Goal: Task Accomplishment & Management: Manage account settings

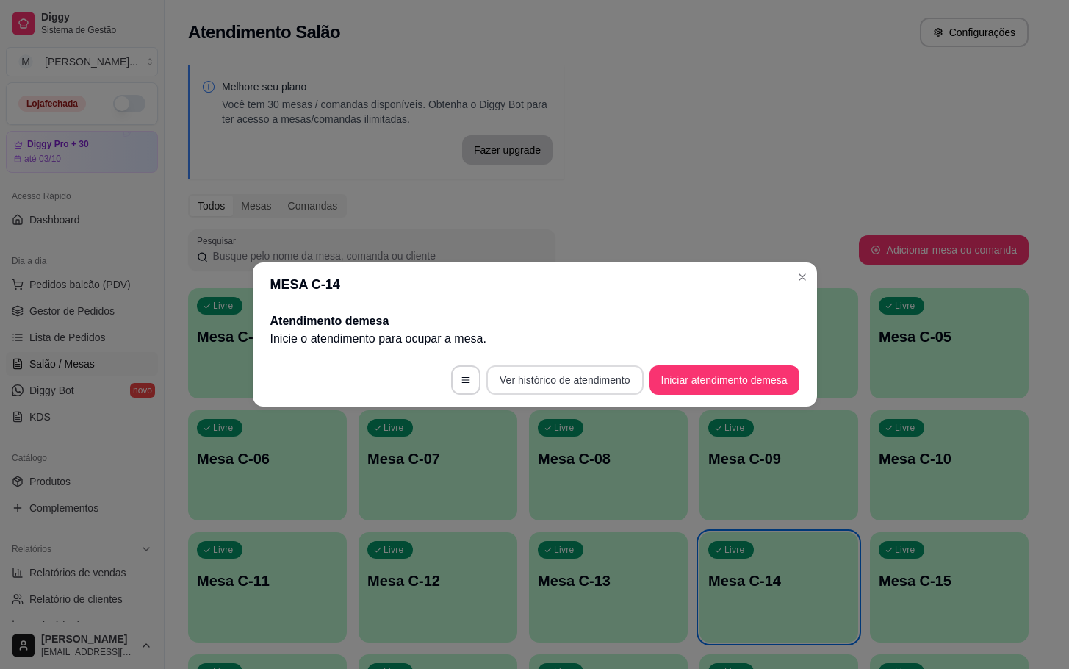
scroll to position [68, 0]
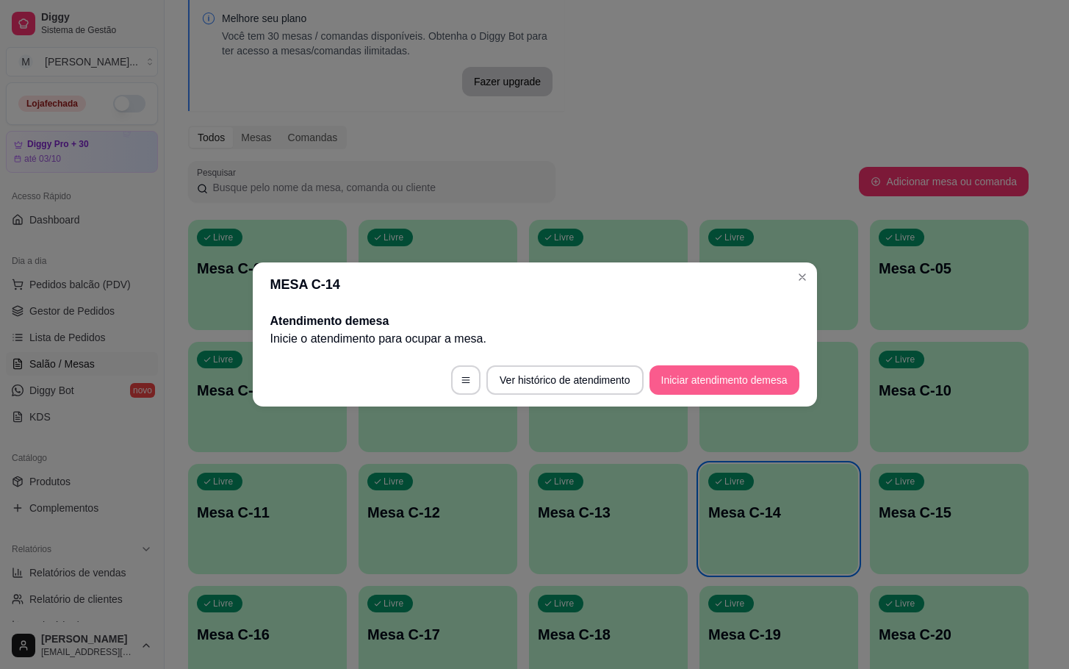
click at [743, 390] on button "Iniciar atendimento de mesa" at bounding box center [724, 379] width 150 height 29
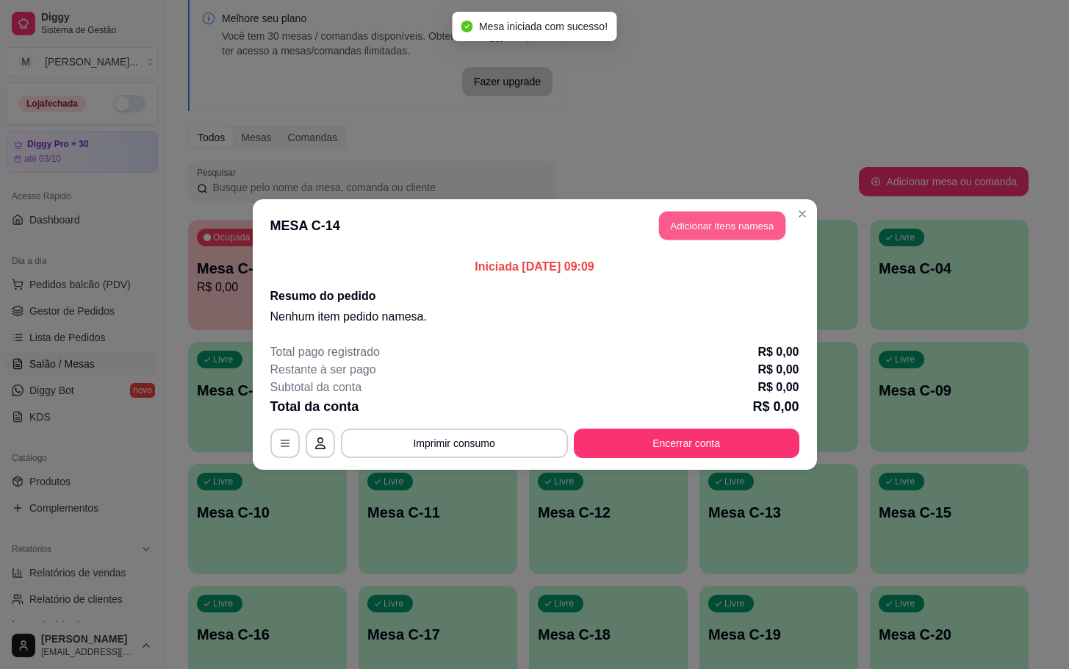
click at [732, 220] on button "Adicionar itens na mesa" at bounding box center [722, 226] width 126 height 29
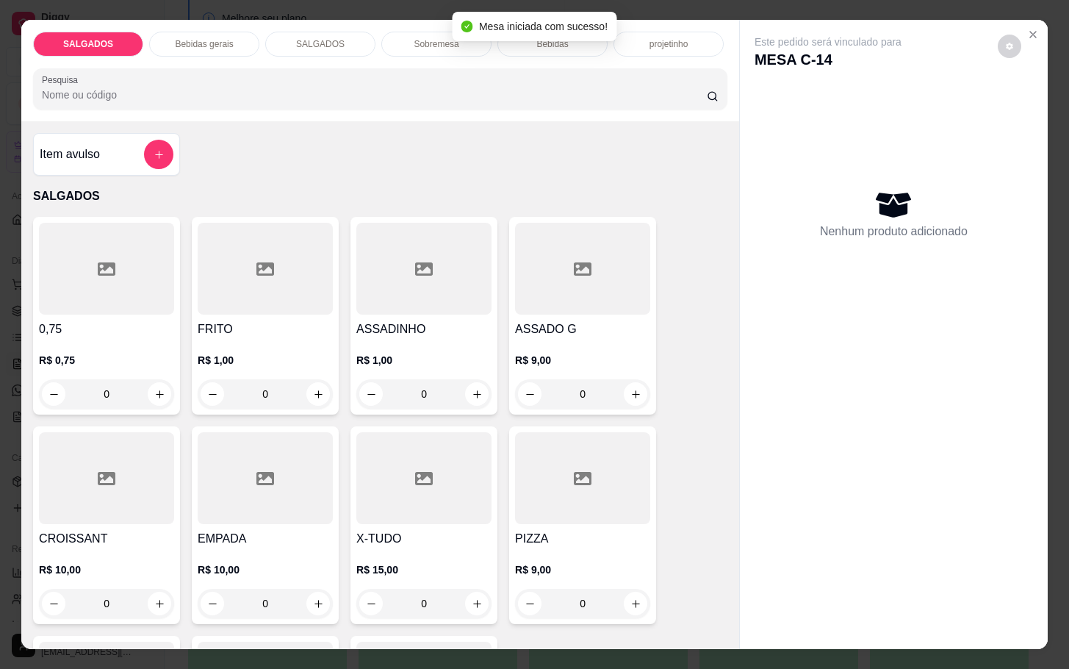
click at [271, 379] on input "0" at bounding box center [265, 393] width 82 height 29
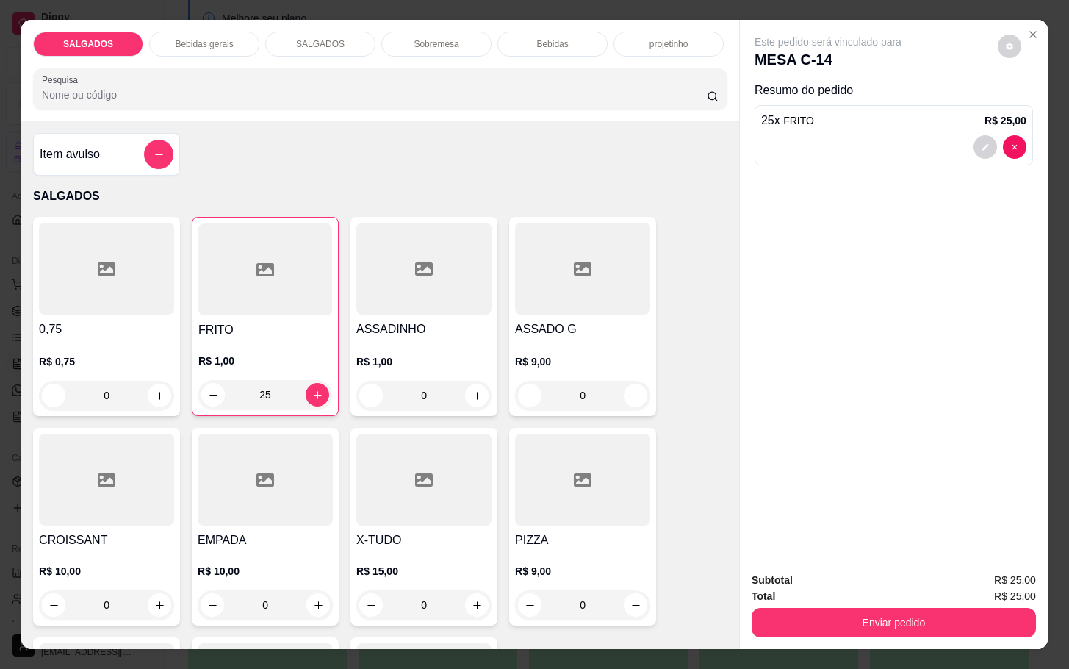
scroll to position [220, 0]
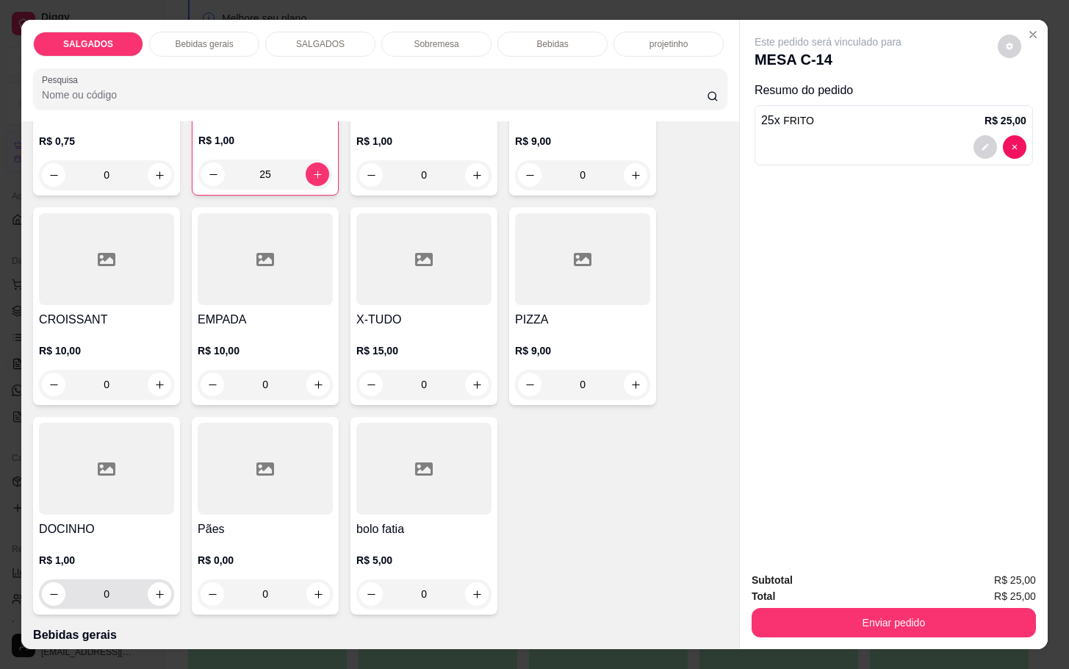
type input "25"
click at [126, 591] on input "0" at bounding box center [106, 593] width 82 height 29
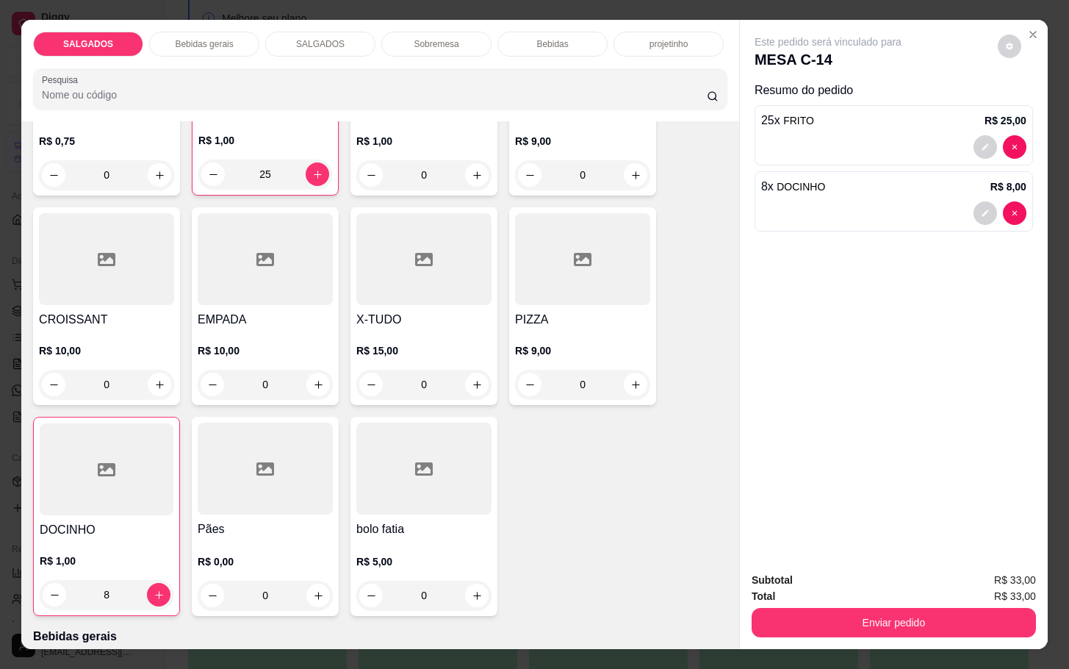
type input "8"
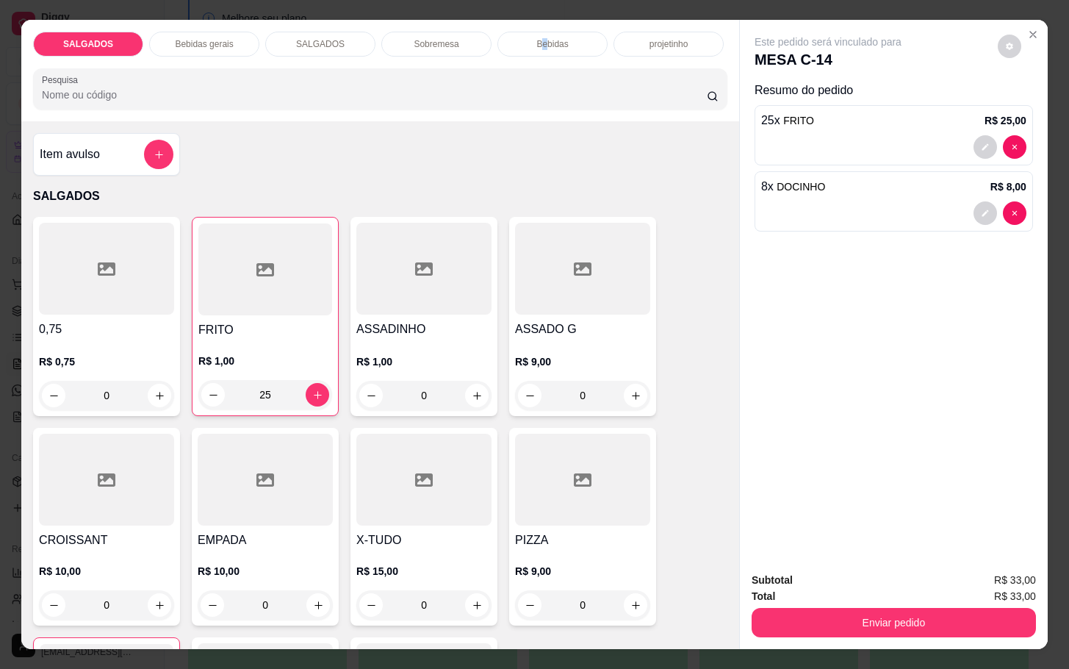
click at [536, 38] on p "Bebidas" at bounding box center [552, 44] width 32 height 12
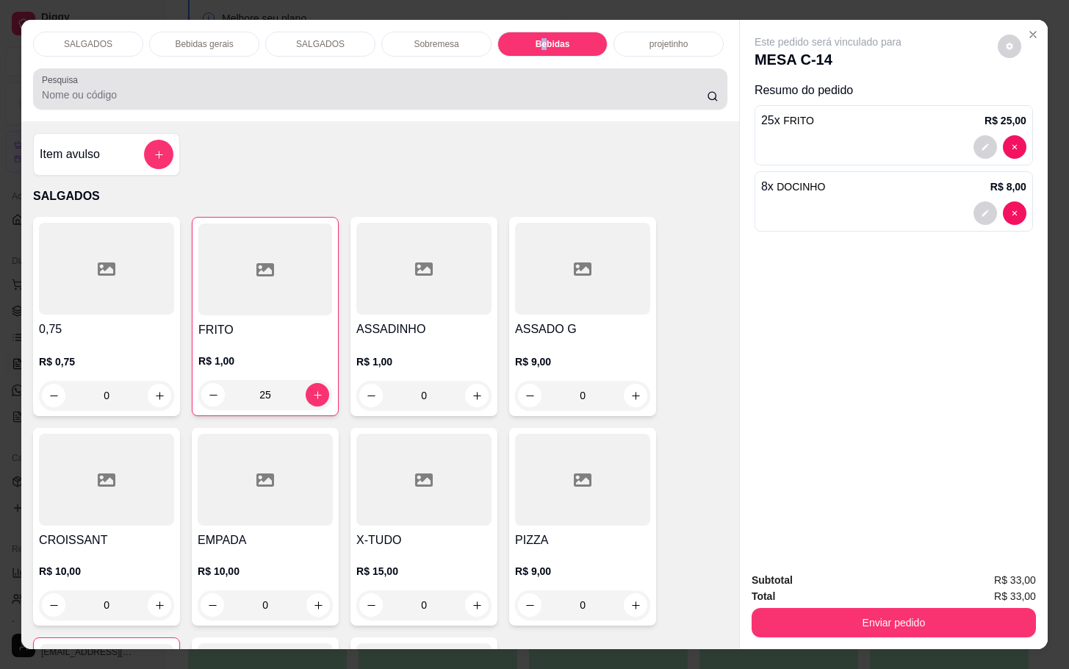
scroll to position [35, 0]
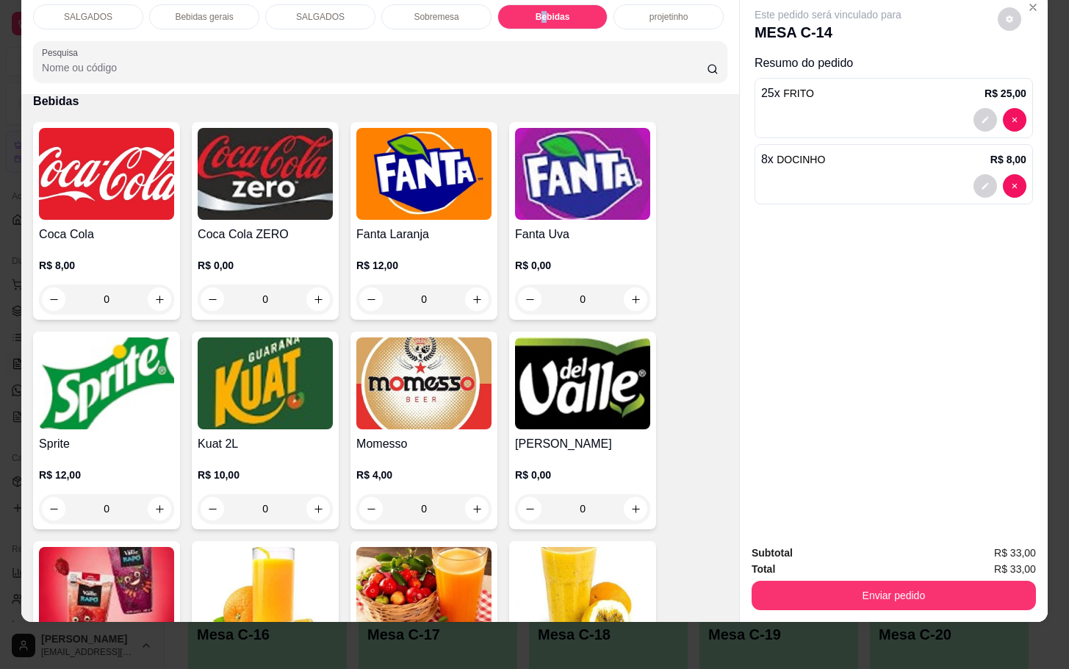
click at [261, 392] on img at bounding box center [265, 383] width 135 height 92
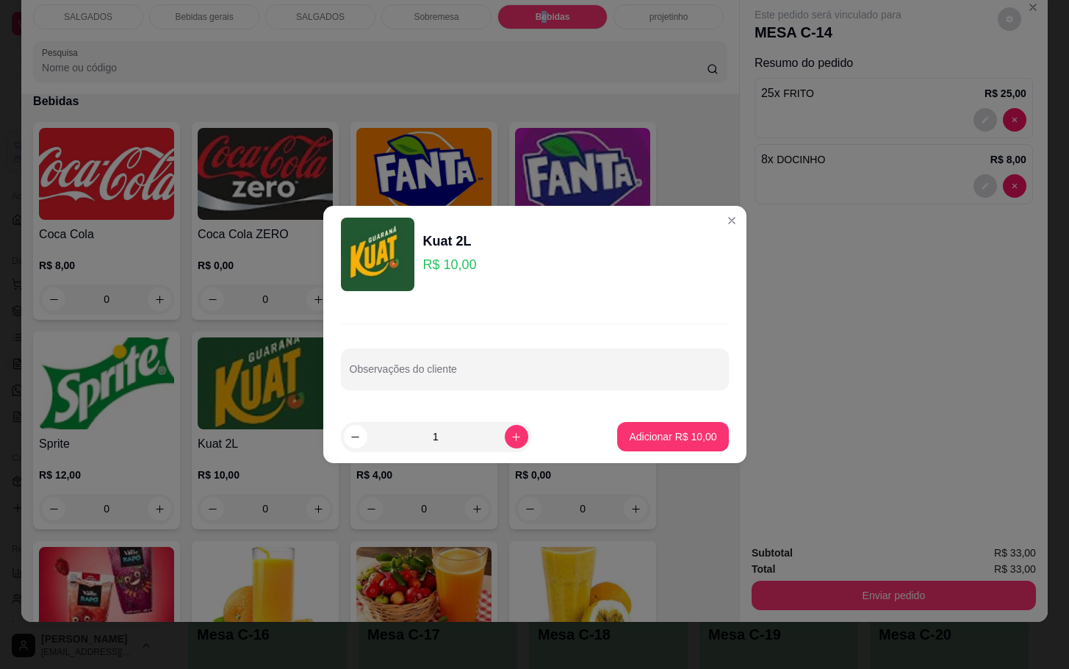
click at [624, 423] on button "Adicionar R$ 10,00" at bounding box center [672, 436] width 111 height 29
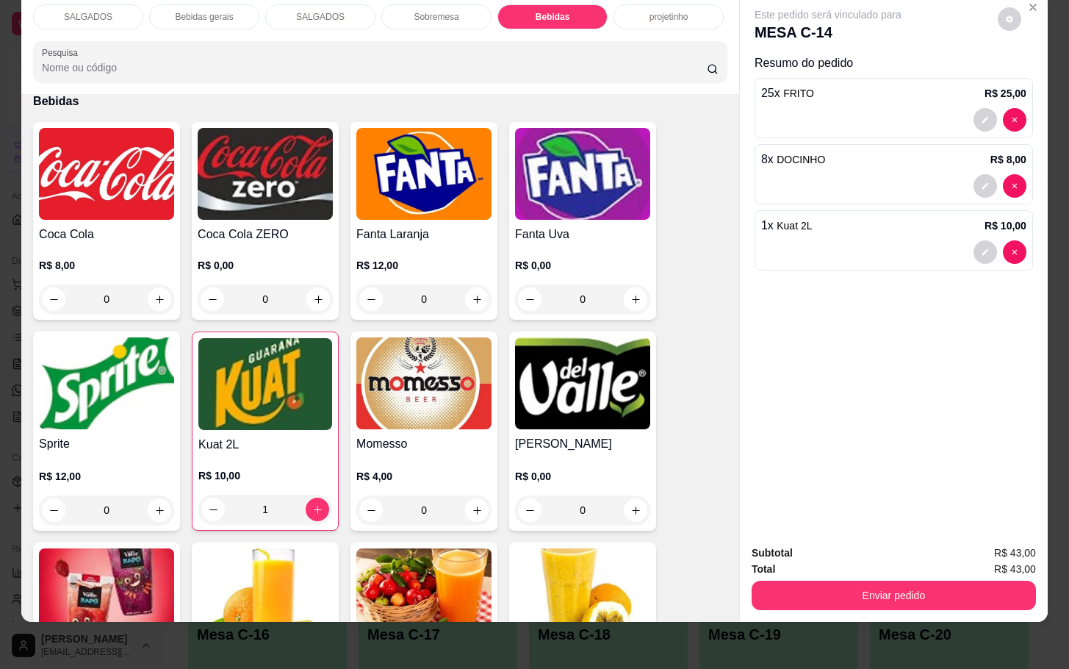
click at [113, 9] on div "SALGADOS" at bounding box center [88, 16] width 110 height 25
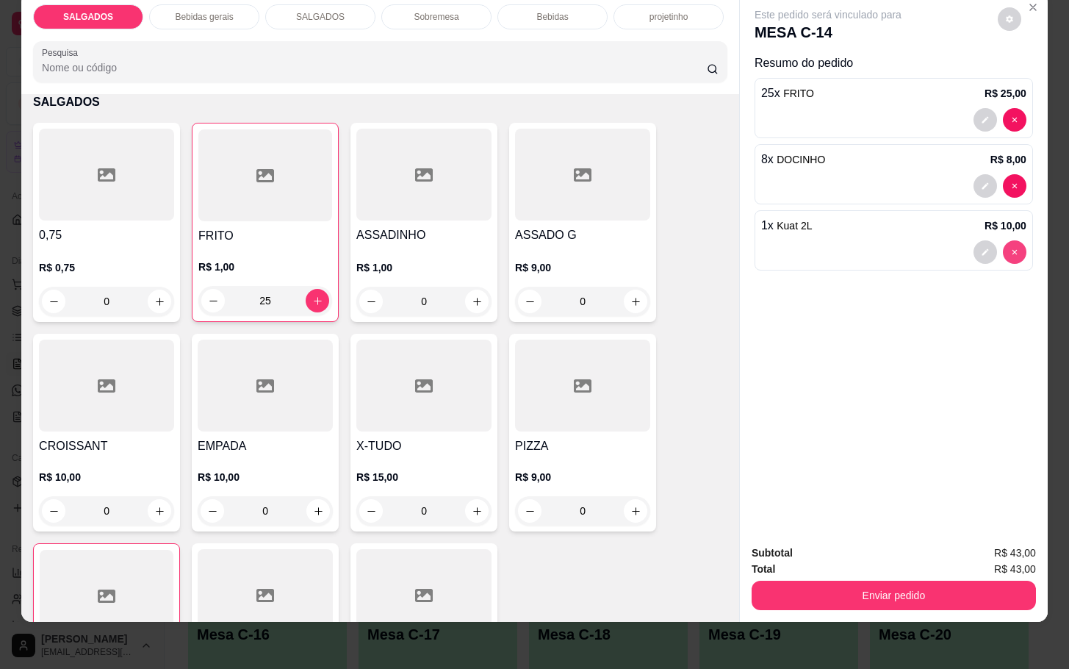
type input "0"
click at [558, 11] on p "Bebidas" at bounding box center [552, 17] width 32 height 12
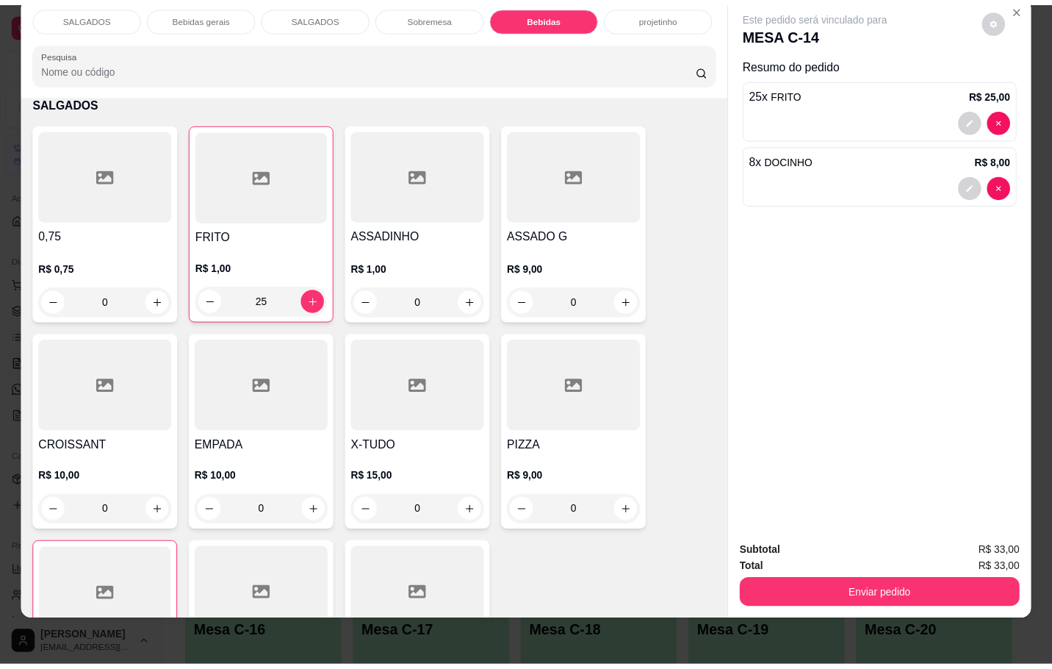
scroll to position [2526, 0]
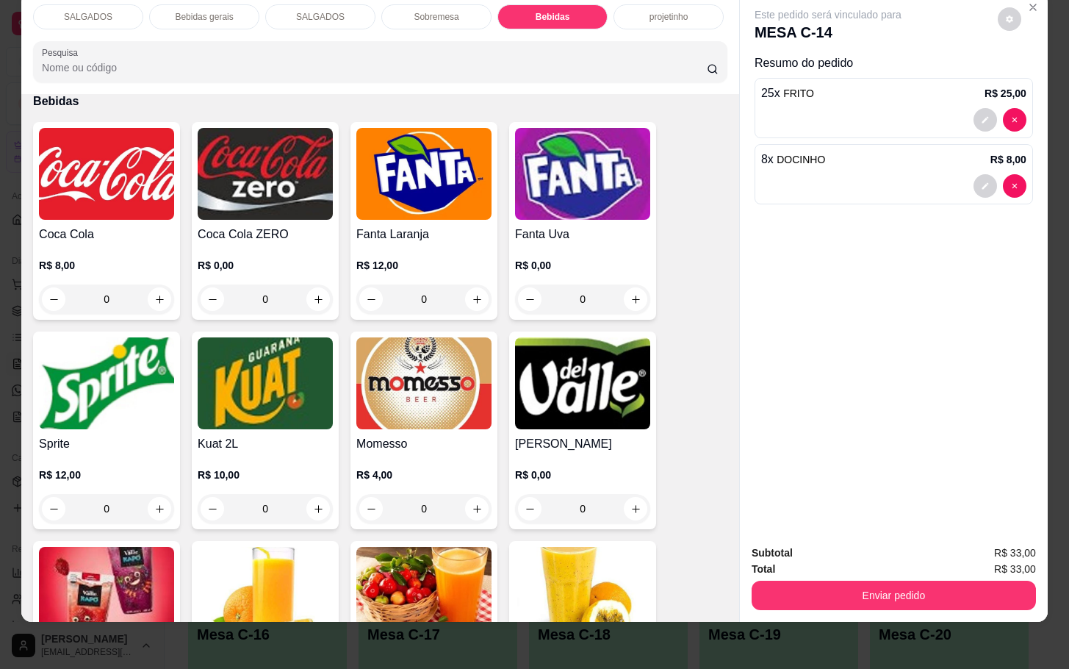
click at [386, 353] on img at bounding box center [423, 383] width 135 height 92
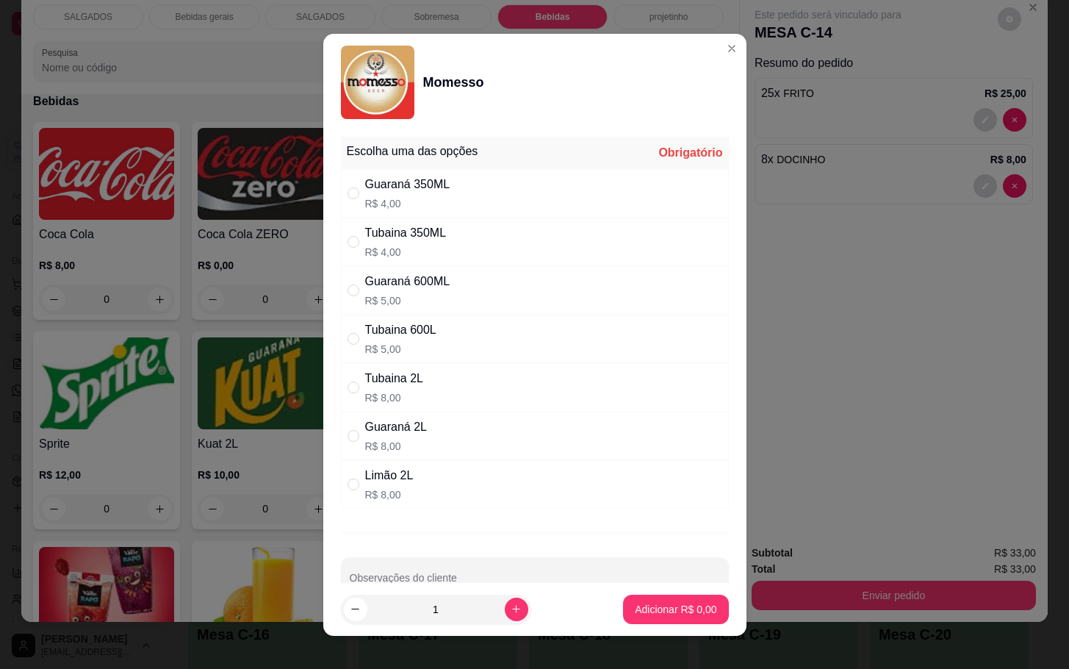
drag, startPoint x: 445, startPoint y: 472, endPoint x: 457, endPoint y: 489, distance: 21.2
click at [448, 472] on div "Limão 2L R$ 8,00" at bounding box center [535, 484] width 388 height 48
radio input "true"
click at [636, 610] on p "Adicionar R$ 8,00" at bounding box center [675, 609] width 79 height 14
type input "1"
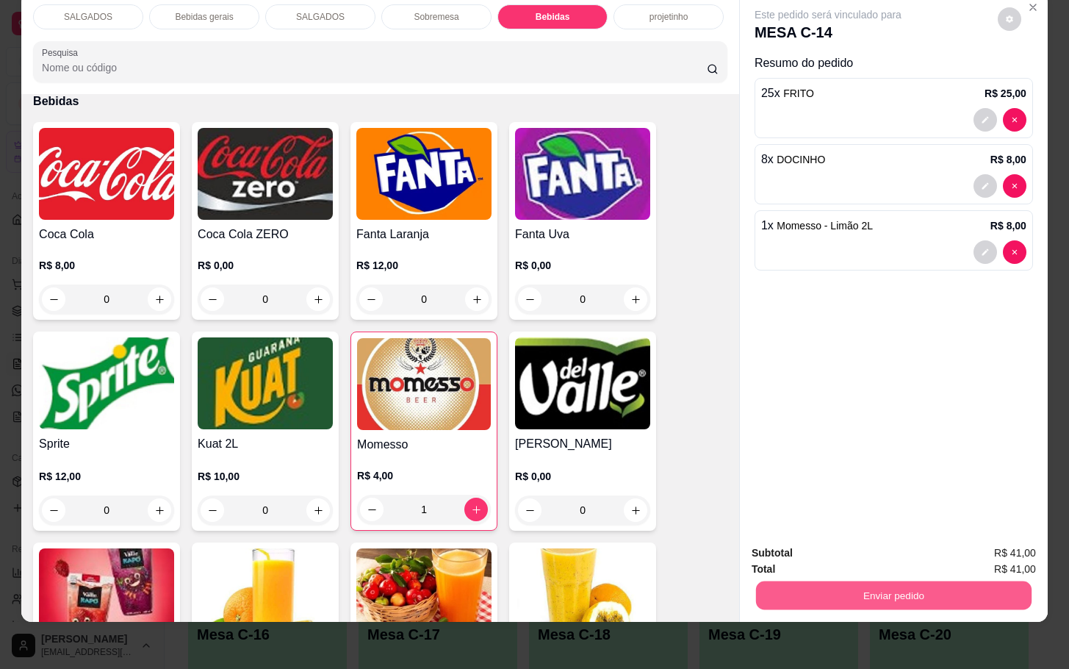
click at [862, 580] on button "Enviar pedido" at bounding box center [893, 594] width 275 height 29
click at [981, 545] on button "Enviar pedido" at bounding box center [995, 543] width 83 height 28
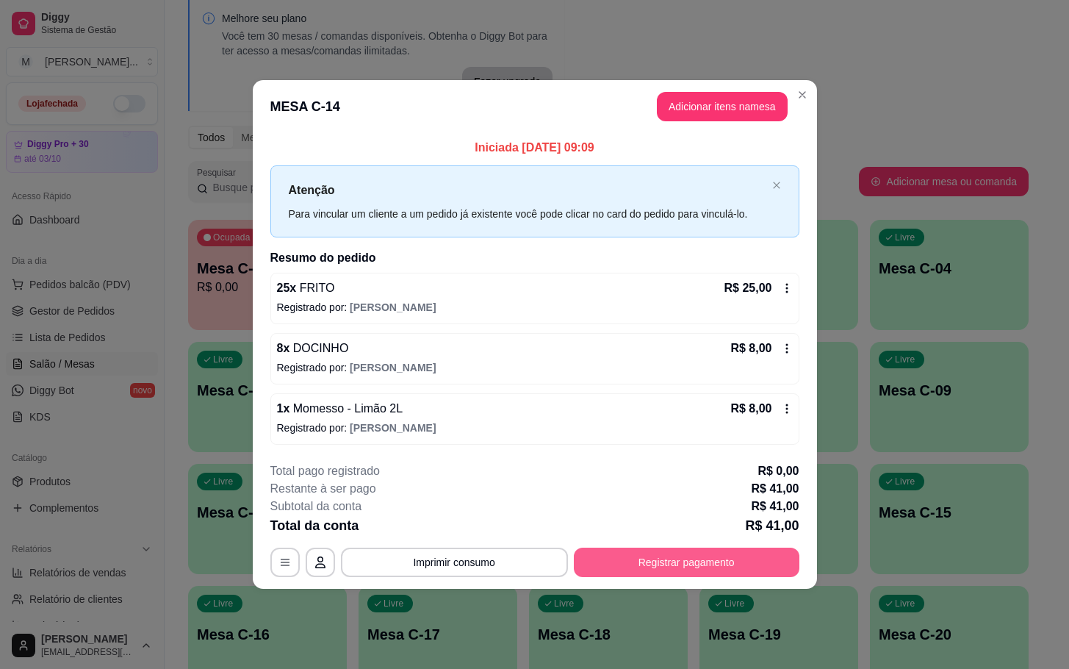
click at [730, 547] on div "**********" at bounding box center [534, 519] width 529 height 115
click at [670, 549] on button "Registrar pagamento" at bounding box center [686, 561] width 219 height 29
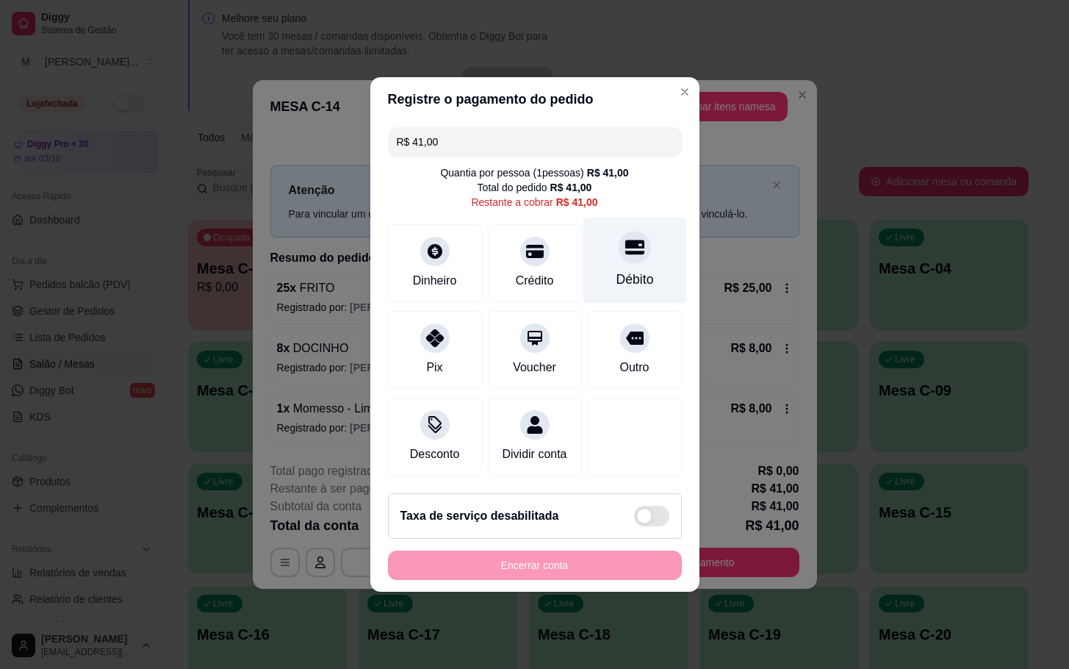
click at [620, 272] on div "Débito" at bounding box center [634, 279] width 37 height 19
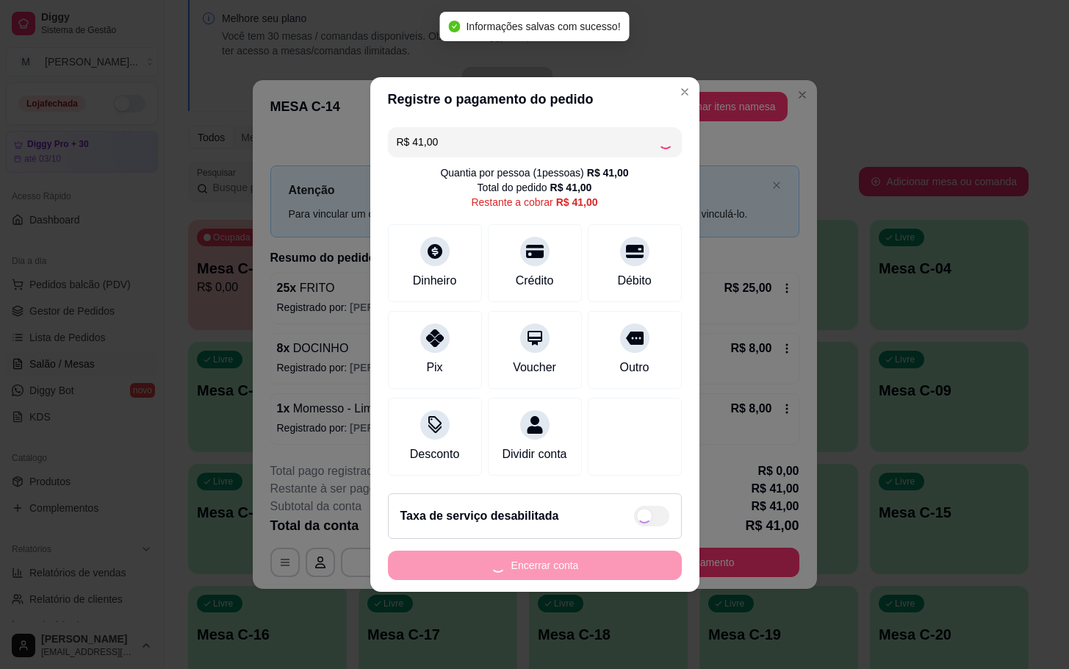
type input "R$ 0,00"
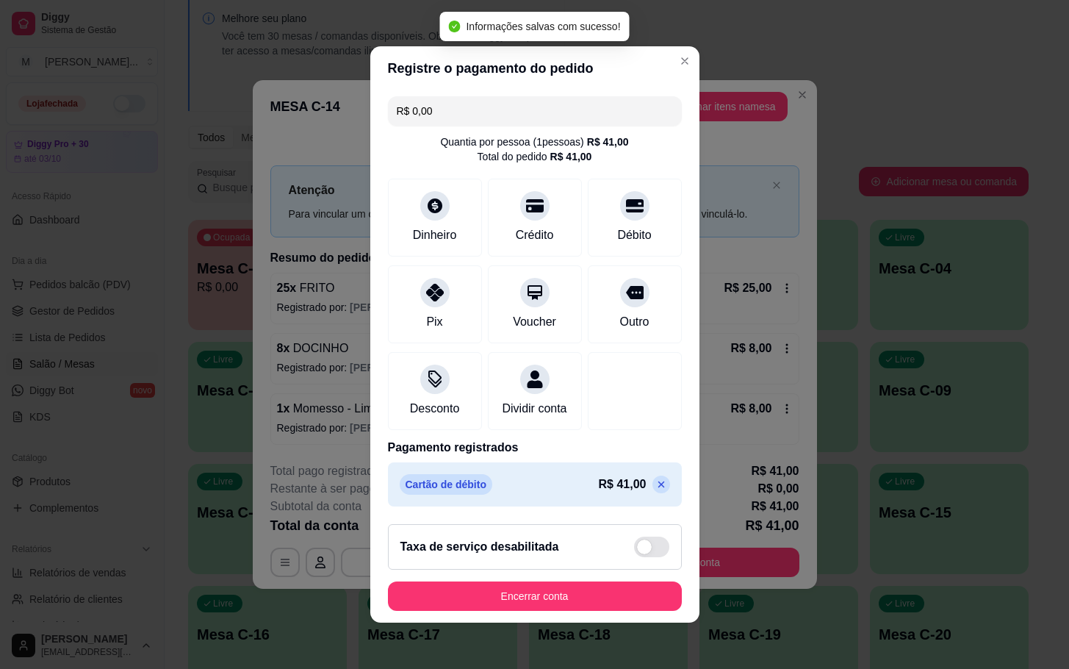
click at [589, 569] on div "Taxa de serviço desabilitada" at bounding box center [535, 547] width 294 height 46
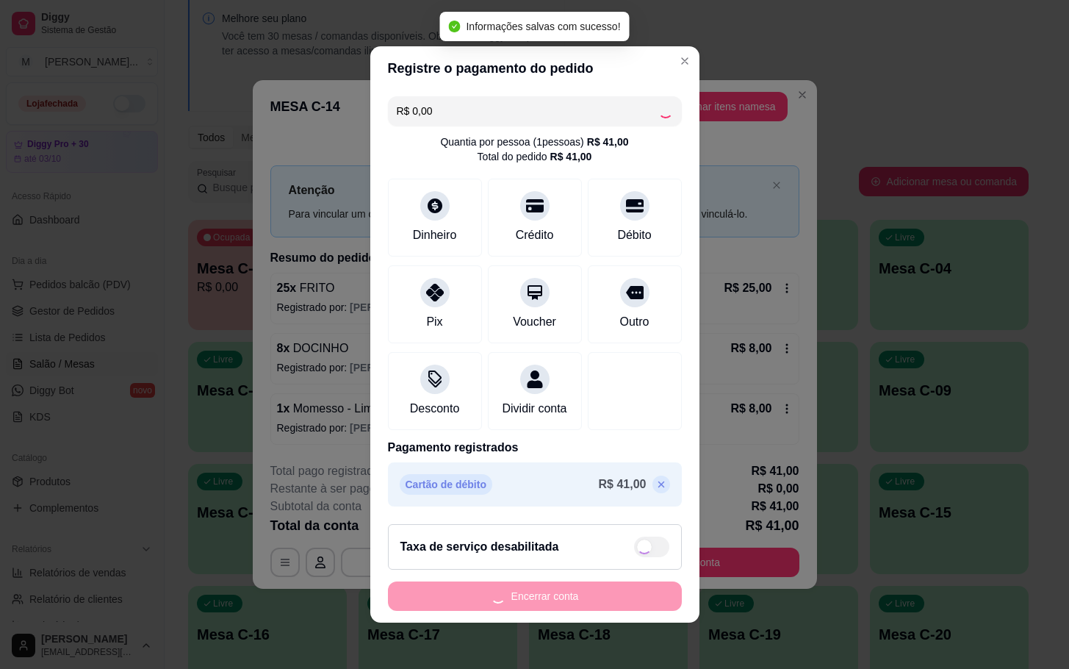
click at [593, 587] on footer "Taxa de serviço desabilitada Encerrar conta" at bounding box center [534, 567] width 329 height 110
checkbox input "true"
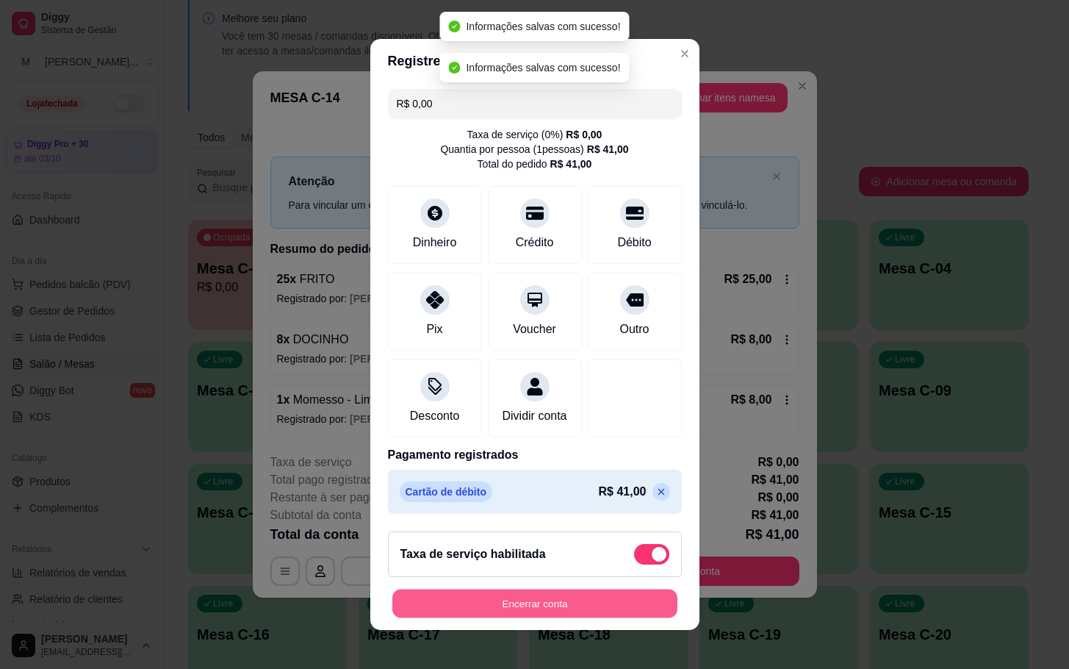
click at [538, 615] on button "Encerrar conta" at bounding box center [534, 603] width 285 height 29
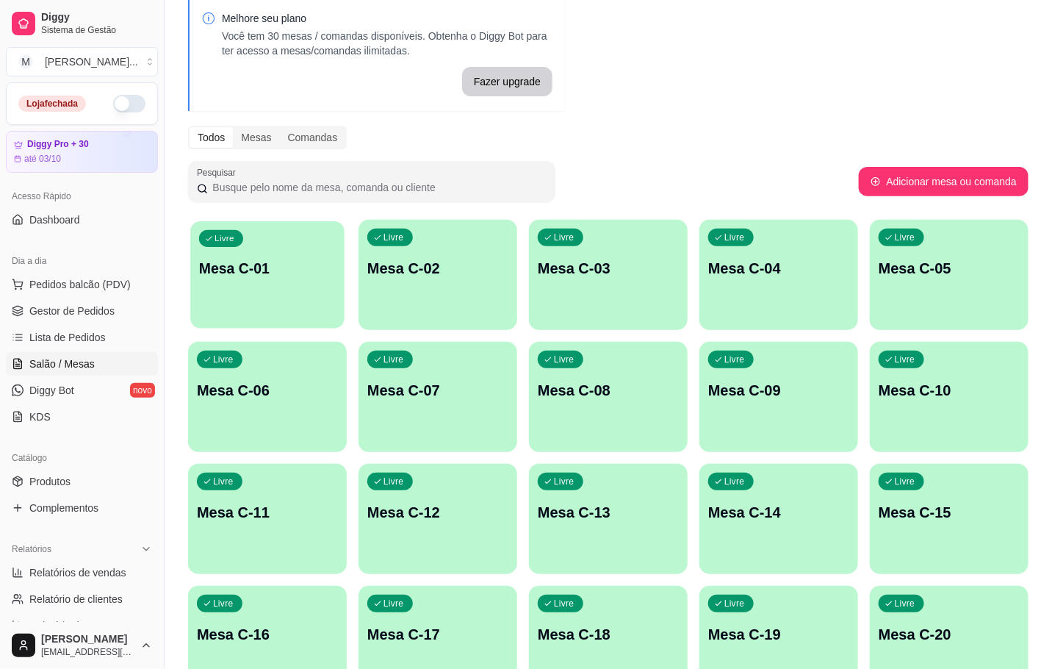
click at [284, 292] on div "Livre Mesa C-01" at bounding box center [267, 266] width 154 height 90
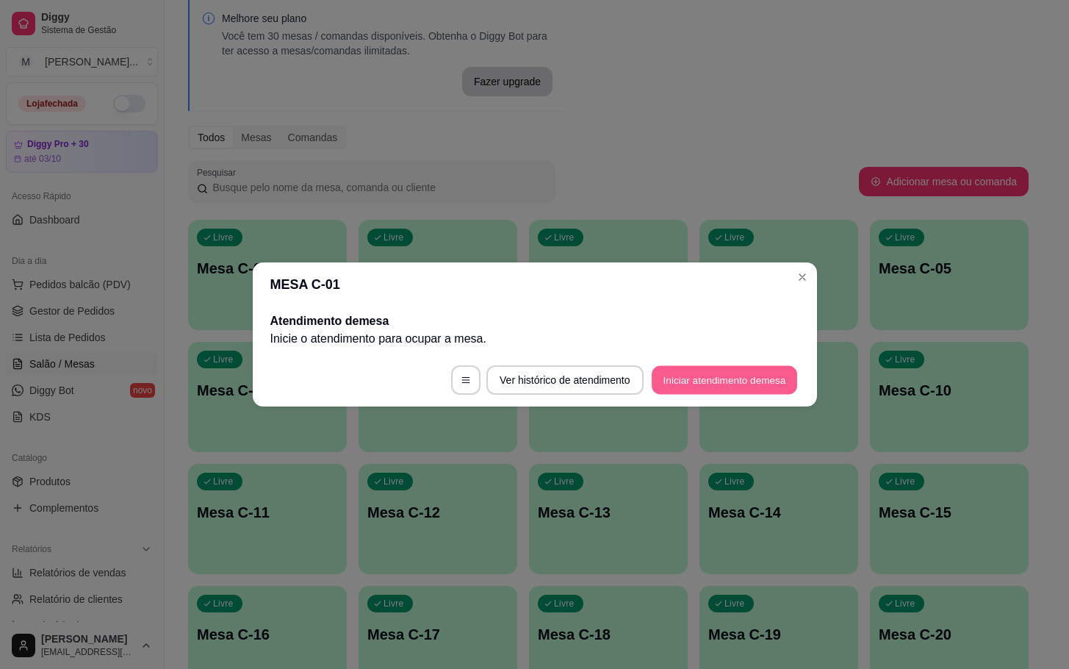
click at [749, 380] on button "Iniciar atendimento de mesa" at bounding box center [724, 380] width 145 height 29
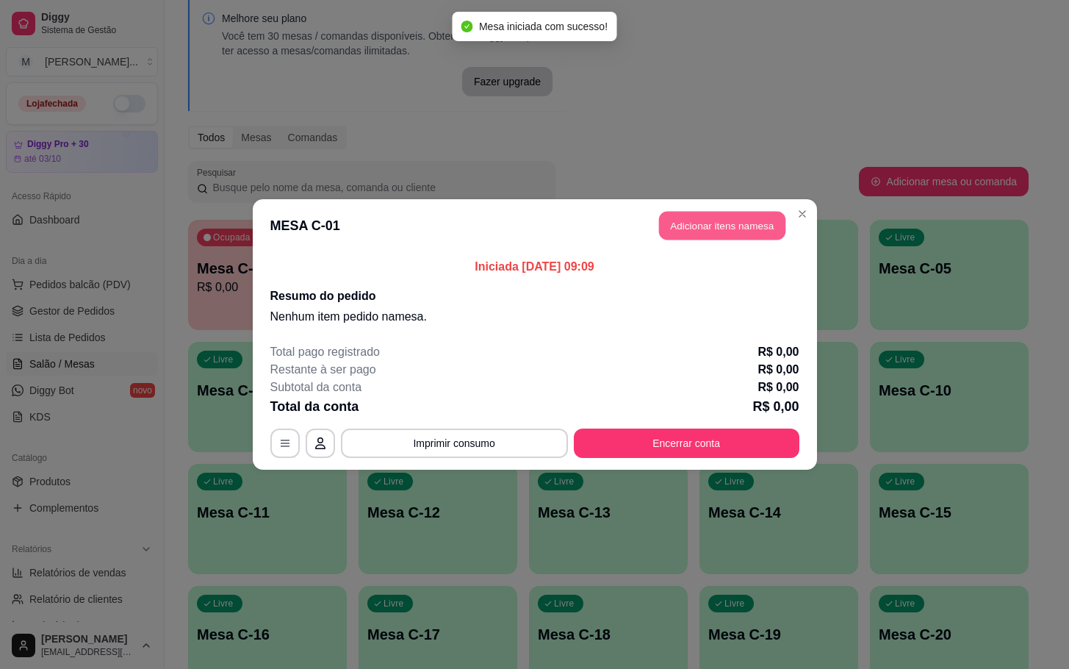
click at [727, 225] on button "Adicionar itens na mesa" at bounding box center [722, 226] width 126 height 29
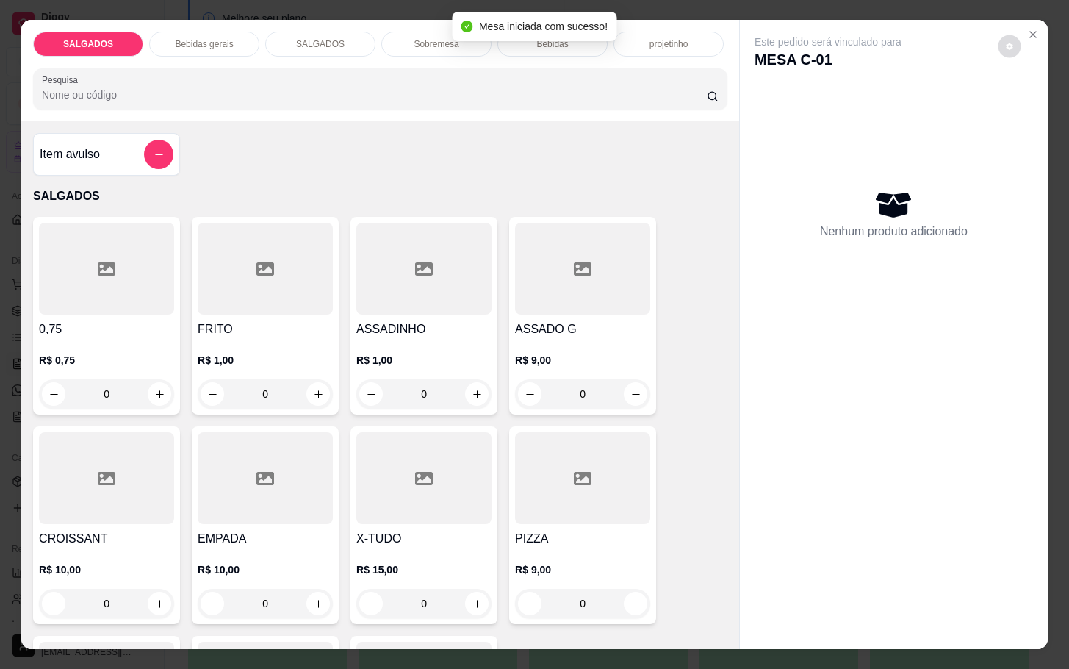
click at [998, 35] on button "decrease-product-quantity" at bounding box center [1009, 46] width 23 height 23
click at [1028, 93] on span "Automatic updates" at bounding box center [1029, 97] width 29 height 18
click at [1023, 97] on input "Automatic updates" at bounding box center [1019, 102] width 10 height 10
checkbox input "false"
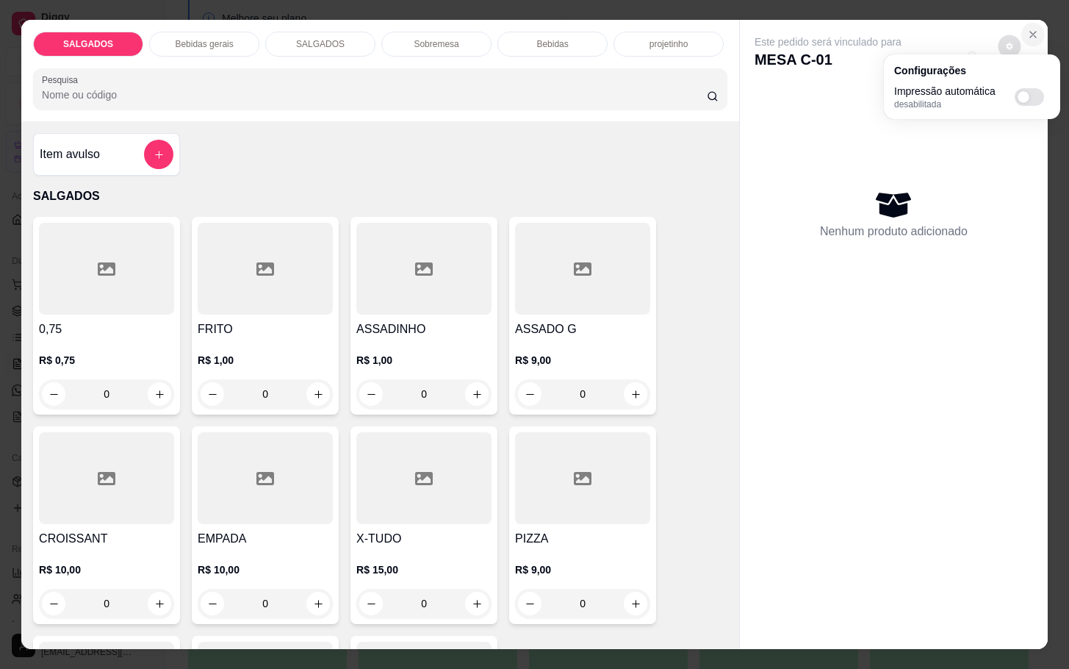
click at [1027, 29] on icon "Close" at bounding box center [1033, 35] width 12 height 12
click at [1028, 29] on icon "Close" at bounding box center [1033, 35] width 12 height 12
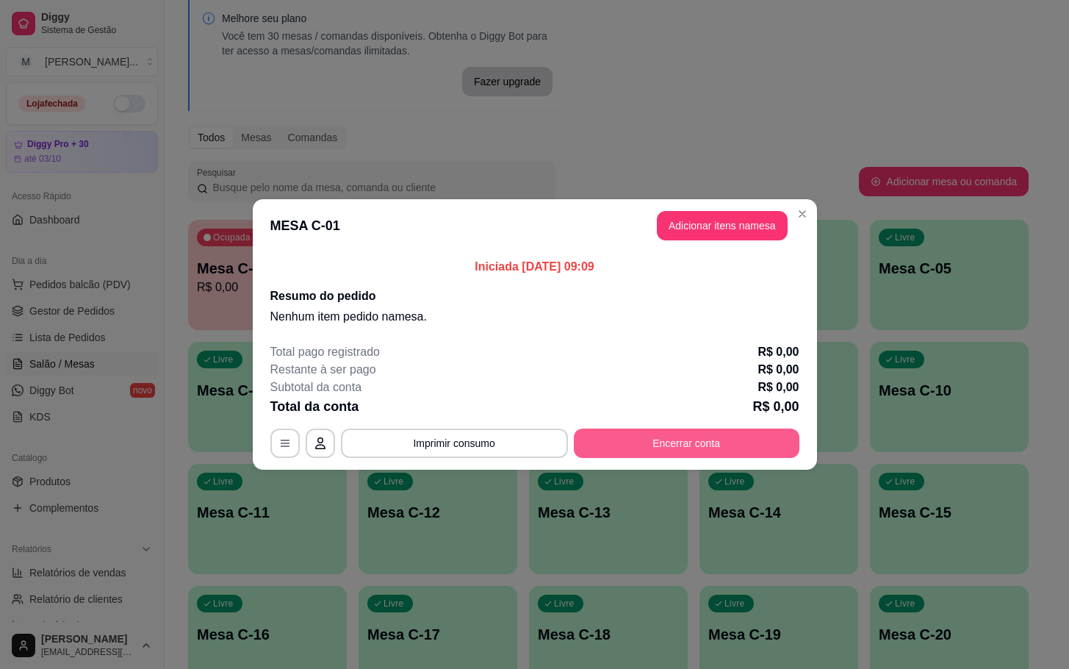
click at [648, 436] on button "Encerrar conta" at bounding box center [687, 442] width 226 height 29
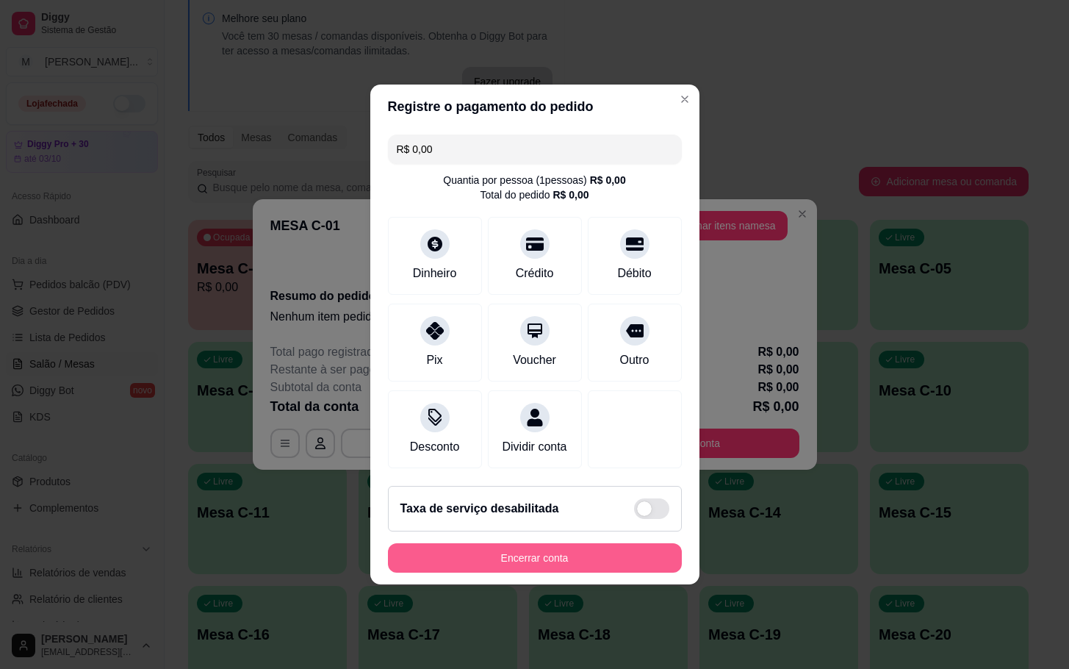
click at [569, 572] on button "Encerrar conta" at bounding box center [535, 557] width 294 height 29
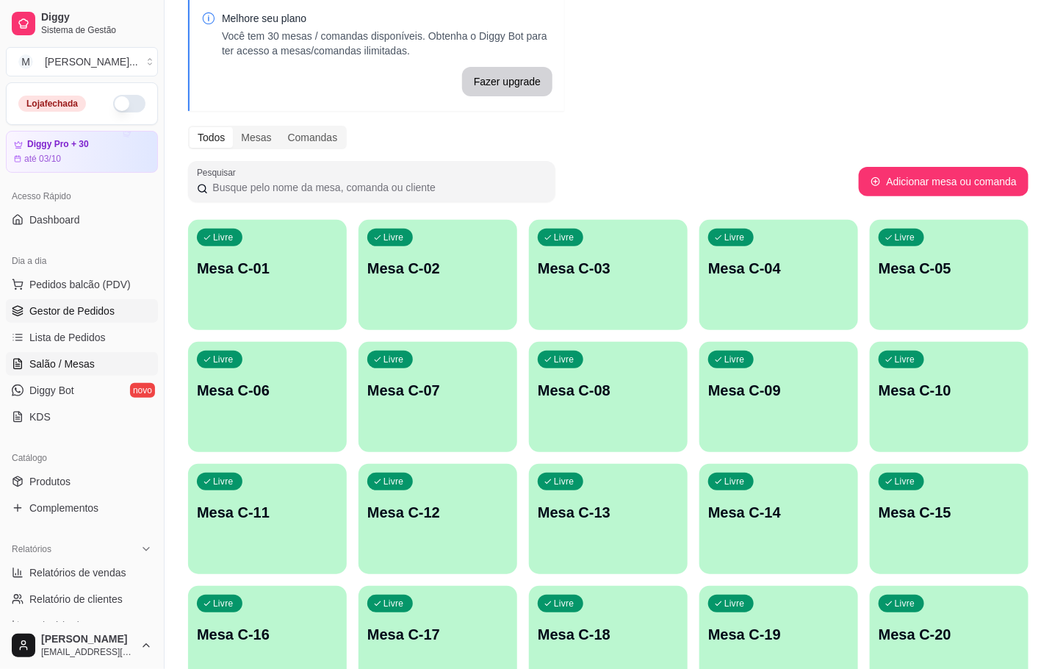
click at [65, 315] on span "Gestor de Pedidos" at bounding box center [71, 310] width 85 height 15
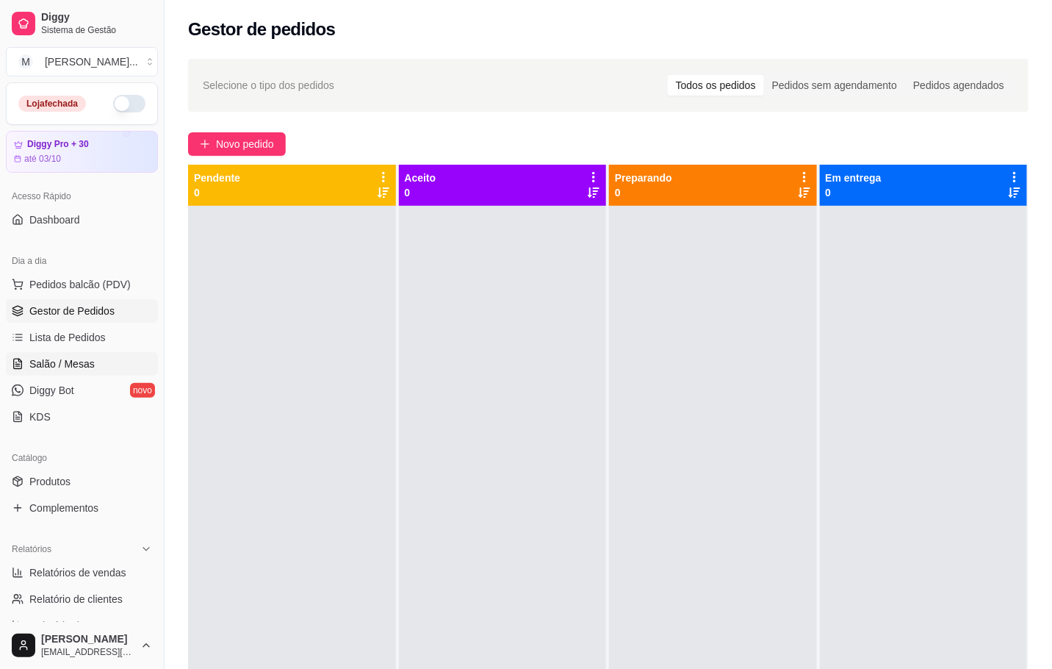
click at [58, 366] on span "Salão / Mesas" at bounding box center [61, 363] width 65 height 15
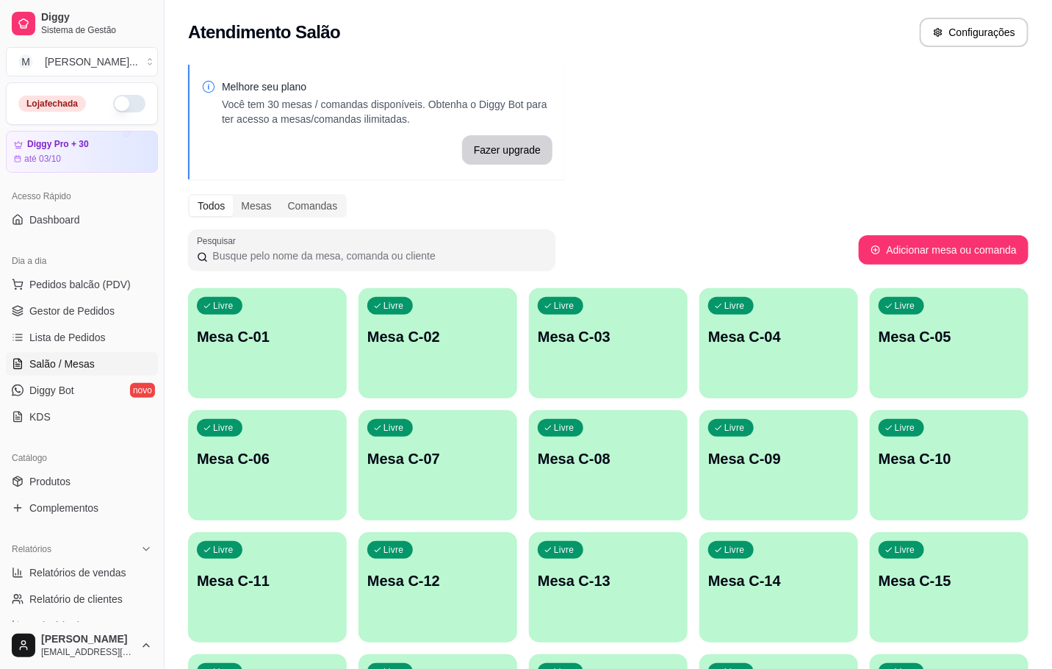
click at [763, 574] on p "Mesa C-14" at bounding box center [778, 580] width 141 height 21
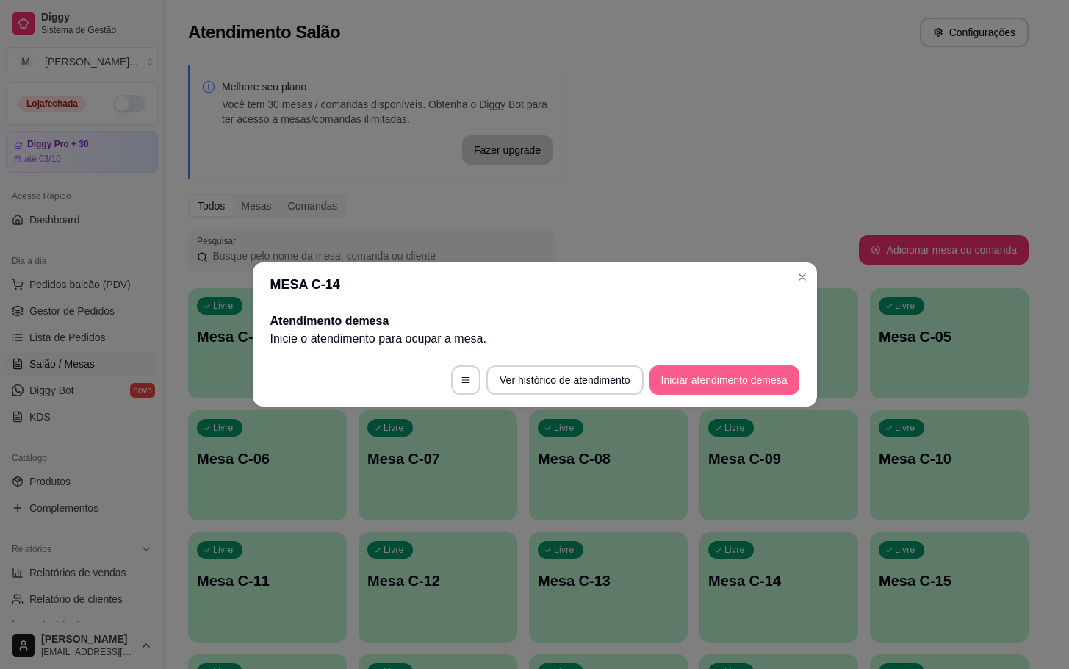
click at [759, 379] on button "Iniciar atendimento de mesa" at bounding box center [724, 379] width 150 height 29
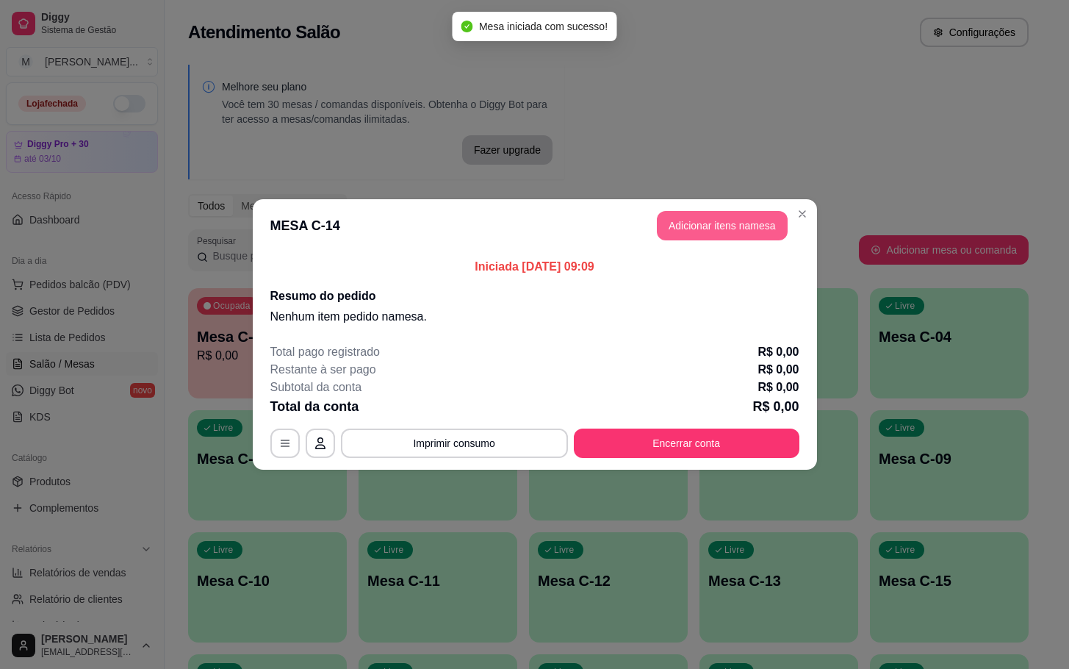
click at [692, 215] on button "Adicionar itens na mesa" at bounding box center [722, 225] width 131 height 29
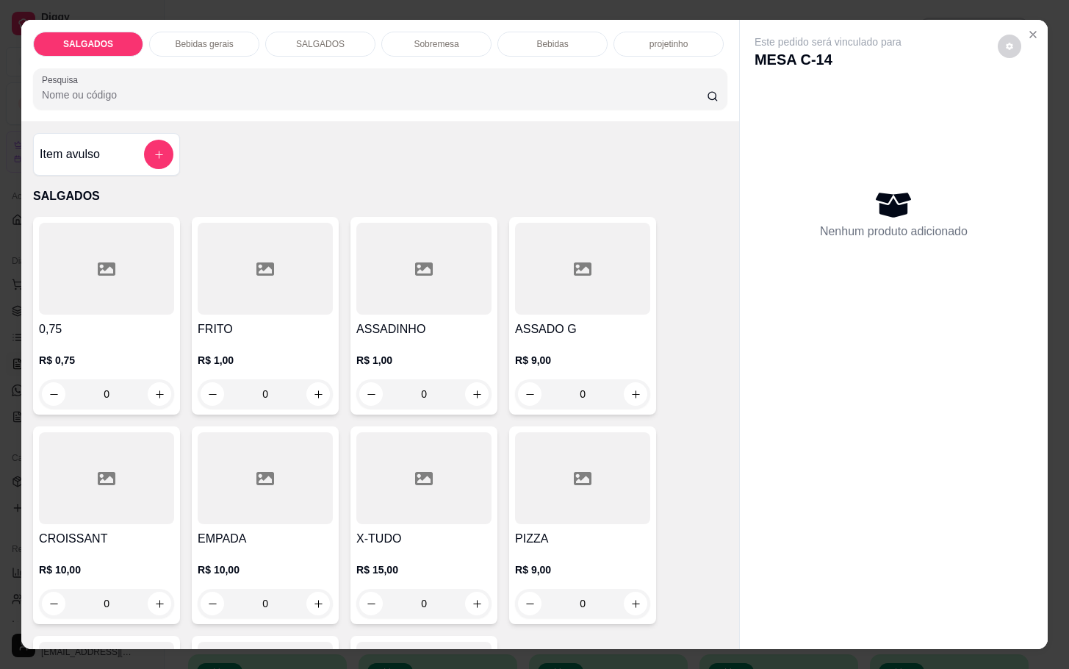
click at [282, 388] on input "0" at bounding box center [265, 393] width 82 height 29
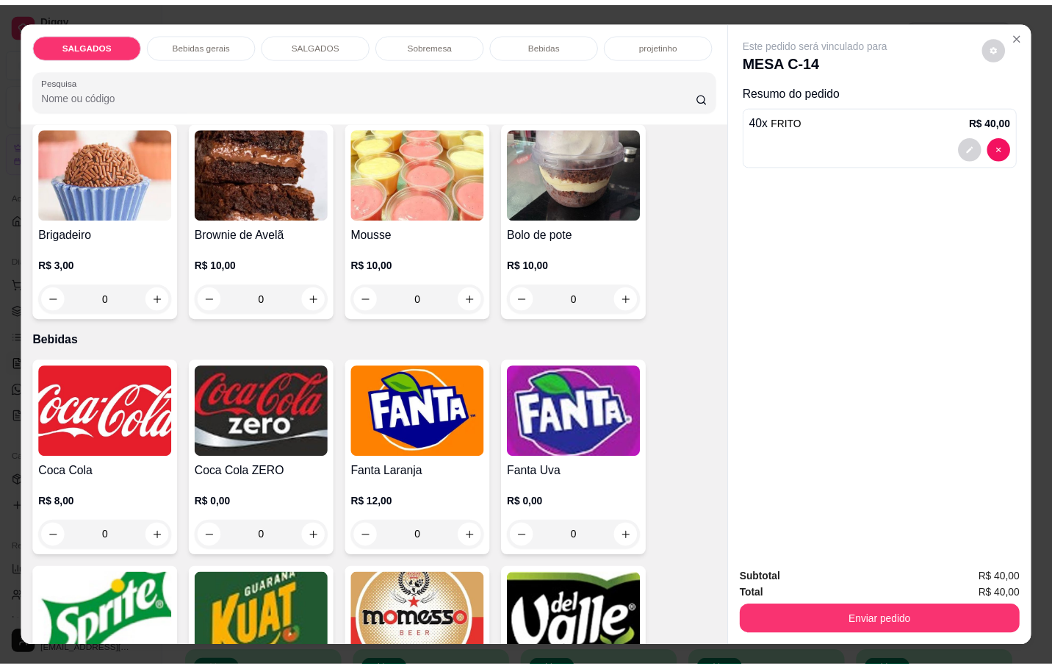
scroll to position [2534, 0]
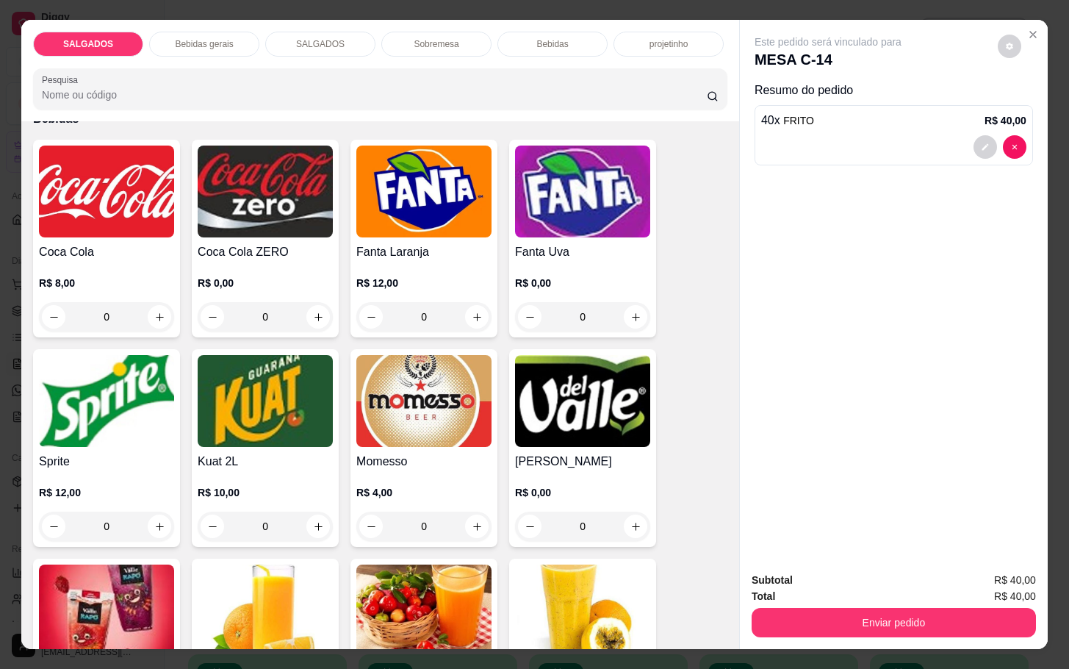
type input "40"
click at [585, 430] on img at bounding box center [582, 401] width 135 height 92
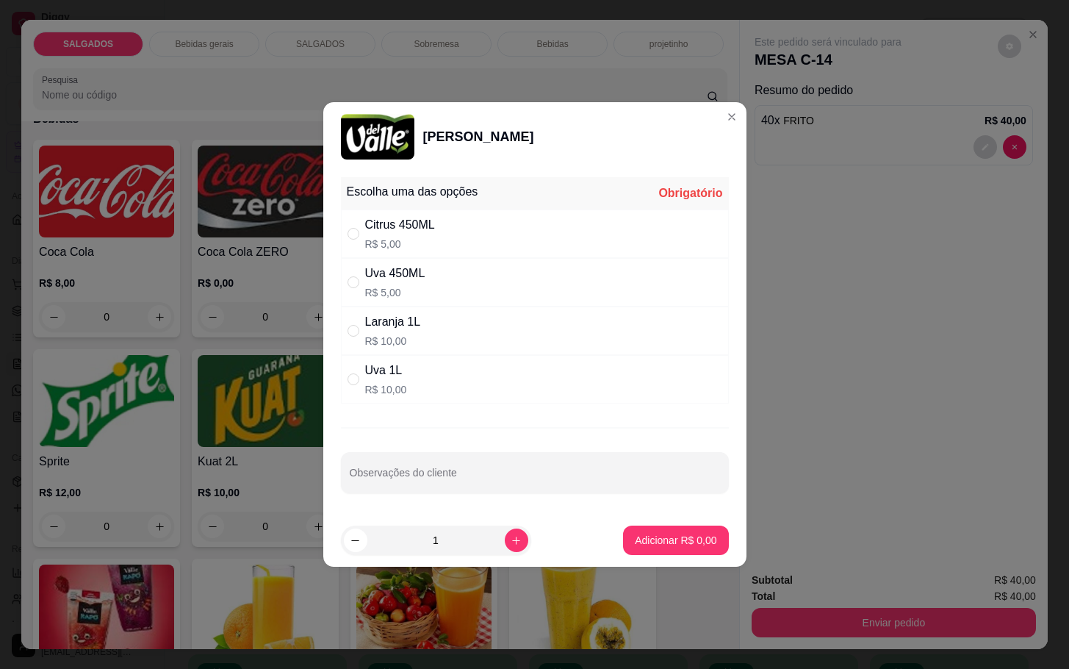
click at [397, 340] on p "R$ 10,00" at bounding box center [393, 341] width 56 height 15
radio input "true"
click at [682, 538] on p "Adicionar R$ 10,00" at bounding box center [672, 540] width 87 height 15
type input "1"
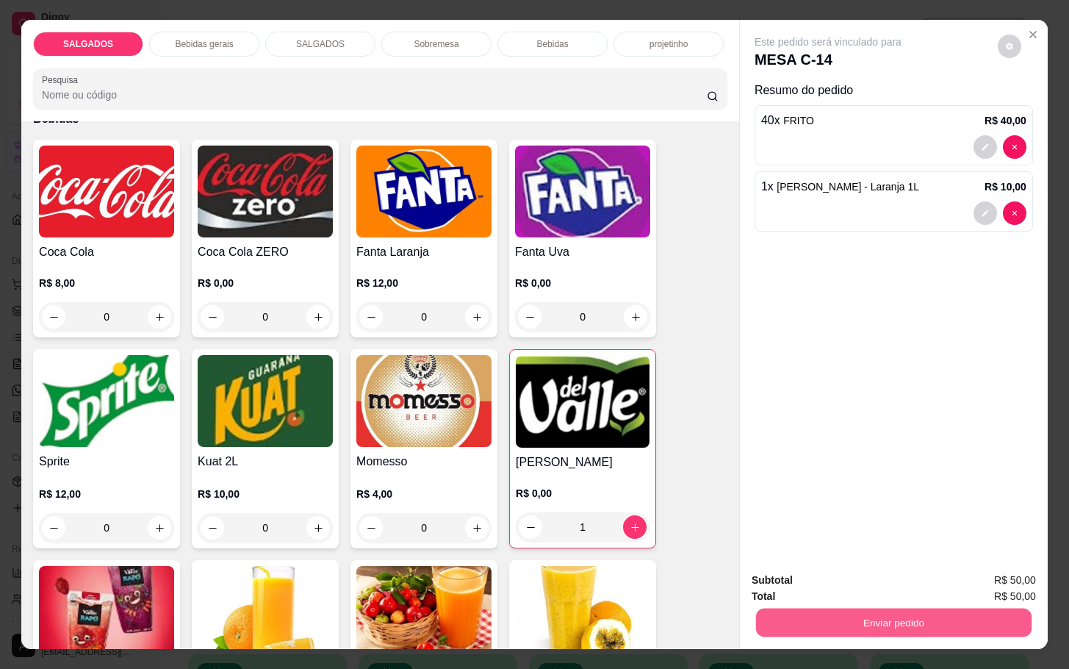
click at [902, 622] on button "Enviar pedido" at bounding box center [893, 622] width 275 height 29
click at [995, 578] on button "Enviar pedido" at bounding box center [995, 578] width 83 height 28
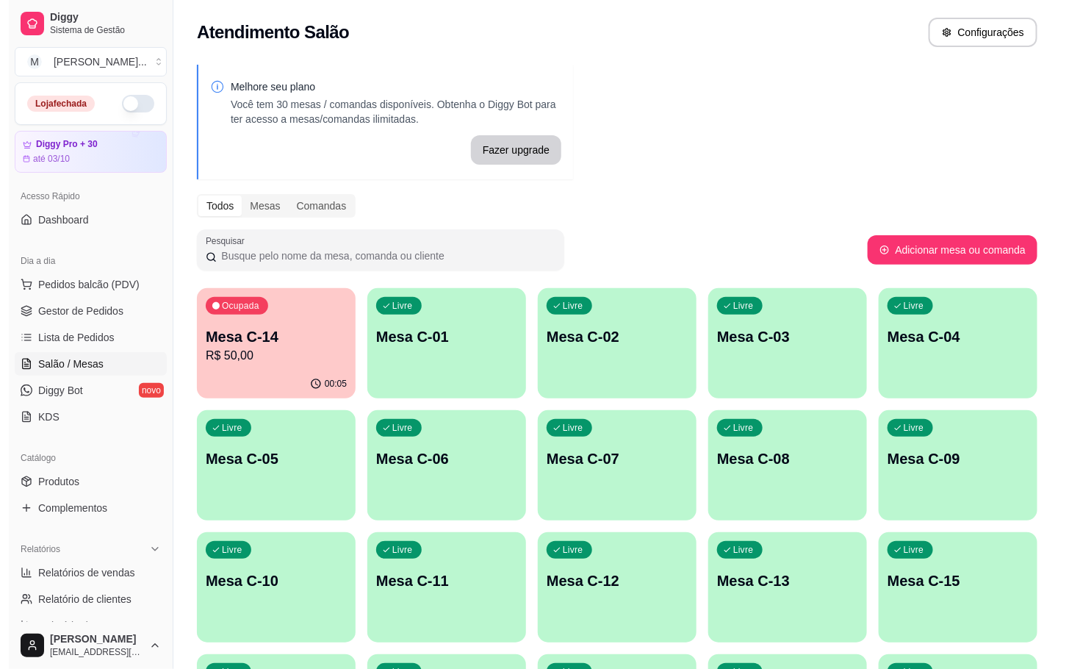
scroll to position [331, 0]
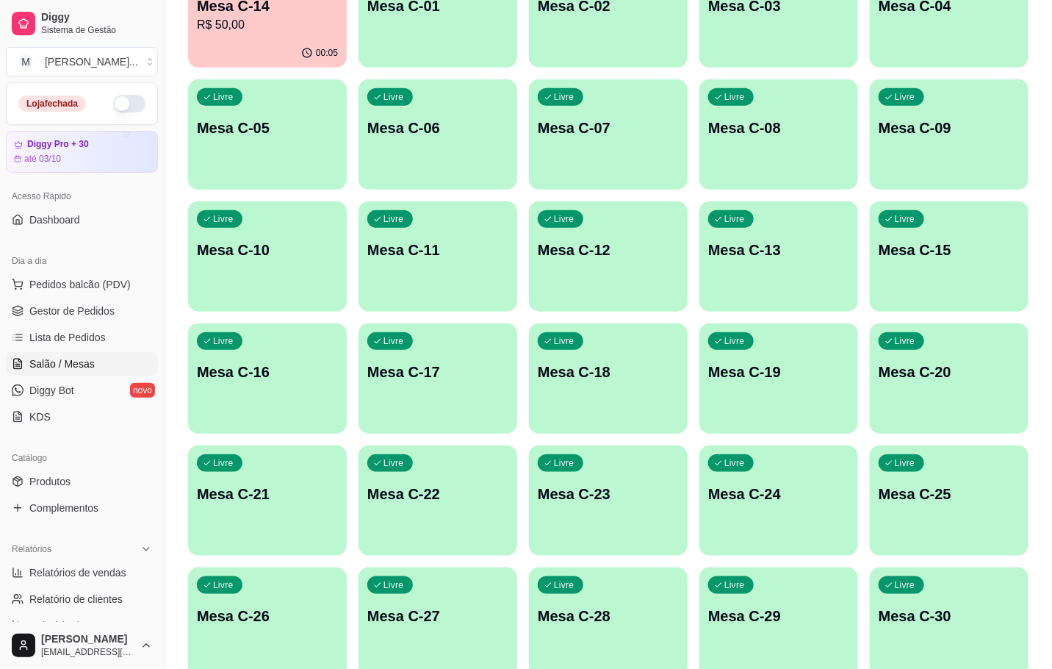
click at [408, 607] on p "Mesa C-27" at bounding box center [437, 615] width 141 height 21
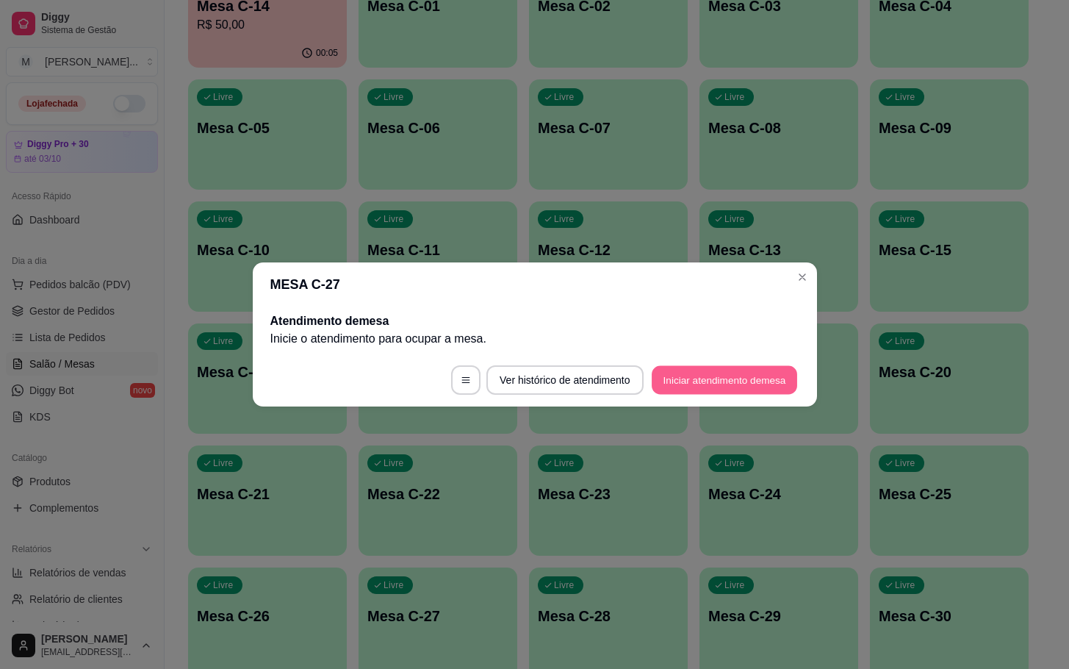
click at [714, 375] on button "Iniciar atendimento de mesa" at bounding box center [724, 380] width 145 height 29
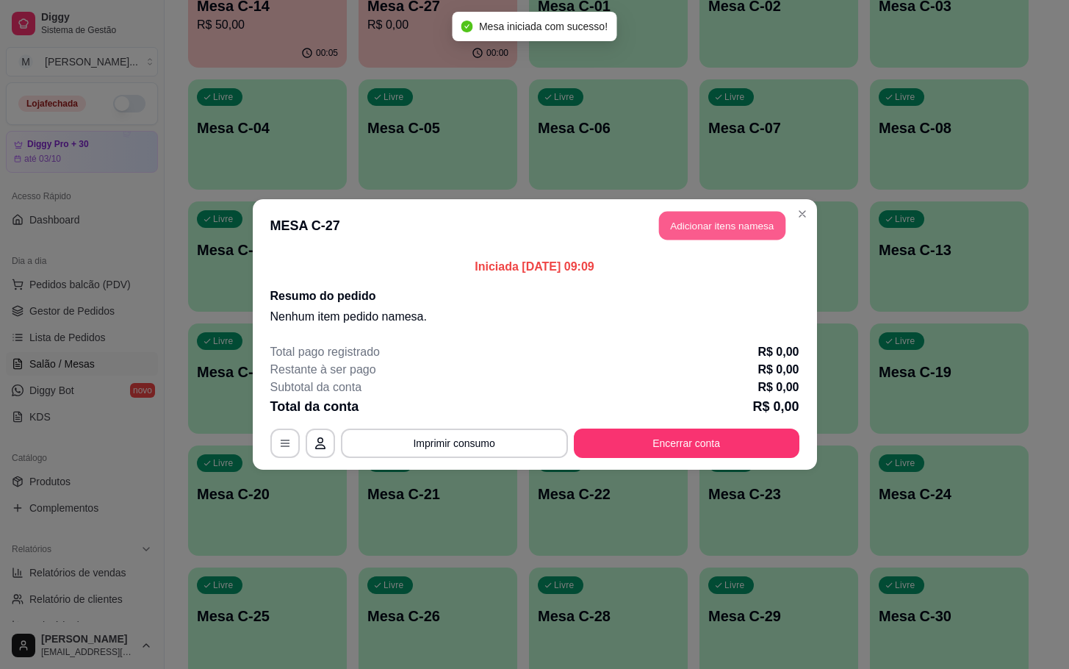
click at [710, 225] on button "Adicionar itens na mesa" at bounding box center [722, 226] width 126 height 29
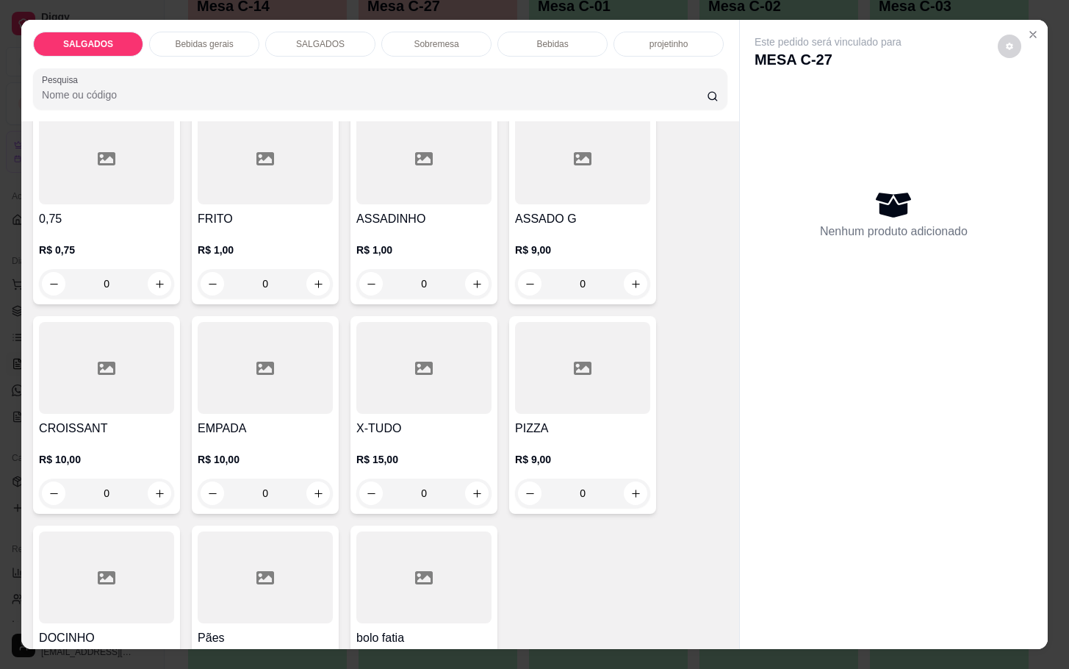
scroll to position [0, 0]
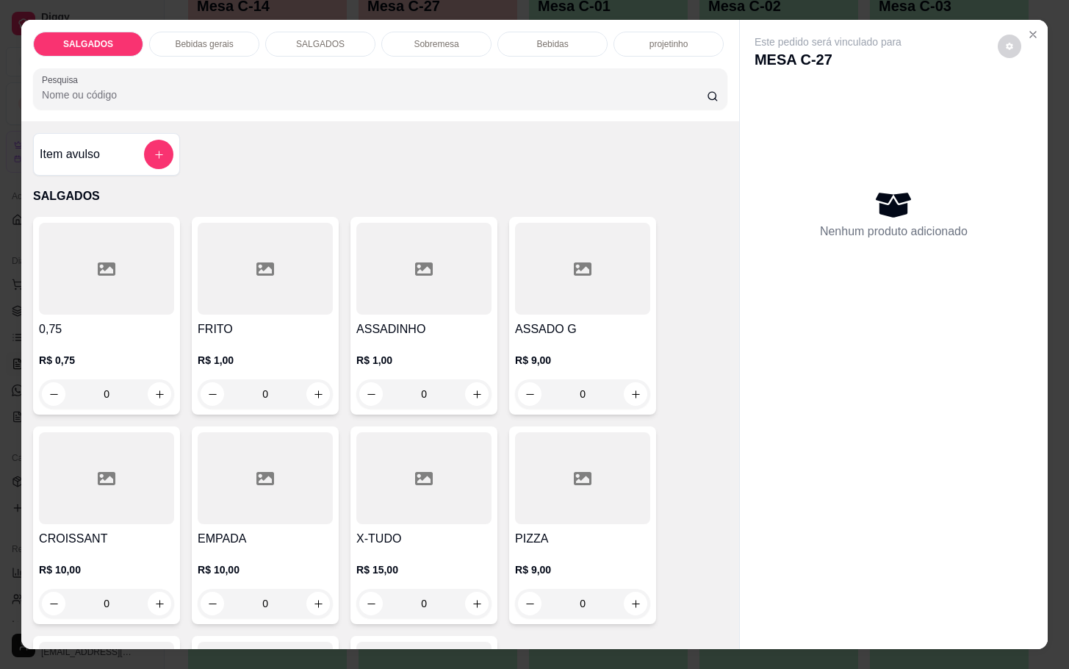
drag, startPoint x: 293, startPoint y: 381, endPoint x: 234, endPoint y: 388, distance: 59.1
click at [234, 388] on input "0" at bounding box center [265, 393] width 82 height 29
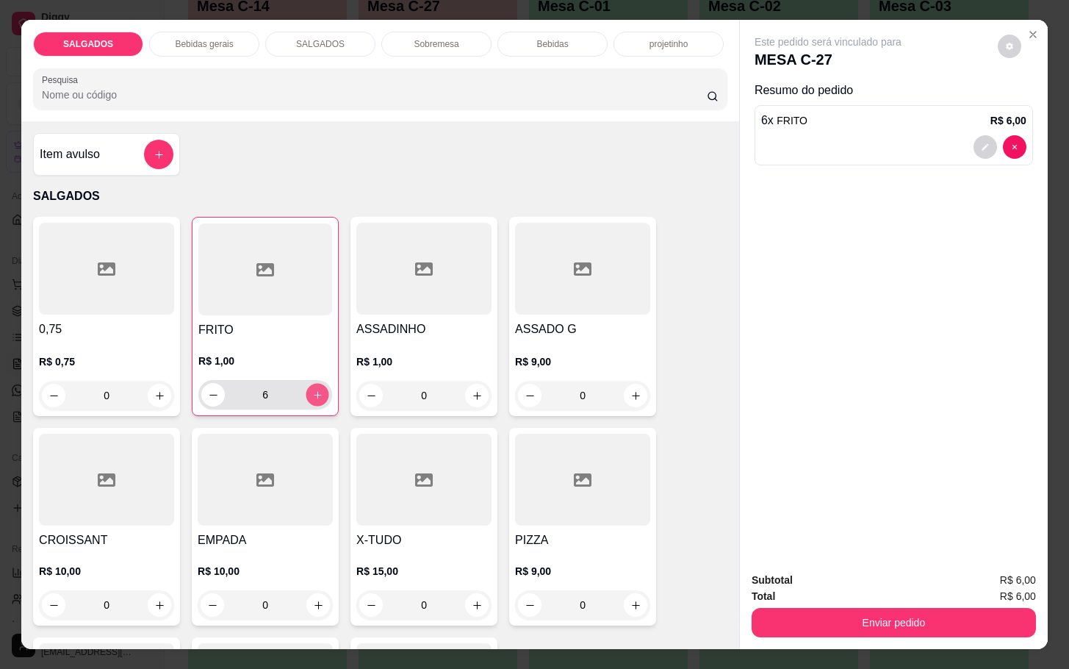
click at [312, 391] on icon "increase-product-quantity" at bounding box center [317, 394] width 11 height 11
type input "10"
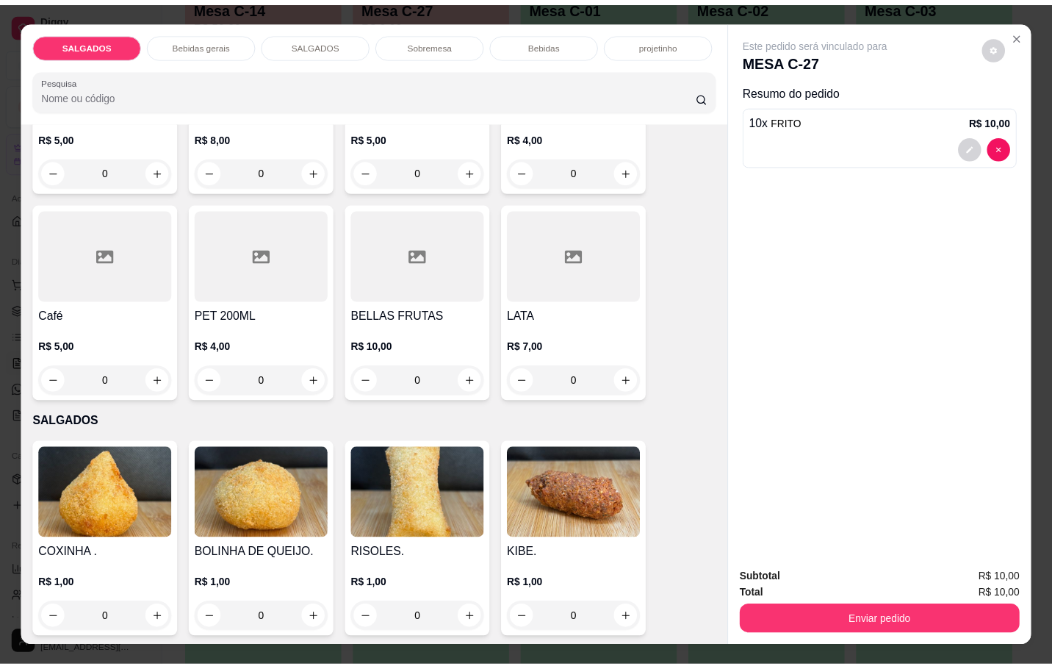
scroll to position [661, 0]
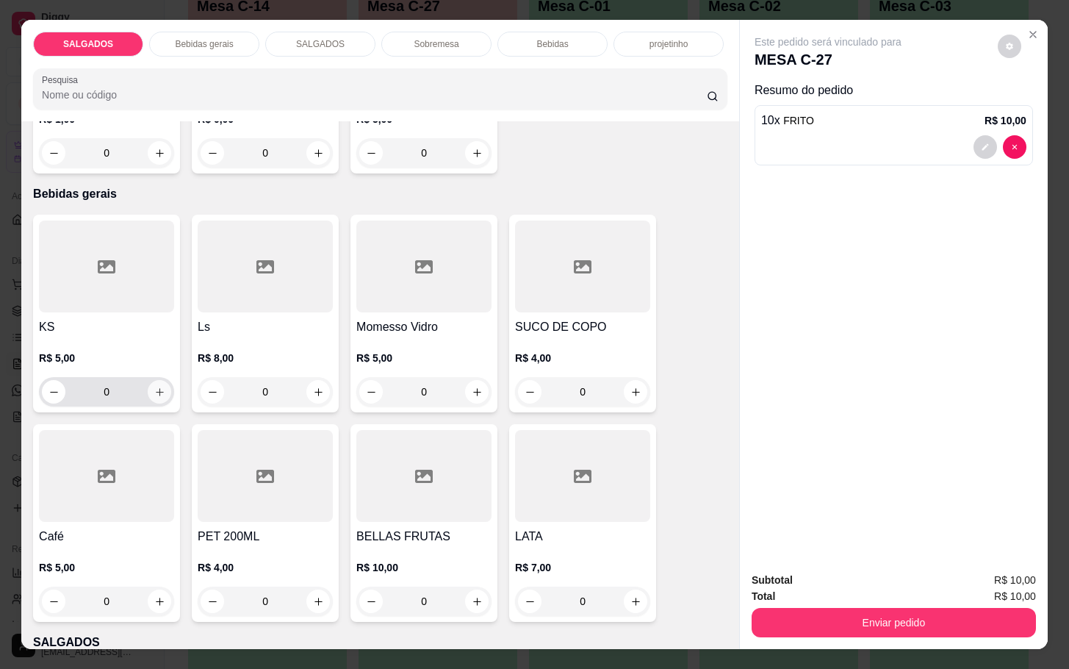
click at [148, 382] on button "increase-product-quantity" at bounding box center [160, 392] width 24 height 24
type input "1"
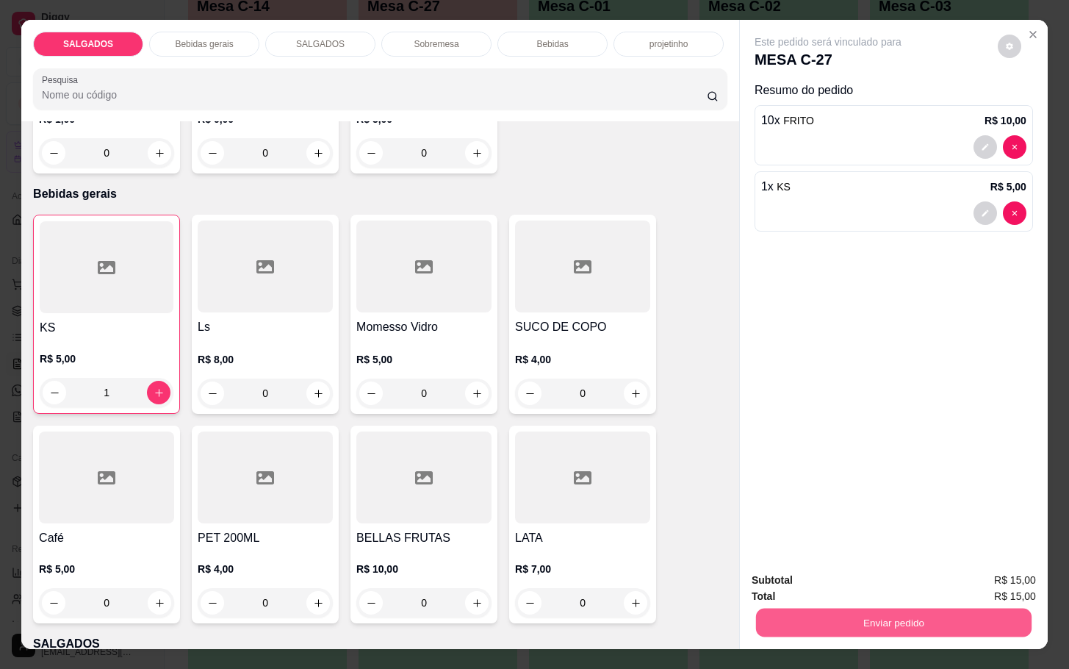
click at [900, 608] on button "Enviar pedido" at bounding box center [893, 622] width 275 height 29
click at [1018, 566] on button "Enviar pedido" at bounding box center [995, 577] width 81 height 27
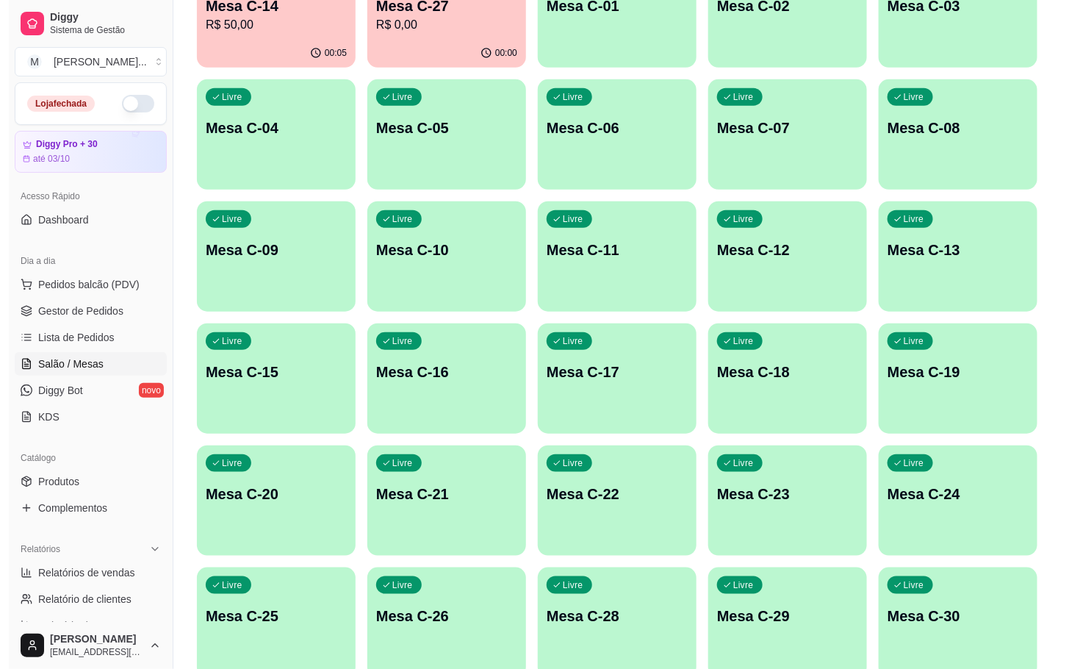
scroll to position [0, 0]
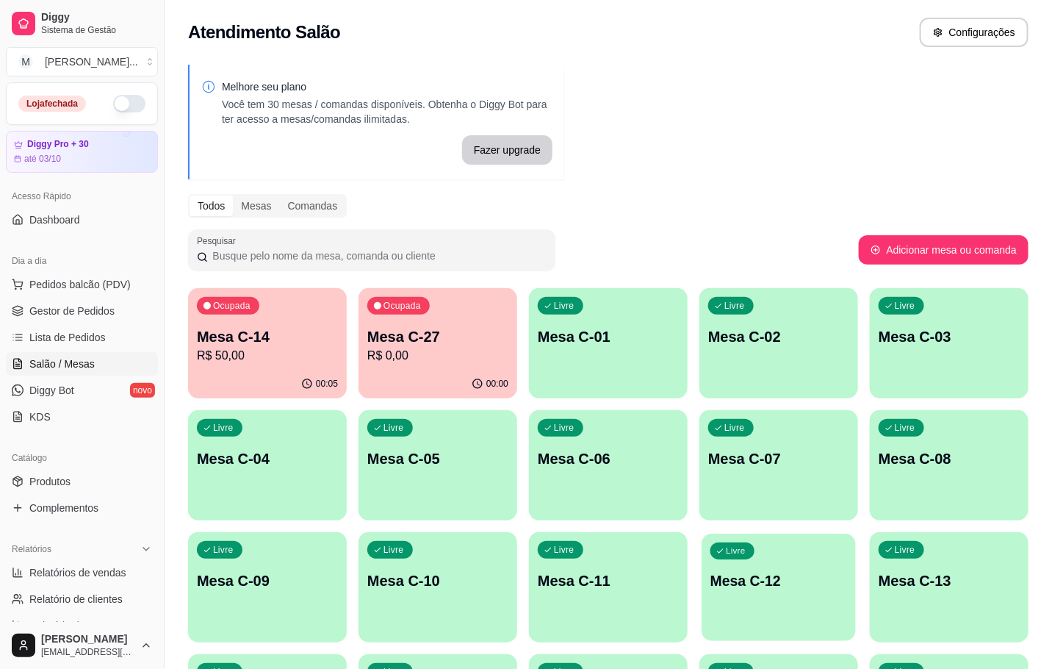
click at [812, 584] on p "Mesa C-12" at bounding box center [778, 581] width 137 height 20
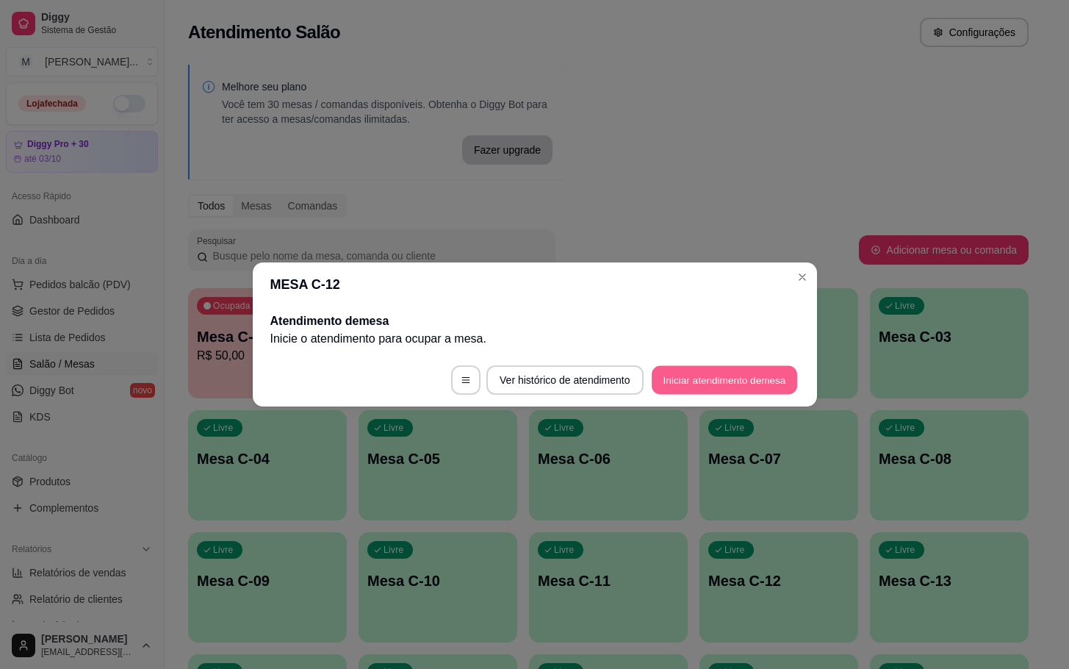
click at [675, 381] on button "Iniciar atendimento de mesa" at bounding box center [724, 380] width 145 height 29
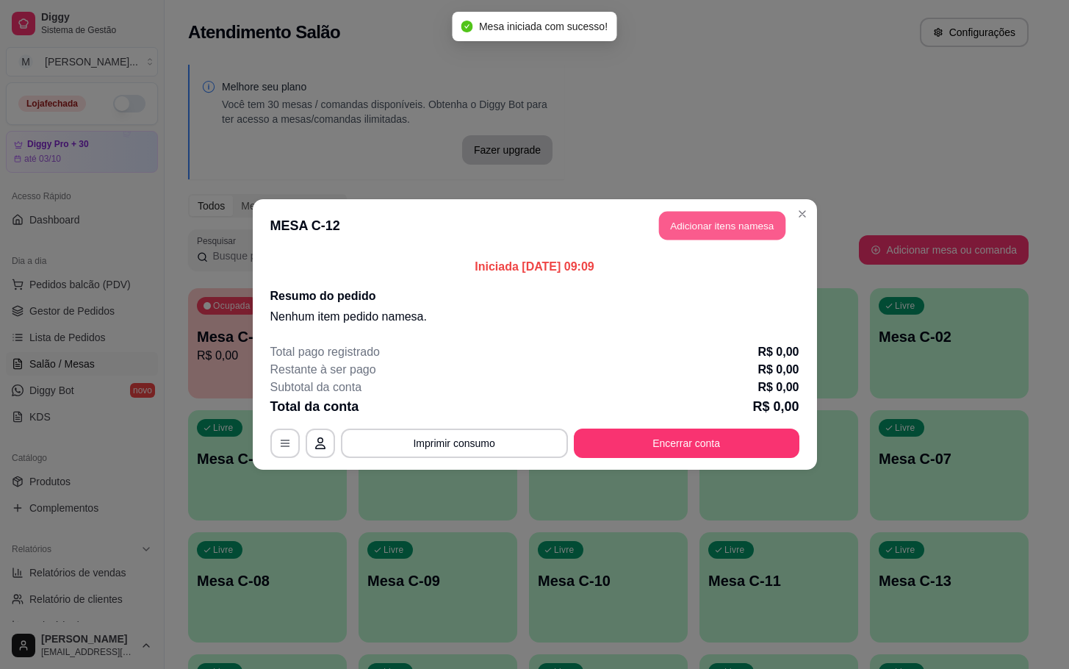
click at [688, 234] on button "Adicionar itens na mesa" at bounding box center [722, 226] width 126 height 29
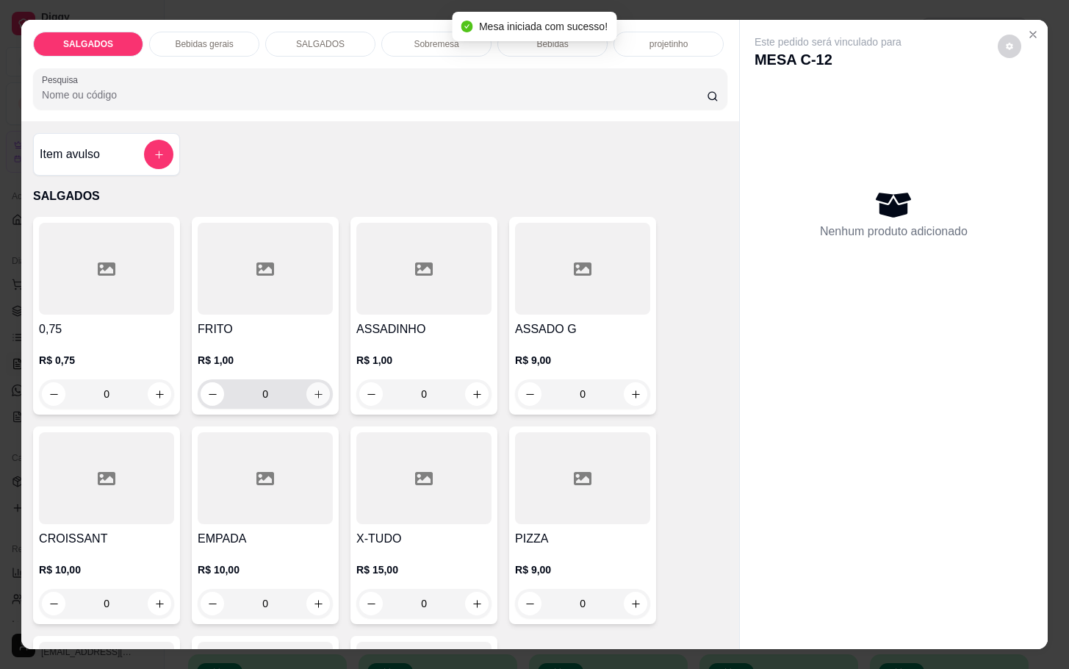
click at [306, 383] on button "increase-product-quantity" at bounding box center [318, 394] width 24 height 24
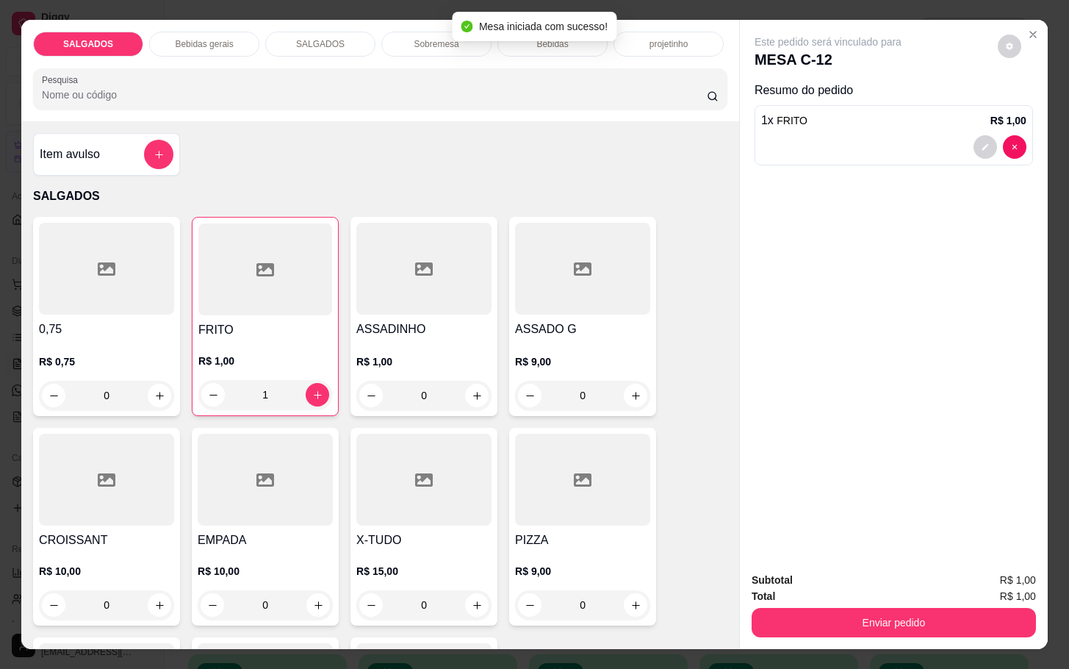
click at [289, 383] on input "1" at bounding box center [265, 394] width 81 height 29
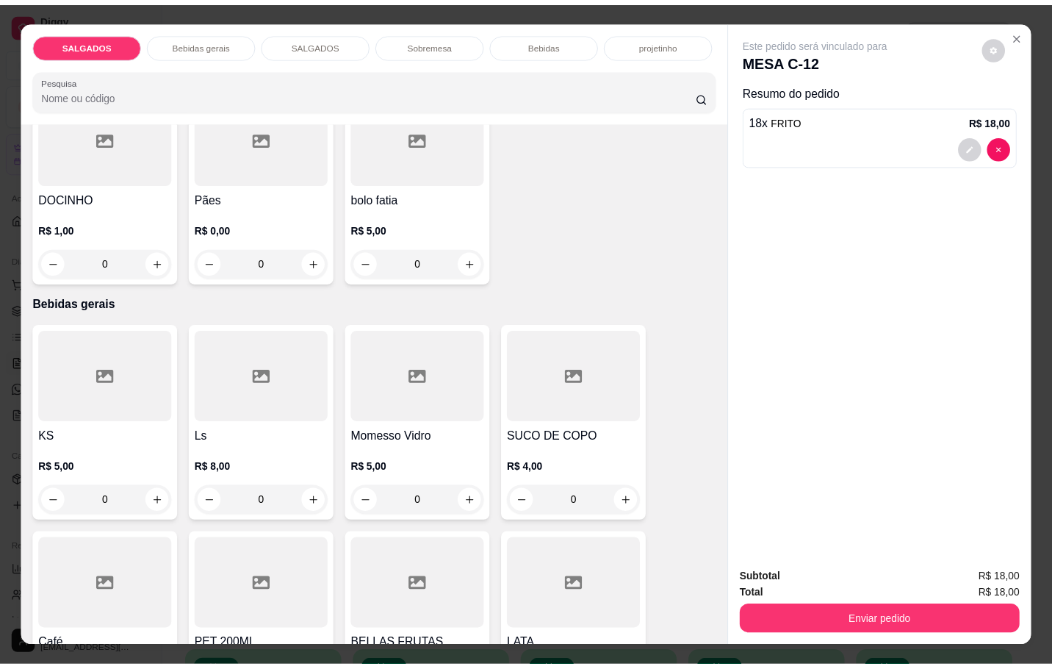
scroll to position [771, 0]
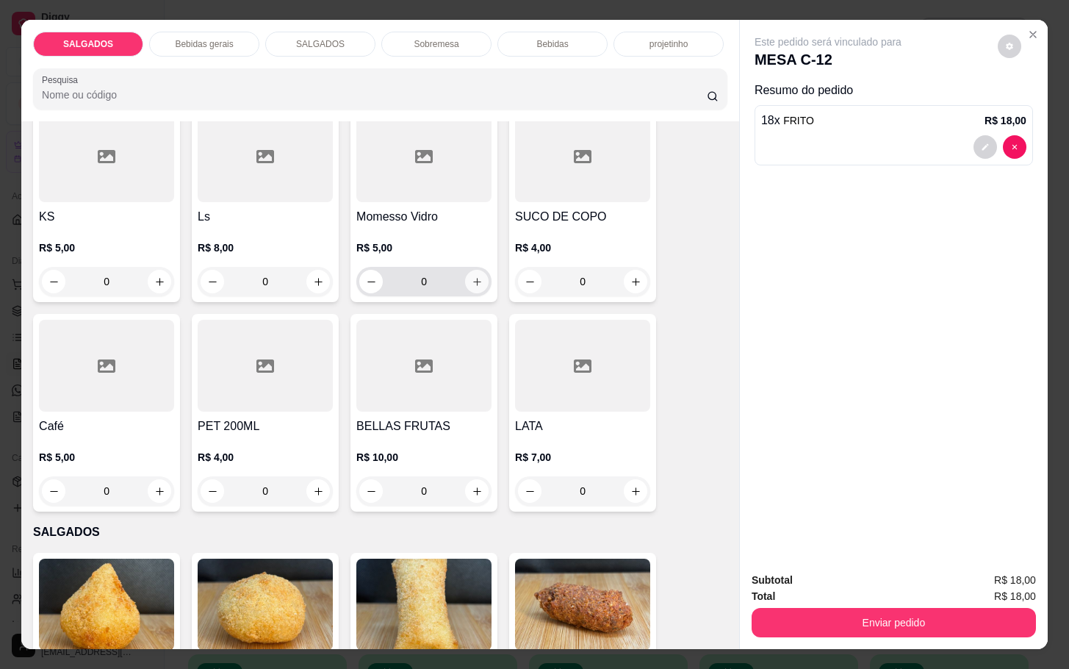
type input "18"
click at [478, 274] on button "increase-product-quantity" at bounding box center [477, 282] width 24 height 24
type input "1"
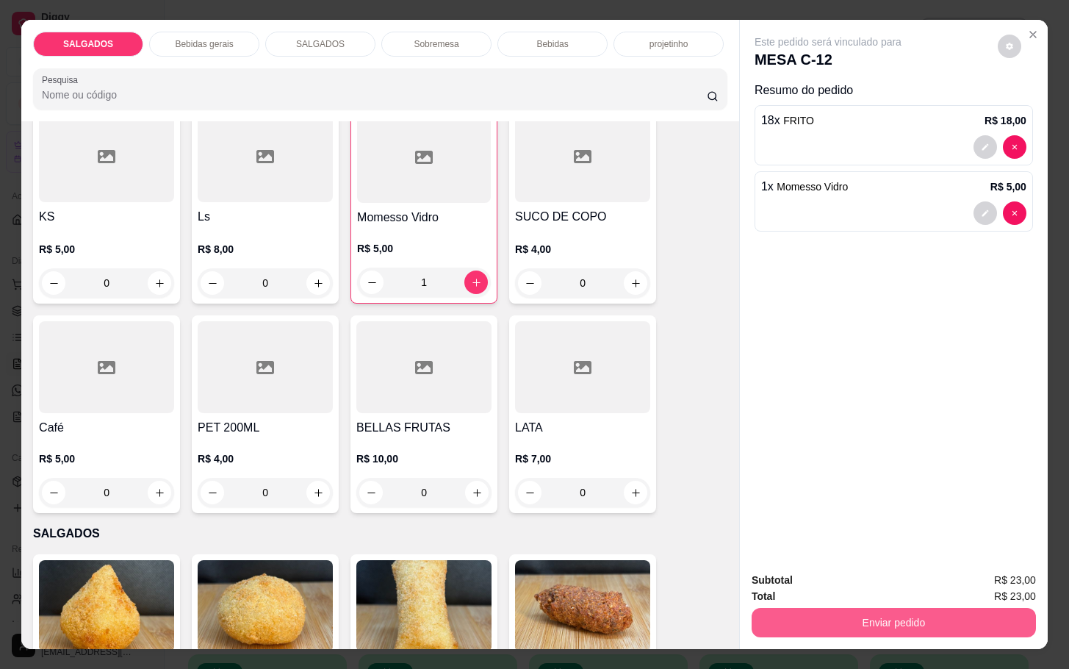
click at [836, 608] on button "Enviar pedido" at bounding box center [894, 622] width 284 height 29
click at [992, 587] on button "Enviar pedido" at bounding box center [999, 577] width 87 height 29
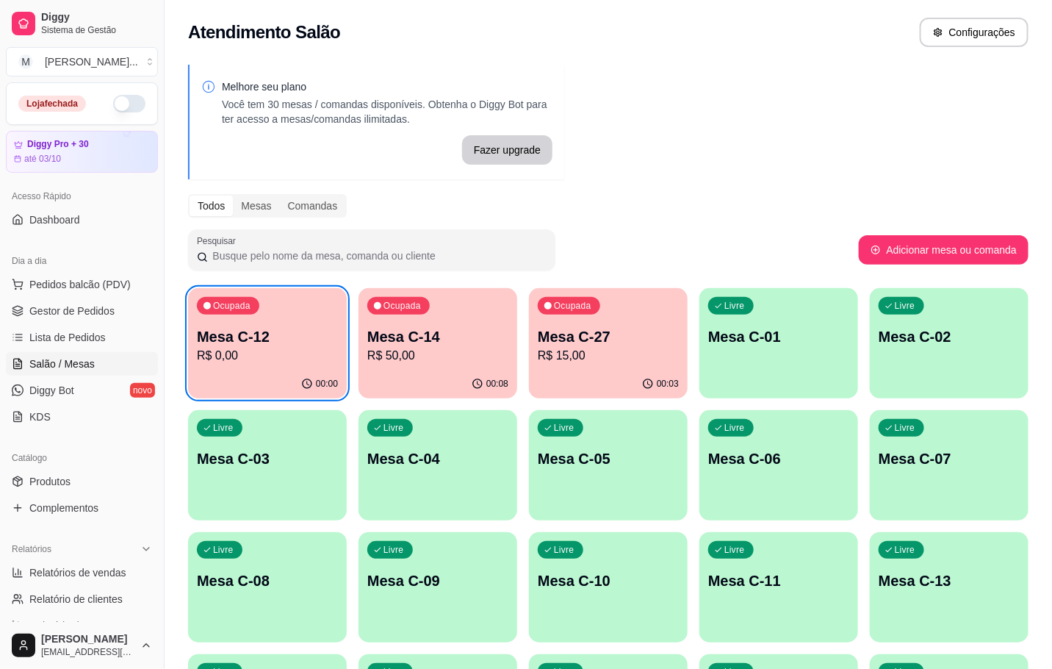
click at [338, 325] on div "Ocupada Mesa C-12 R$ 0,00" at bounding box center [267, 329] width 159 height 82
click at [488, 406] on div "Ocupada Mesa C-12 R$ 23,00 00:02 Ocupada Mesa C-14 R$ 50,00 00:11 Ocupada Mesa …" at bounding box center [608, 648] width 840 height 720
click at [490, 392] on div "00:11" at bounding box center [437, 384] width 159 height 29
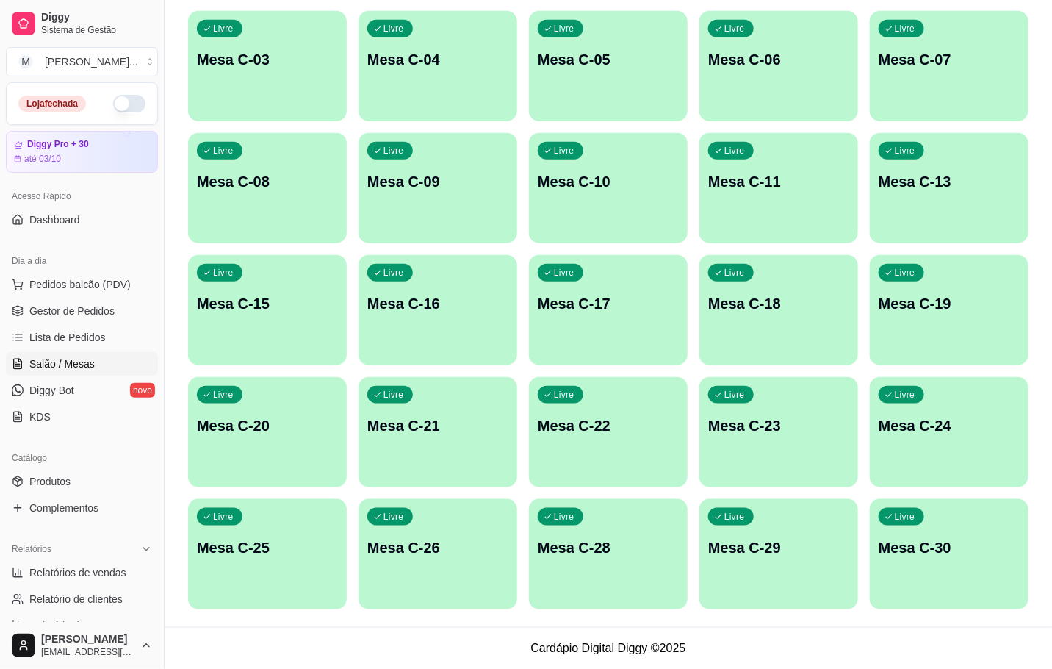
click at [770, 565] on div "Livre Mesa C-29" at bounding box center [778, 545] width 159 height 93
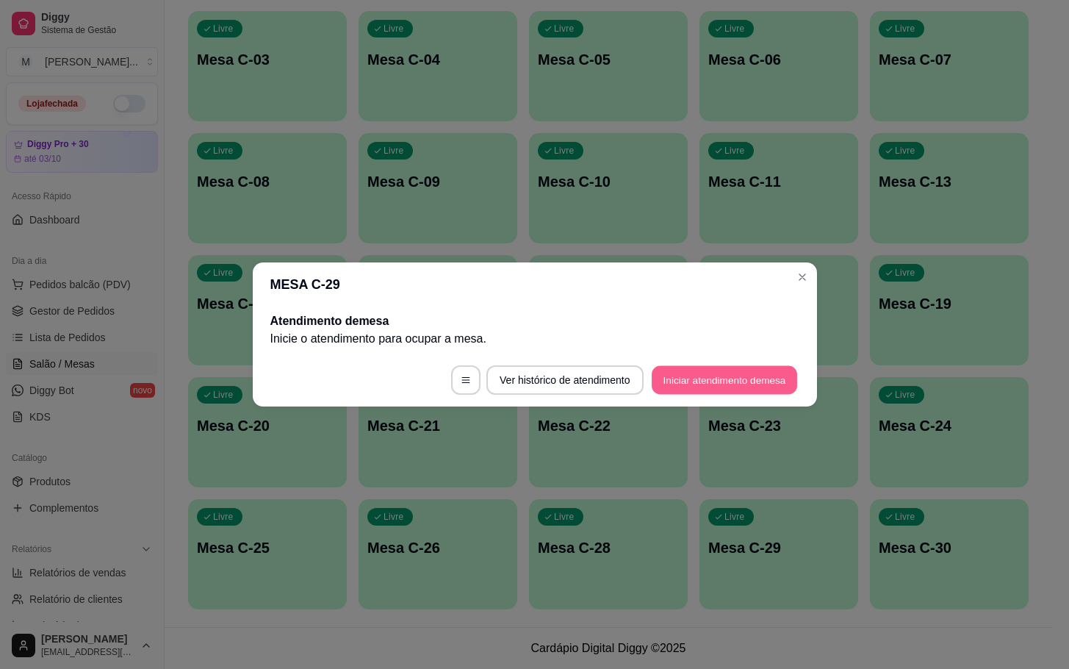
click at [750, 383] on button "Iniciar atendimento de mesa" at bounding box center [724, 380] width 145 height 29
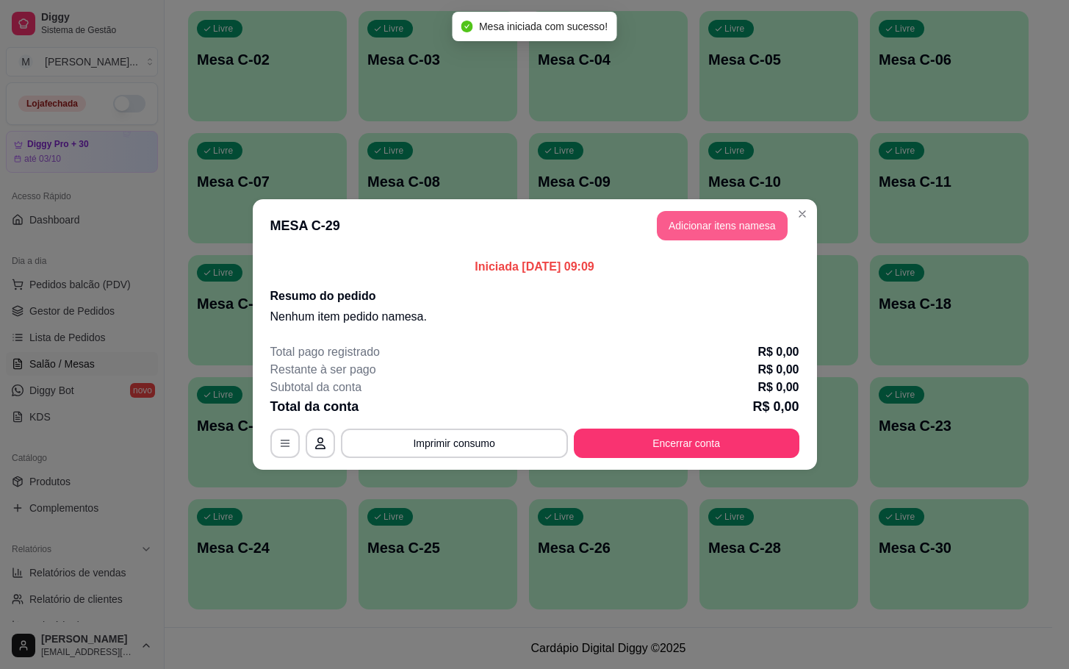
click at [695, 229] on button "Adicionar itens na mesa" at bounding box center [722, 225] width 131 height 29
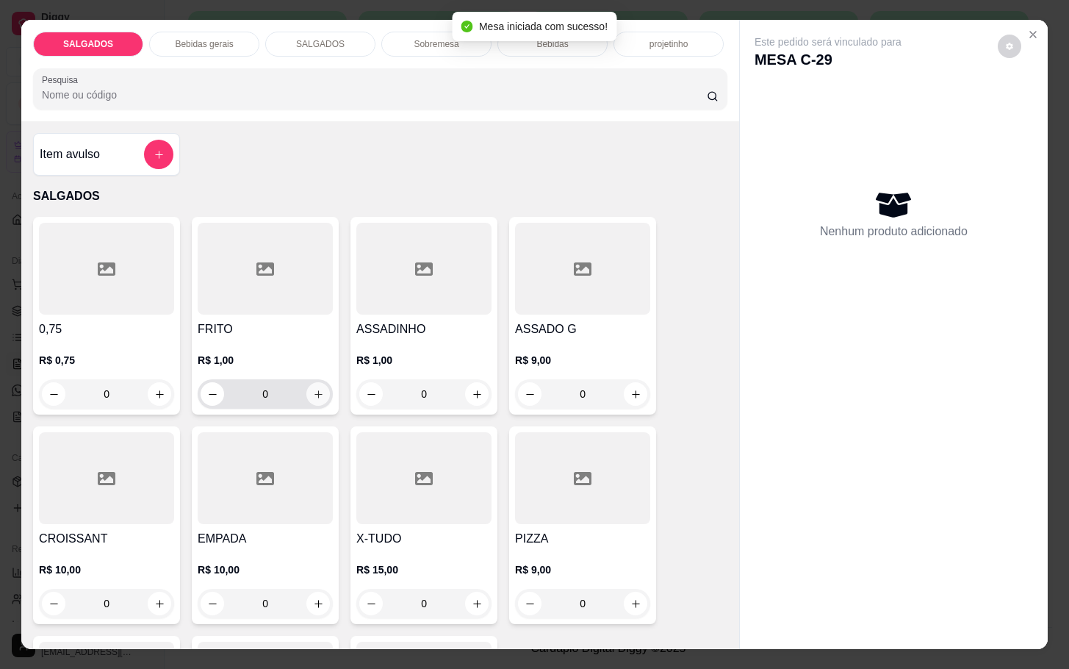
click at [320, 388] on button "increase-product-quantity" at bounding box center [318, 394] width 24 height 24
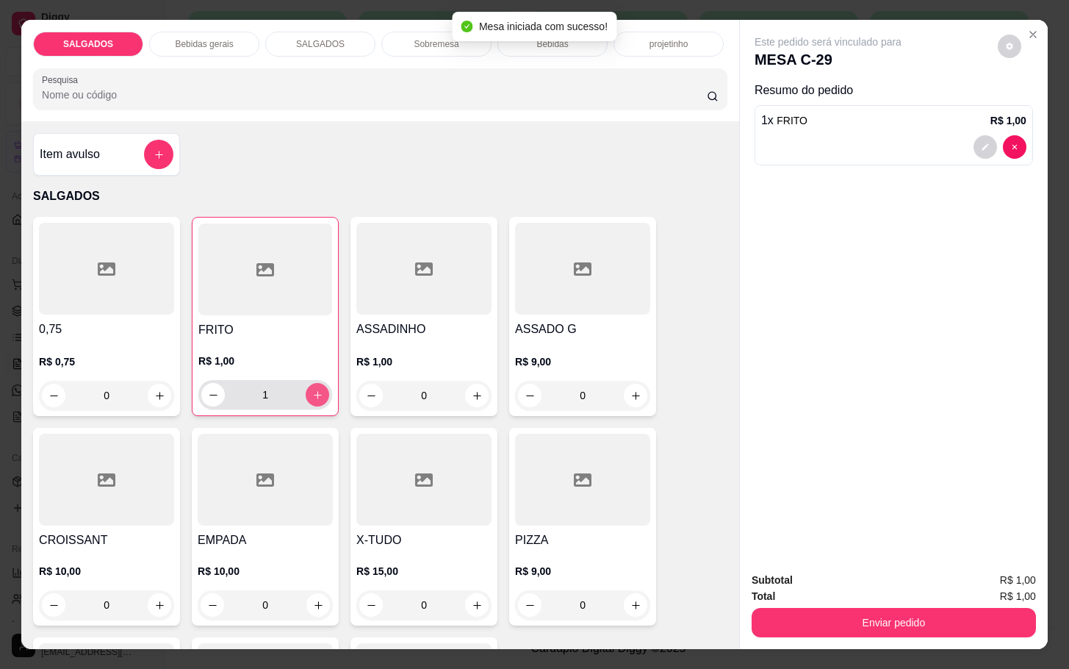
click at [320, 388] on button "increase-product-quantity" at bounding box center [318, 395] width 24 height 24
click at [320, 388] on button "increase-product-quantity" at bounding box center [317, 394] width 23 height 23
type input "3"
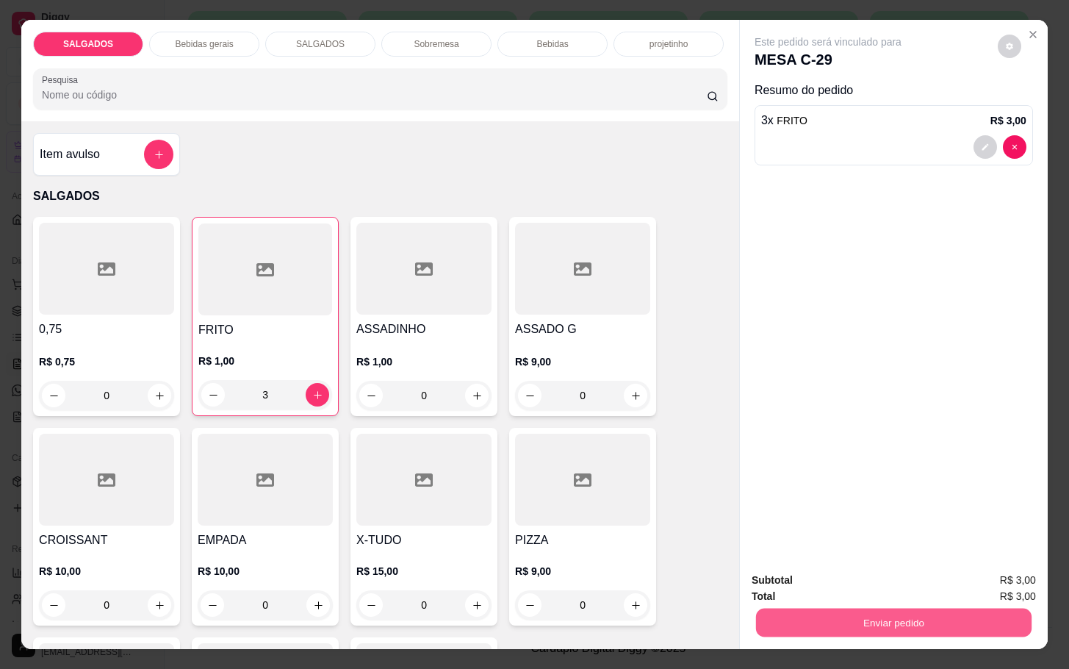
click at [842, 628] on button "Enviar pedido" at bounding box center [893, 622] width 275 height 29
click at [1019, 564] on button "Enviar pedido" at bounding box center [995, 578] width 83 height 28
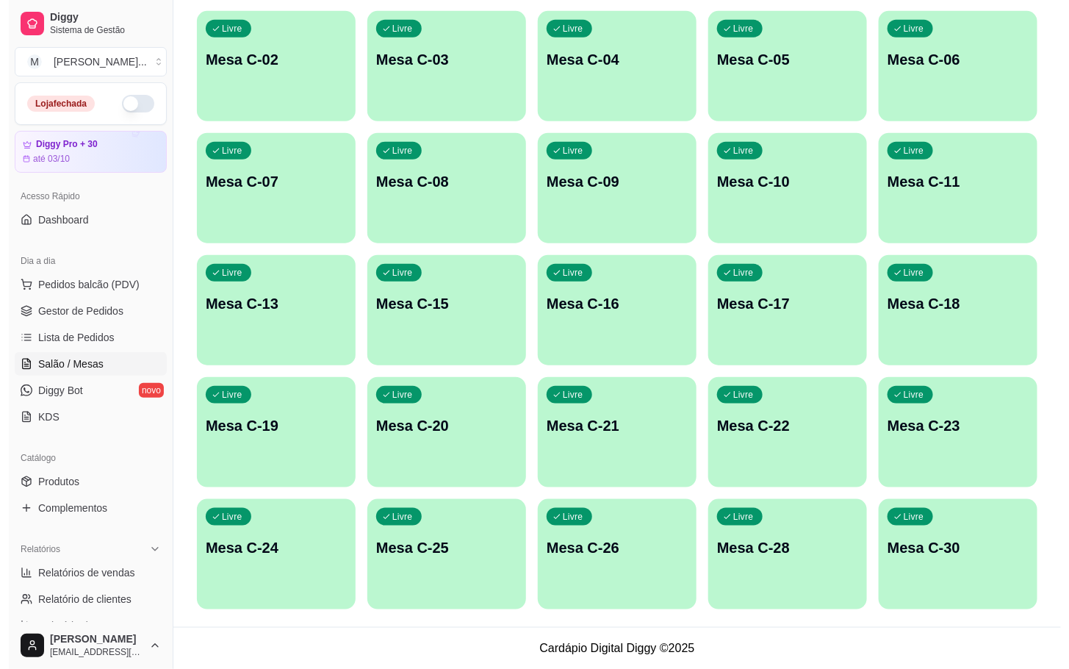
scroll to position [289, 0]
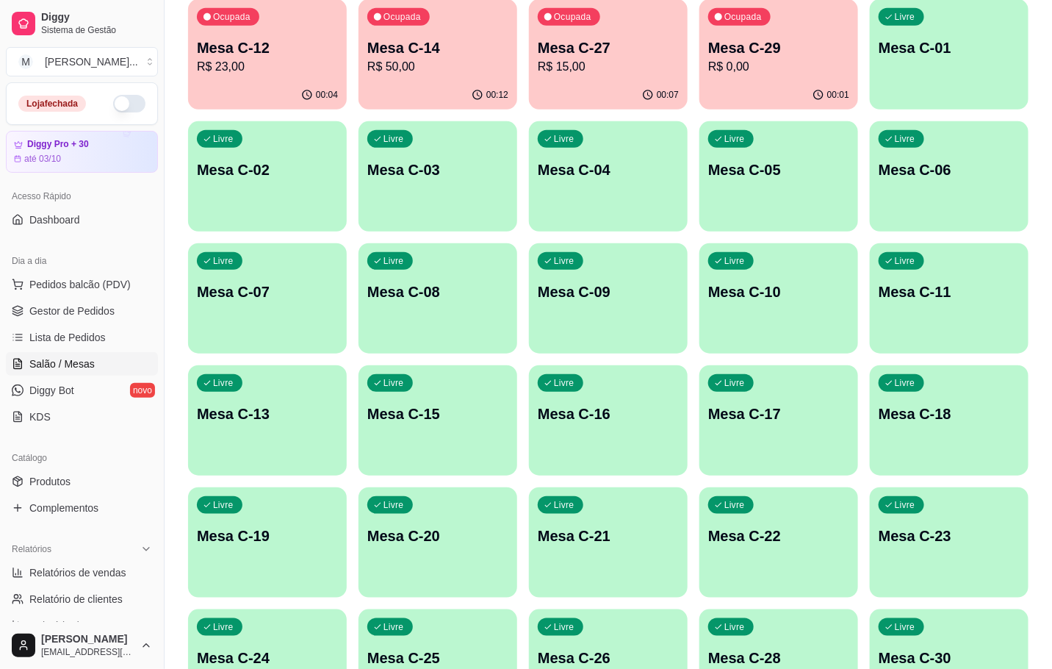
click at [384, 76] on div "Ocupada Mesa C-14 R$ 50,00" at bounding box center [437, 40] width 159 height 82
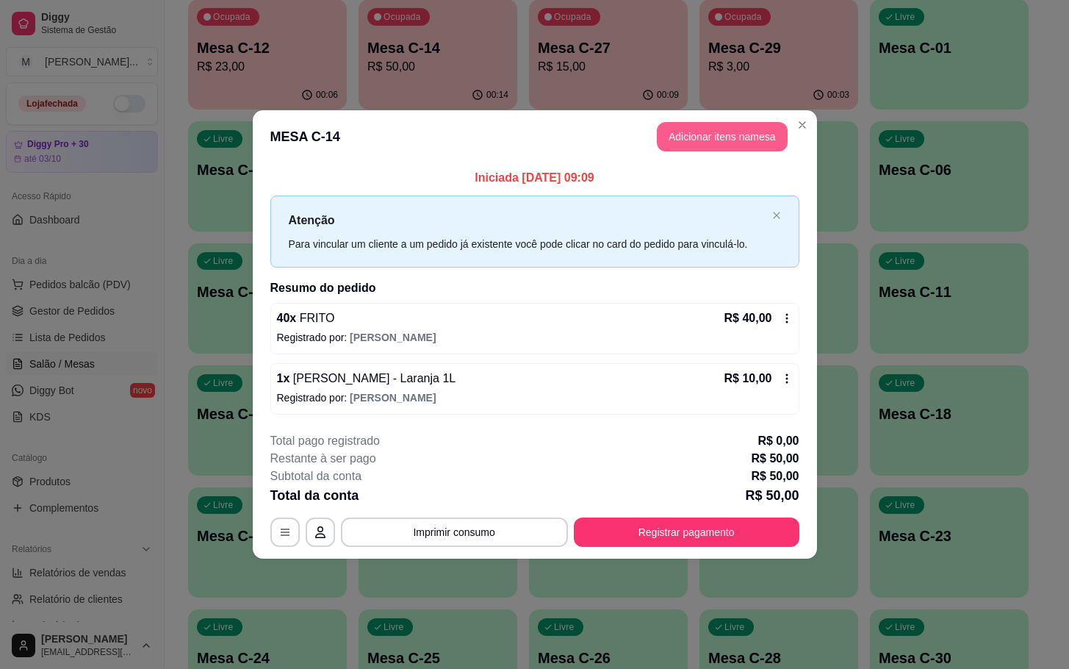
click at [737, 135] on button "Adicionar itens na mesa" at bounding box center [722, 136] width 131 height 29
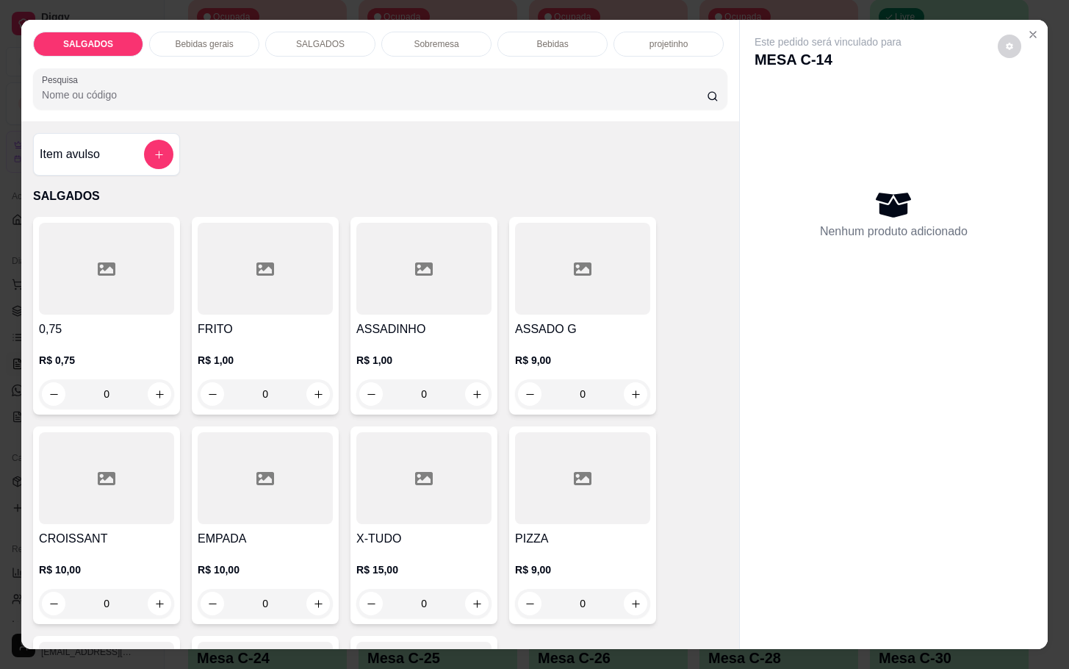
click at [253, 369] on div "R$ 1,00 0" at bounding box center [265, 381] width 135 height 56
click at [280, 393] on input "0" at bounding box center [265, 393] width 82 height 29
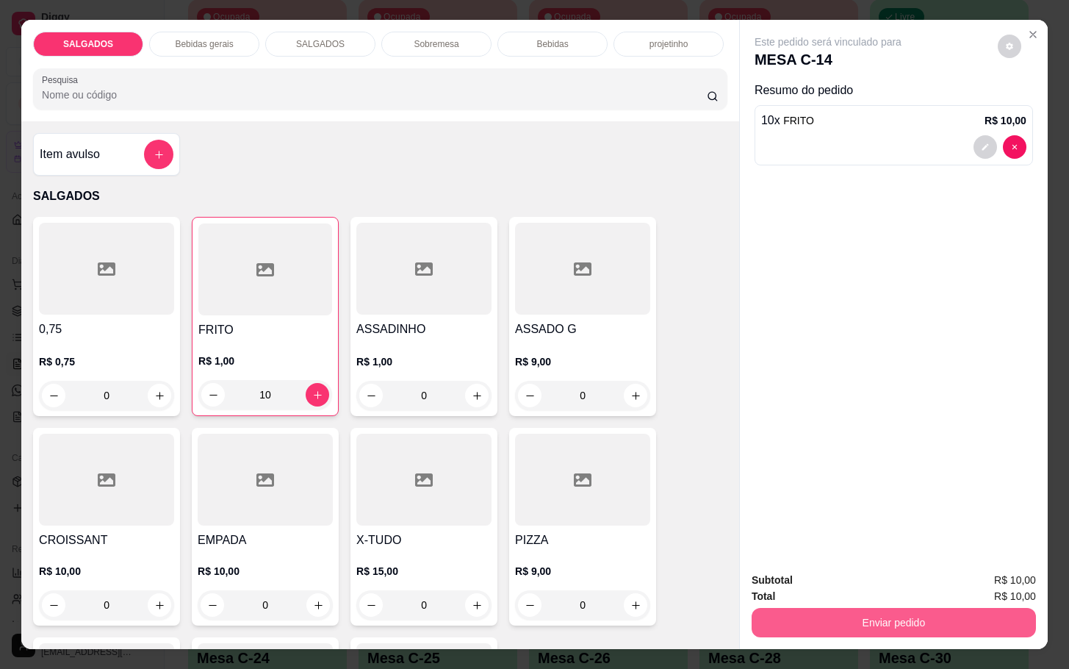
type input "10"
click at [858, 611] on button "Enviar pedido" at bounding box center [893, 622] width 275 height 29
click at [994, 569] on button "Enviar pedido" at bounding box center [995, 578] width 83 height 28
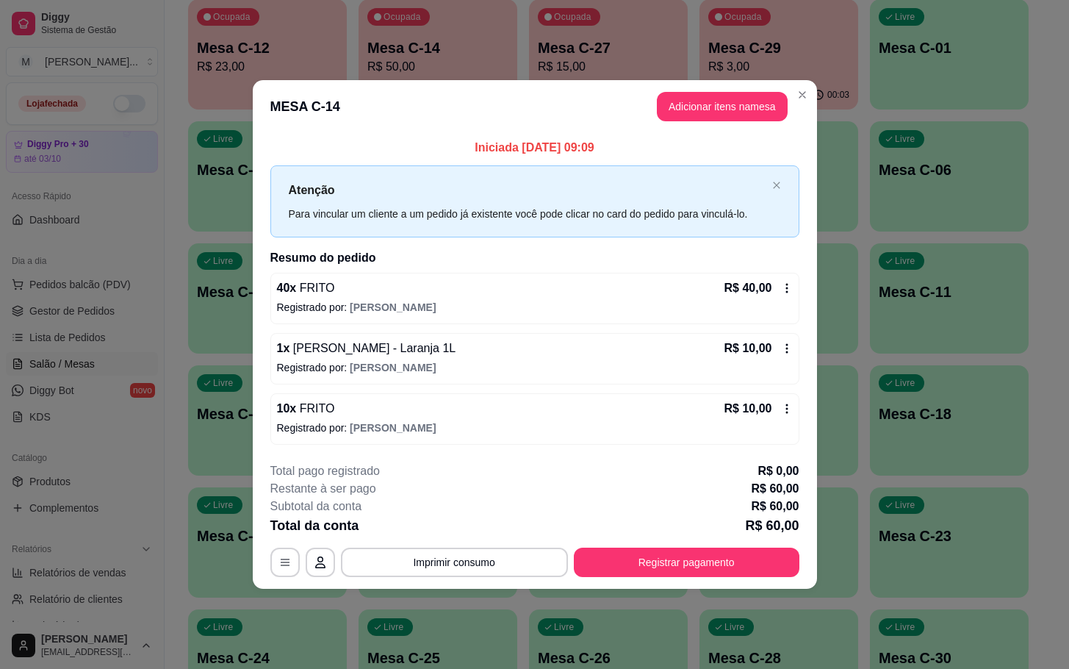
click at [763, 583] on footer "**********" at bounding box center [535, 519] width 564 height 138
click at [747, 552] on button "Registrar pagamento" at bounding box center [686, 561] width 219 height 29
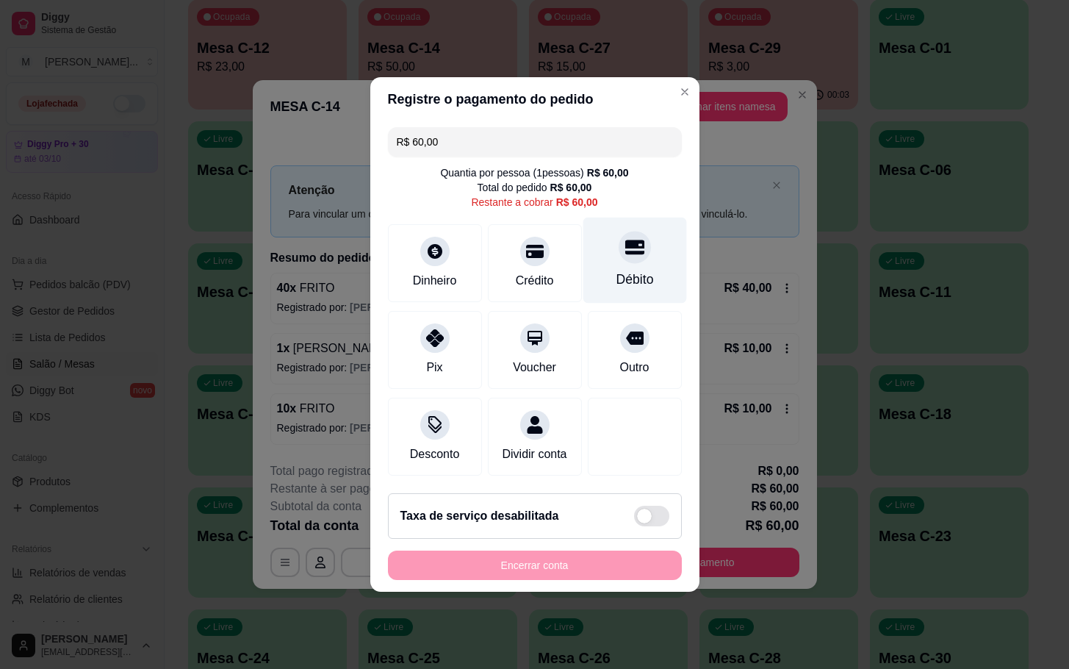
click at [616, 270] on div "Débito" at bounding box center [634, 279] width 37 height 19
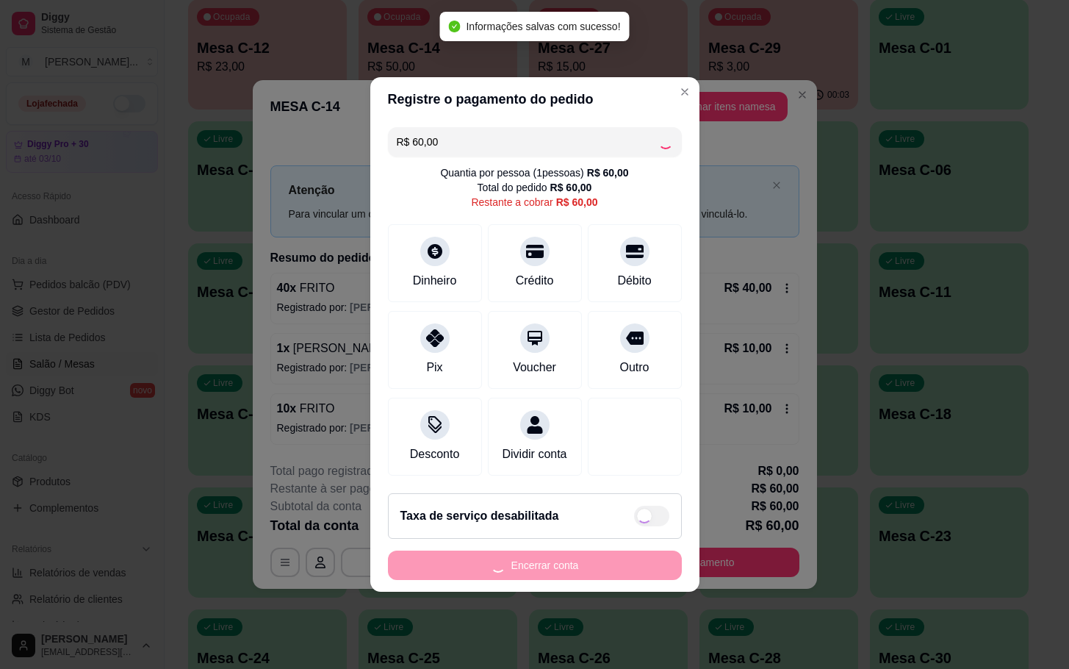
type input "R$ 0,00"
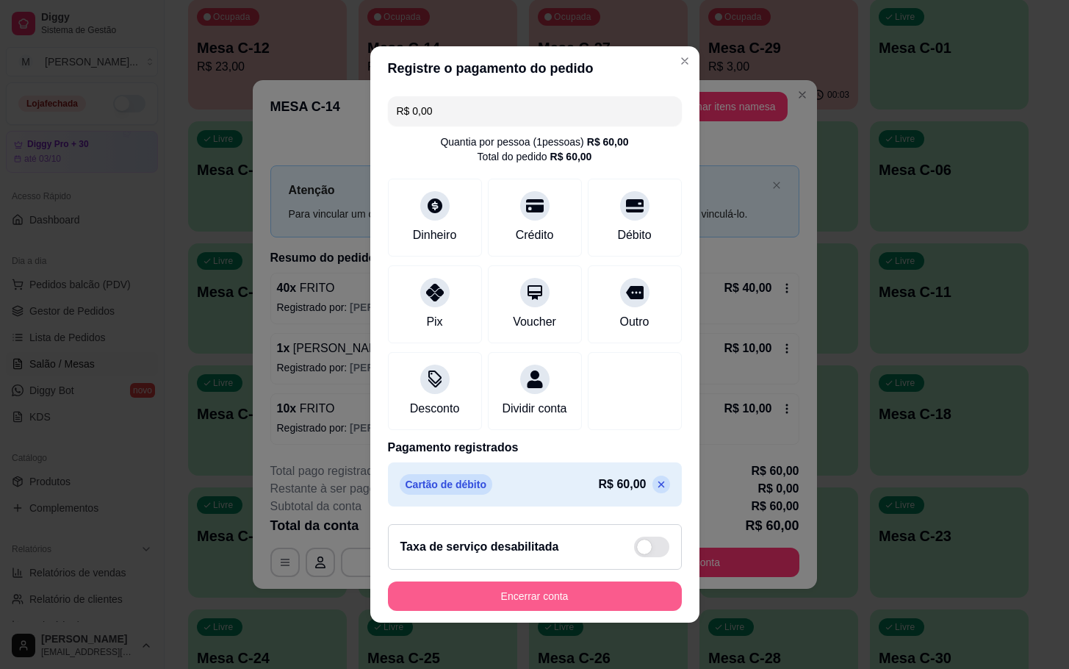
click at [606, 600] on button "Encerrar conta" at bounding box center [535, 595] width 294 height 29
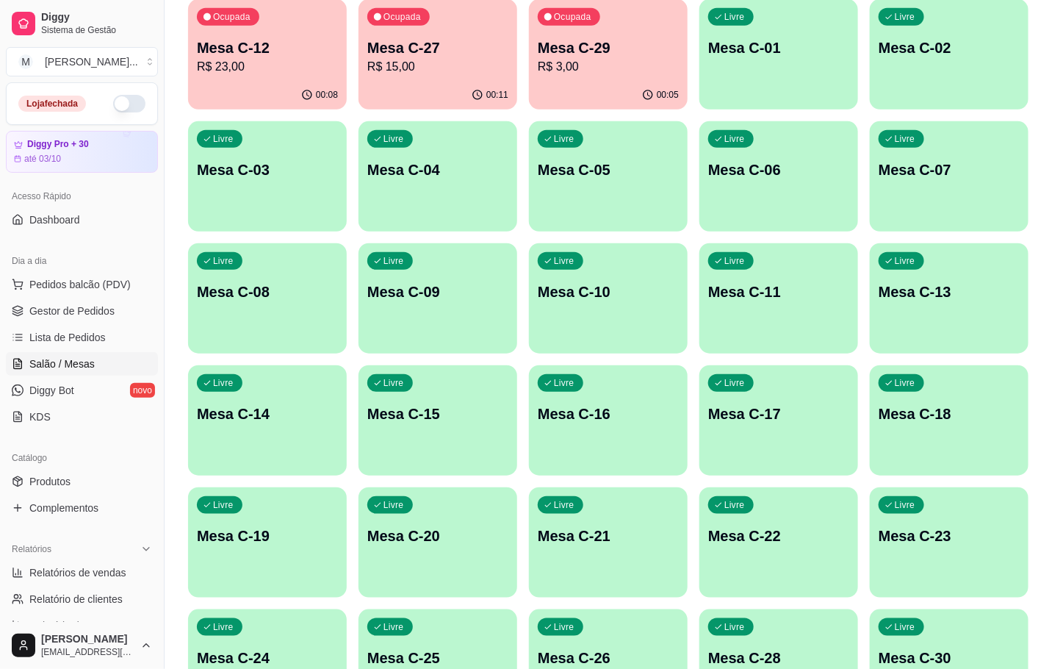
click at [635, 69] on p "R$ 3,00" at bounding box center [608, 67] width 141 height 18
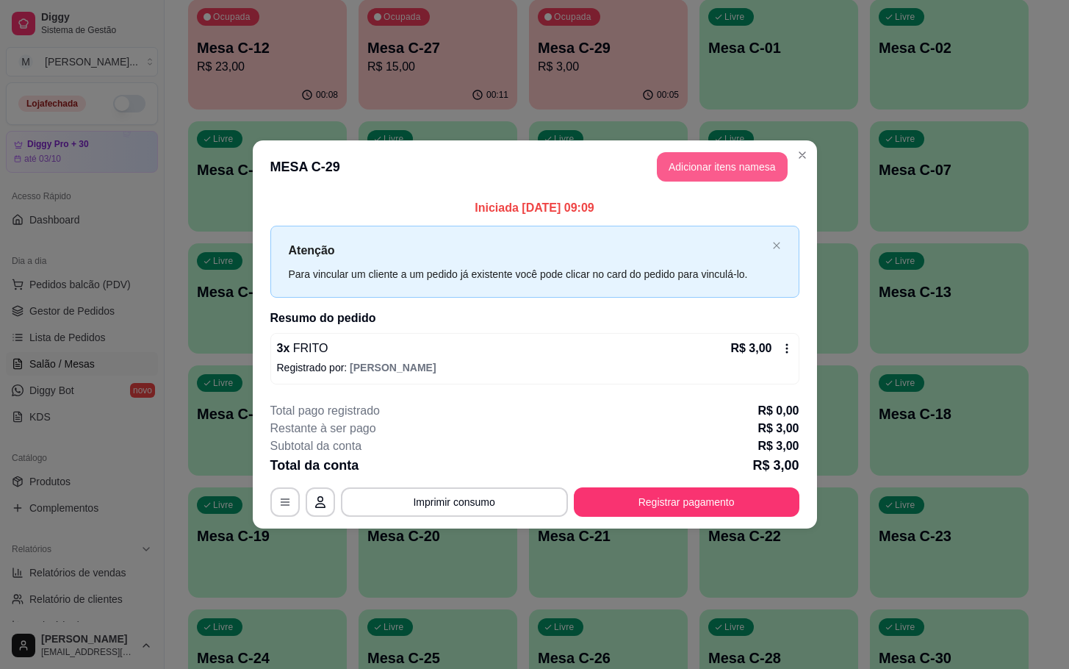
click at [752, 166] on button "Adicionar itens na mesa" at bounding box center [722, 166] width 131 height 29
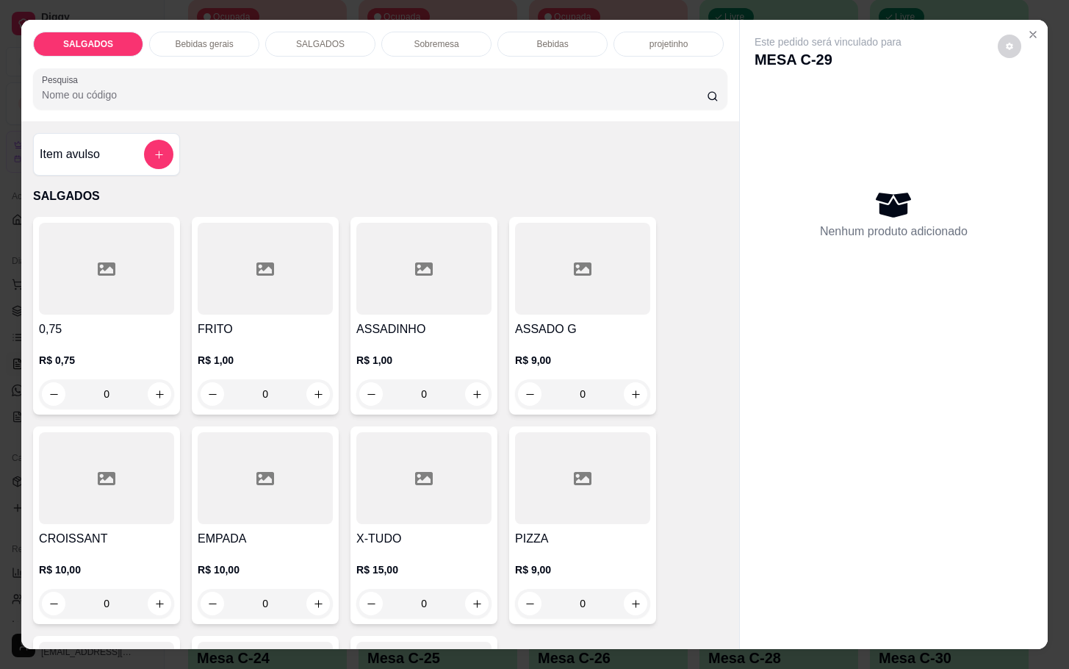
click at [273, 379] on input "0" at bounding box center [265, 393] width 82 height 29
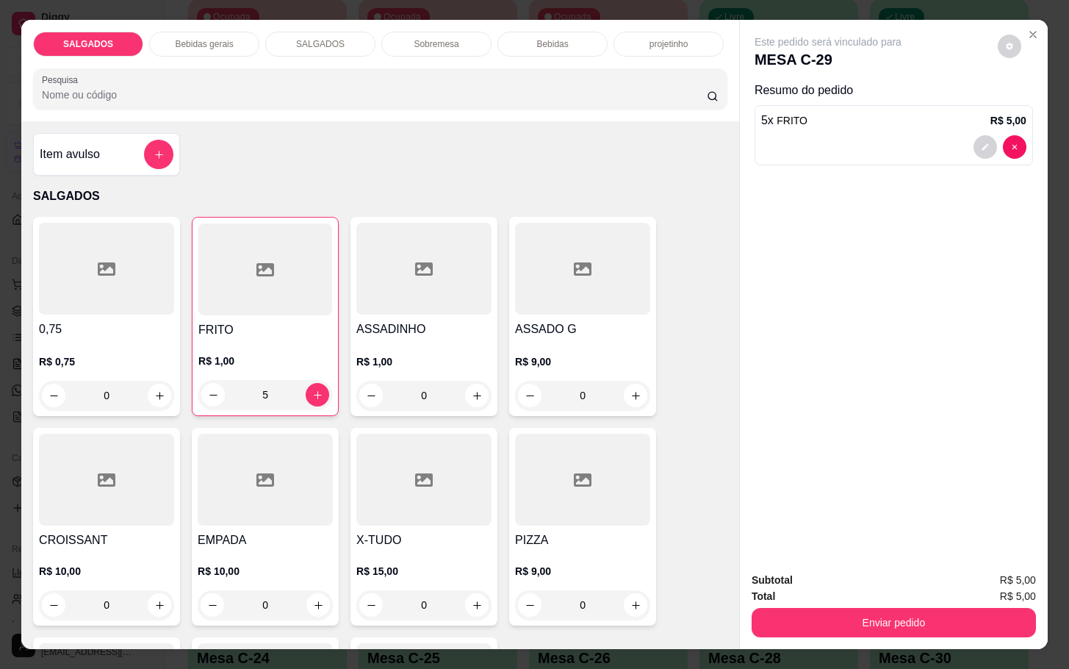
type input "5"
click at [156, 40] on div "Bebidas gerais" at bounding box center [204, 44] width 110 height 25
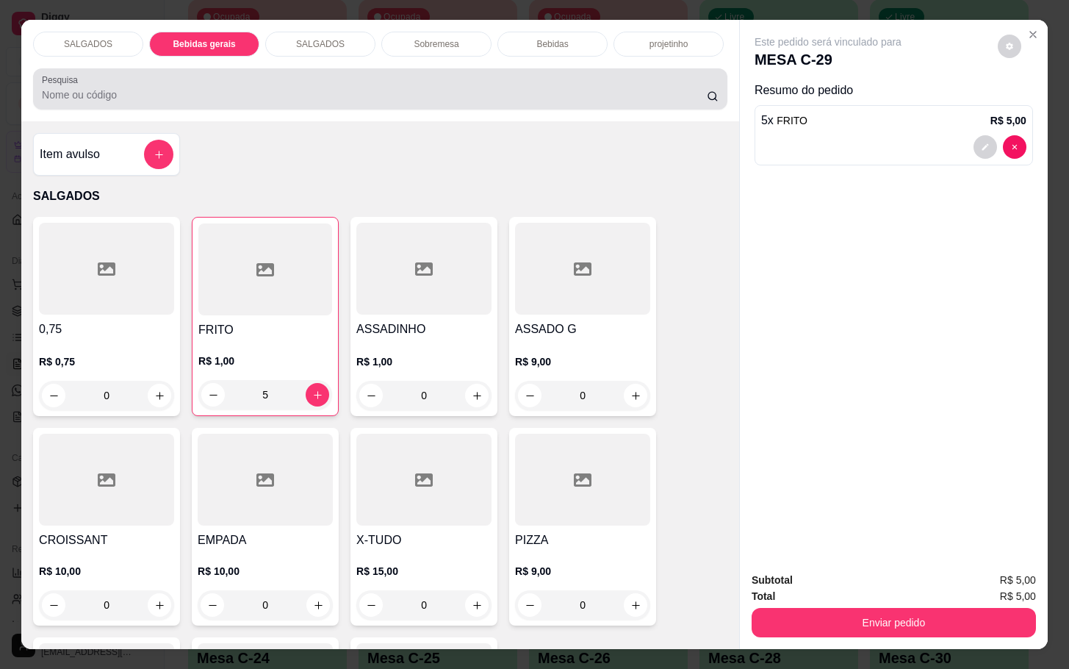
scroll to position [35, 0]
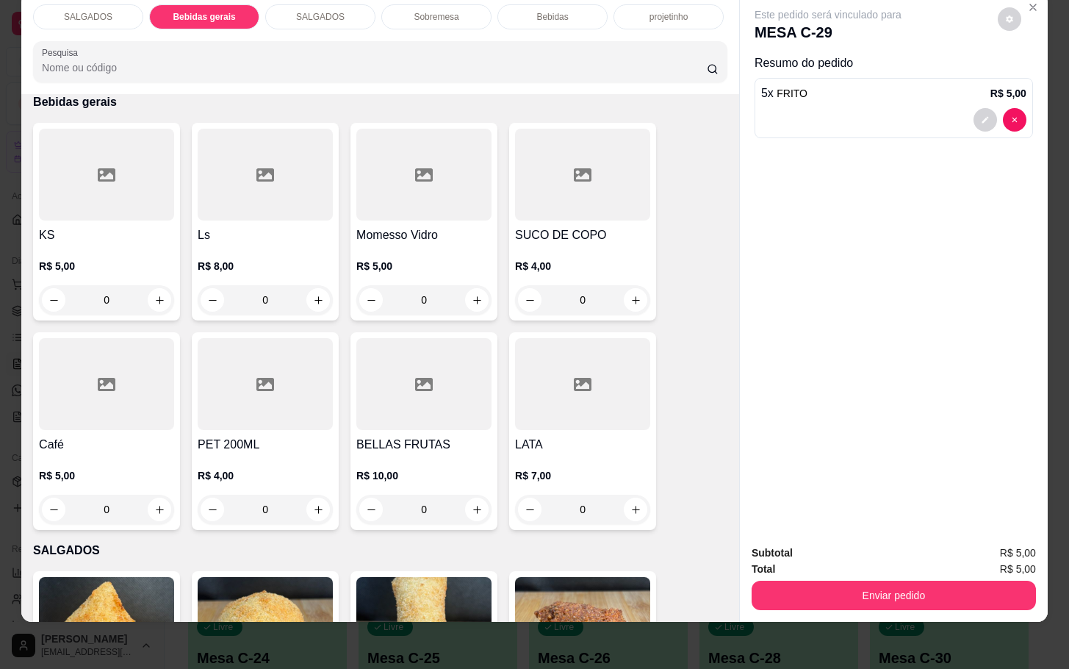
click at [370, 244] on div "R$ 5,00 0" at bounding box center [423, 279] width 135 height 71
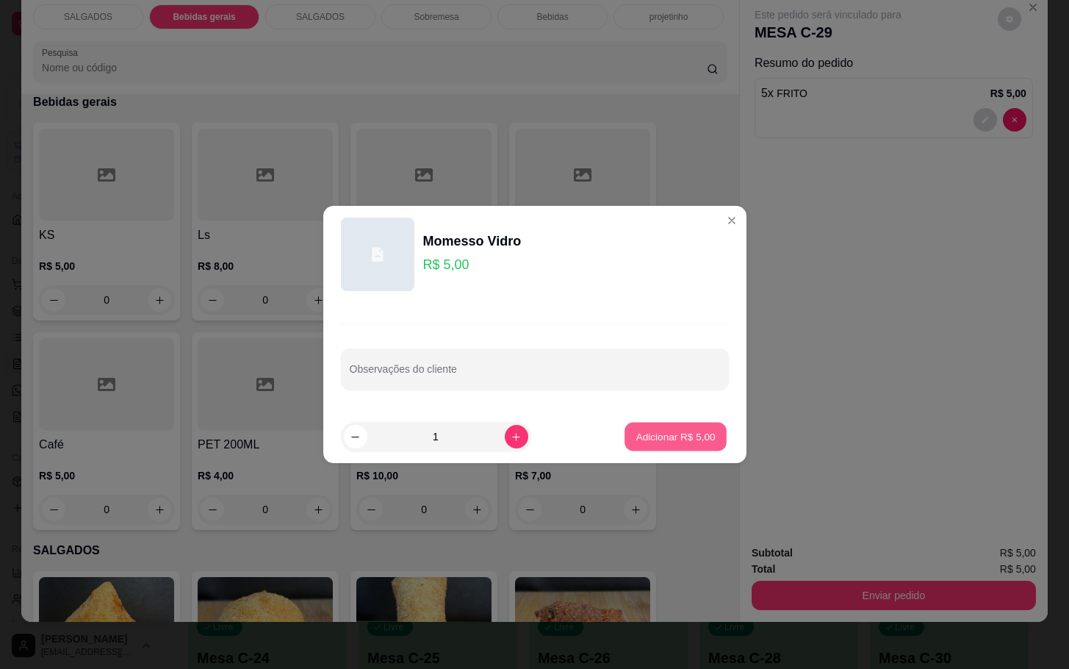
click at [672, 429] on p "Adicionar R$ 5,00" at bounding box center [675, 436] width 79 height 14
type input "1"
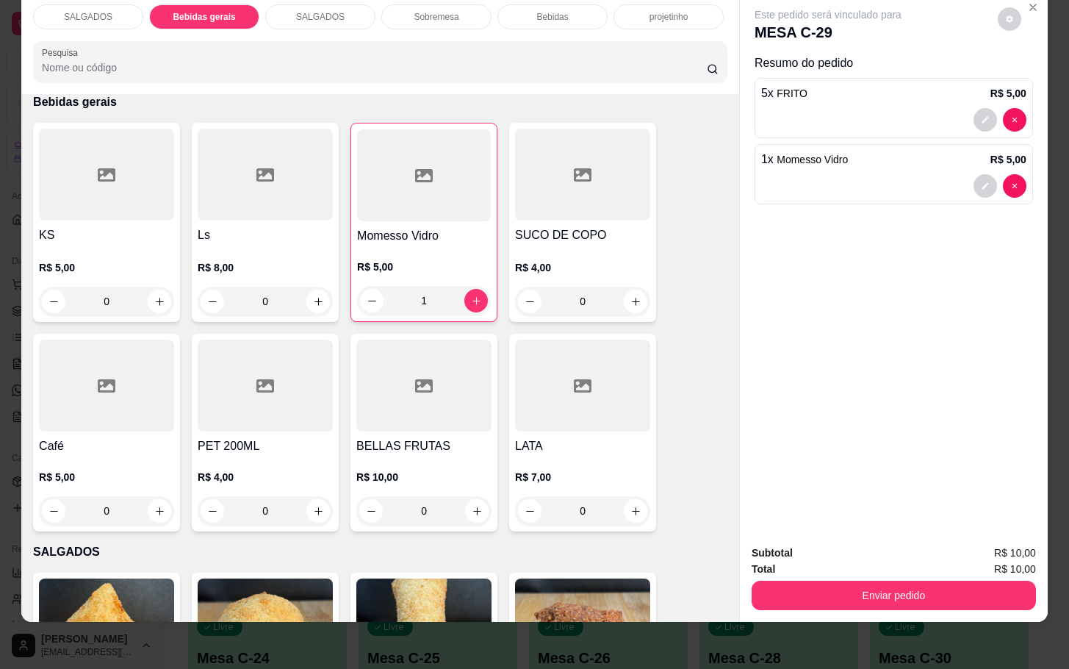
click at [851, 580] on button "Enviar pedido" at bounding box center [894, 594] width 284 height 29
click at [1020, 531] on button "Enviar pedido" at bounding box center [995, 543] width 83 height 28
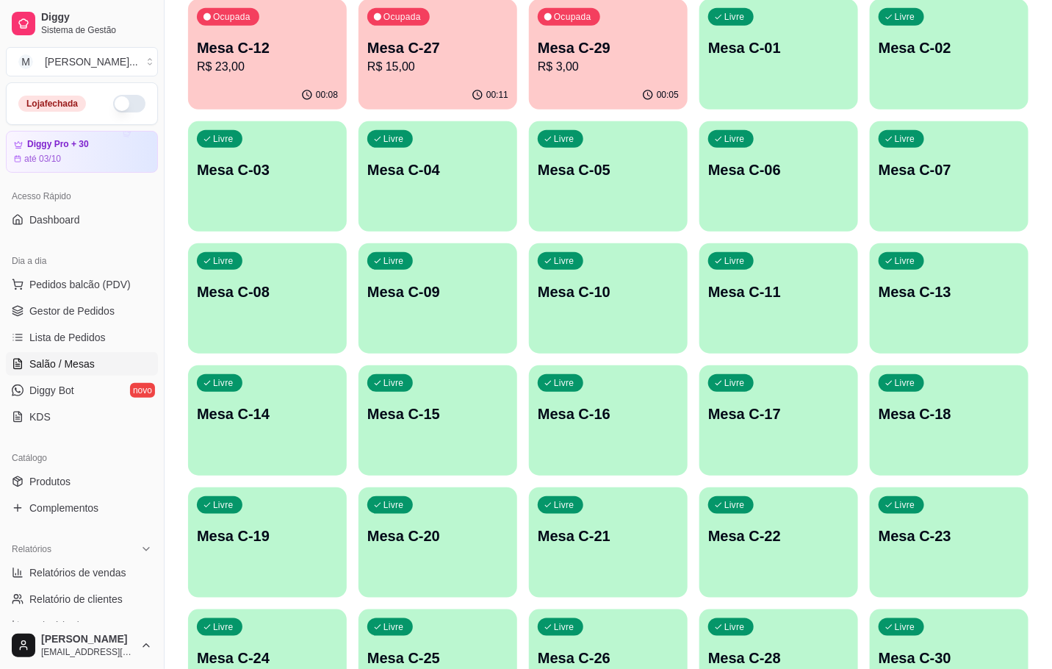
click at [253, 58] on p "R$ 23,00" at bounding box center [267, 67] width 141 height 18
click at [195, 88] on div "00:08" at bounding box center [267, 95] width 159 height 29
click at [439, 40] on p "Mesa C-27" at bounding box center [437, 47] width 141 height 21
click at [675, 24] on div "Ocupada Mesa C-29 R$ 3,00" at bounding box center [608, 40] width 154 height 79
click at [494, 44] on p "Mesa C-27" at bounding box center [437, 47] width 141 height 21
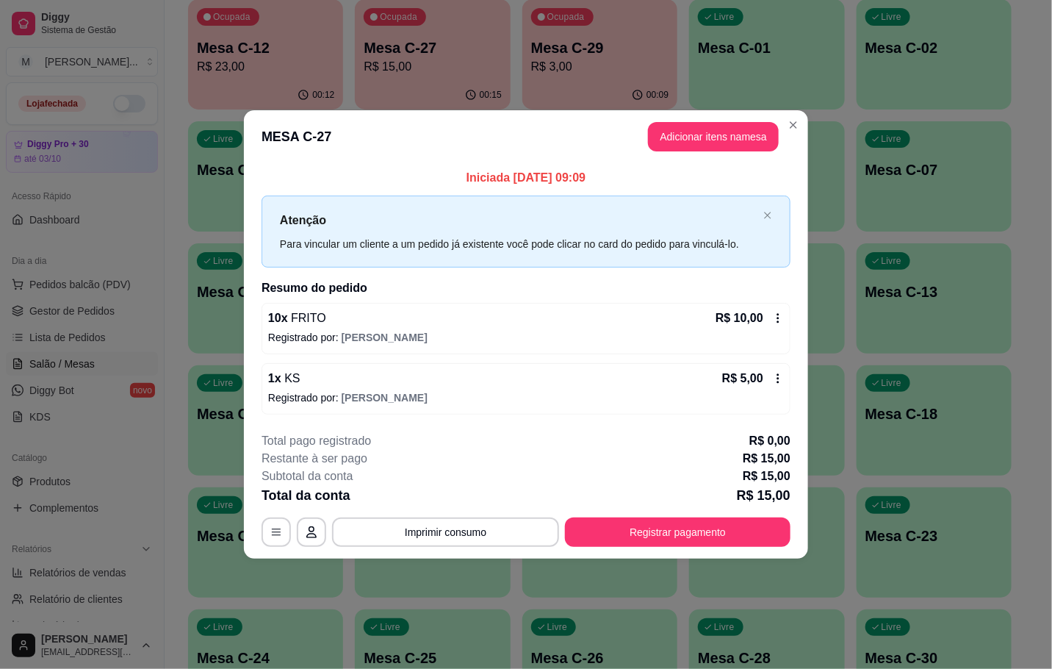
click at [650, 84] on div "00:09" at bounding box center [599, 95] width 155 height 29
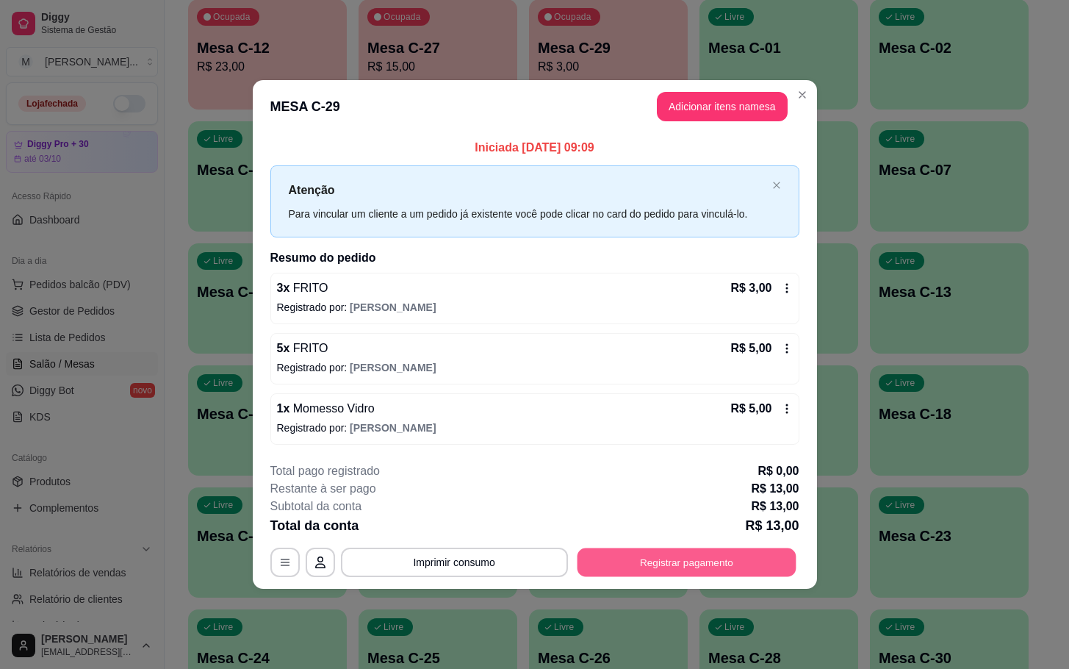
click at [760, 569] on button "Registrar pagamento" at bounding box center [686, 561] width 219 height 29
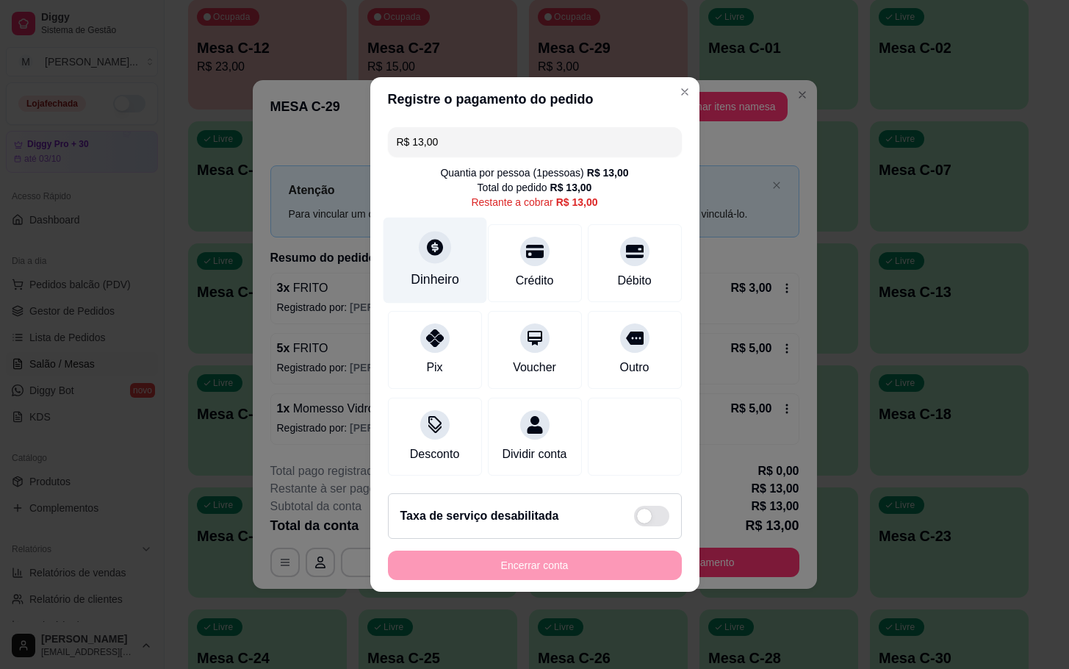
click at [445, 231] on div at bounding box center [435, 247] width 32 height 32
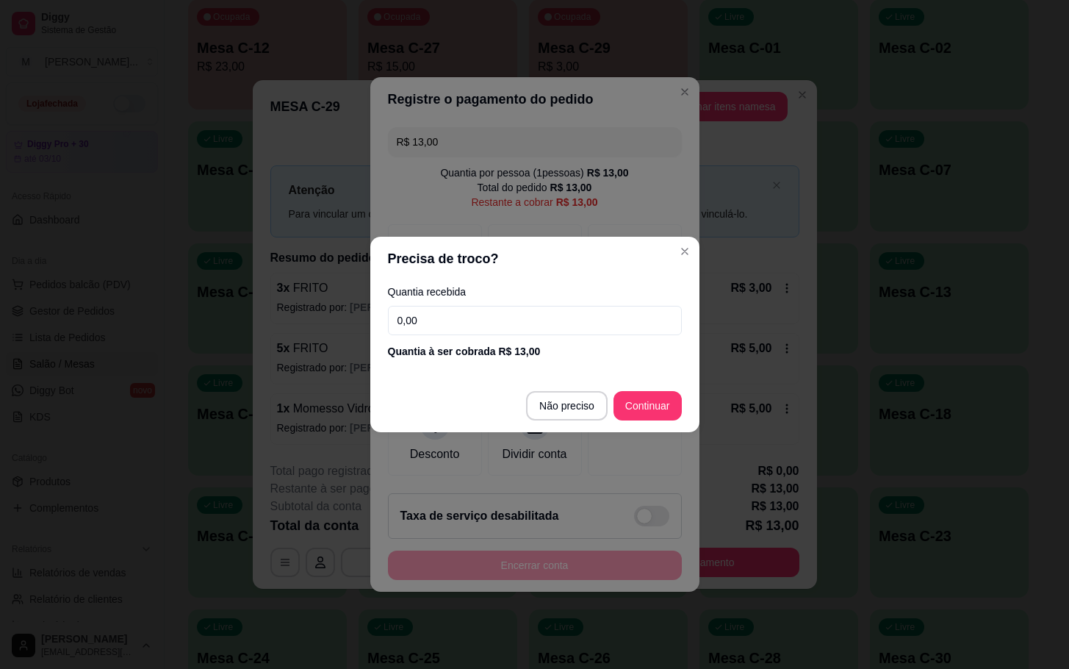
click at [553, 318] on input "0,00" at bounding box center [535, 320] width 294 height 29
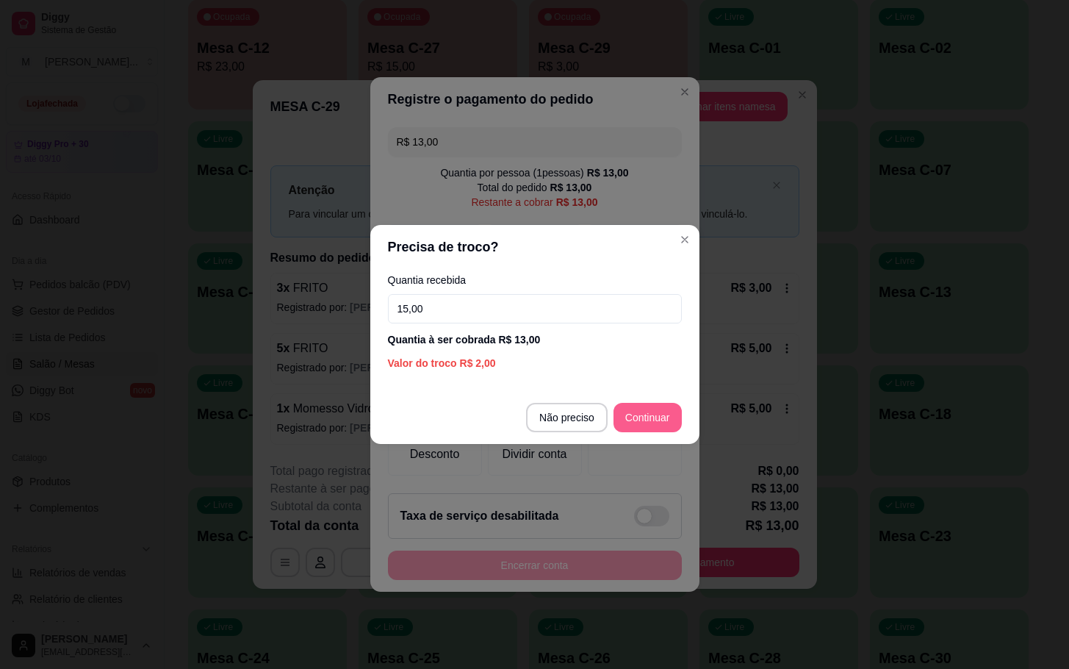
type input "15,00"
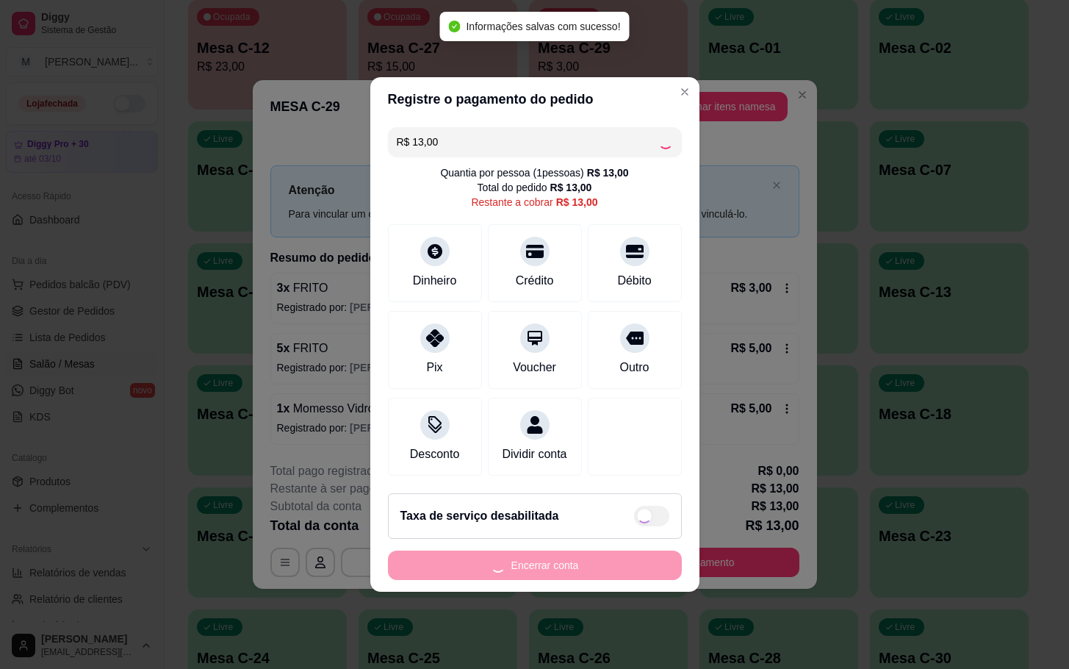
type input "R$ 0,00"
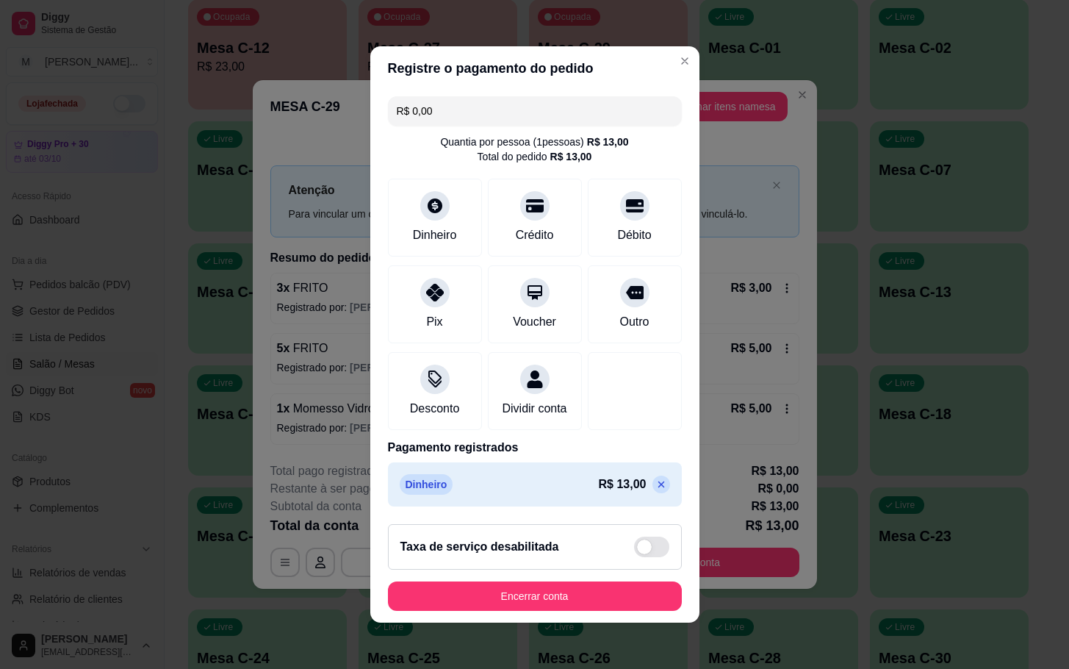
click at [467, 621] on footer "Taxa de serviço desabilitada Encerrar conta" at bounding box center [534, 567] width 329 height 110
click at [483, 597] on button "Encerrar conta" at bounding box center [535, 595] width 294 height 29
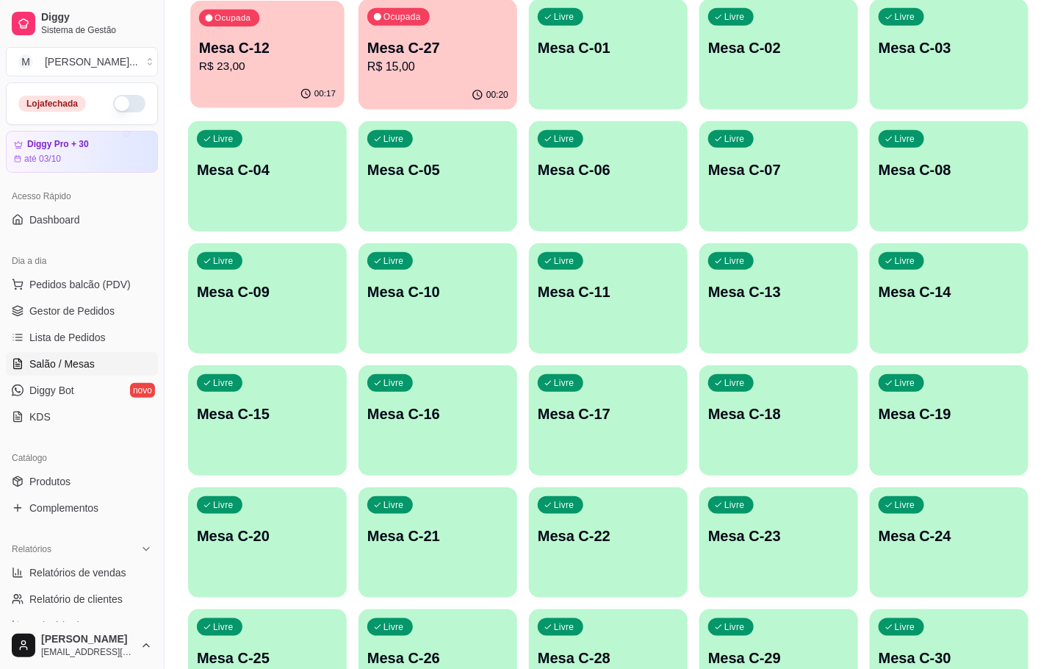
click at [259, 29] on div "Ocupada Mesa C-12 R$ 23,00" at bounding box center [267, 40] width 154 height 79
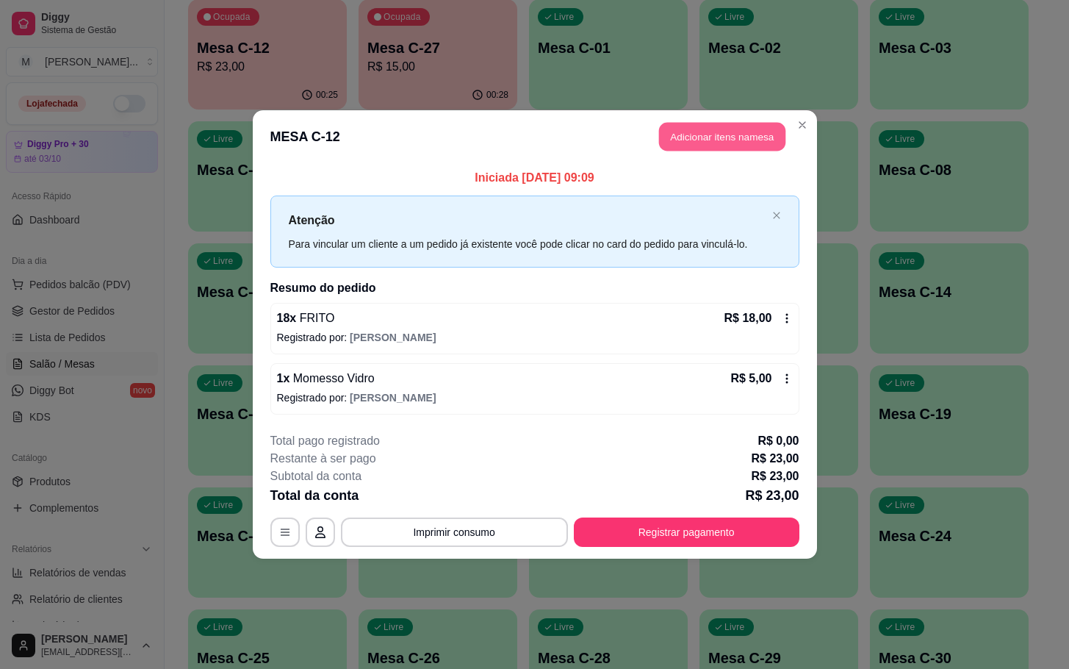
click at [747, 139] on button "Adicionar itens na mesa" at bounding box center [722, 137] width 126 height 29
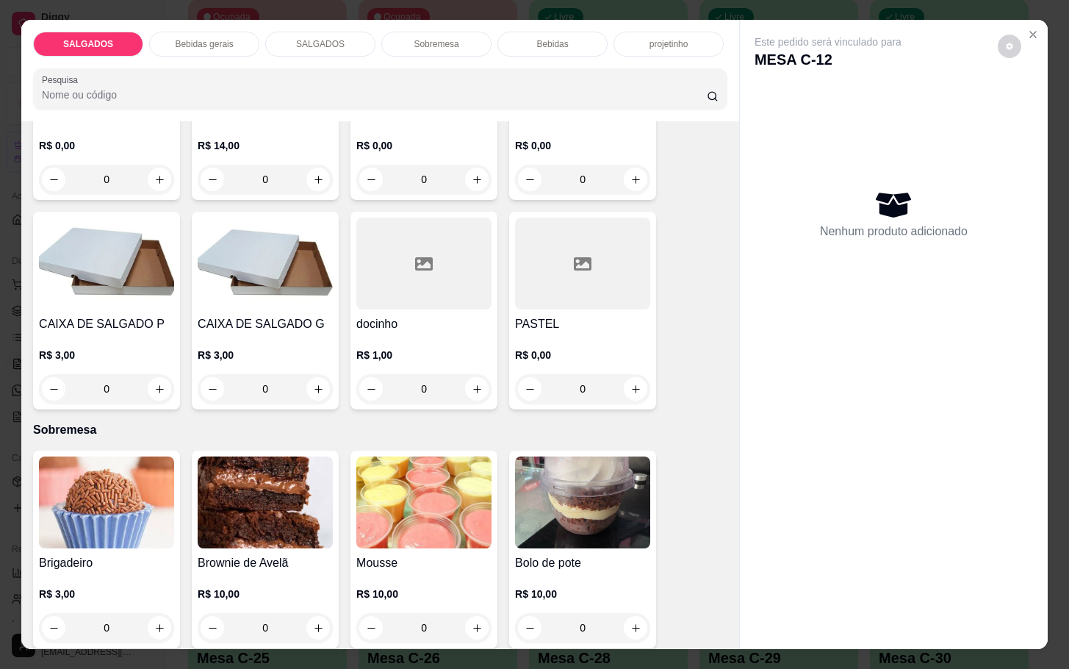
scroll to position [2094, 0]
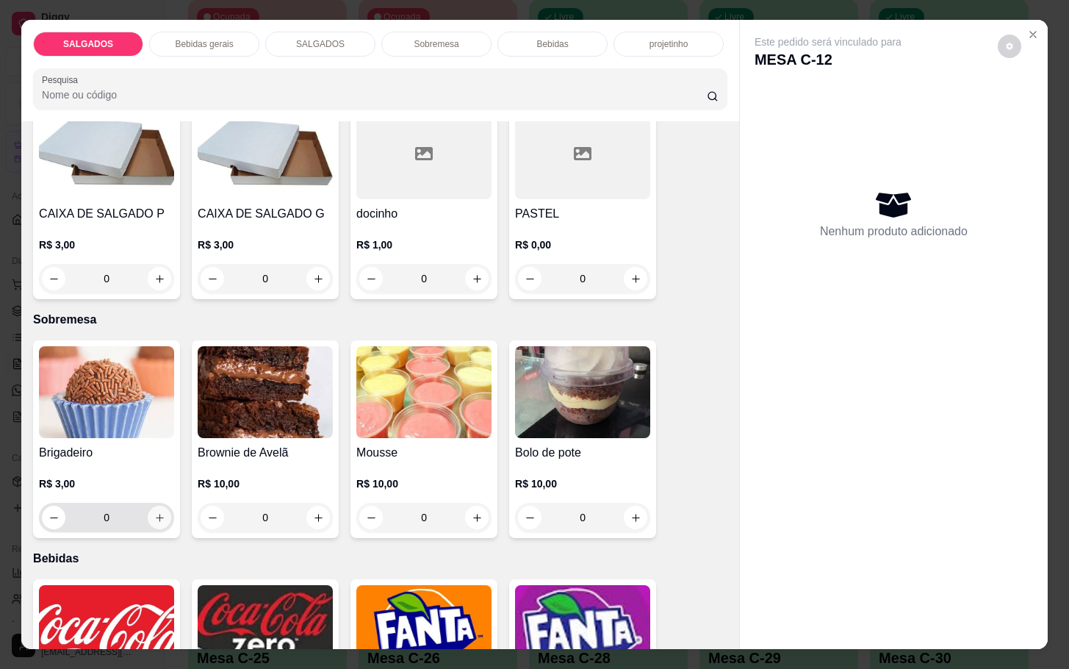
click at [156, 512] on icon "increase-product-quantity" at bounding box center [159, 517] width 11 height 11
type input "1"
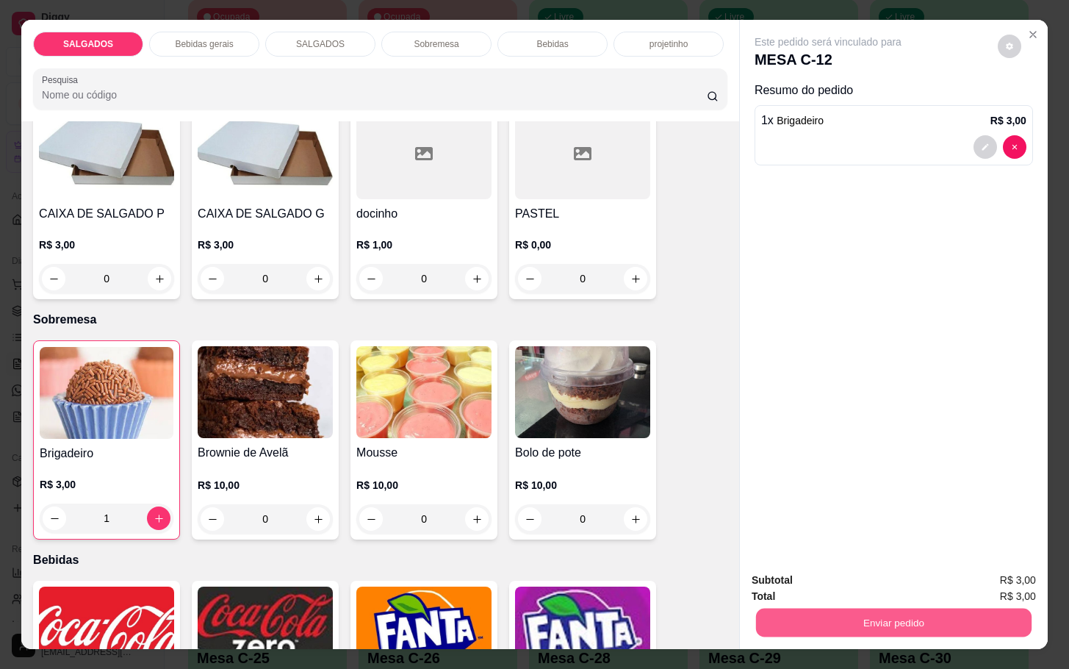
click at [847, 608] on button "Enviar pedido" at bounding box center [893, 622] width 275 height 29
click at [972, 580] on button "Enviar pedido" at bounding box center [995, 578] width 83 height 28
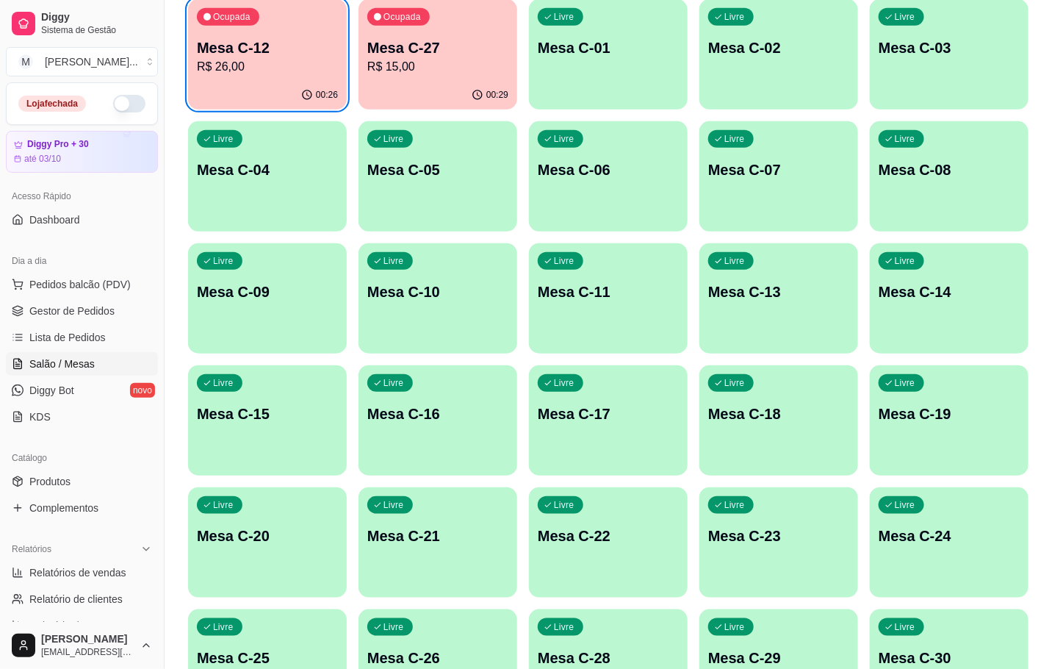
click at [423, 18] on div "Ocupada" at bounding box center [398, 17] width 62 height 18
click at [276, 51] on p "Mesa C-12" at bounding box center [267, 48] width 137 height 20
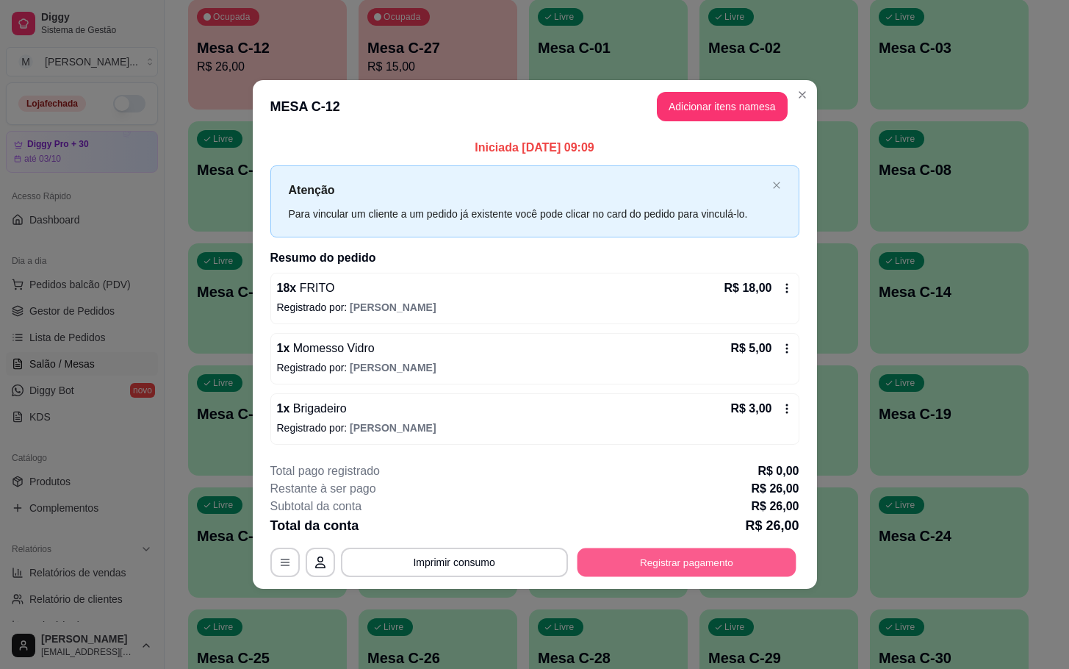
click at [611, 561] on button "Registrar pagamento" at bounding box center [686, 561] width 219 height 29
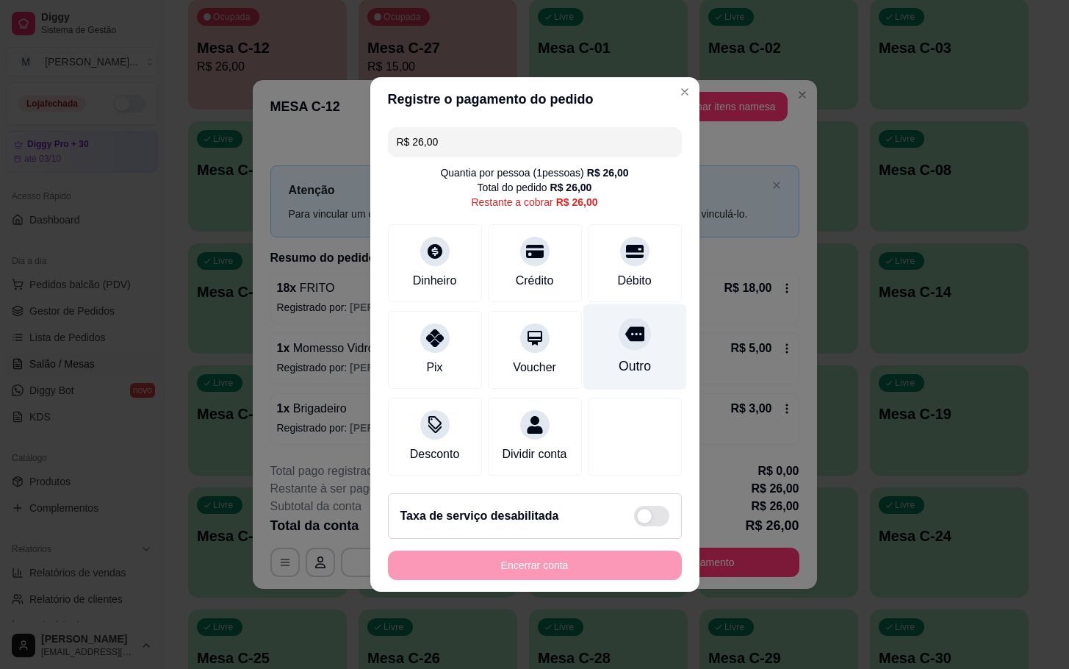
click at [622, 342] on div "Outro" at bounding box center [635, 347] width 104 height 86
type input "R$ 0,00"
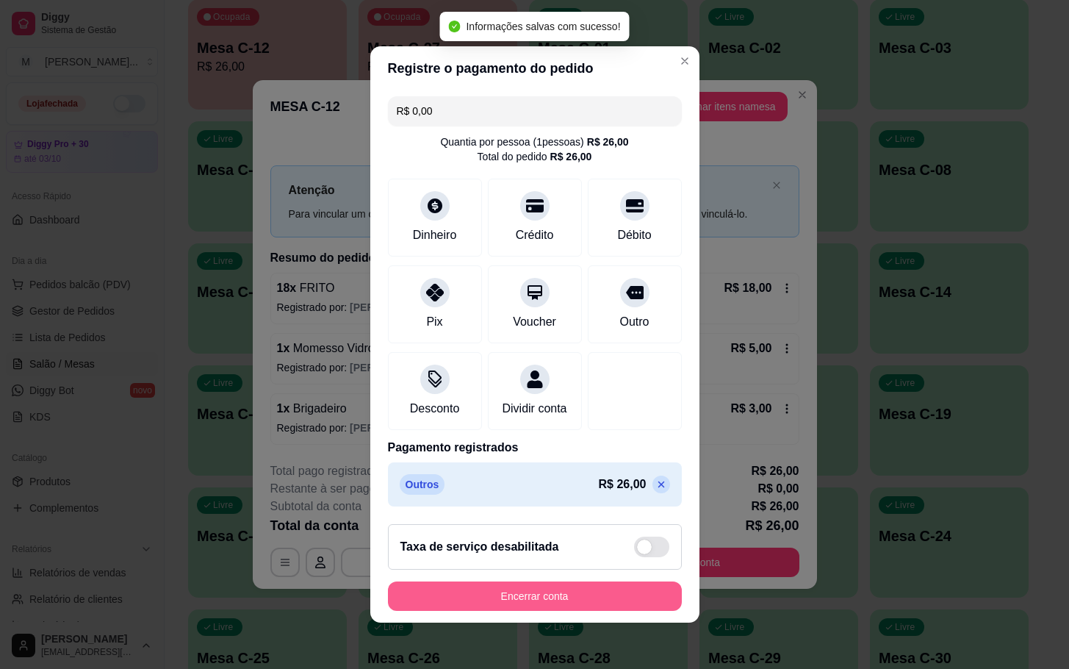
click at [497, 610] on button "Encerrar conta" at bounding box center [535, 595] width 294 height 29
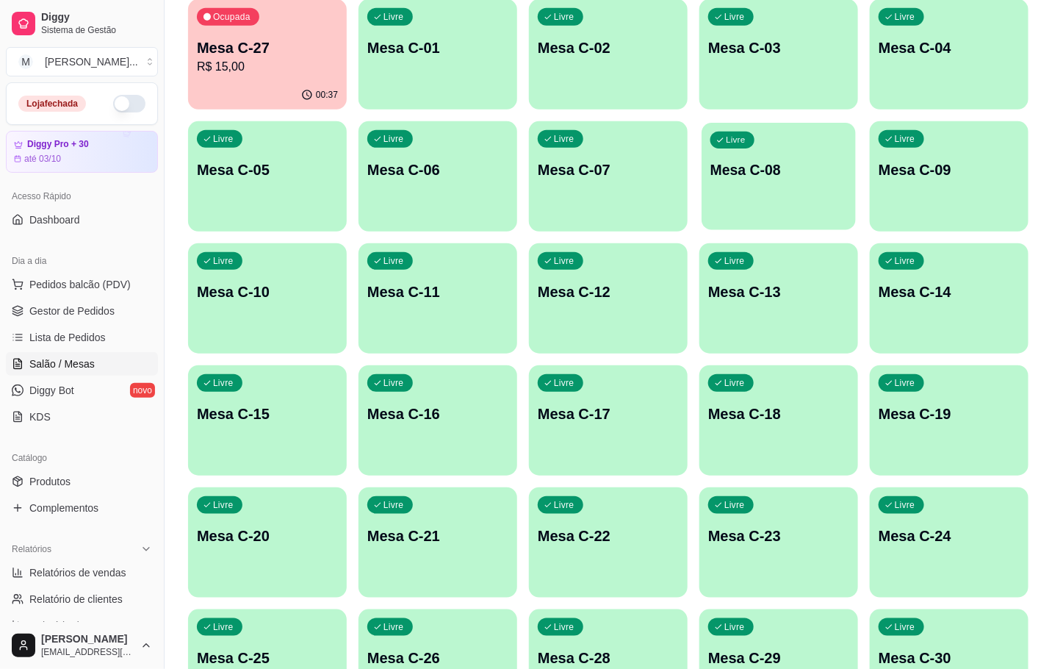
click at [785, 192] on div "Livre Mesa C-08" at bounding box center [779, 168] width 154 height 90
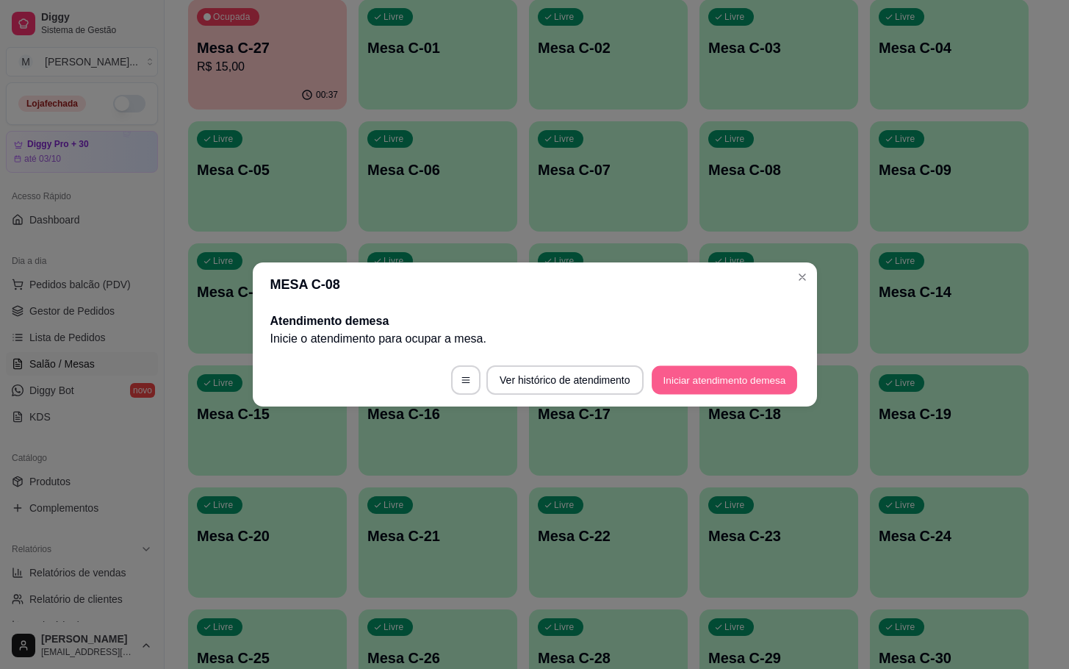
click at [712, 386] on button "Iniciar atendimento de mesa" at bounding box center [724, 380] width 145 height 29
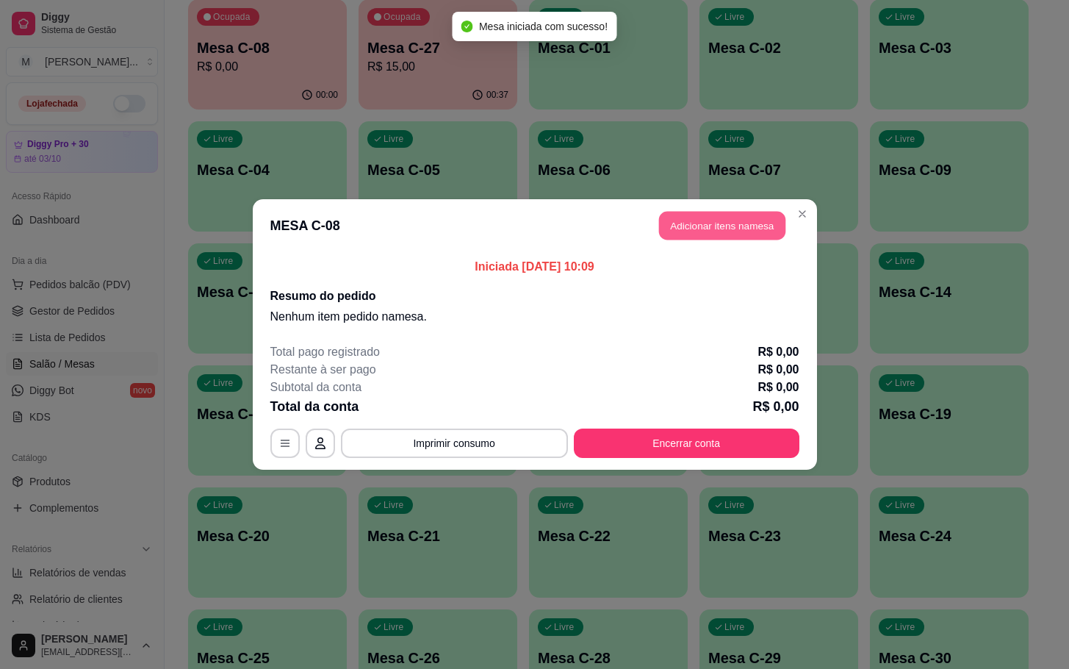
click at [696, 232] on button "Adicionar itens na mesa" at bounding box center [722, 226] width 126 height 29
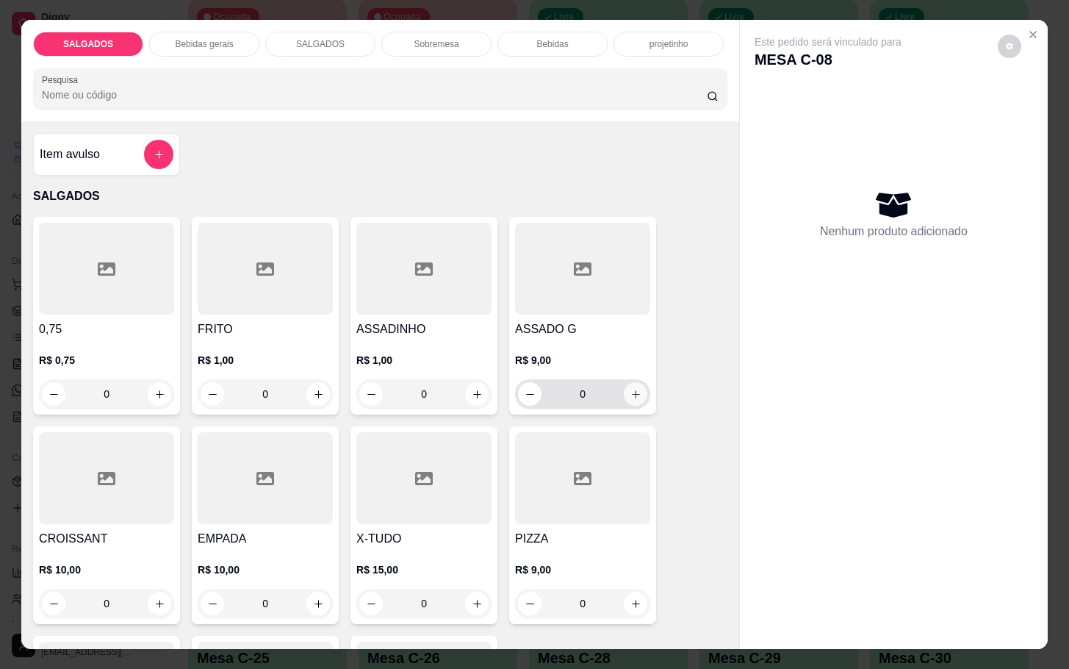
click at [630, 389] on icon "increase-product-quantity" at bounding box center [635, 394] width 11 height 11
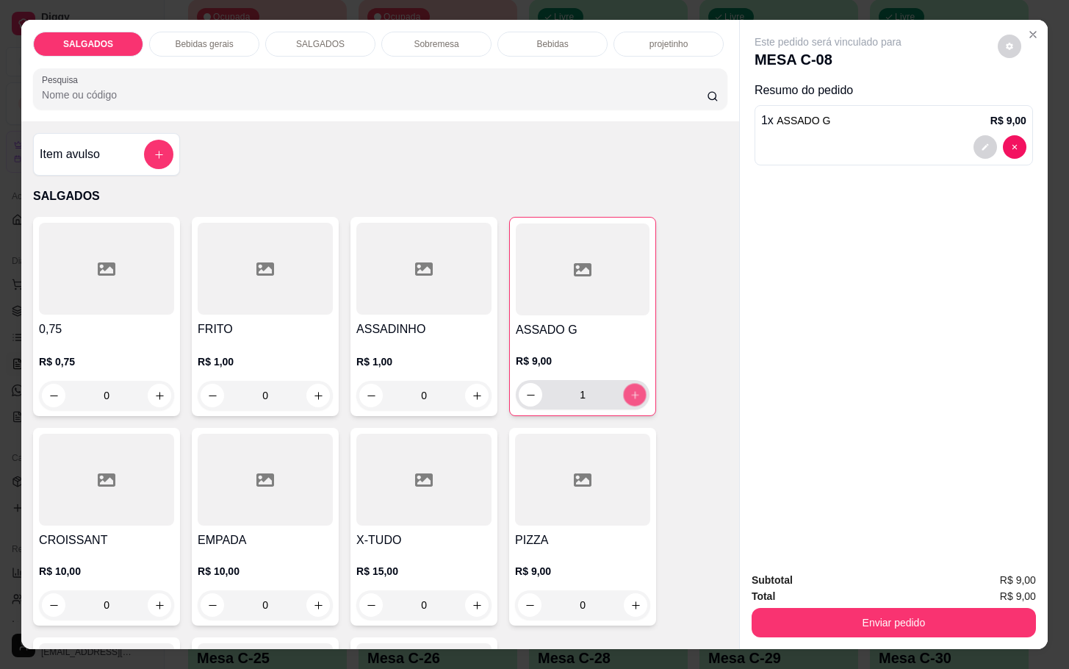
click at [630, 389] on icon "increase-product-quantity" at bounding box center [635, 394] width 11 height 11
type input "2"
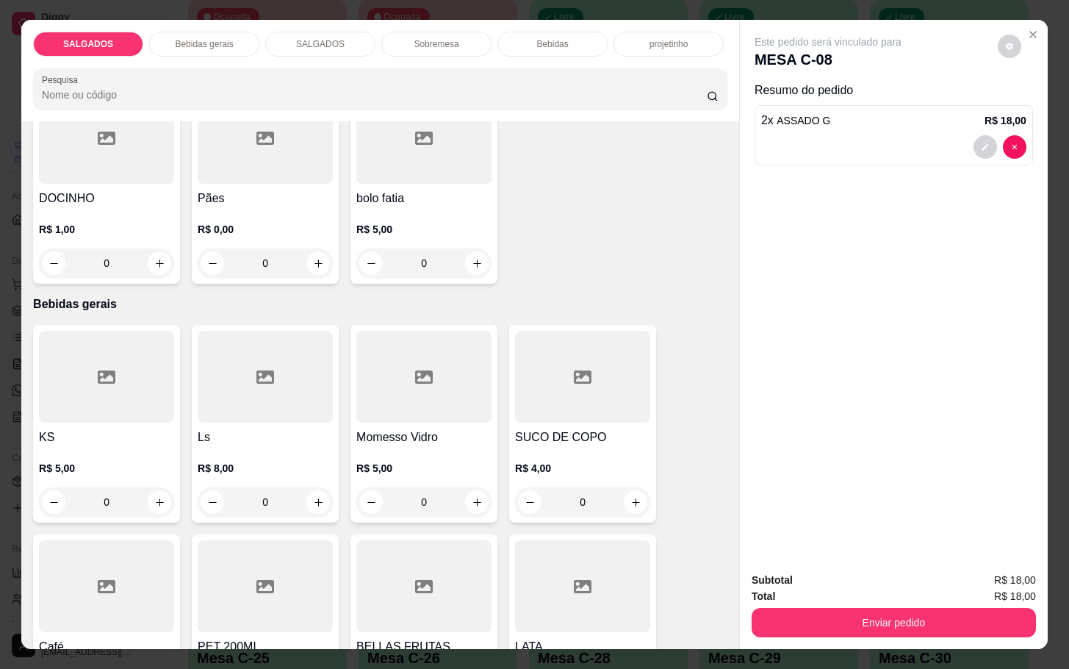
scroll to position [882, 0]
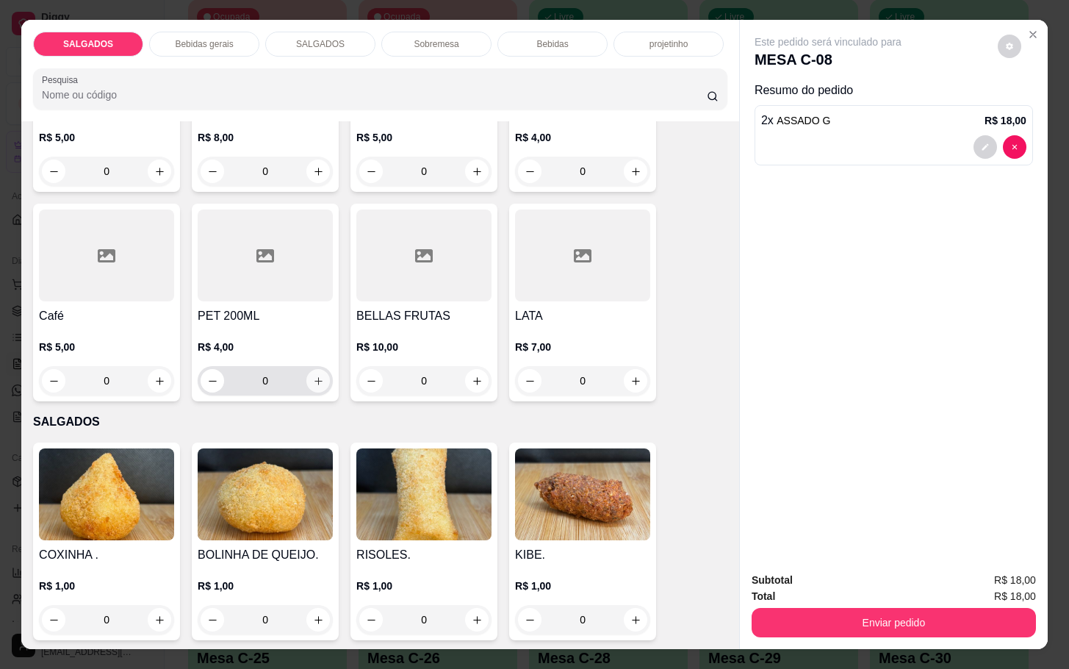
click at [311, 380] on button "increase-product-quantity" at bounding box center [318, 381] width 24 height 24
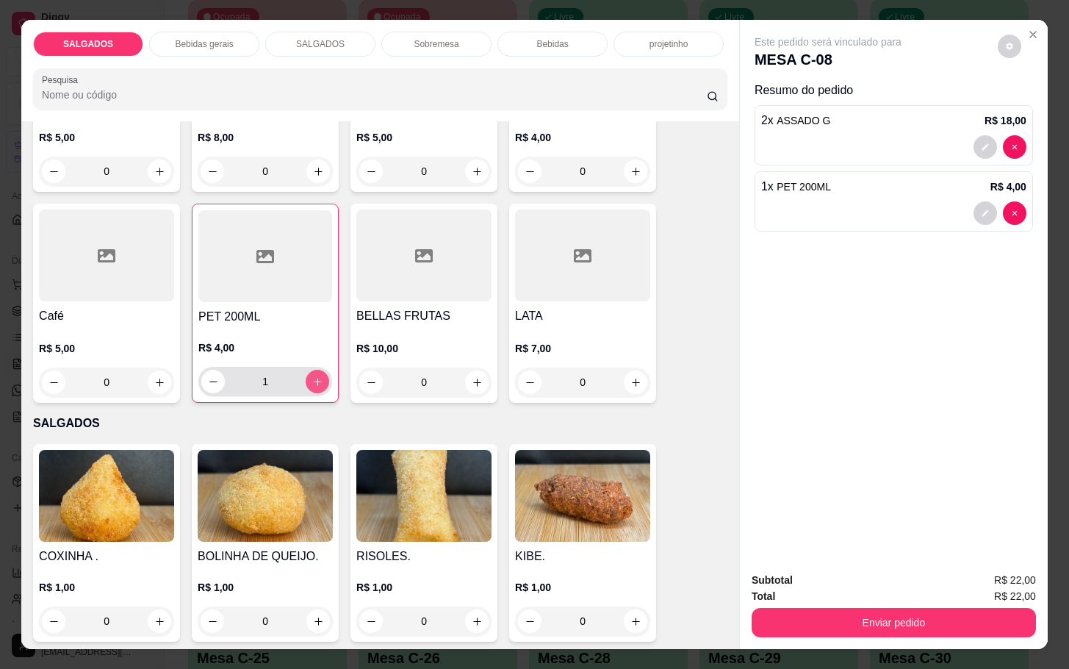
click at [312, 380] on icon "increase-product-quantity" at bounding box center [317, 381] width 11 height 11
type input "2"
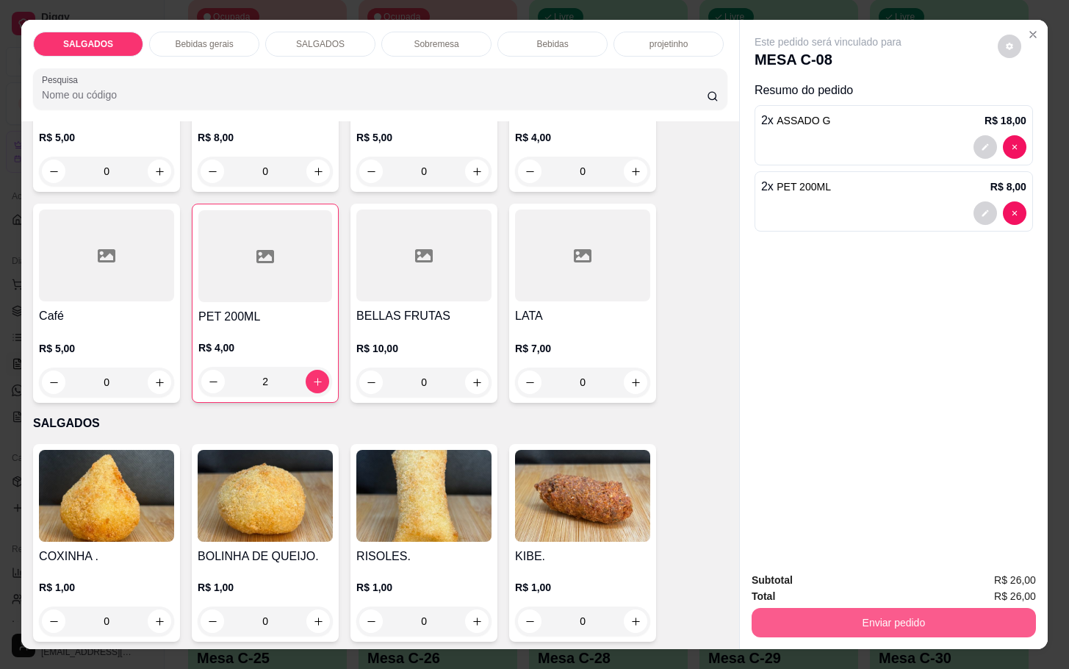
click at [911, 621] on button "Enviar pedido" at bounding box center [894, 622] width 284 height 29
click at [992, 572] on button "Enviar pedido" at bounding box center [995, 577] width 81 height 27
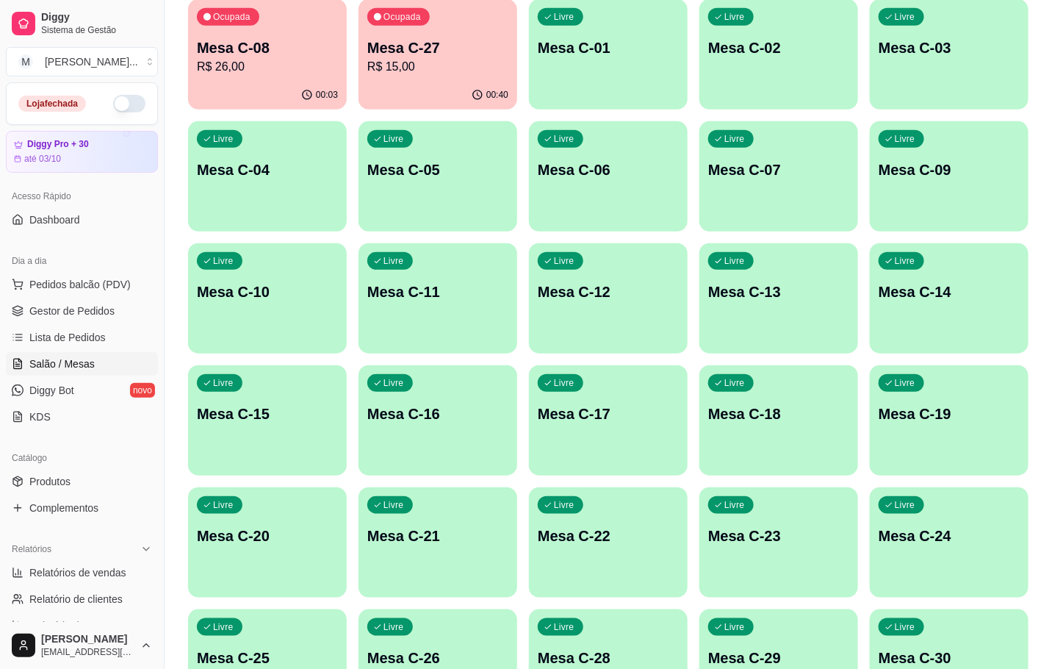
click at [491, 62] on p "R$ 15,00" at bounding box center [437, 67] width 141 height 18
click at [259, 79] on div "Ocupada Mesa C-08 R$ 26,00" at bounding box center [267, 40] width 154 height 79
click at [578, 291] on p "Mesa C-12" at bounding box center [608, 291] width 141 height 21
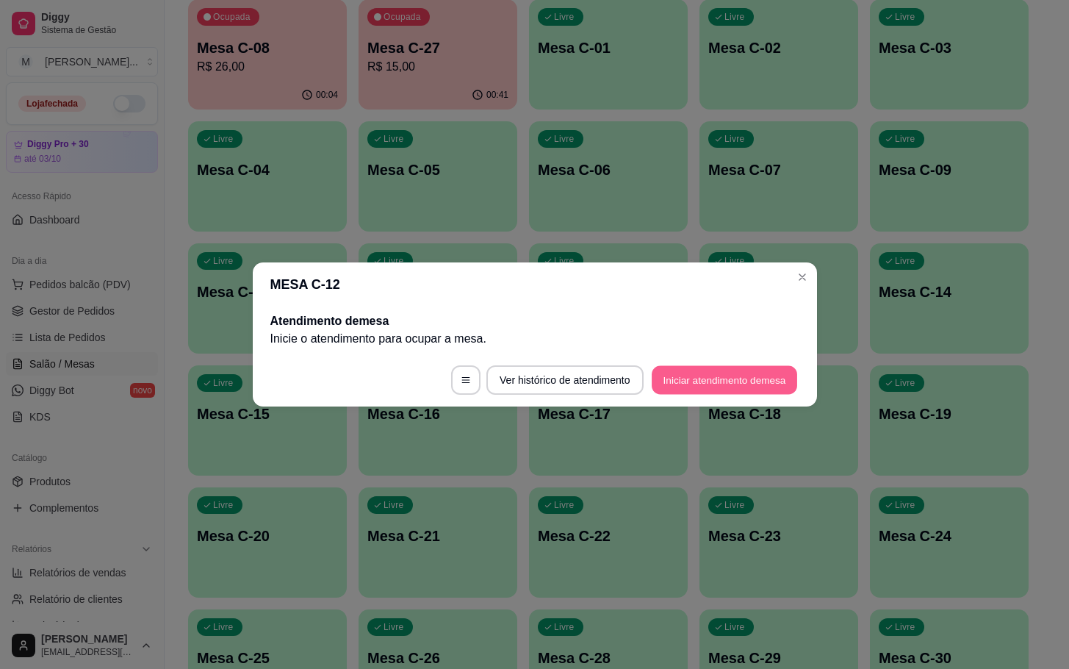
click at [743, 379] on button "Iniciar atendimento de mesa" at bounding box center [724, 380] width 145 height 29
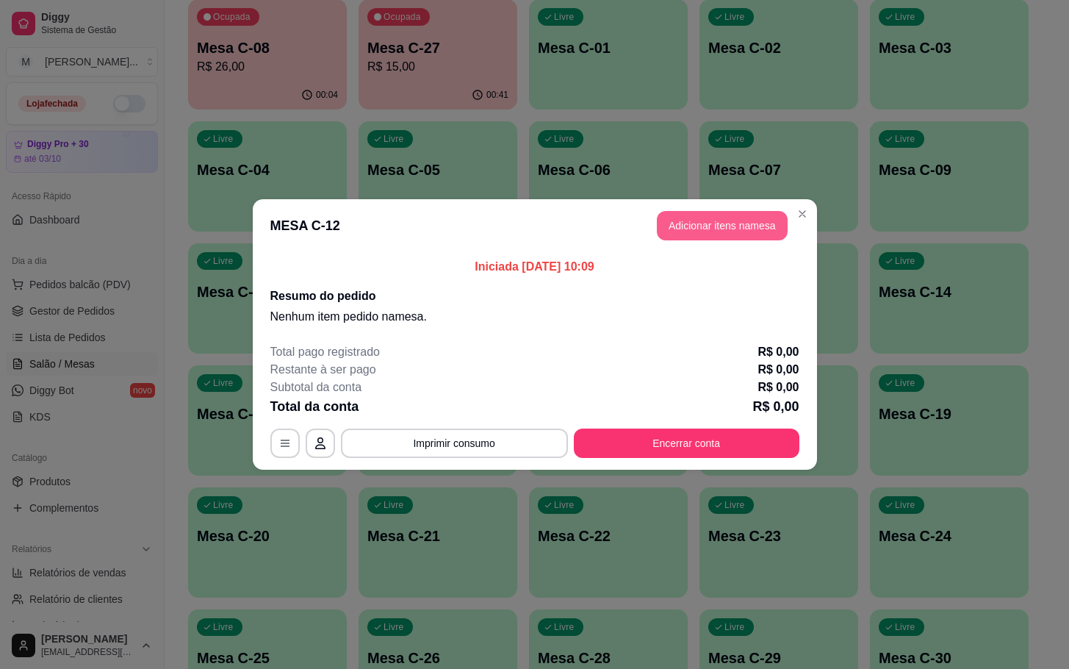
click at [699, 237] on button "Adicionar itens na mesa" at bounding box center [722, 225] width 131 height 29
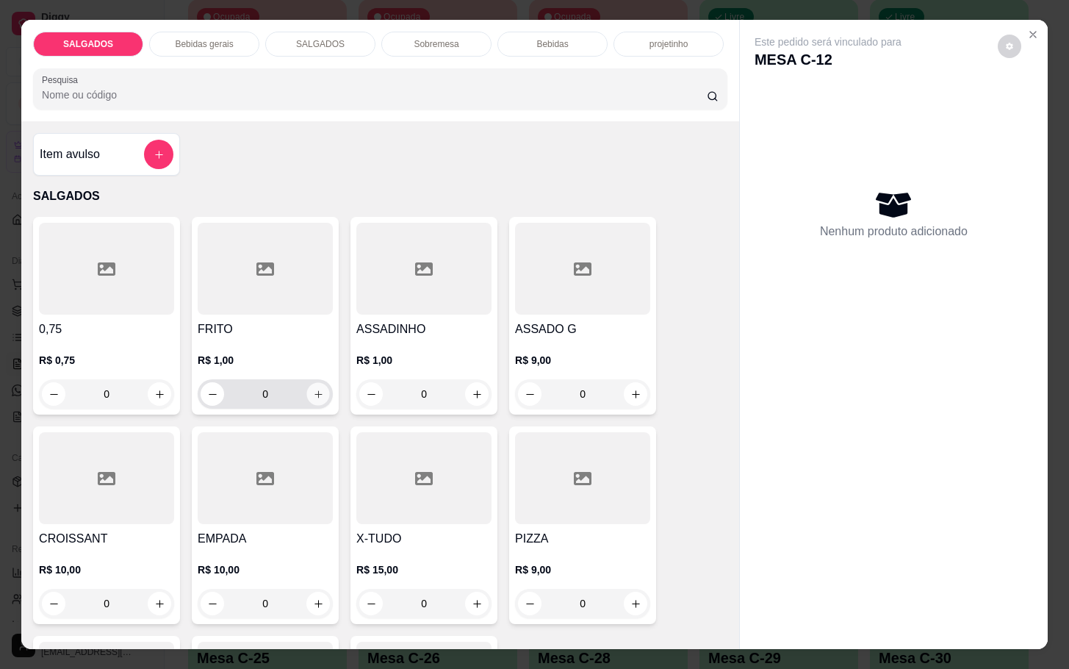
click at [309, 383] on button "increase-product-quantity" at bounding box center [318, 394] width 23 height 23
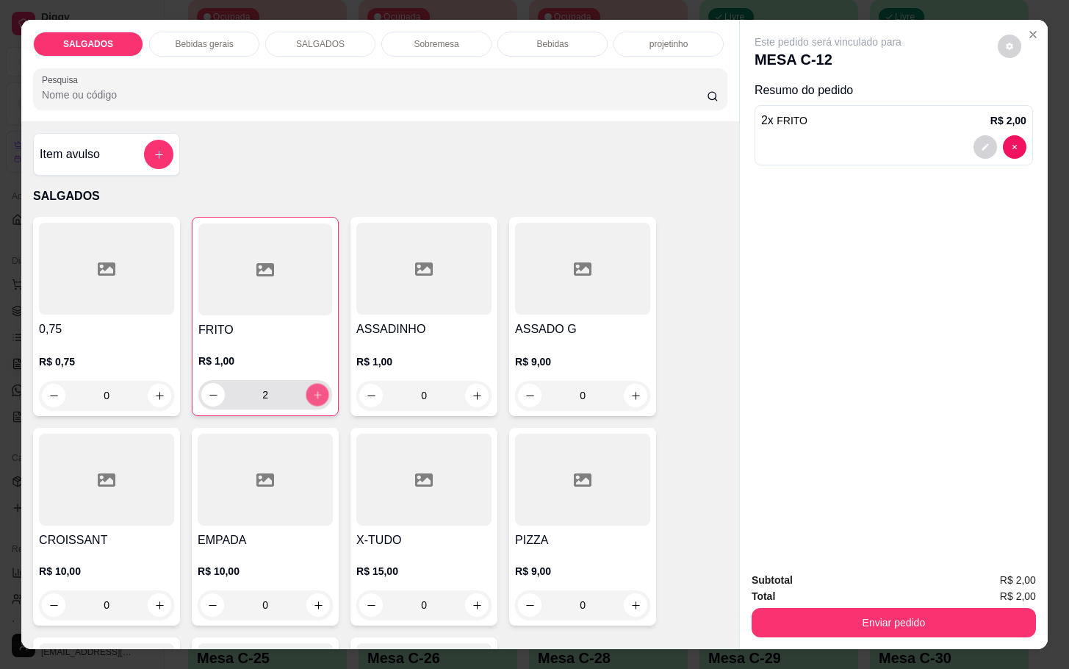
click at [309, 383] on button "increase-product-quantity" at bounding box center [317, 394] width 23 height 23
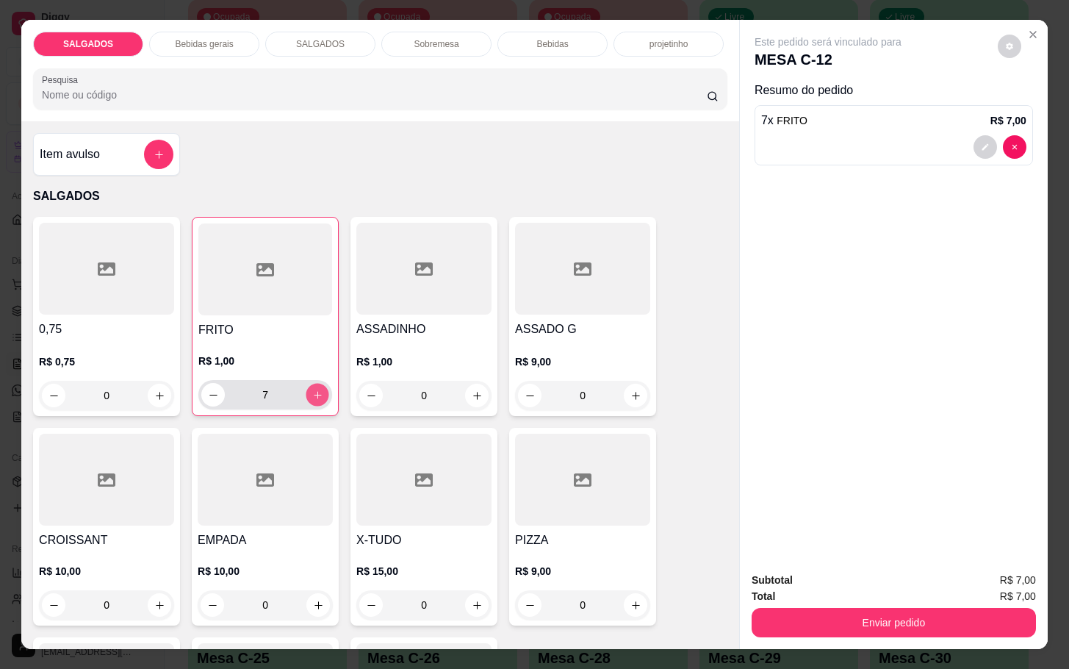
click at [309, 383] on button "increase-product-quantity" at bounding box center [317, 394] width 23 height 23
click at [309, 383] on button "increase-product-quantity" at bounding box center [318, 395] width 24 height 24
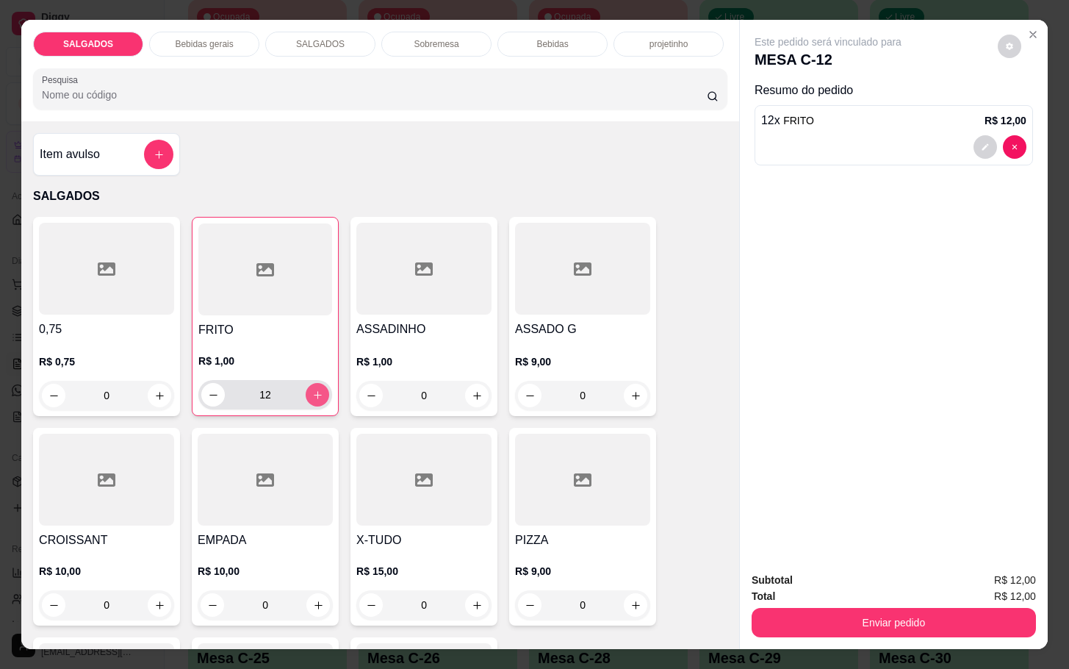
click at [309, 383] on button "increase-product-quantity" at bounding box center [318, 395] width 24 height 24
type input "13"
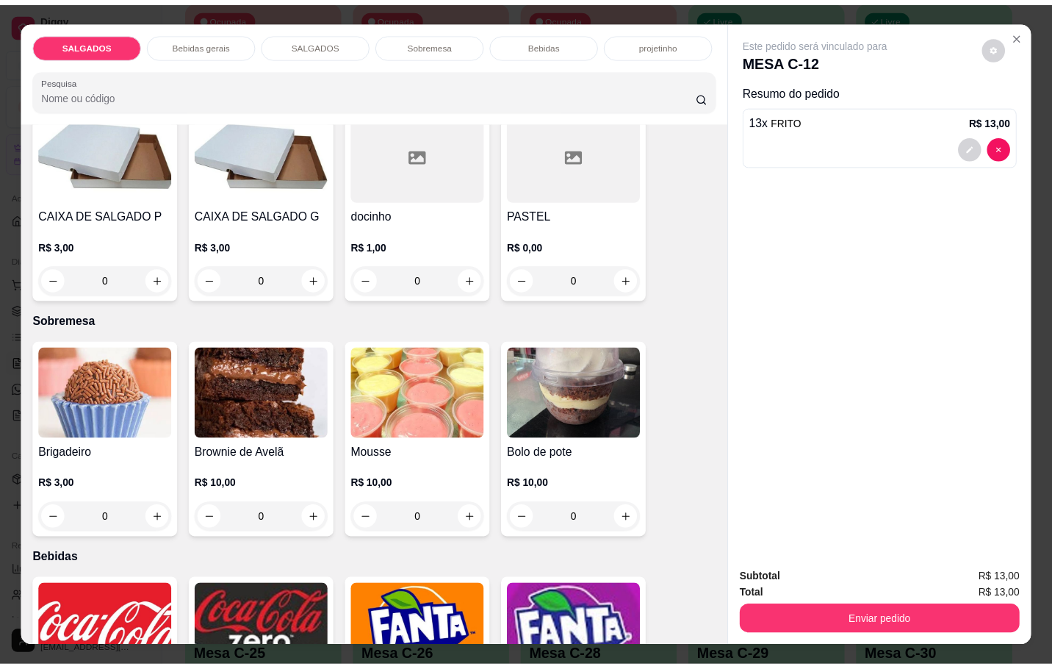
scroll to position [2424, 0]
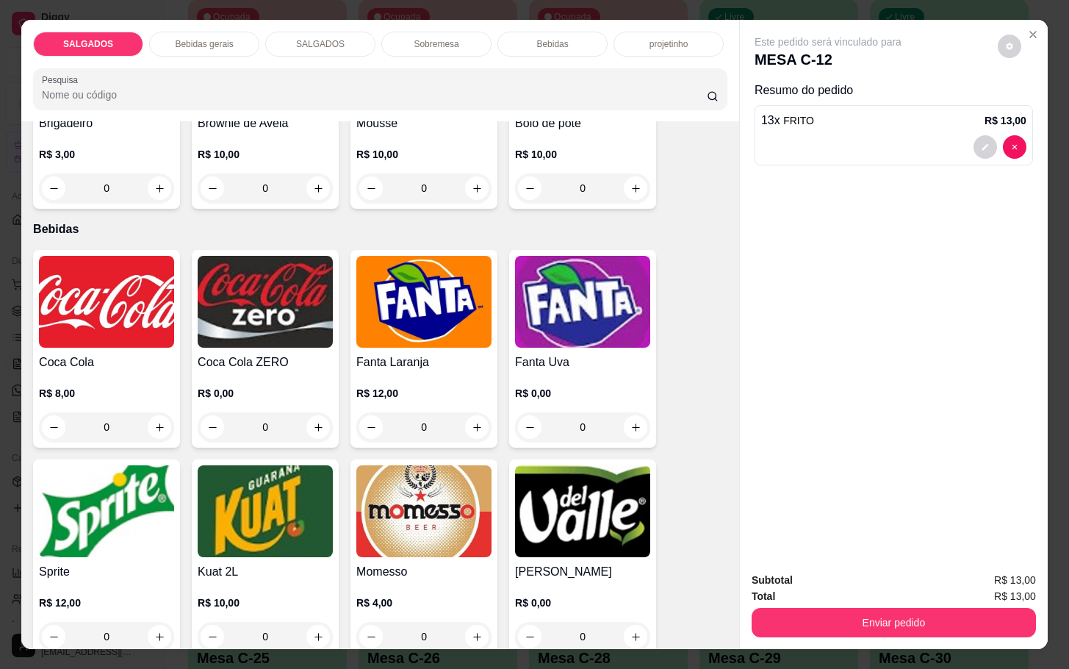
click at [152, 511] on img at bounding box center [106, 511] width 135 height 92
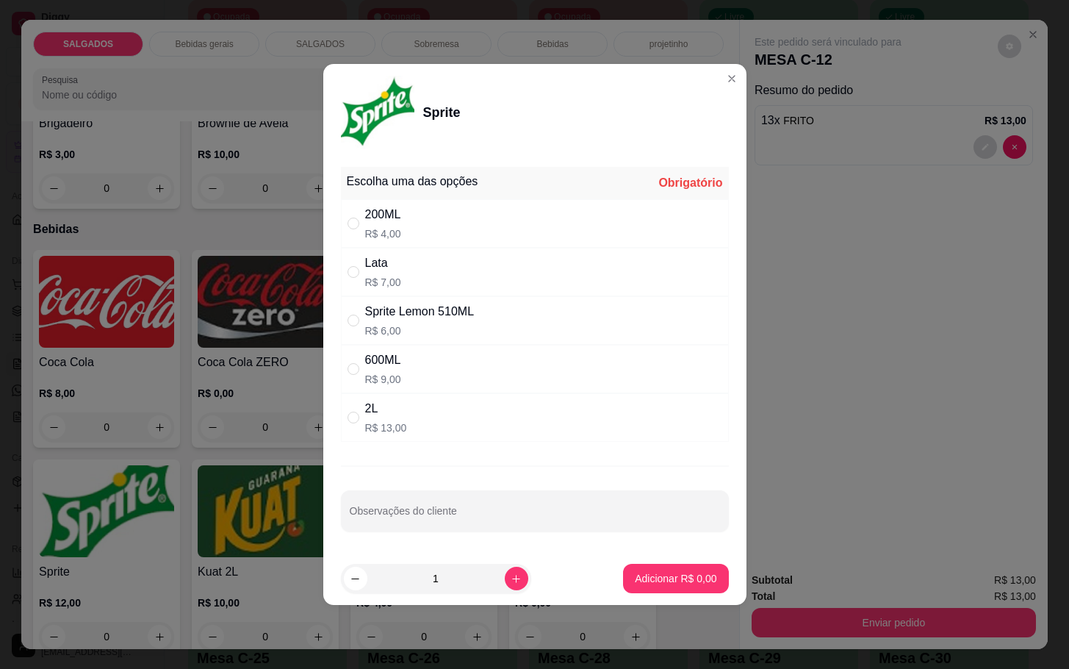
click at [413, 212] on div "200ML R$ 4,00" at bounding box center [535, 223] width 388 height 48
radio input "true"
click at [651, 588] on button "Adicionar R$ 4,00" at bounding box center [675, 578] width 102 height 29
type input "1"
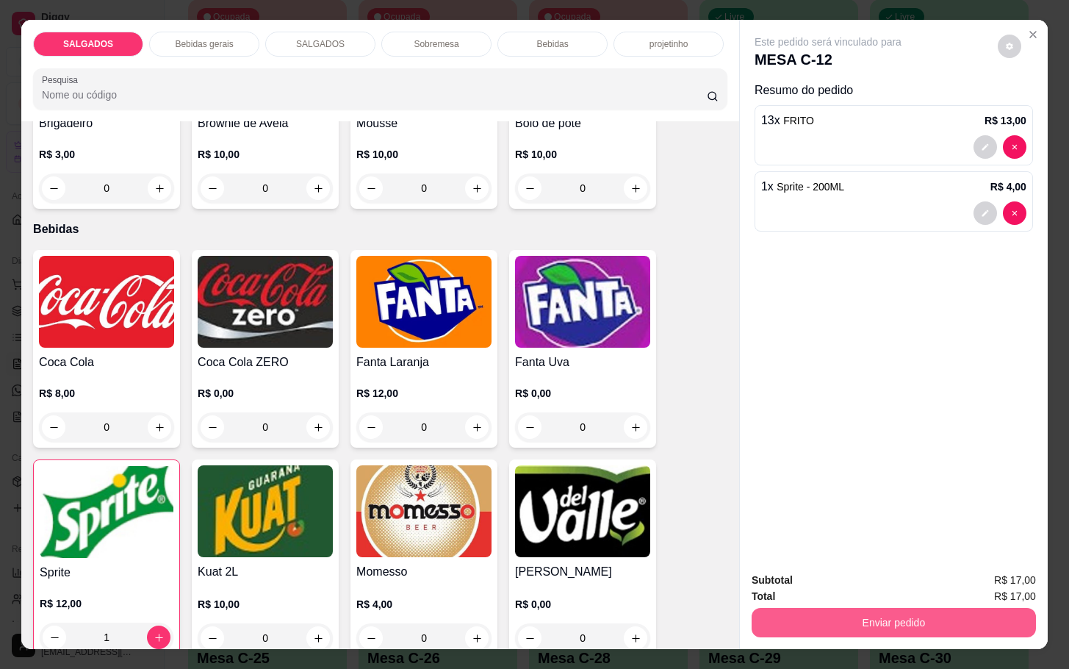
click at [796, 624] on button "Enviar pedido" at bounding box center [894, 622] width 284 height 29
click at [986, 580] on button "Enviar pedido" at bounding box center [995, 578] width 83 height 28
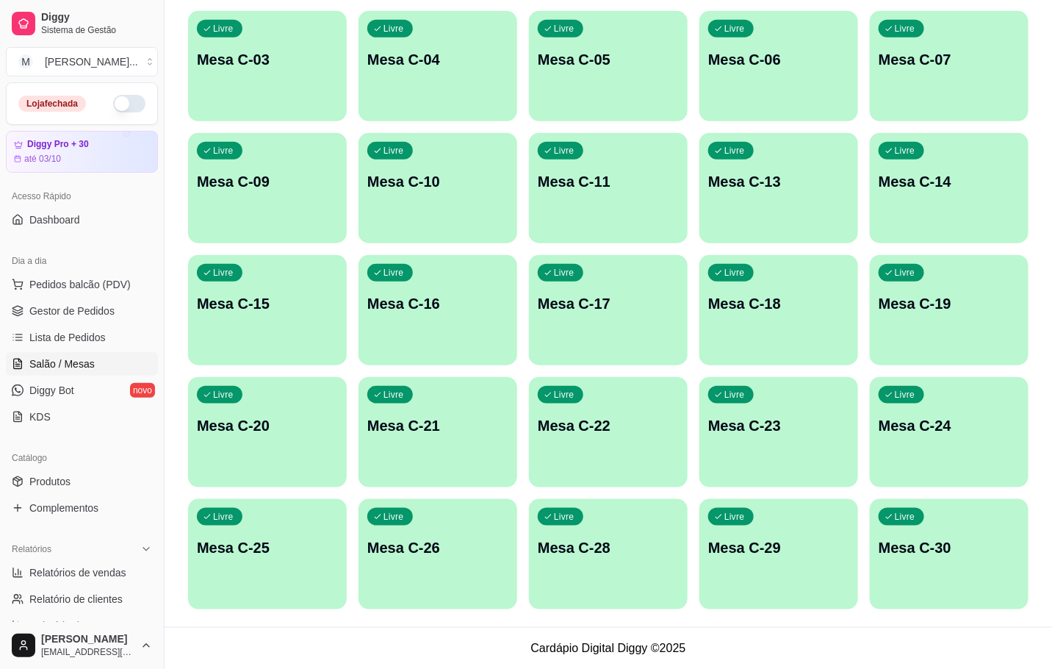
scroll to position [0, 0]
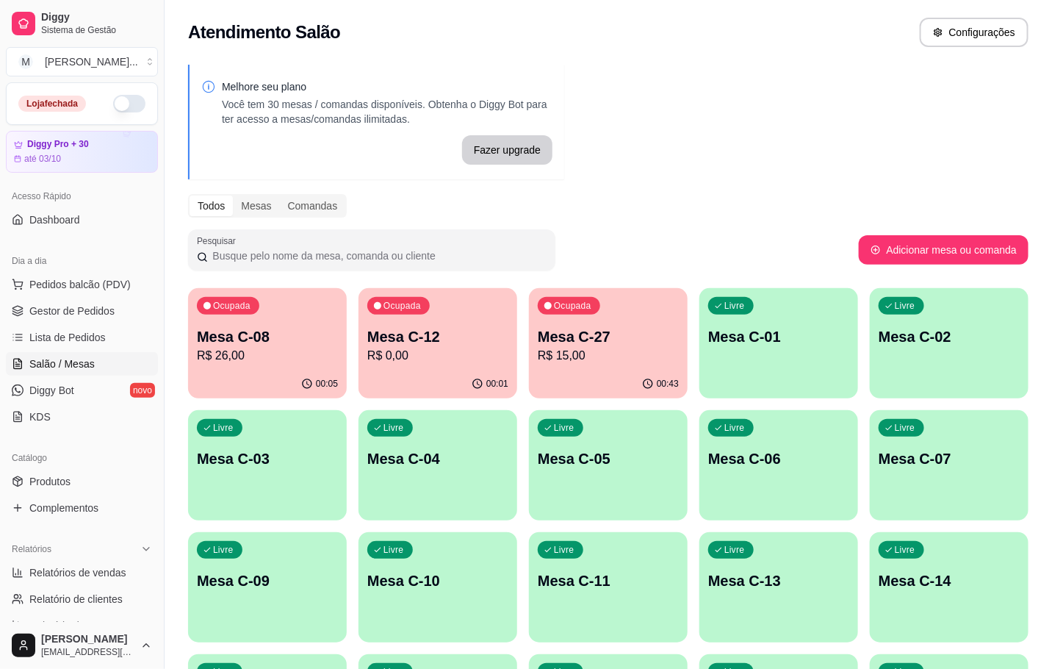
click at [663, 333] on p "Mesa C-27" at bounding box center [608, 336] width 141 height 21
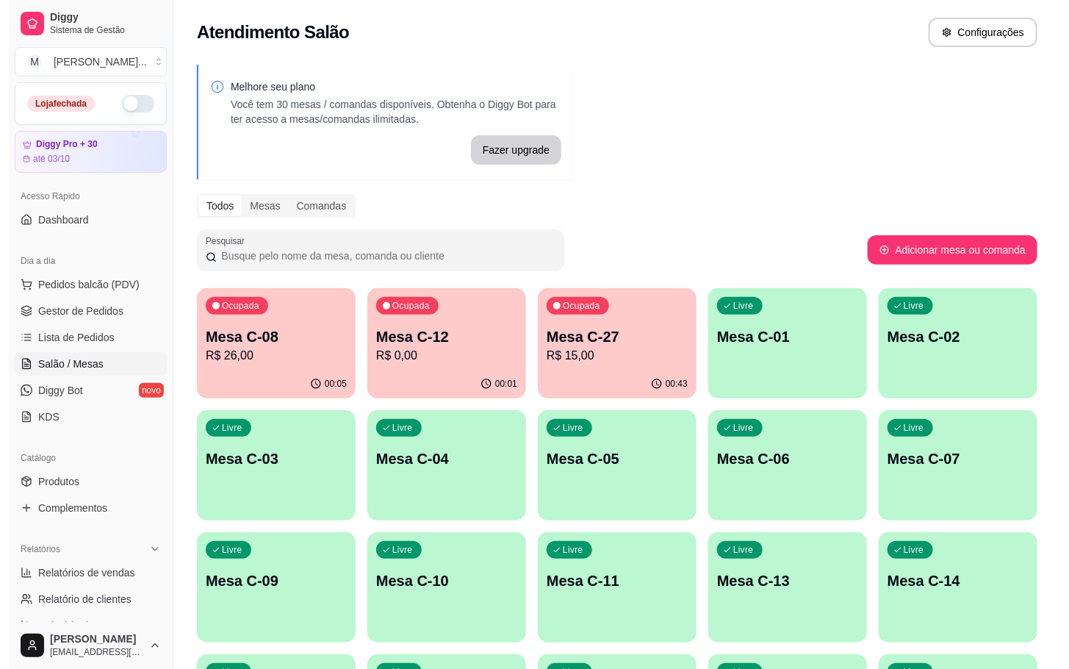
scroll to position [399, 0]
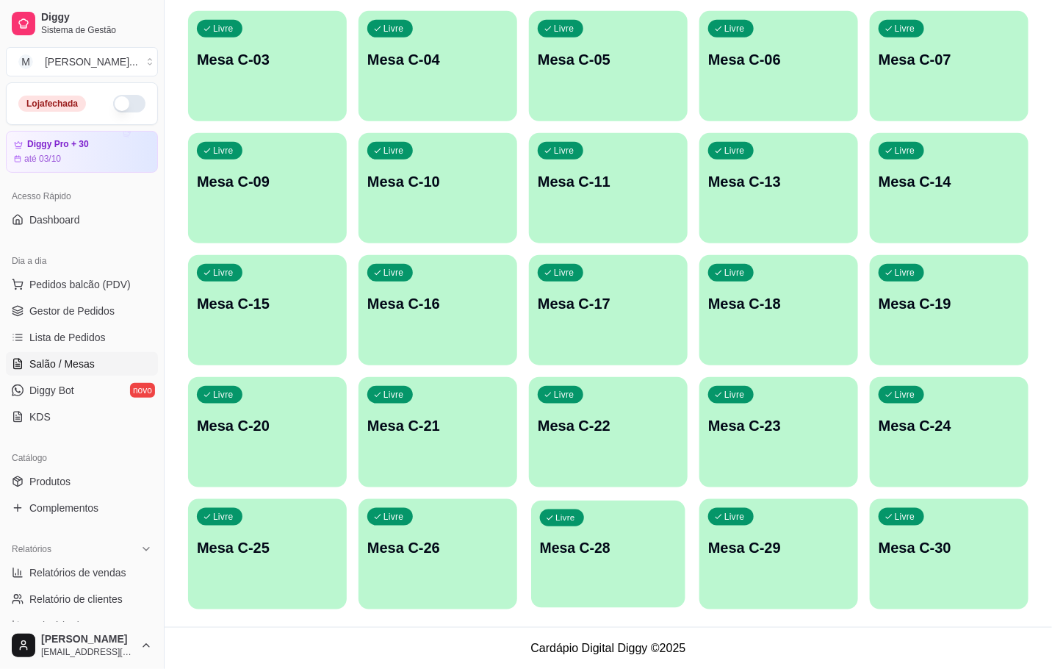
click at [646, 582] on div "Livre Mesa C-28" at bounding box center [608, 545] width 154 height 90
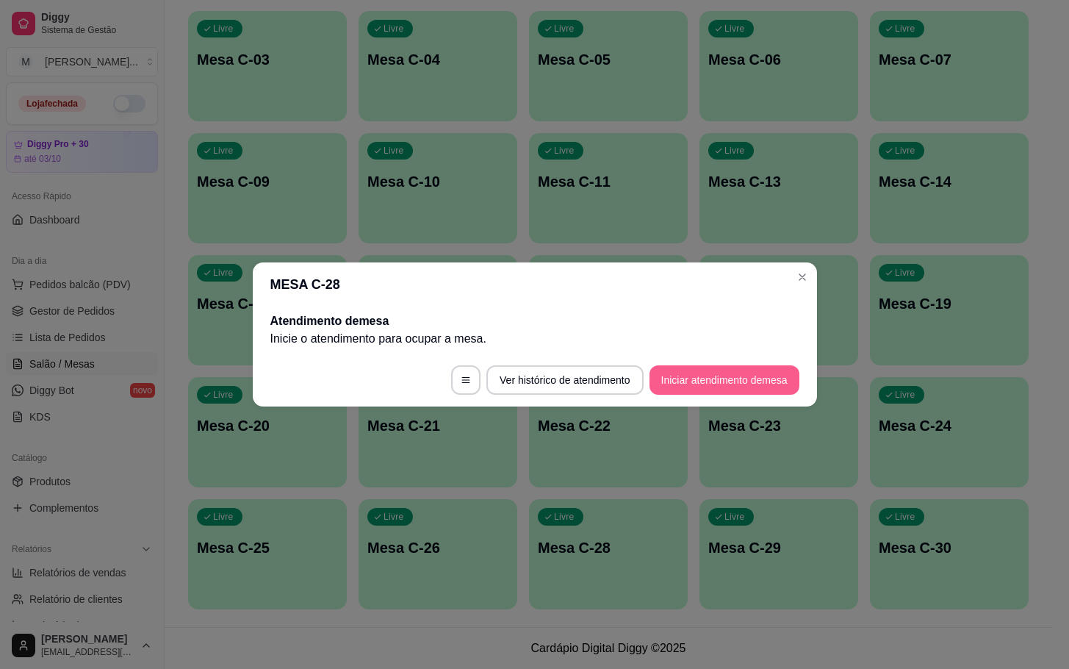
click at [718, 388] on button "Iniciar atendimento de mesa" at bounding box center [724, 379] width 150 height 29
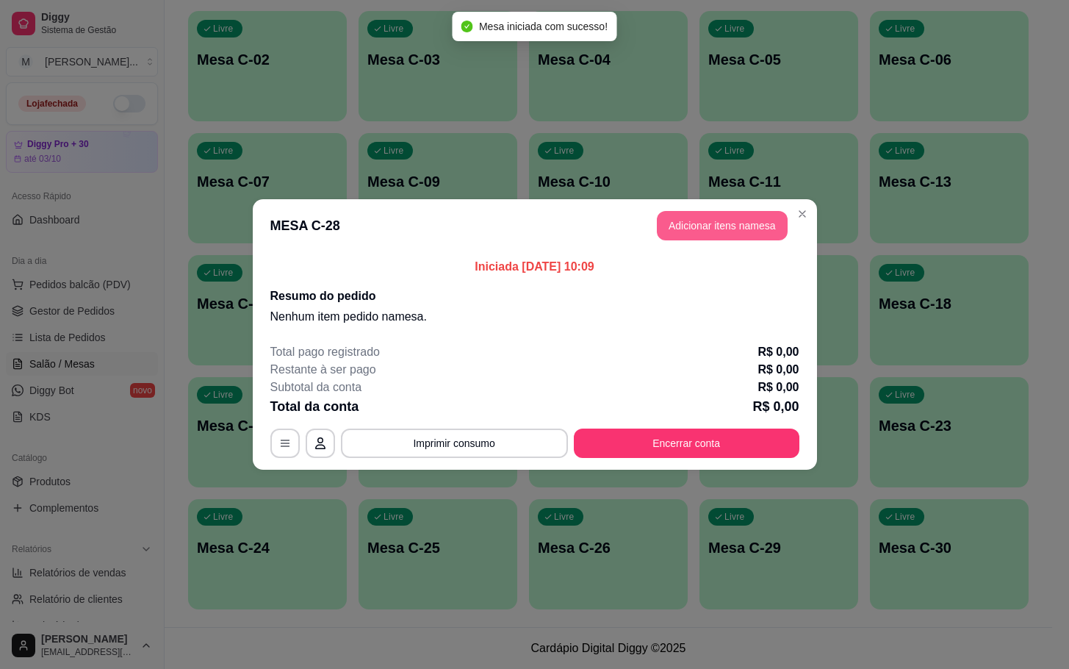
click at [726, 212] on button "Adicionar itens na mesa" at bounding box center [722, 225] width 131 height 29
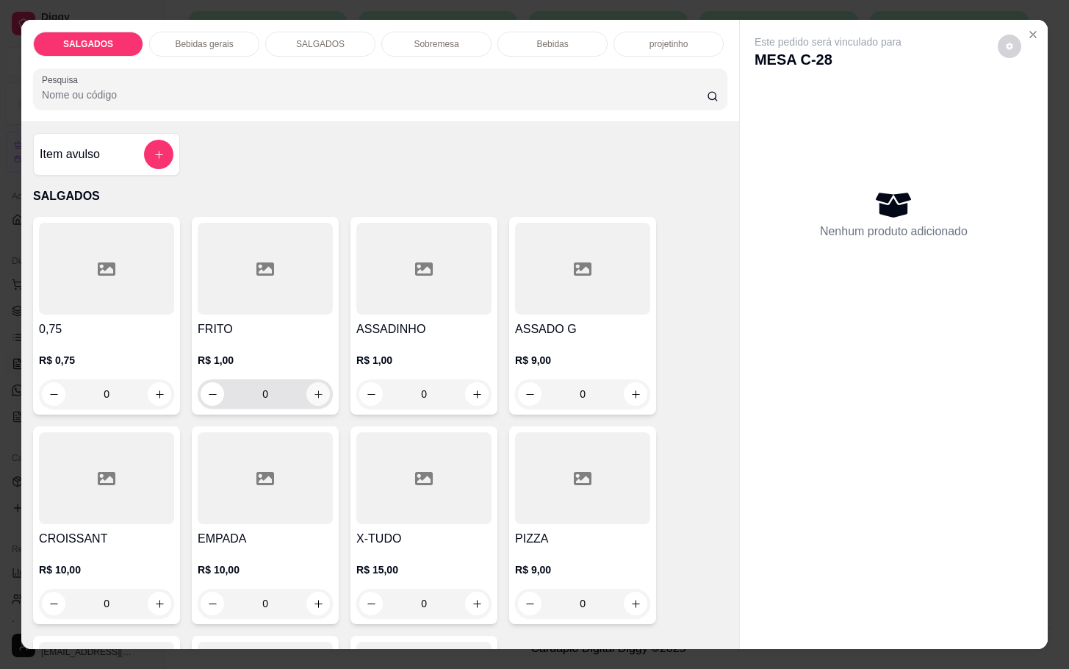
click at [313, 389] on icon "increase-product-quantity" at bounding box center [318, 394] width 11 height 11
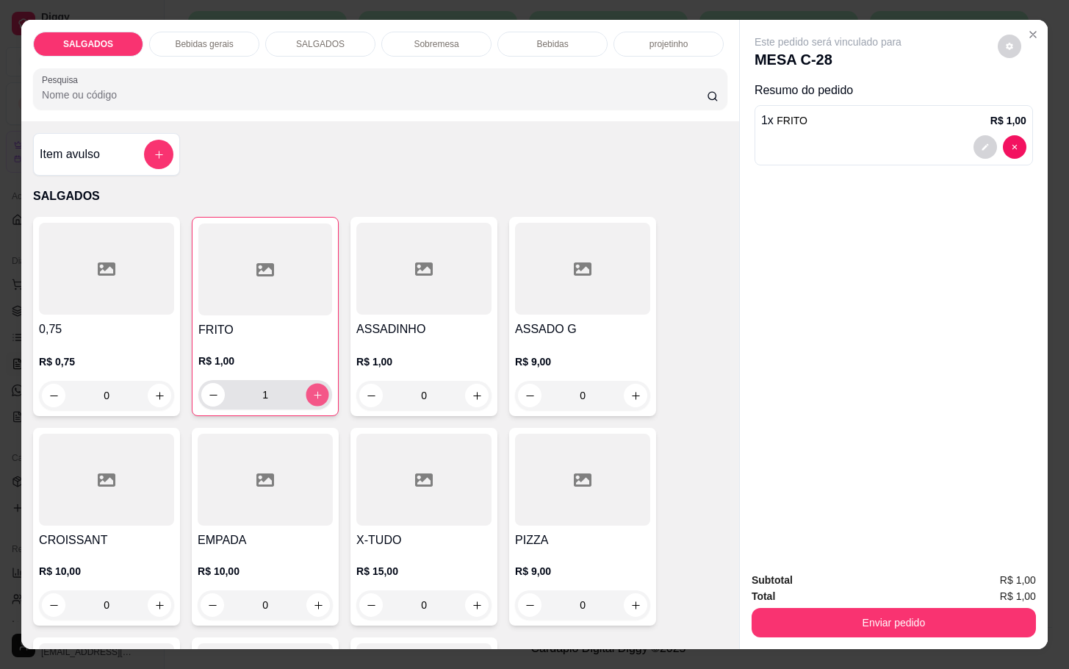
click at [312, 389] on icon "increase-product-quantity" at bounding box center [317, 394] width 11 height 11
type input "5"
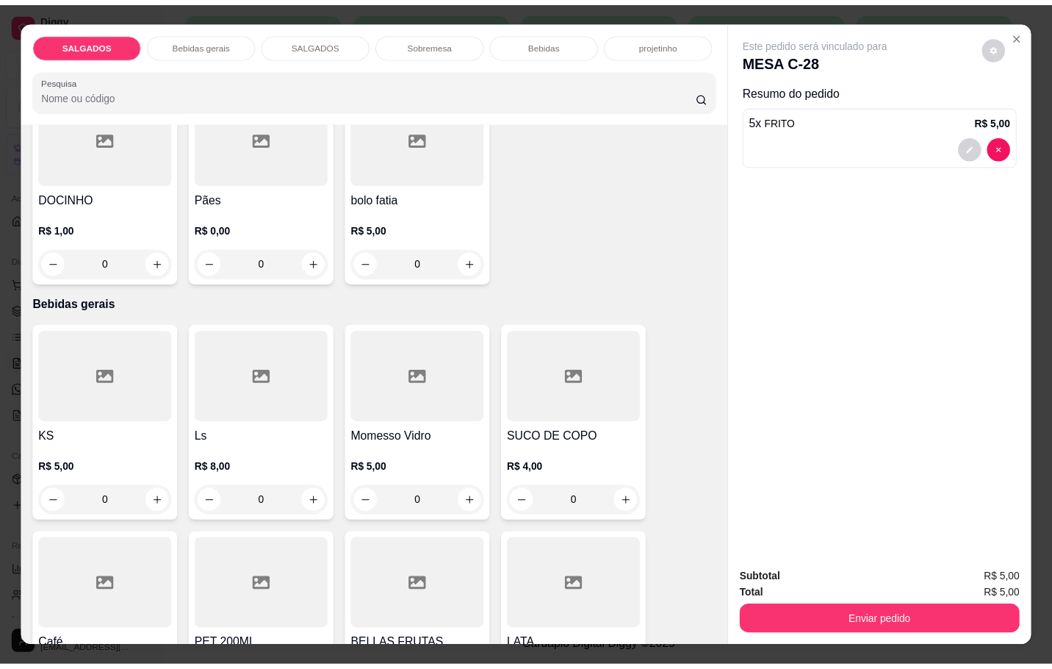
scroll to position [661, 0]
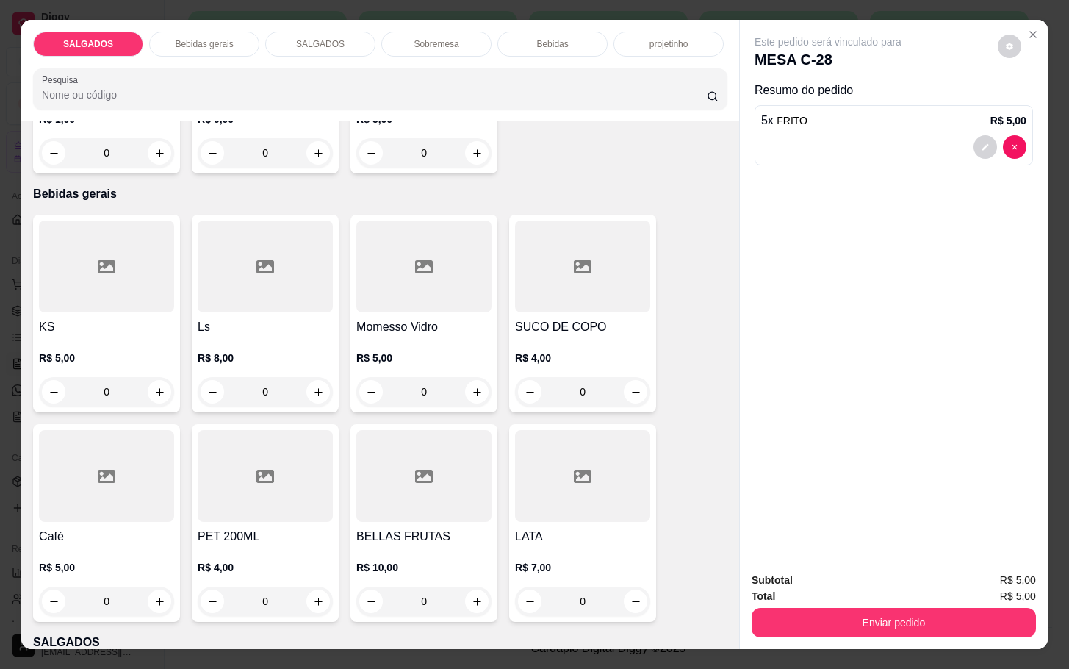
drag, startPoint x: 185, startPoint y: 594, endPoint x: 166, endPoint y: 577, distance: 25.0
click at [179, 594] on div "KS R$ 5,00 0 Ls R$ 8,00 0 Momesso Vidro R$ 5,00 0 SUCO DE COPO R$ 4,00 0 Café R…" at bounding box center [380, 418] width 694 height 407
click at [128, 490] on div at bounding box center [106, 476] width 135 height 92
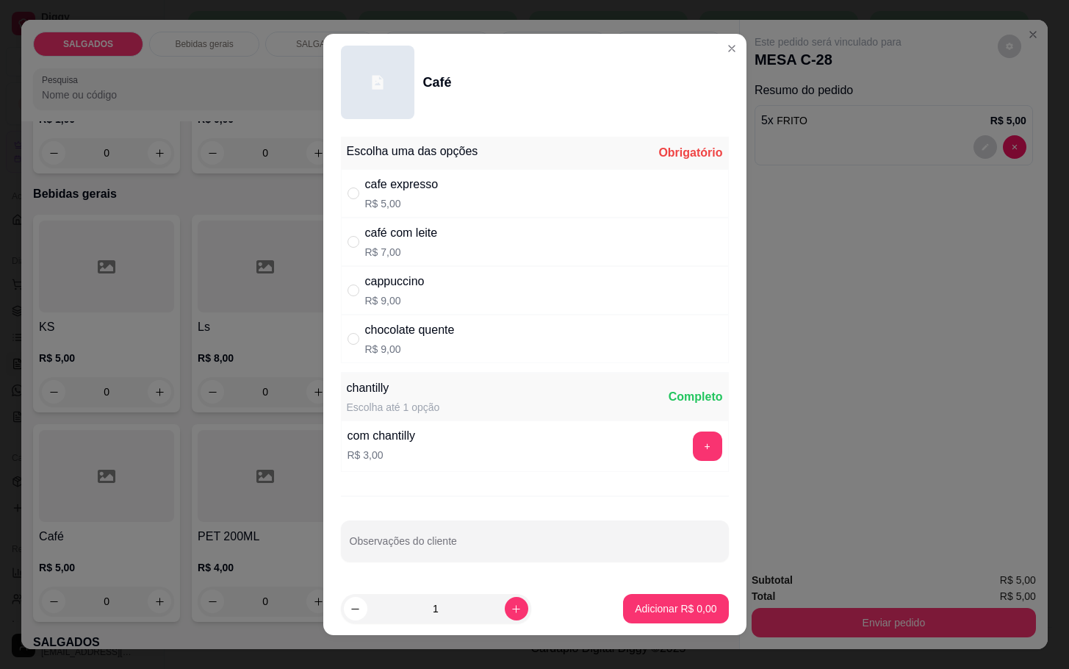
click at [399, 223] on div "café com leite R$ 7,00" at bounding box center [535, 241] width 388 height 48
radio input "true"
click at [655, 609] on p "Adicionar R$ 7,00" at bounding box center [676, 608] width 82 height 15
type input "1"
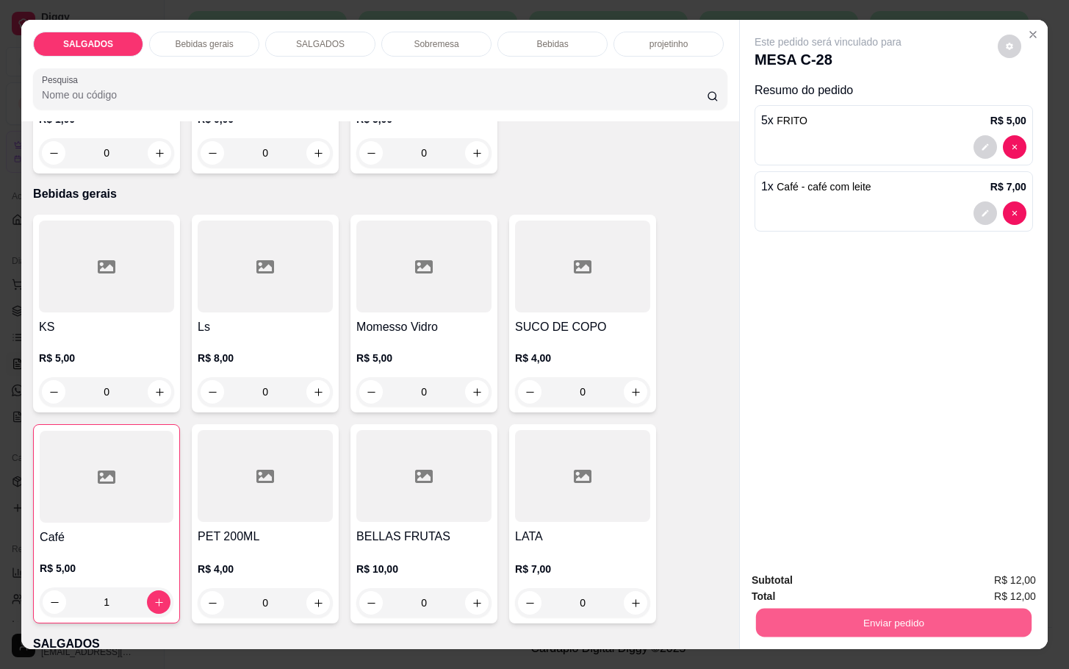
click at [851, 619] on button "Enviar pedido" at bounding box center [893, 622] width 275 height 29
click at [1003, 575] on button "Enviar pedido" at bounding box center [995, 578] width 83 height 28
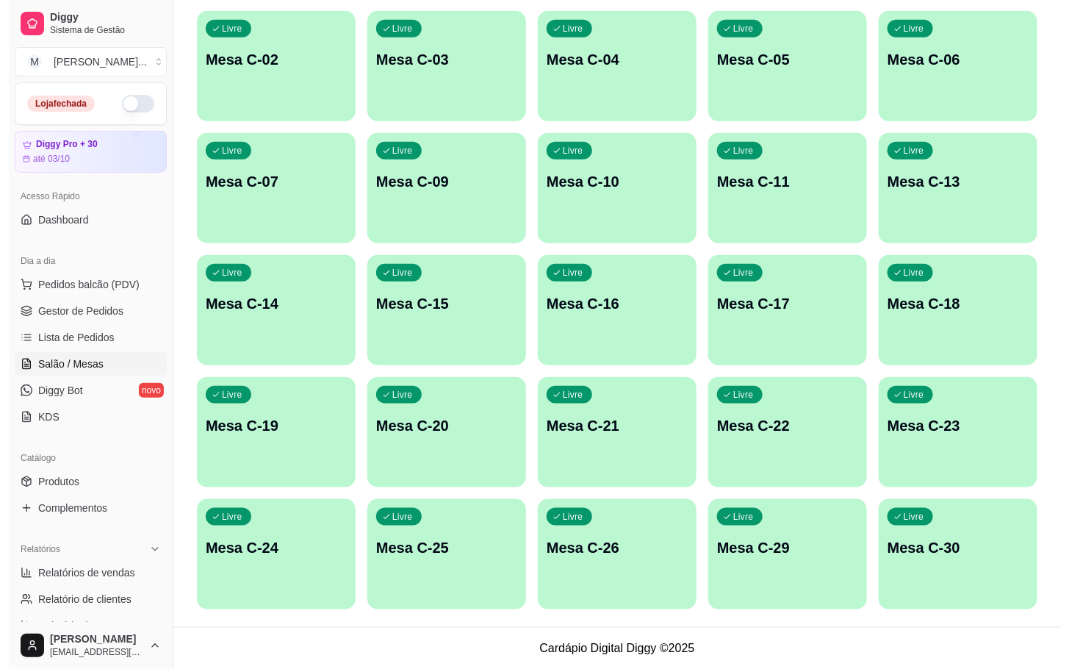
scroll to position [179, 0]
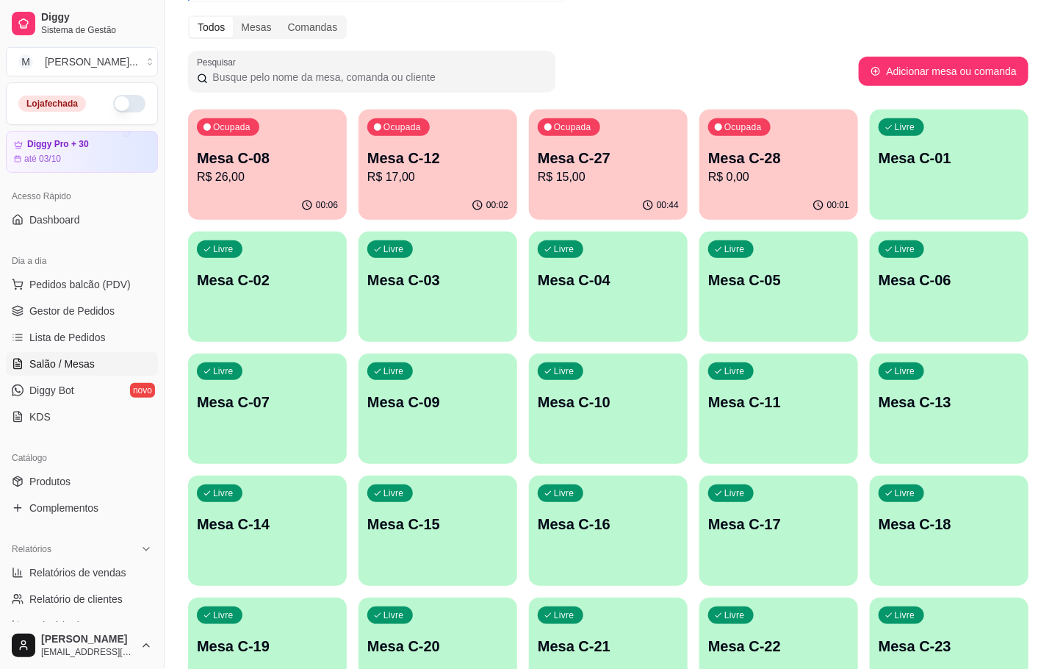
click at [272, 402] on p "Mesa C-07" at bounding box center [267, 402] width 141 height 21
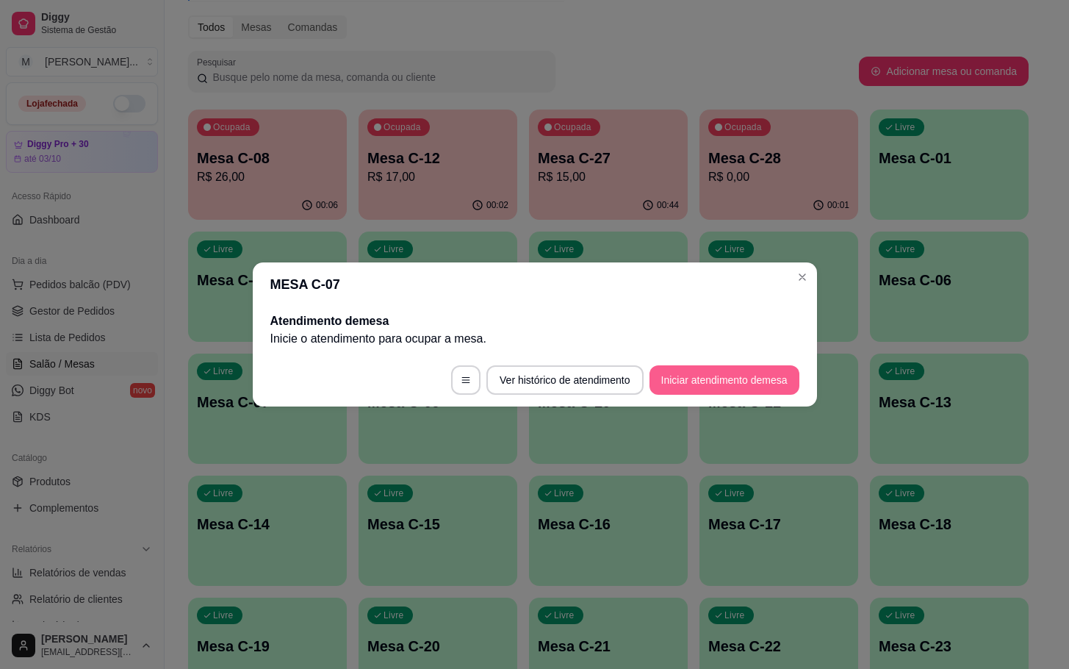
click at [710, 365] on button "Iniciar atendimento de mesa" at bounding box center [724, 379] width 150 height 29
click at [671, 373] on button "Iniciar atendimento de mesa" at bounding box center [724, 380] width 145 height 29
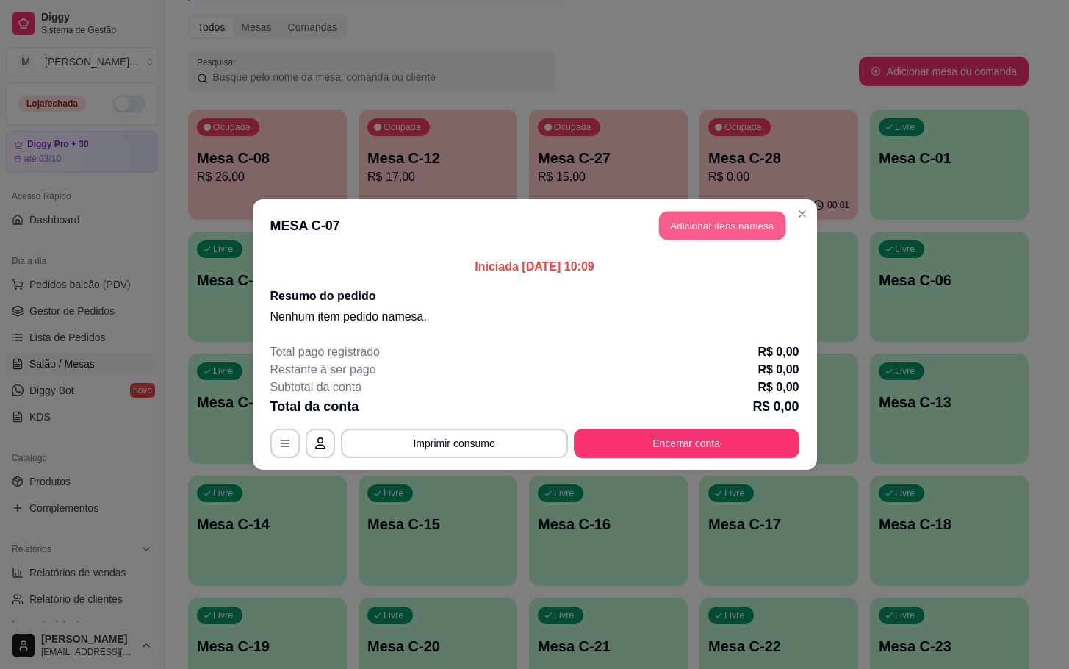
click at [735, 236] on button "Adicionar itens na mesa" at bounding box center [722, 226] width 126 height 29
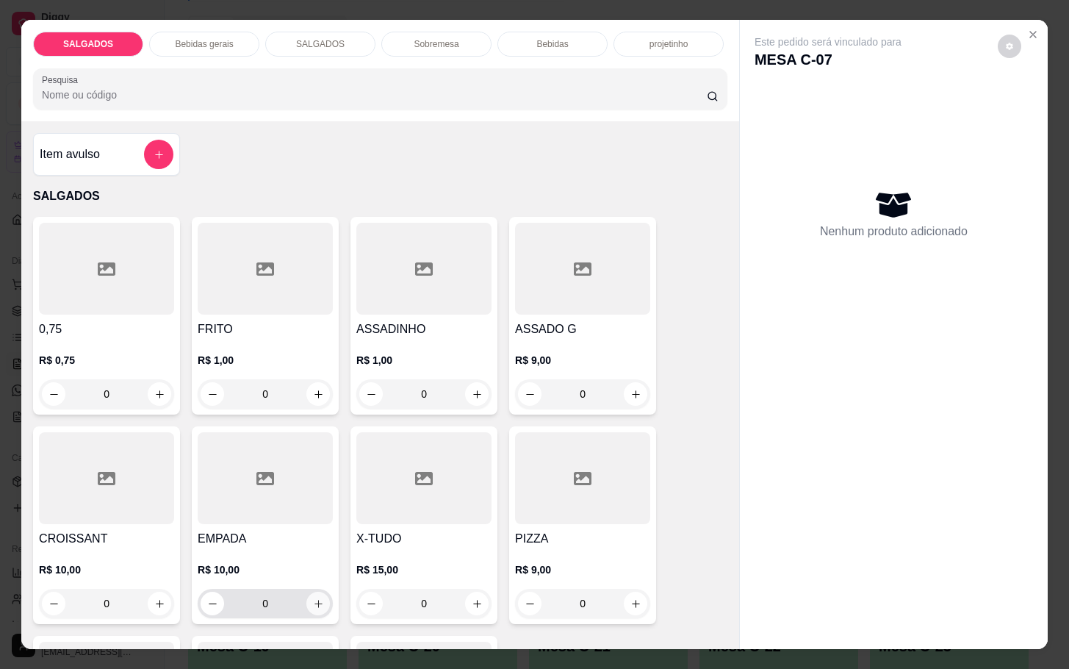
click at [314, 598] on icon "increase-product-quantity" at bounding box center [318, 603] width 11 height 11
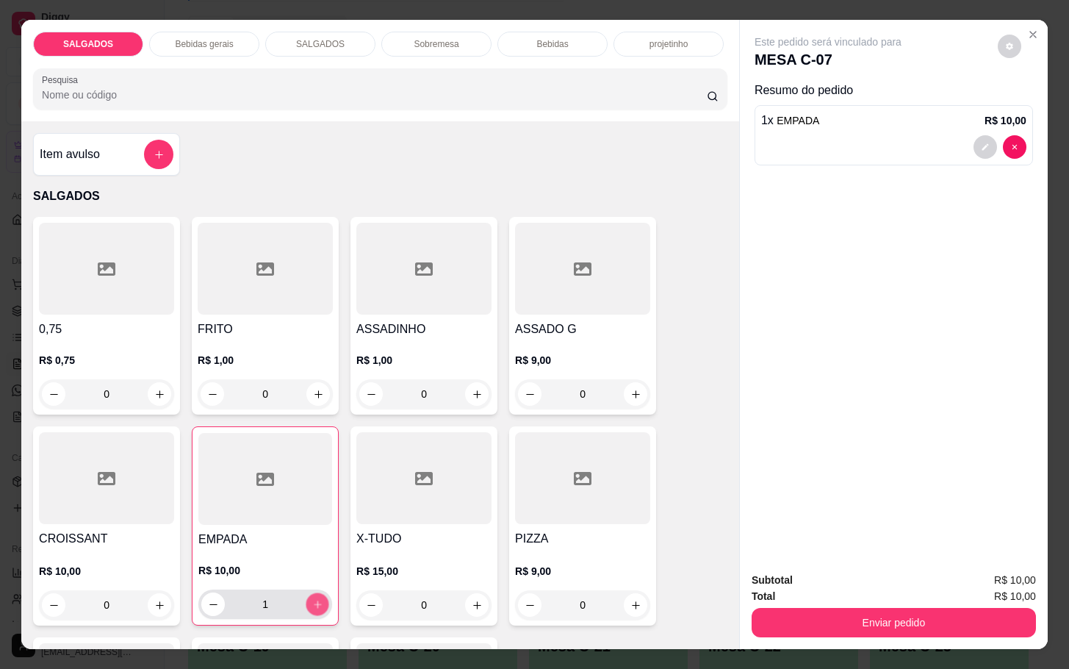
click at [314, 599] on icon "increase-product-quantity" at bounding box center [317, 604] width 11 height 11
type input "2"
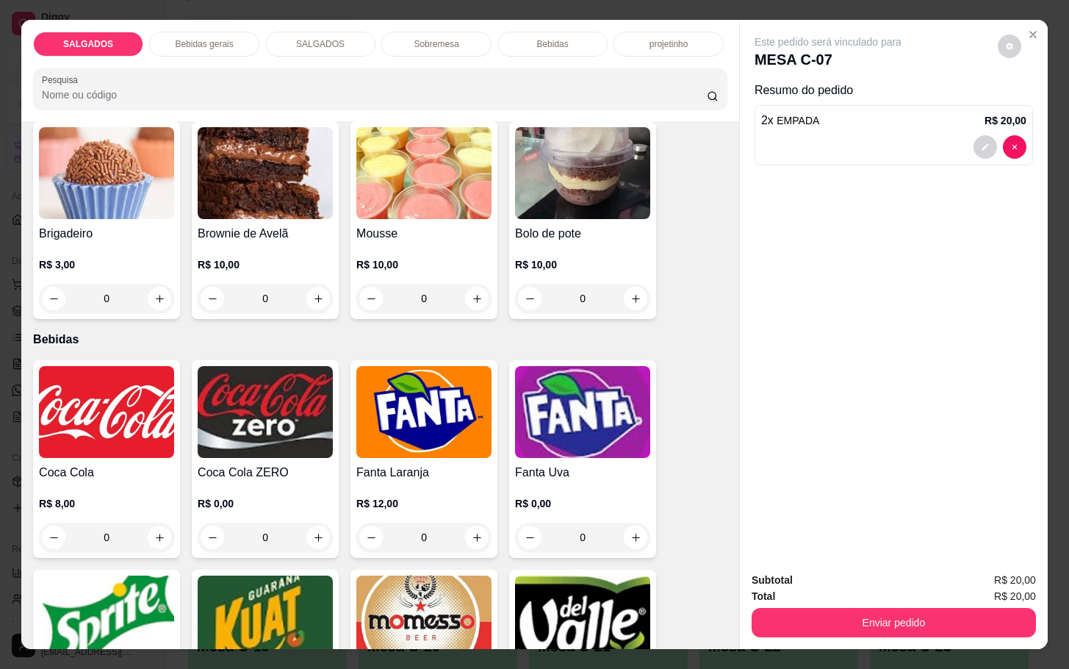
scroll to position [2424, 0]
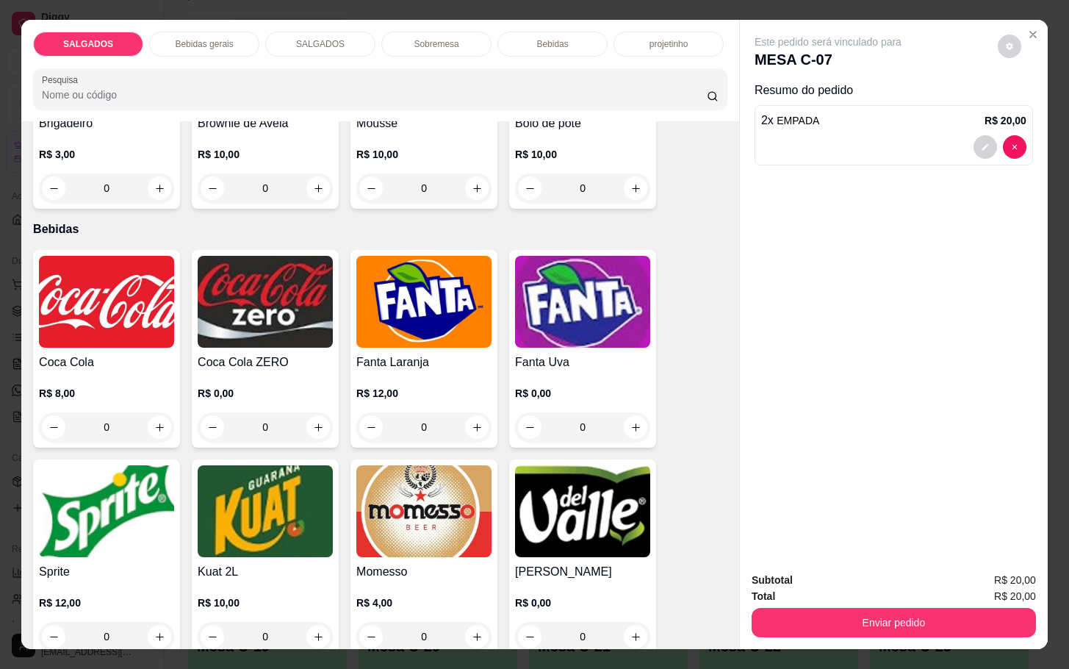
click at [389, 500] on img at bounding box center [423, 511] width 135 height 92
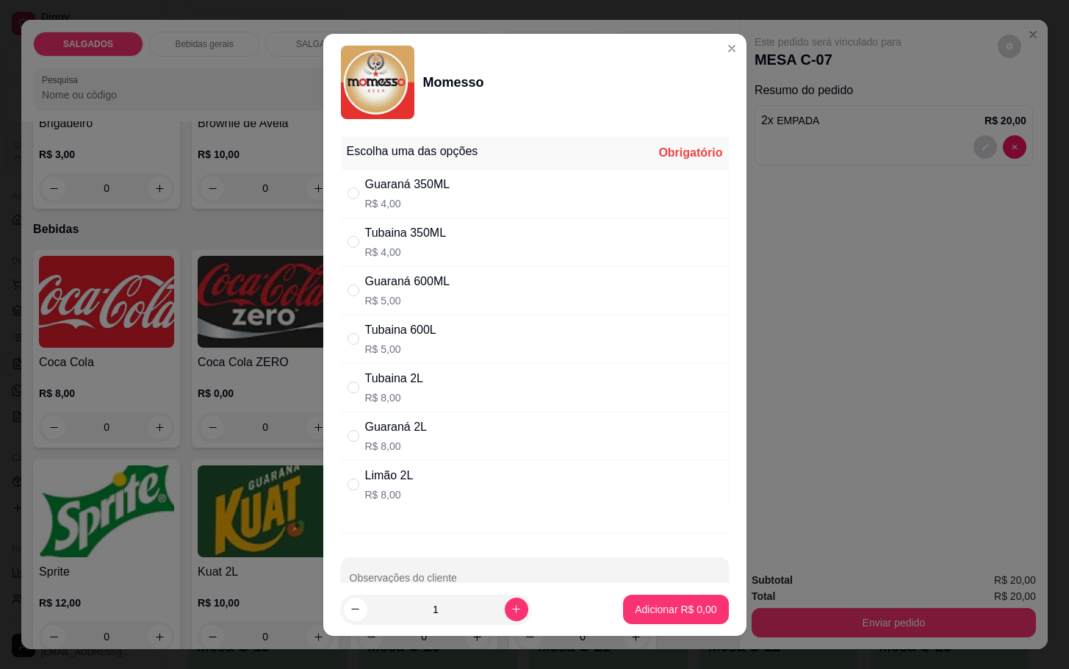
click at [408, 295] on p "R$ 5,00" at bounding box center [407, 300] width 85 height 15
radio input "true"
click at [646, 602] on p "Adicionar R$ 5,00" at bounding box center [675, 609] width 79 height 14
type input "1"
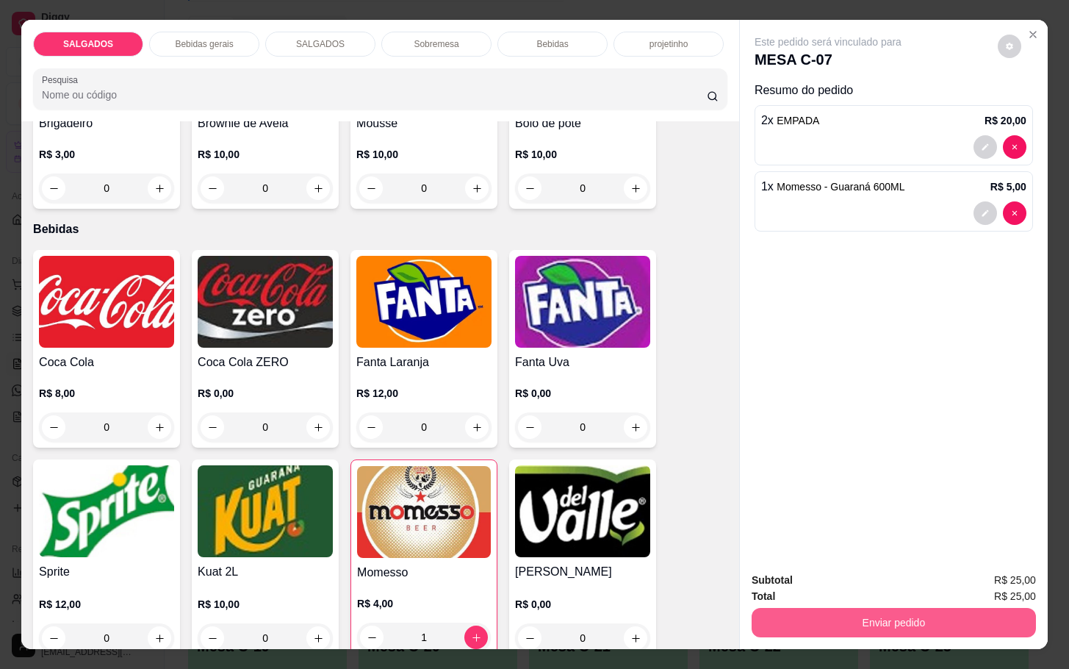
click at [893, 608] on button "Enviar pedido" at bounding box center [894, 622] width 284 height 29
click at [997, 580] on button "Enviar pedido" at bounding box center [995, 578] width 83 height 28
click at [818, 627] on button "Enviar pedido" at bounding box center [893, 622] width 275 height 29
click at [998, 566] on button "Enviar pedido" at bounding box center [995, 577] width 81 height 27
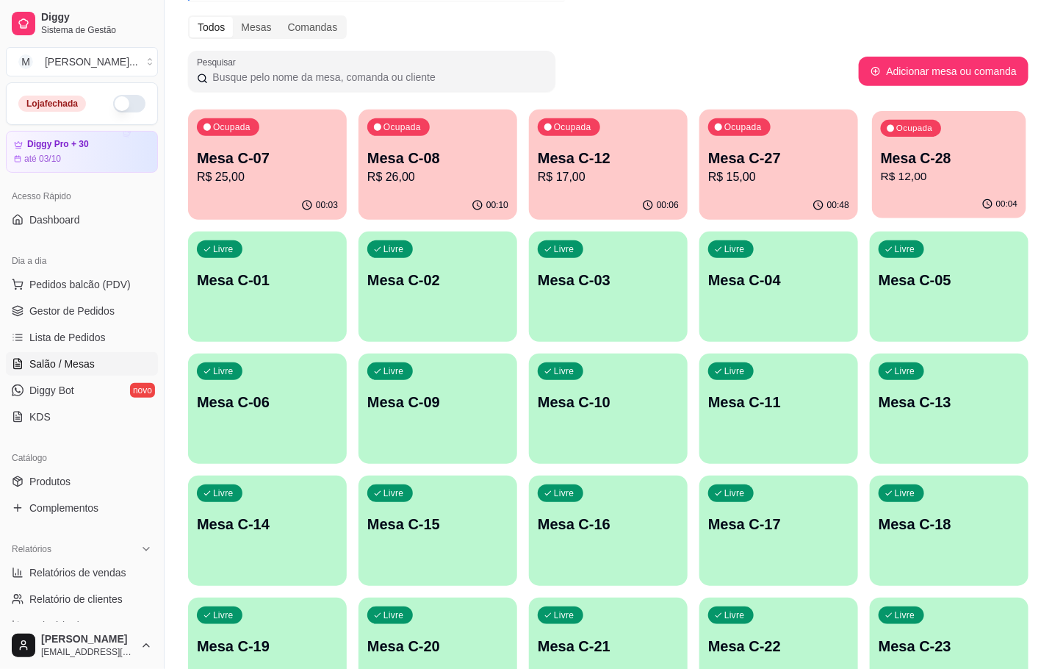
click at [944, 170] on p "R$ 12,00" at bounding box center [949, 176] width 137 height 17
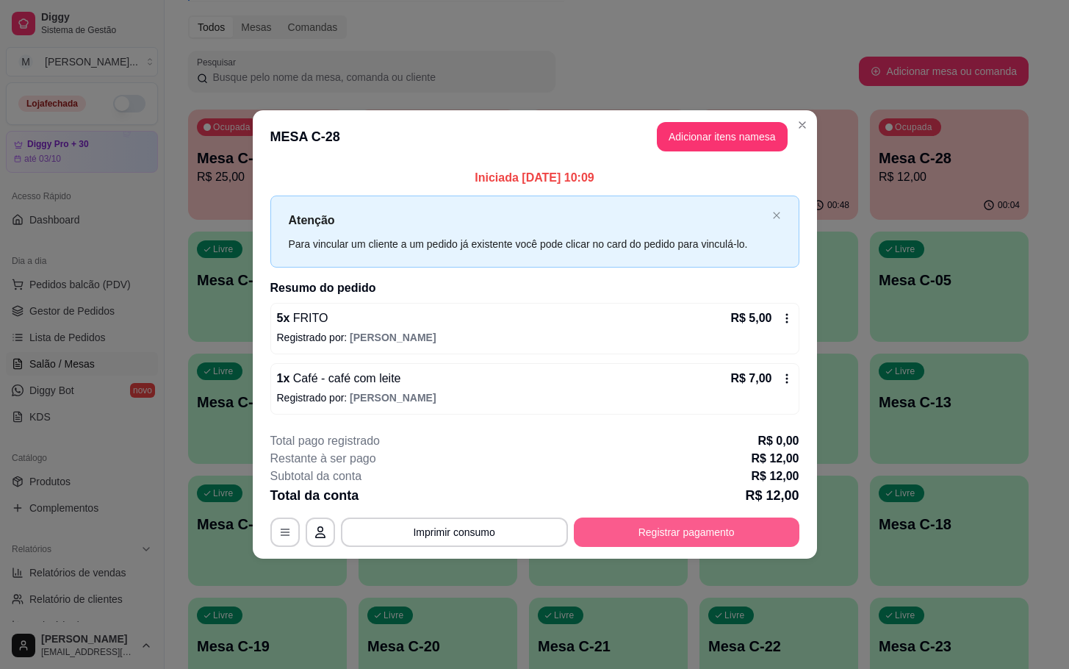
click at [708, 531] on button "Registrar pagamento" at bounding box center [687, 531] width 226 height 29
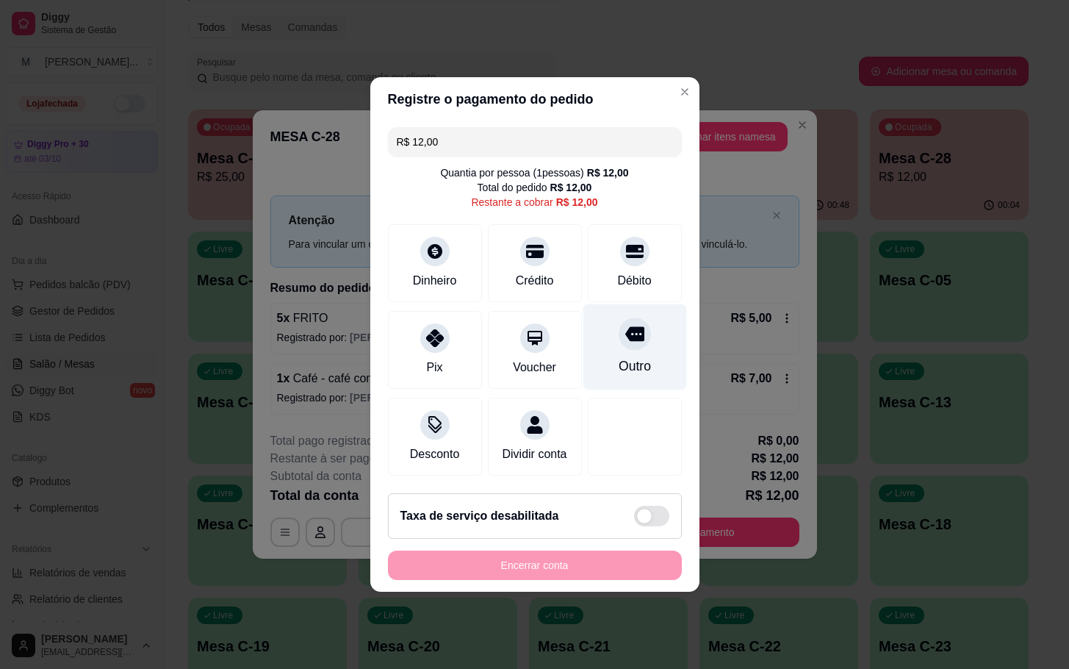
click at [638, 309] on div "Outro" at bounding box center [635, 347] width 104 height 86
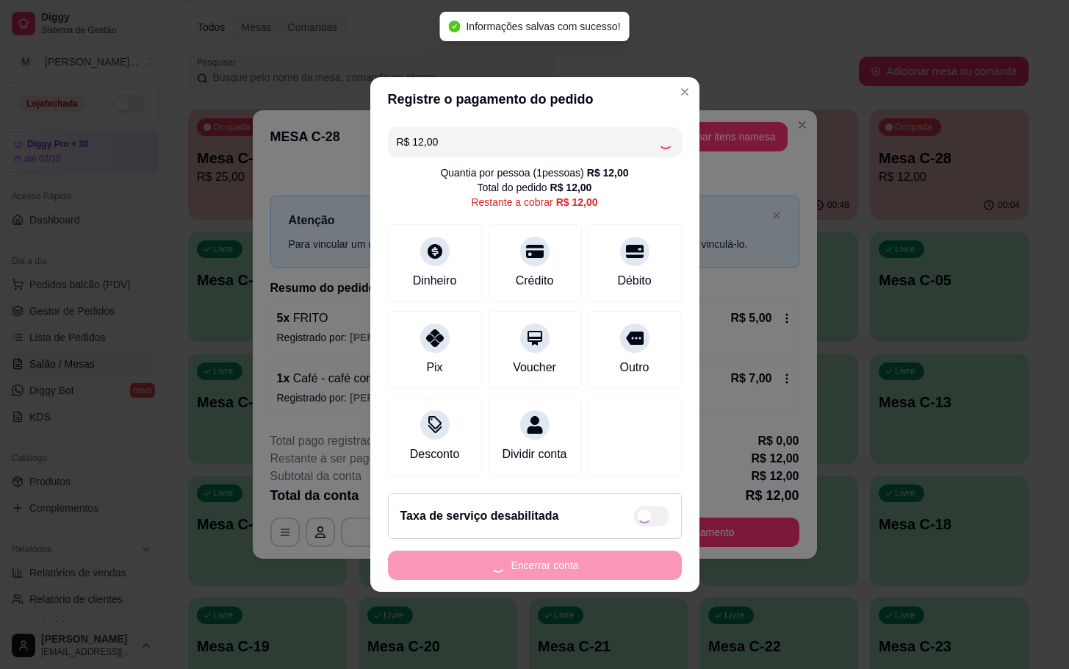
type input "R$ 0,00"
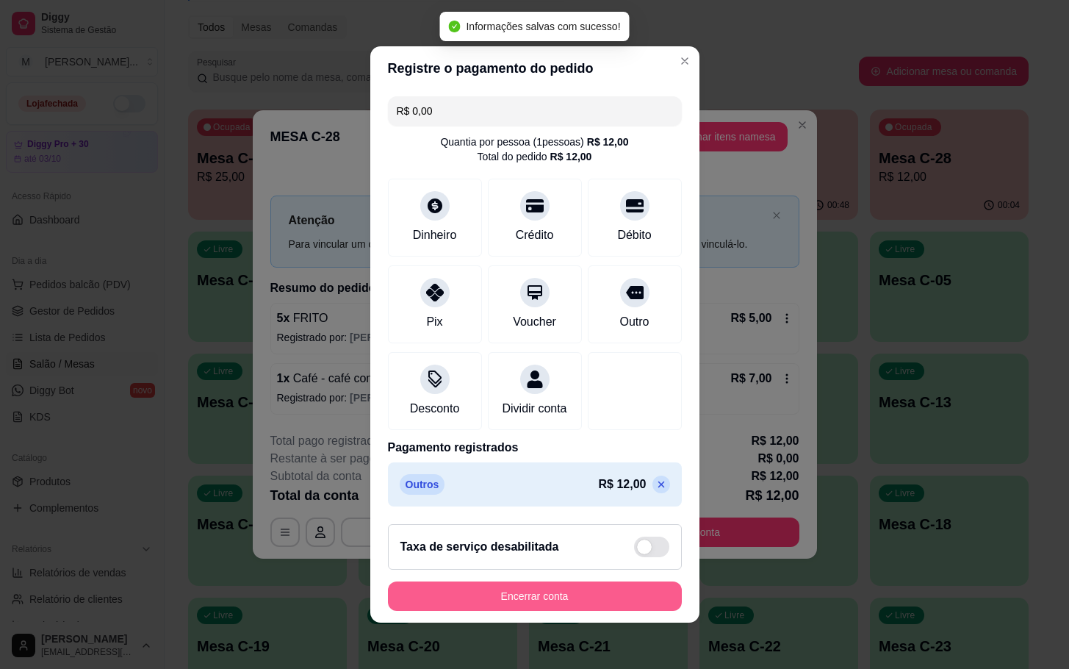
click at [551, 610] on button "Encerrar conta" at bounding box center [535, 595] width 294 height 29
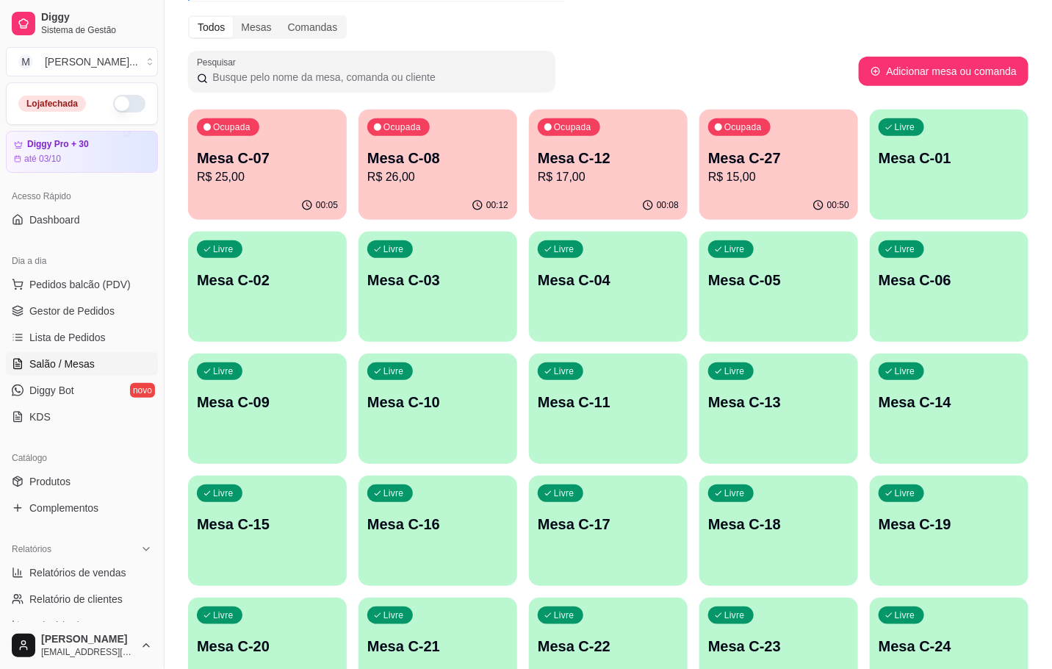
click at [394, 148] on p "Mesa C-08" at bounding box center [437, 158] width 141 height 21
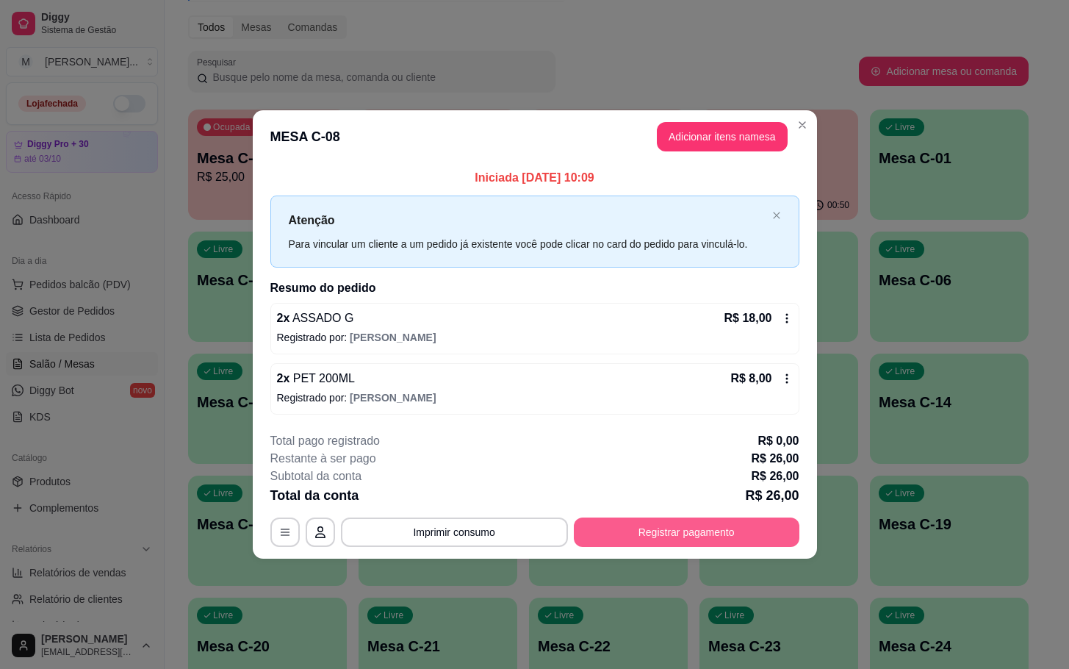
click at [660, 538] on button "Registrar pagamento" at bounding box center [687, 531] width 226 height 29
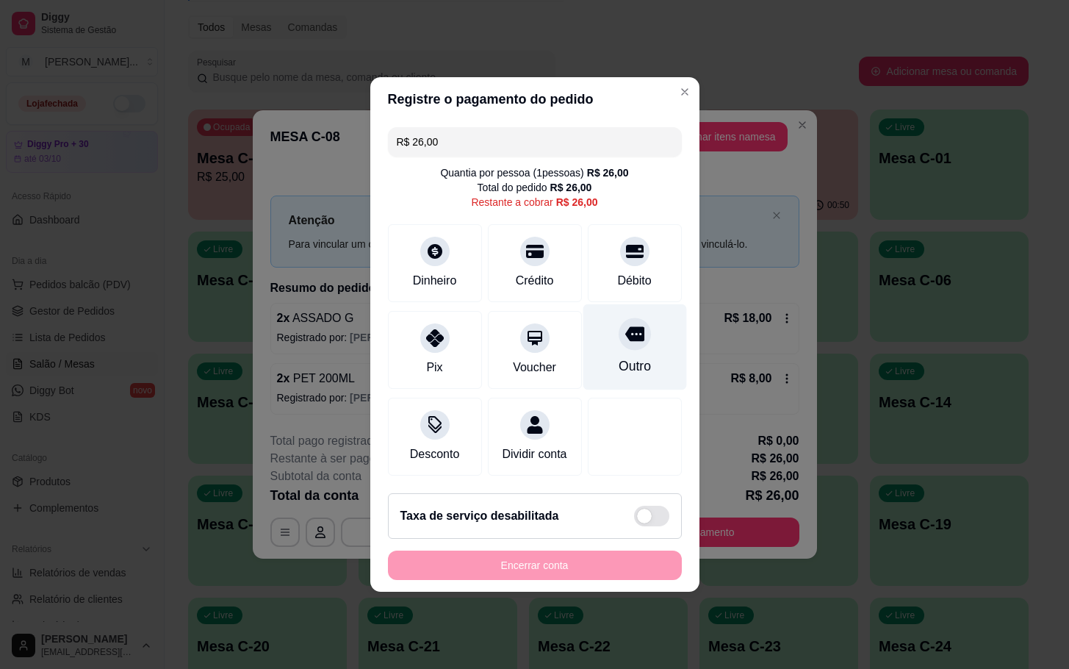
click at [624, 331] on icon at bounding box center [633, 334] width 19 height 15
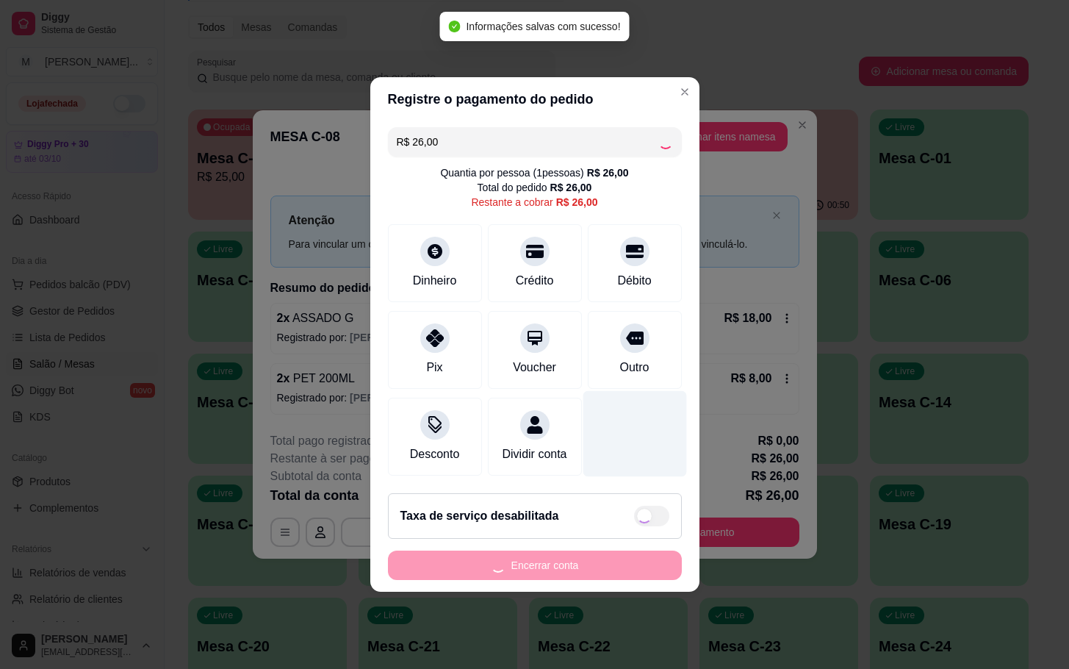
type input "R$ 0,00"
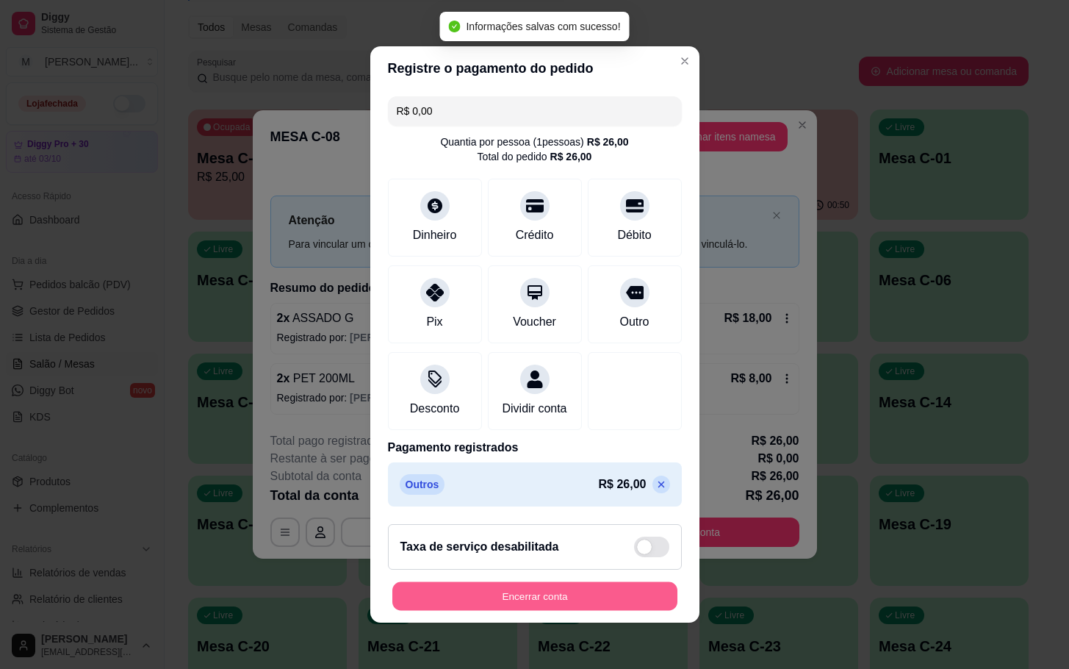
click at [566, 610] on button "Encerrar conta" at bounding box center [534, 596] width 285 height 29
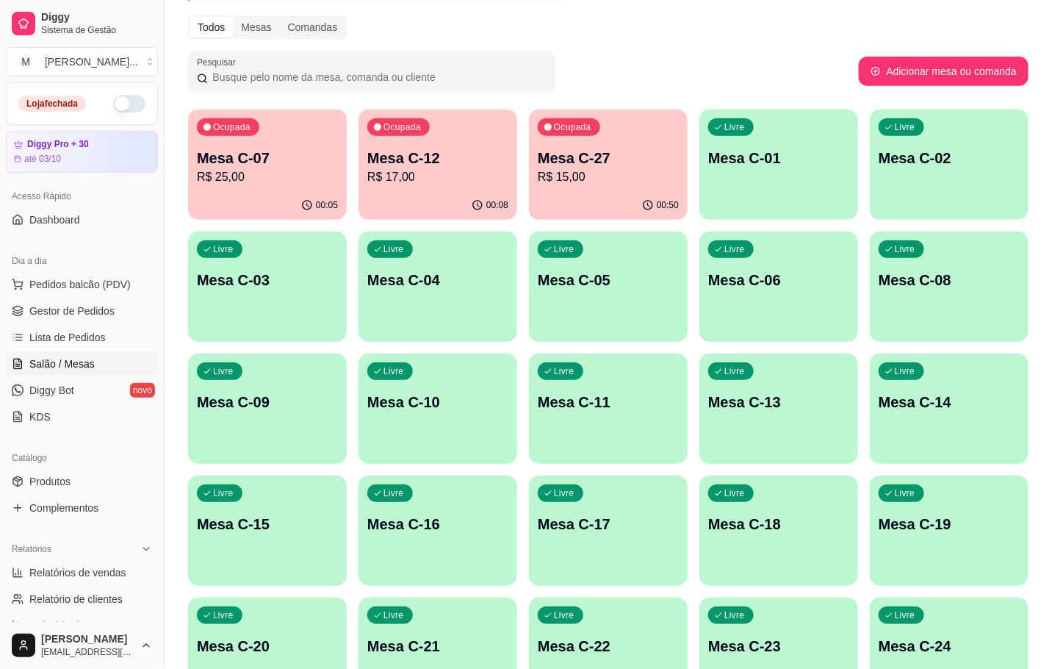
click at [439, 174] on p "R$ 17,00" at bounding box center [437, 177] width 141 height 18
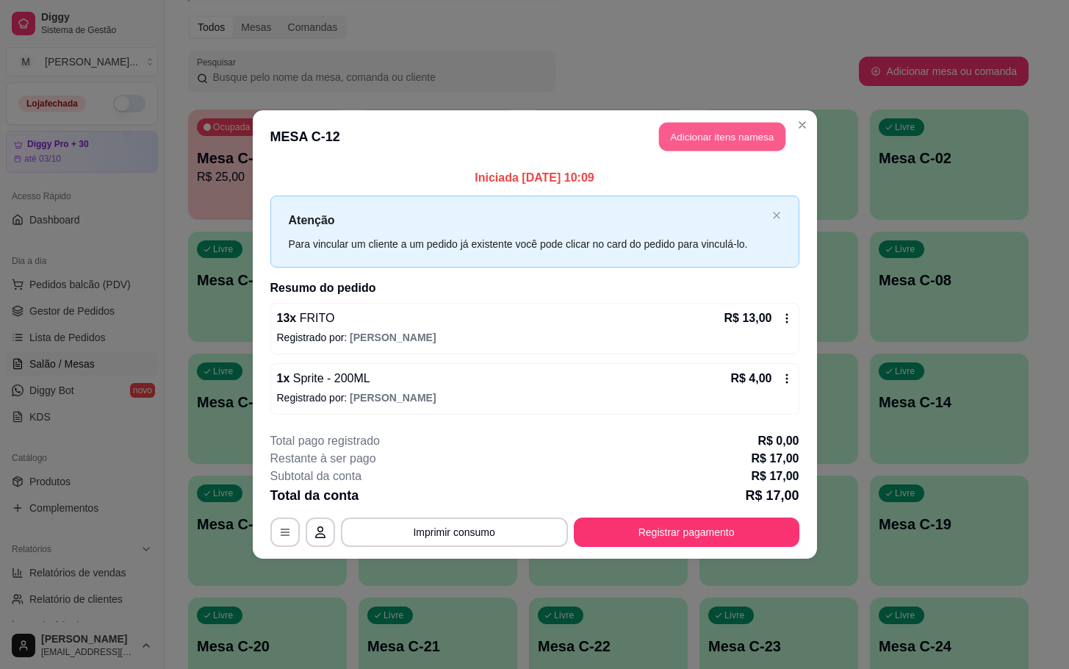
click at [695, 141] on button "Adicionar itens na mesa" at bounding box center [722, 137] width 126 height 29
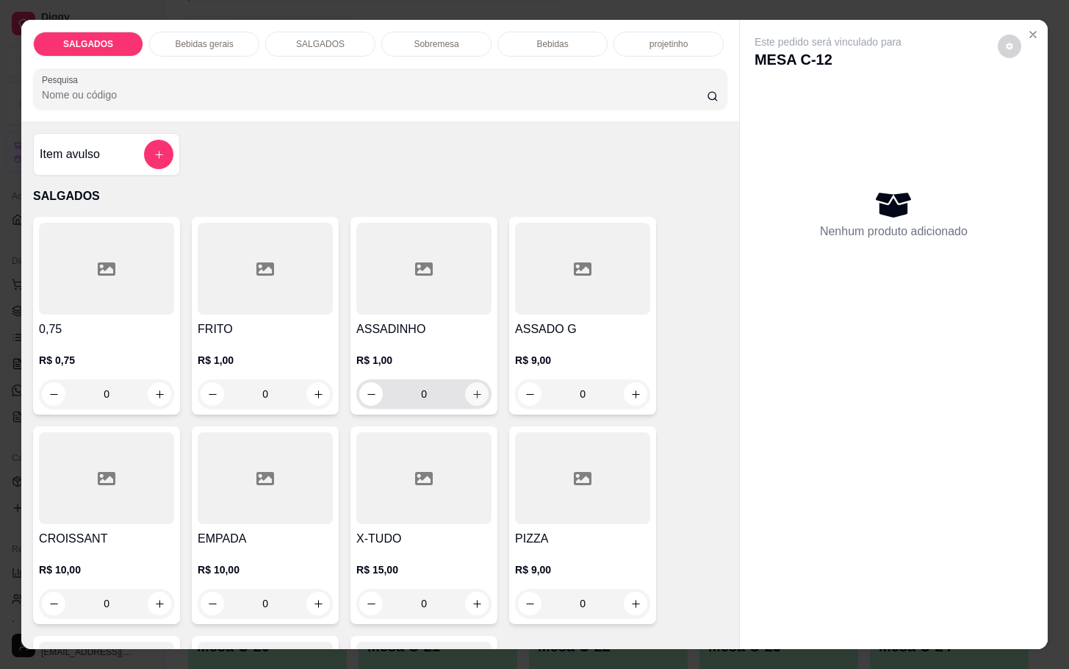
click at [472, 389] on icon "increase-product-quantity" at bounding box center [477, 394] width 11 height 11
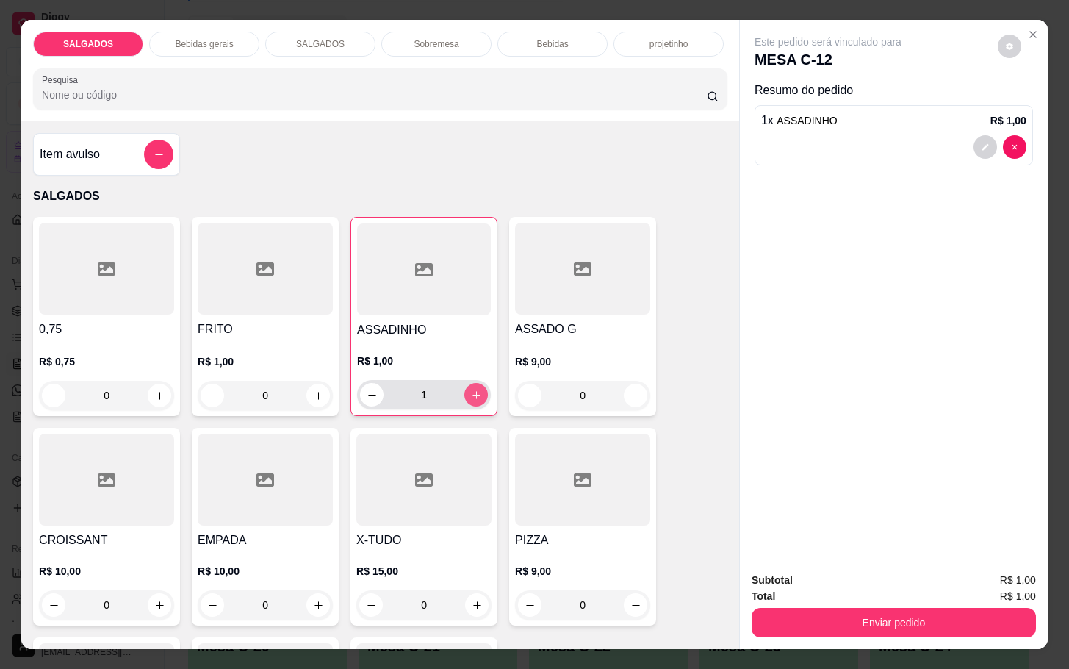
click at [471, 389] on icon "increase-product-quantity" at bounding box center [476, 394] width 11 height 11
type input "2"
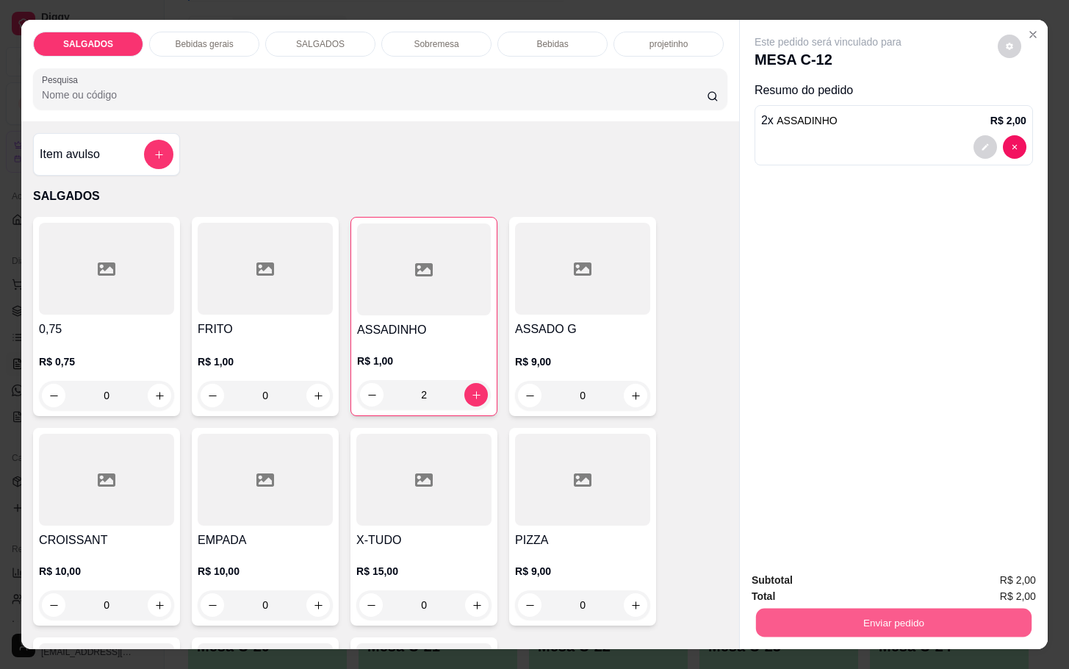
click at [860, 608] on button "Enviar pedido" at bounding box center [893, 622] width 275 height 29
click at [985, 584] on button "Enviar pedido" at bounding box center [995, 577] width 81 height 27
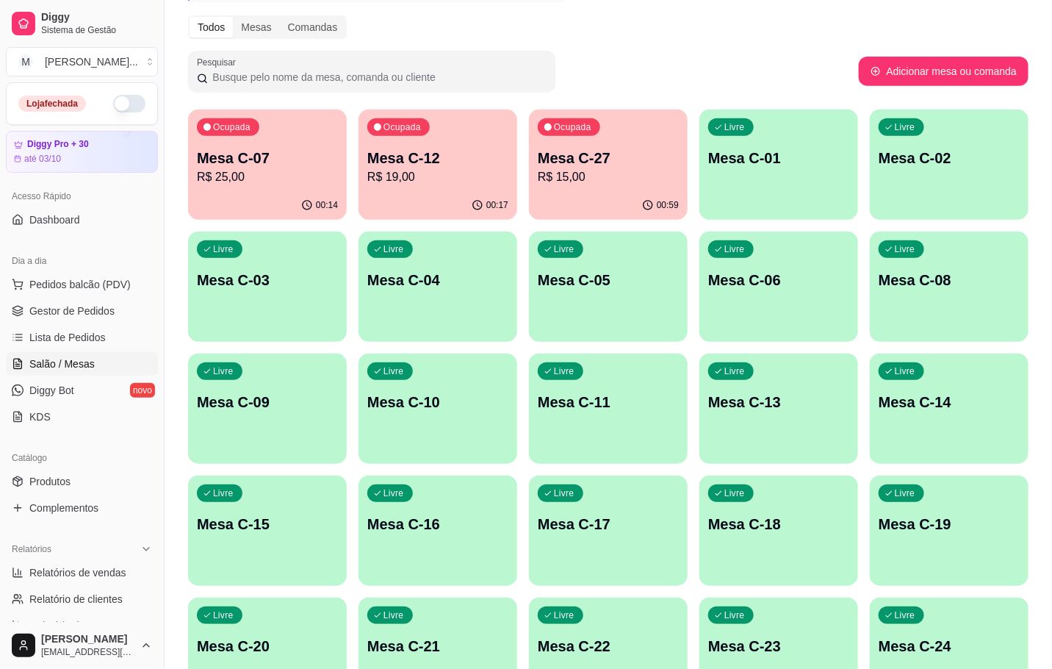
click at [382, 153] on p "Mesa C-12" at bounding box center [437, 158] width 141 height 21
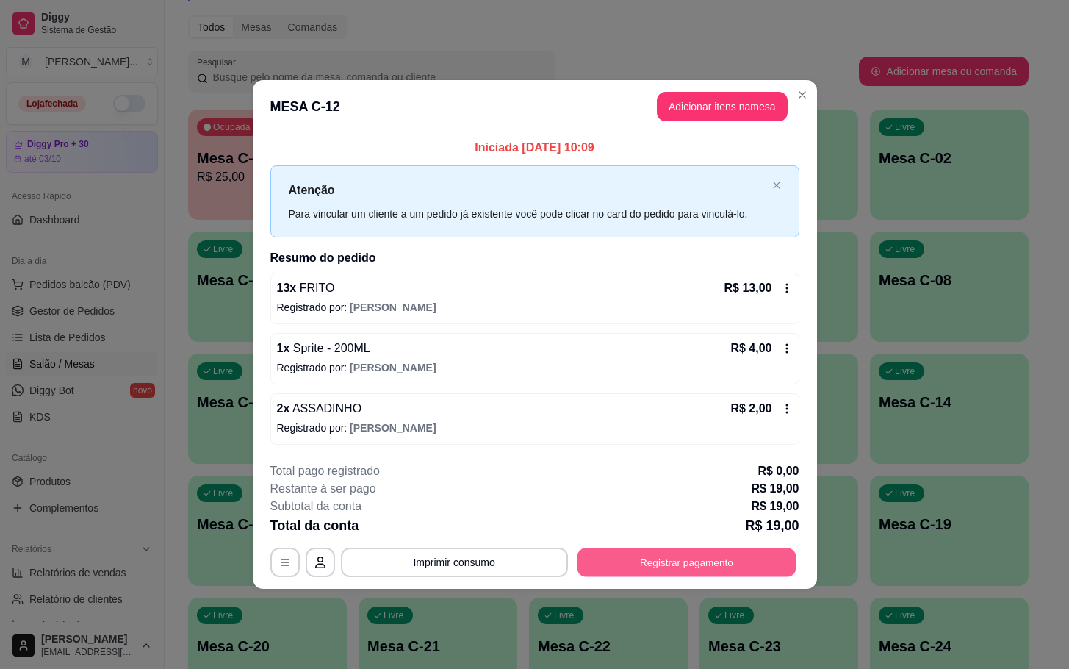
click at [674, 573] on button "Registrar pagamento" at bounding box center [686, 561] width 219 height 29
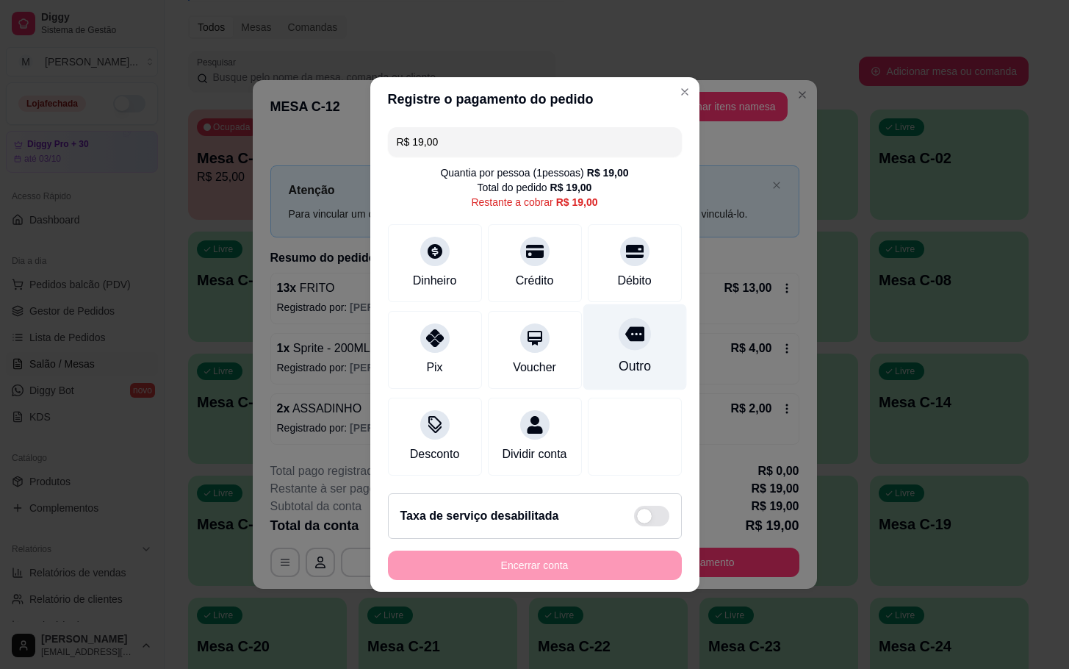
click at [618, 358] on div "Outro" at bounding box center [634, 365] width 32 height 19
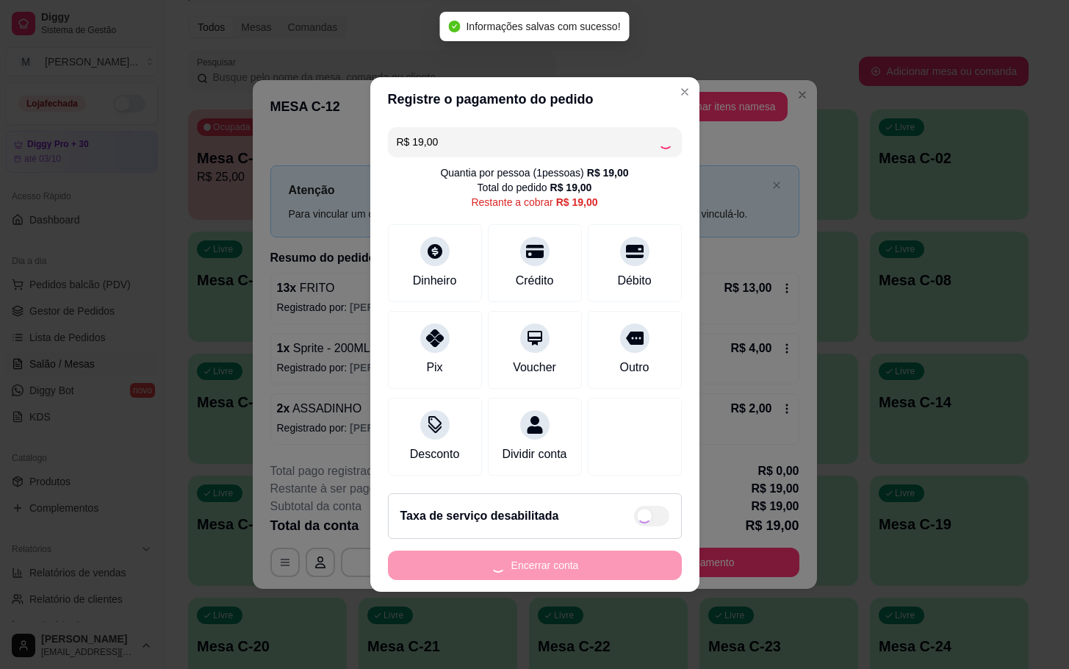
type input "R$ 0,00"
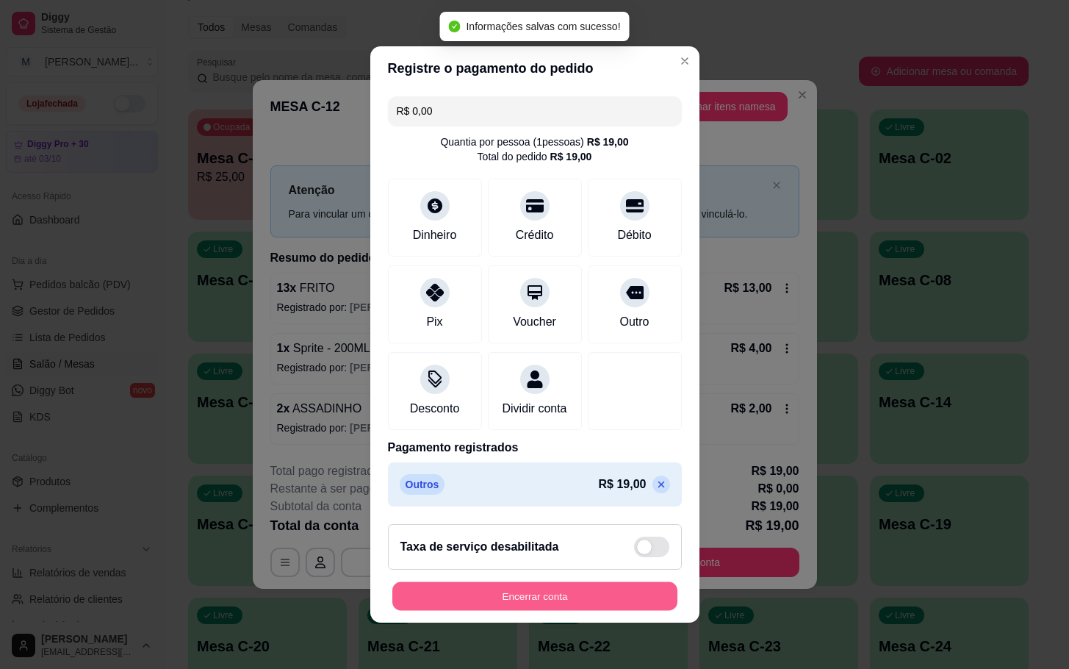
click at [549, 610] on button "Encerrar conta" at bounding box center [534, 596] width 285 height 29
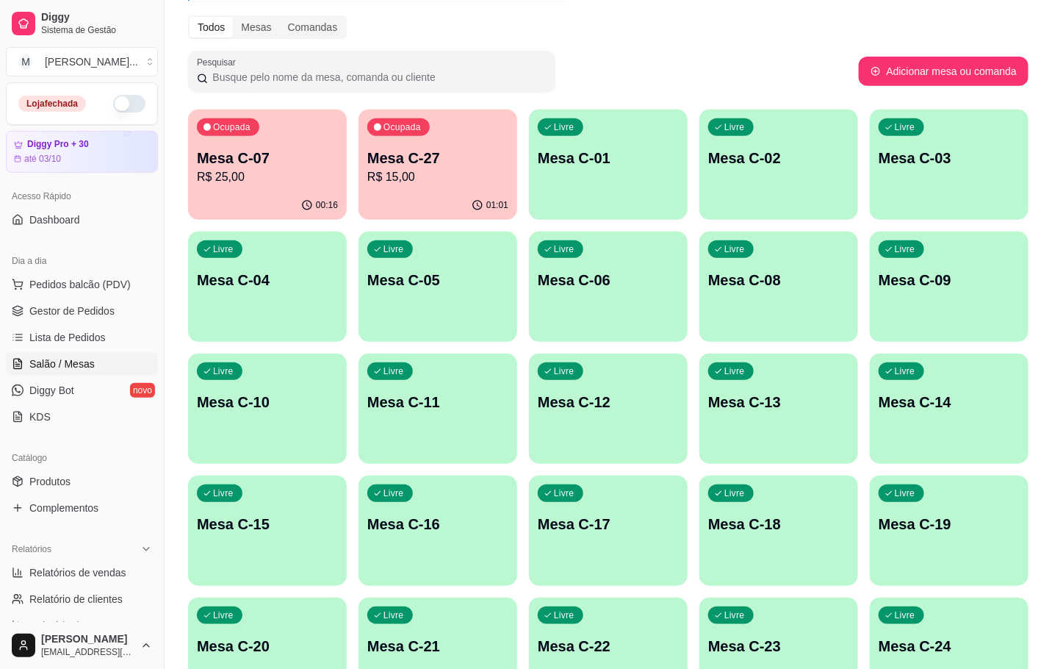
click at [291, 145] on div "Ocupada Mesa C-07 R$ 25,00" at bounding box center [267, 150] width 159 height 82
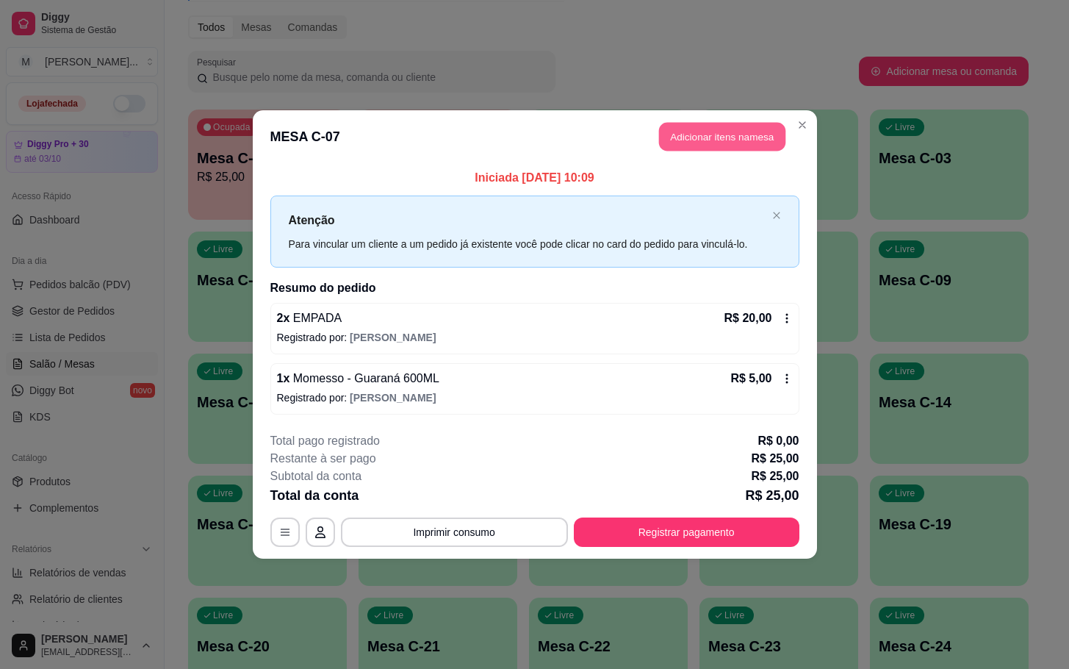
click at [697, 134] on button "Adicionar itens na mesa" at bounding box center [722, 137] width 126 height 29
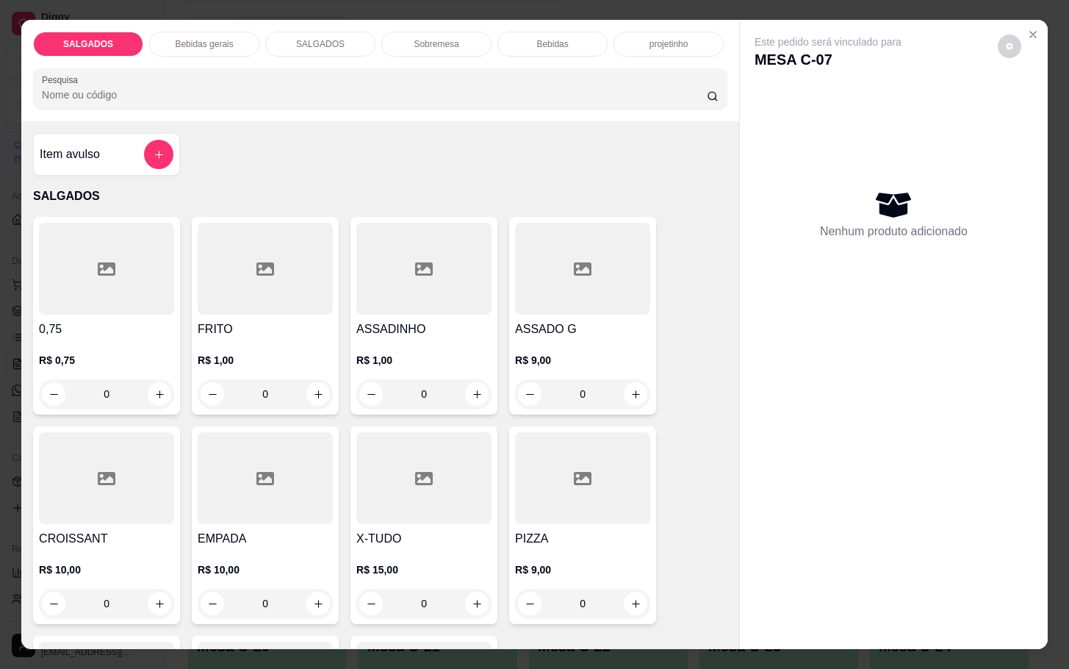
scroll to position [441, 0]
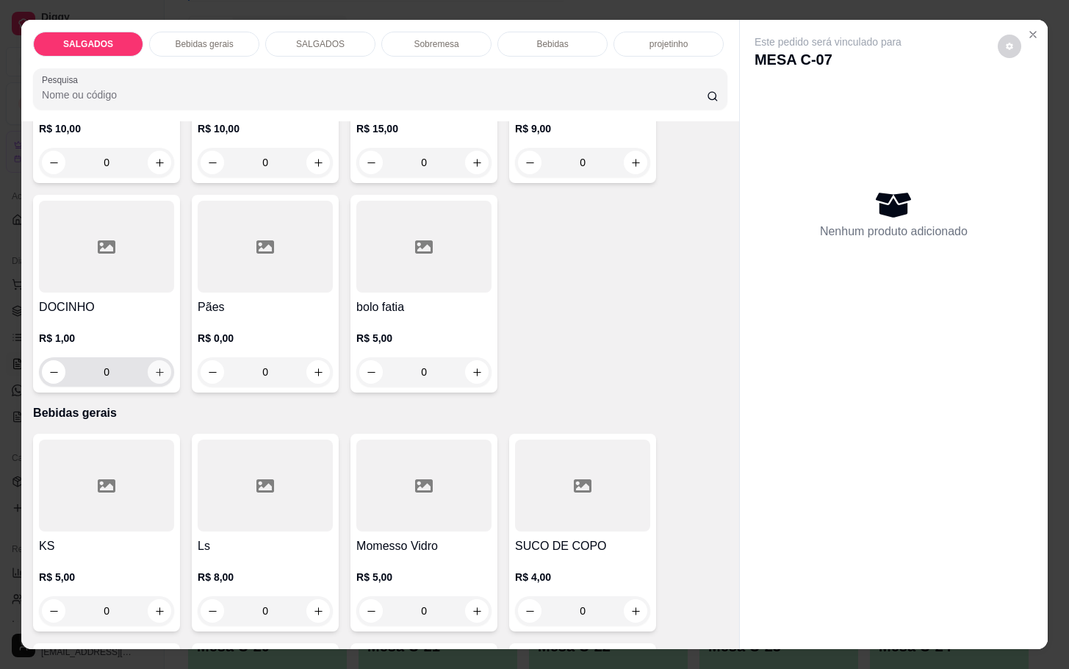
click at [148, 360] on button "increase-product-quantity" at bounding box center [160, 372] width 24 height 24
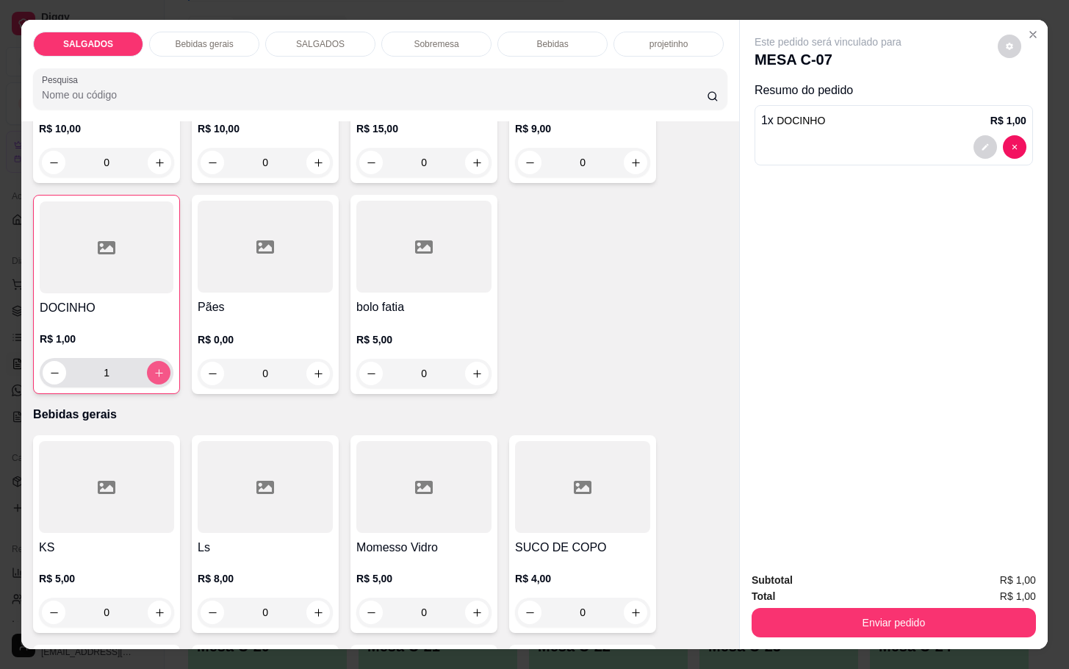
click at [147, 361] on button "increase-product-quantity" at bounding box center [159, 373] width 24 height 24
click at [148, 361] on button "increase-product-quantity" at bounding box center [159, 372] width 23 height 23
click at [147, 361] on button "increase-product-quantity" at bounding box center [159, 373] width 24 height 24
click at [148, 361] on button "increase-product-quantity" at bounding box center [159, 372] width 23 height 23
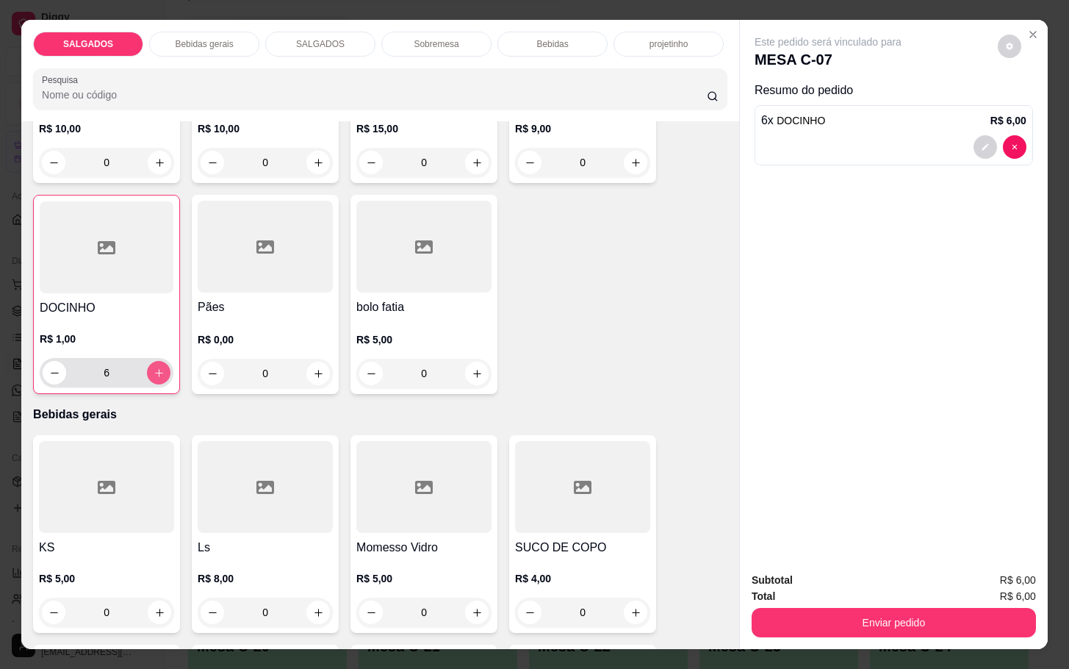
click at [147, 361] on button "increase-product-quantity" at bounding box center [159, 373] width 24 height 24
type input "7"
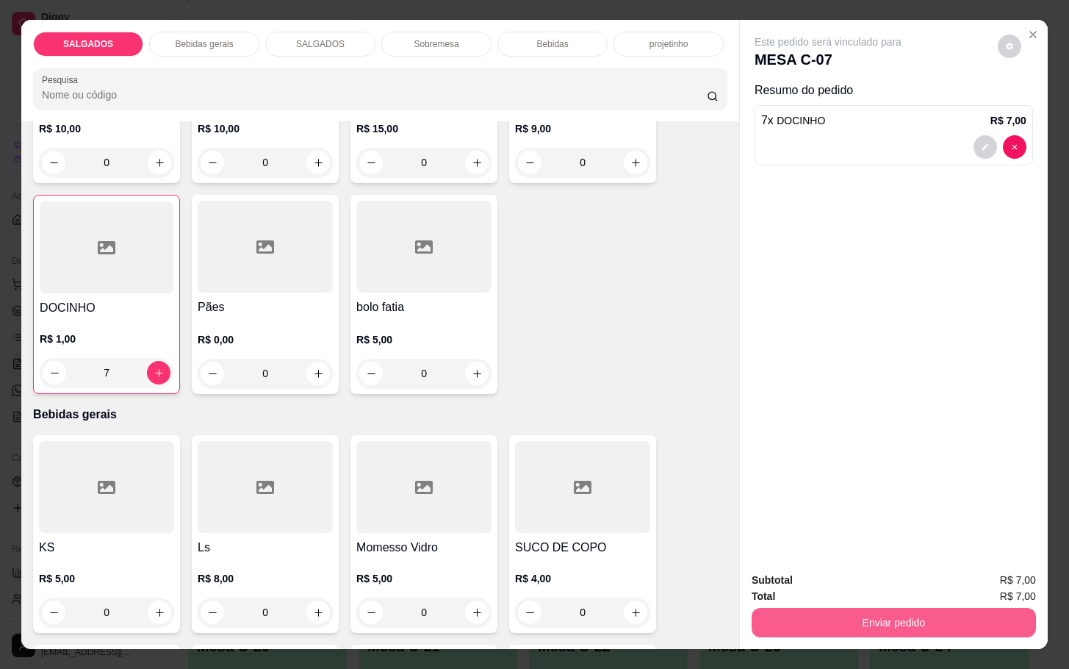
click at [814, 618] on button "Enviar pedido" at bounding box center [894, 622] width 284 height 29
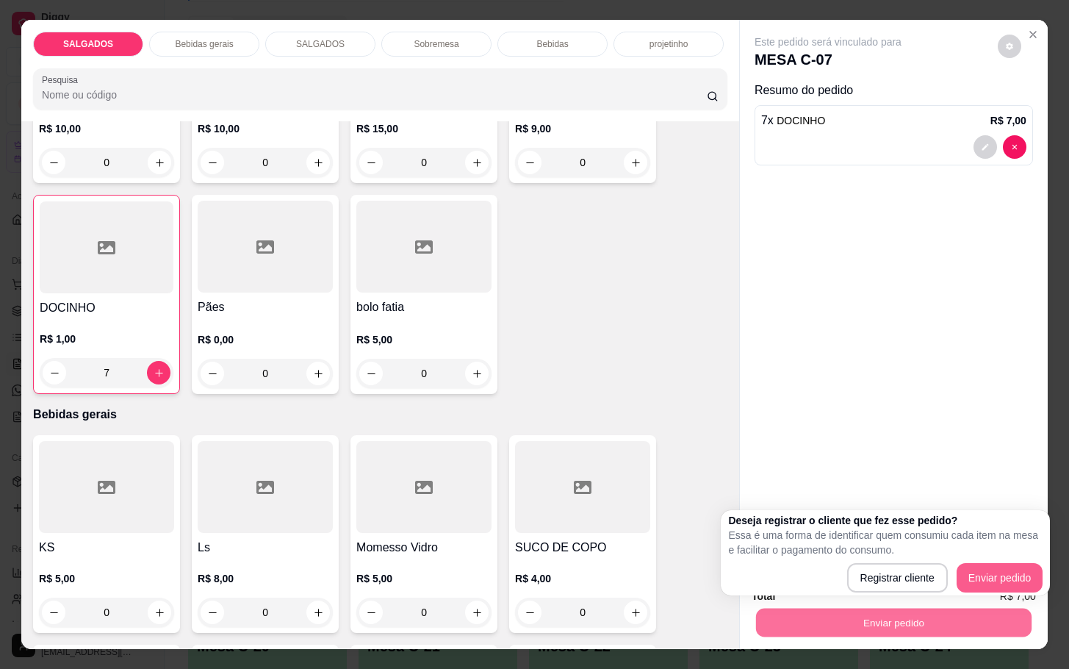
click at [998, 563] on button "Enviar pedido" at bounding box center [999, 577] width 87 height 29
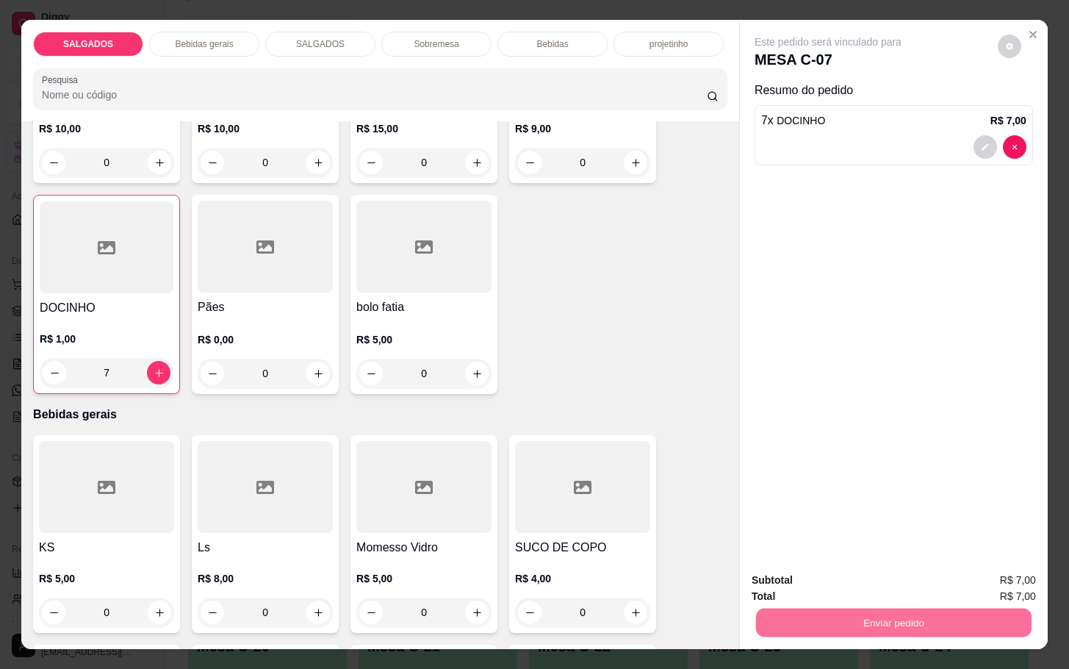
click at [988, 576] on button "Enviar pedido" at bounding box center [995, 578] width 83 height 28
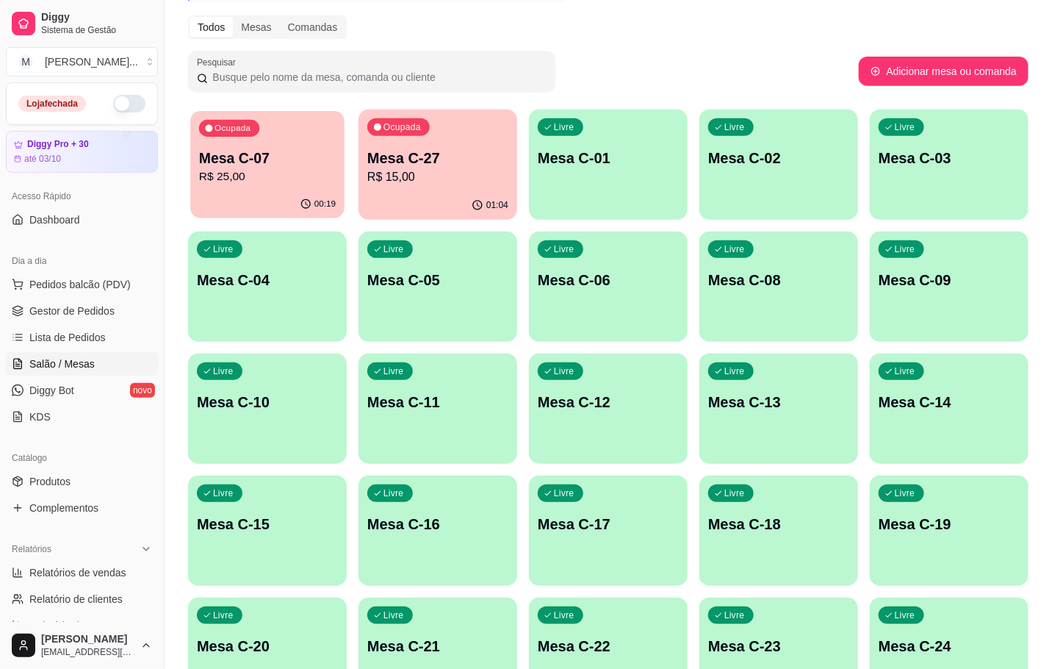
click at [241, 179] on p "R$ 25,00" at bounding box center [267, 176] width 137 height 17
click at [464, 165] on p "Mesa C-27" at bounding box center [437, 158] width 141 height 21
click at [437, 173] on p "R$ 15,00" at bounding box center [438, 176] width 137 height 17
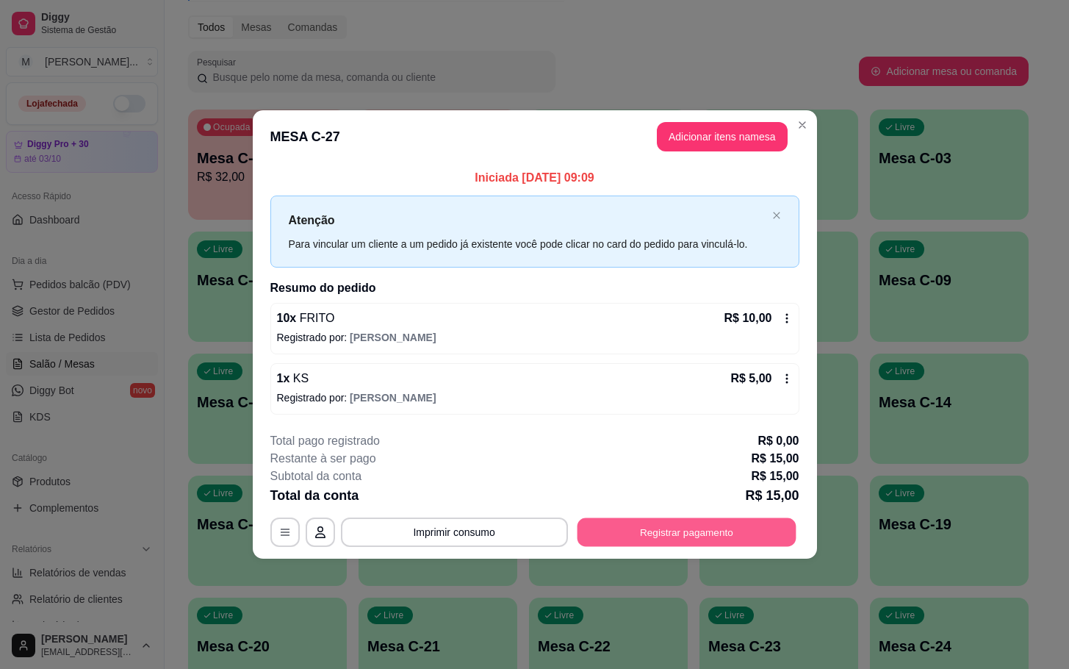
click at [726, 531] on button "Registrar pagamento" at bounding box center [686, 531] width 219 height 29
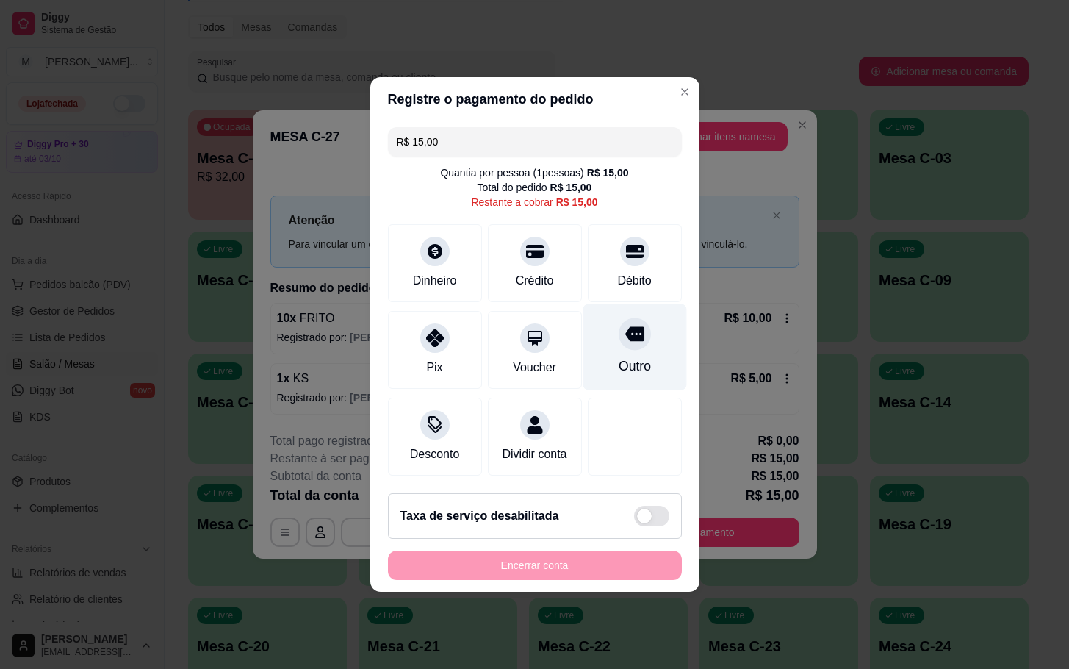
click at [624, 328] on icon at bounding box center [633, 333] width 19 height 19
type input "R$ 0,00"
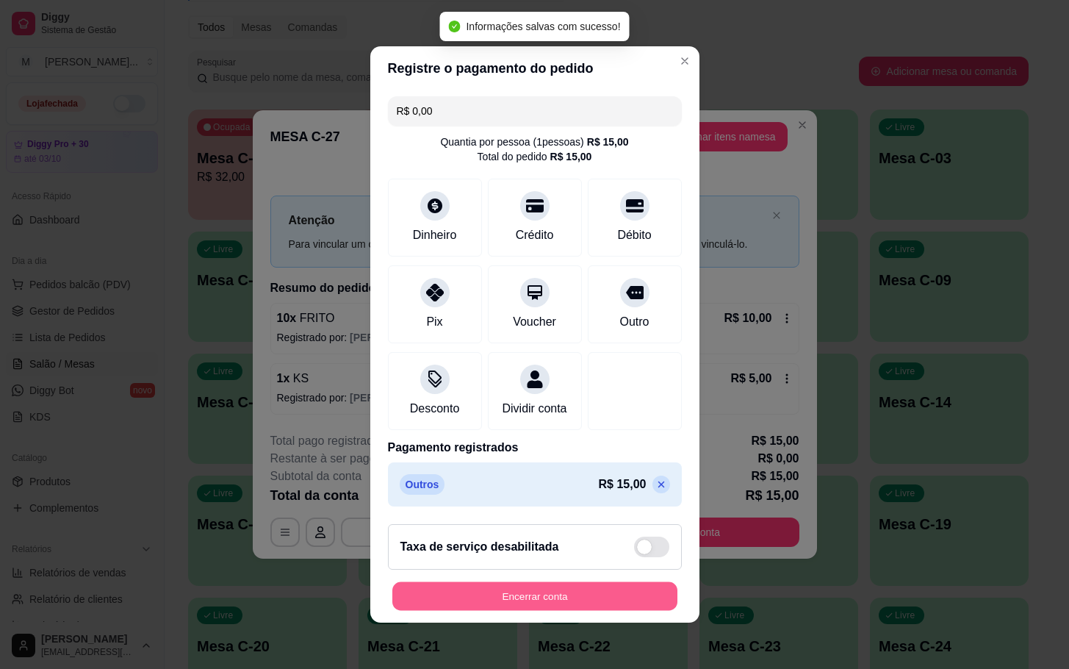
click at [569, 602] on button "Encerrar conta" at bounding box center [534, 596] width 285 height 29
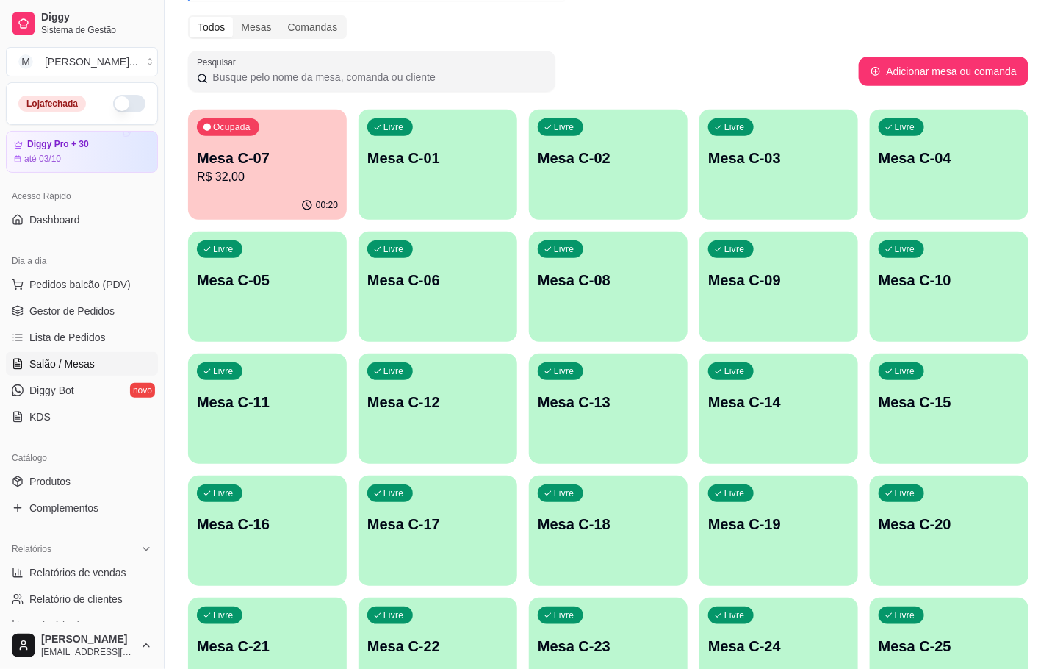
click at [583, 298] on div "Livre Mesa C-08" at bounding box center [608, 277] width 159 height 93
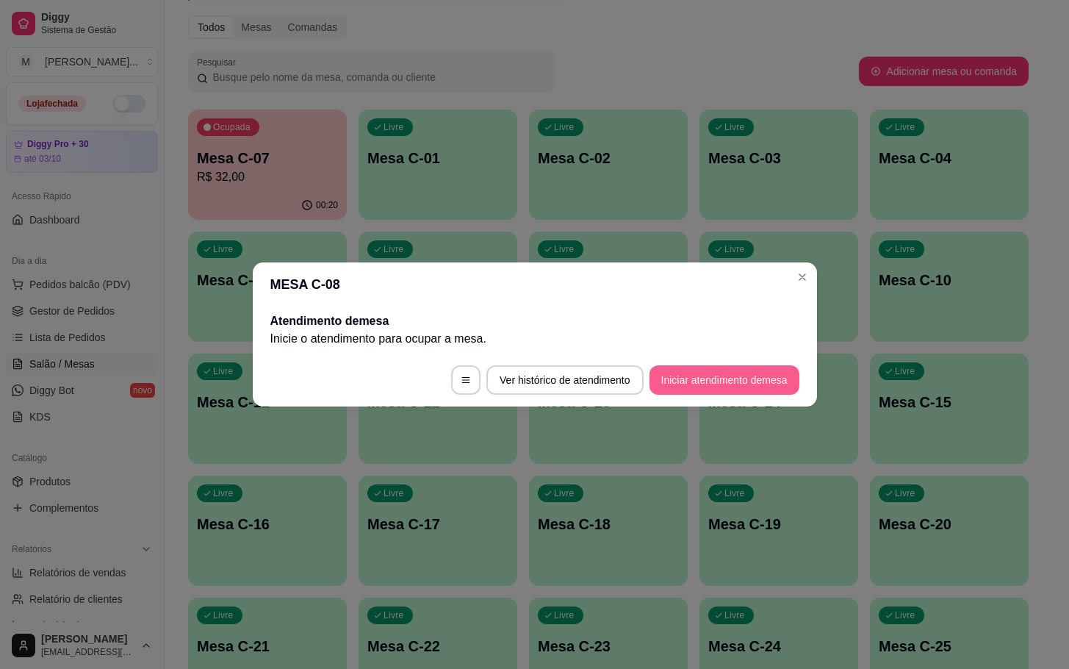
click at [745, 389] on button "Iniciar atendimento de mesa" at bounding box center [724, 379] width 150 height 29
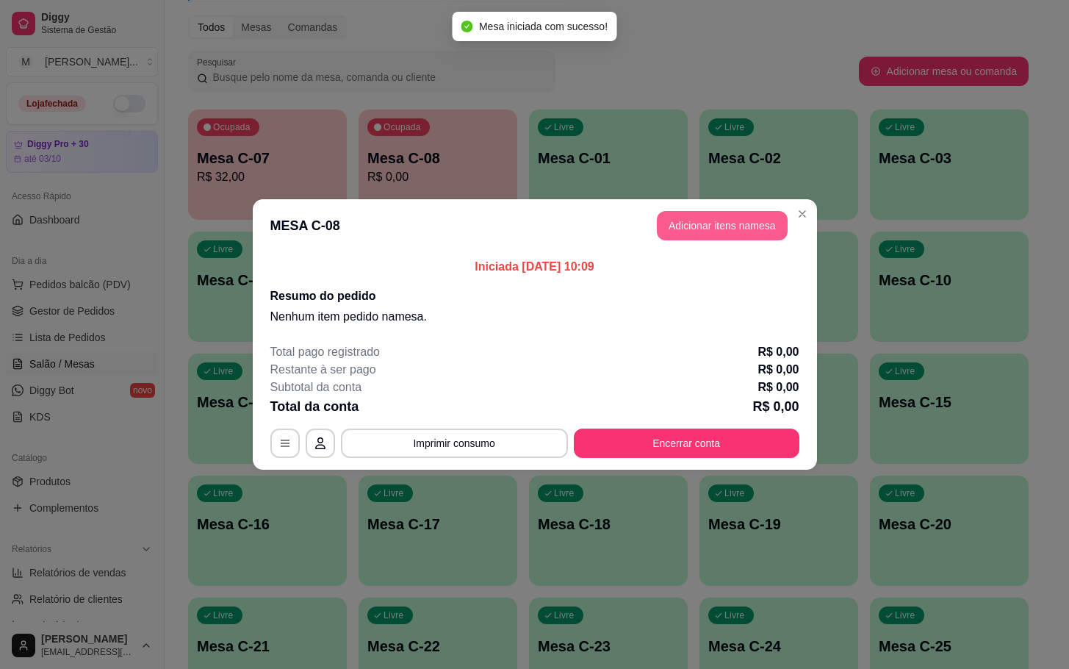
click at [735, 220] on button "Adicionar itens na mesa" at bounding box center [722, 225] width 131 height 29
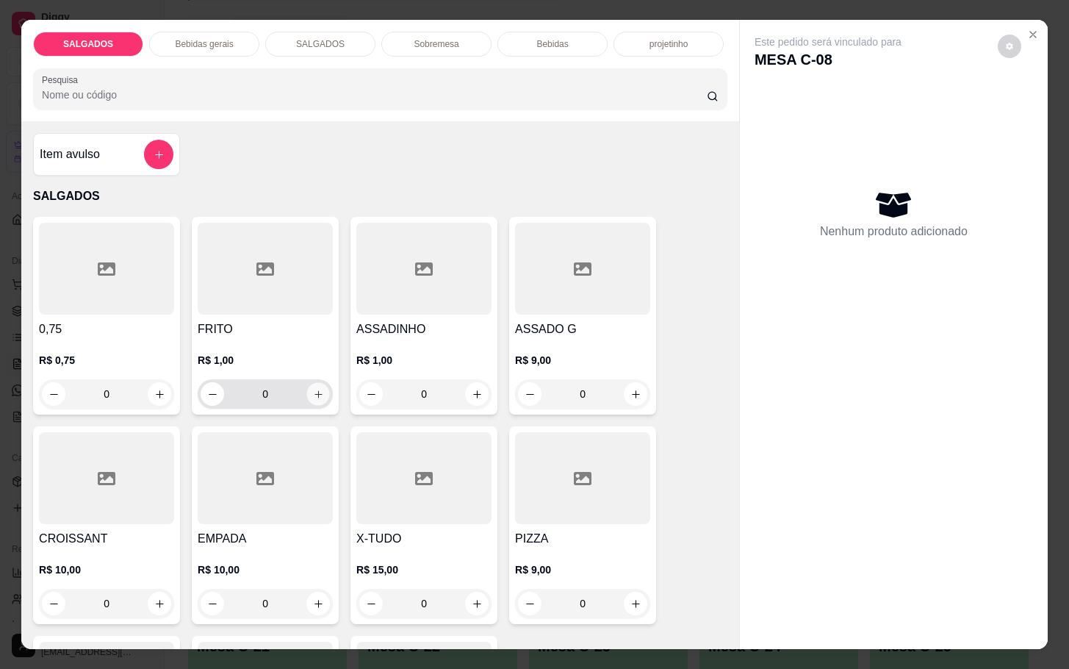
click at [311, 397] on button "increase-product-quantity" at bounding box center [318, 394] width 23 height 23
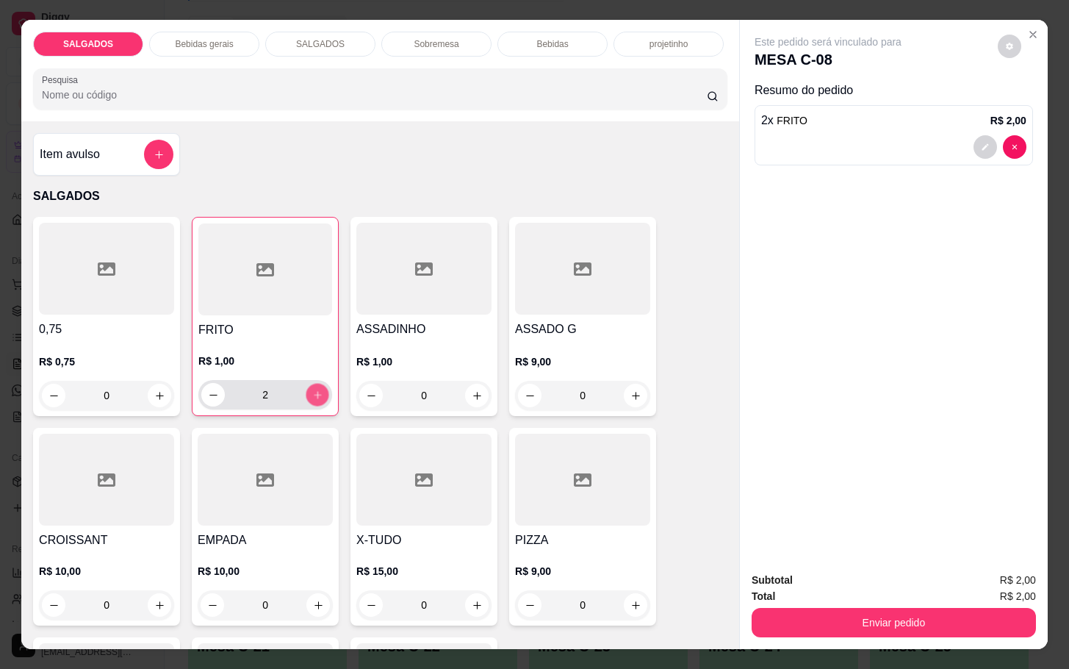
click at [311, 397] on button "increase-product-quantity" at bounding box center [317, 394] width 23 height 23
click at [311, 397] on button "increase-product-quantity" at bounding box center [318, 395] width 24 height 24
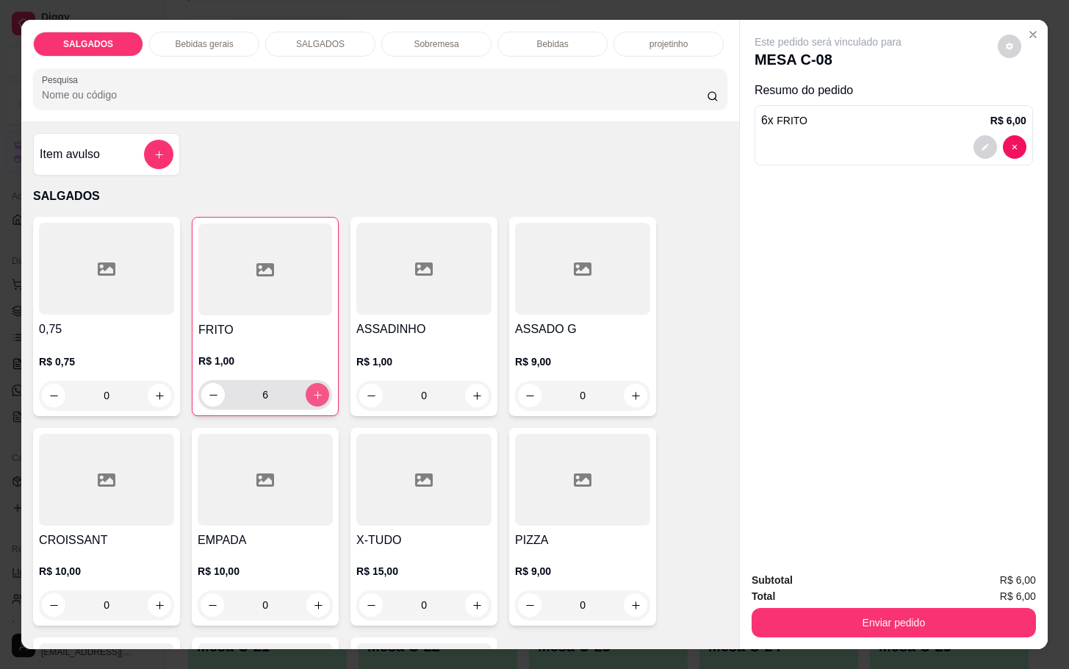
type input "7"
click at [466, 397] on button "increase-product-quantity" at bounding box center [477, 395] width 23 height 23
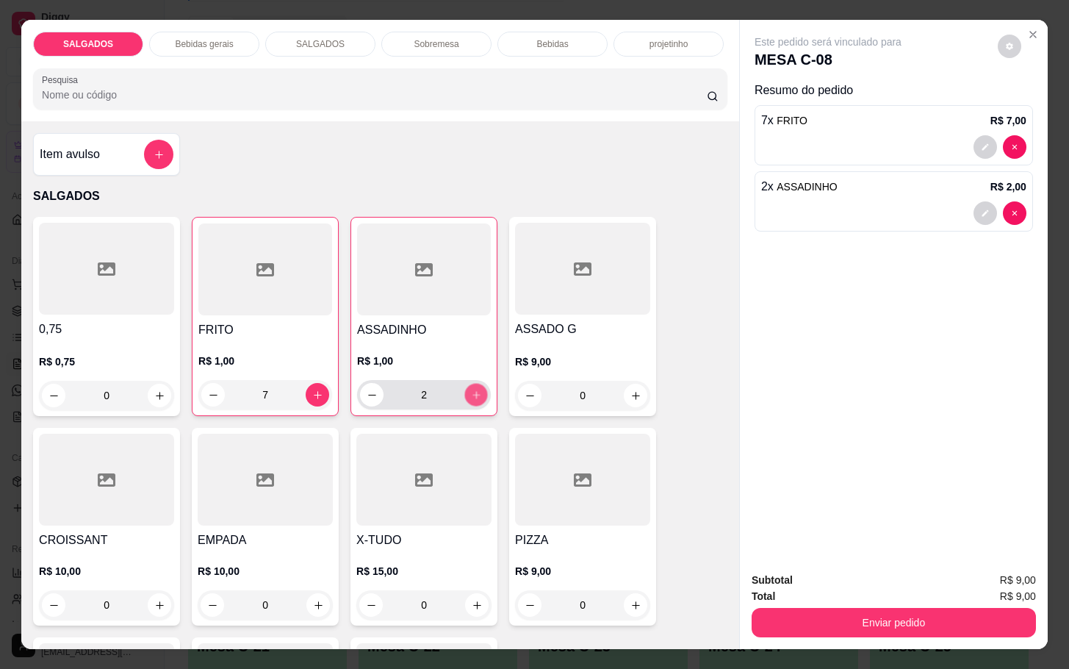
click at [466, 397] on button "increase-product-quantity" at bounding box center [476, 394] width 23 height 23
click at [466, 397] on button "increase-product-quantity" at bounding box center [476, 395] width 24 height 24
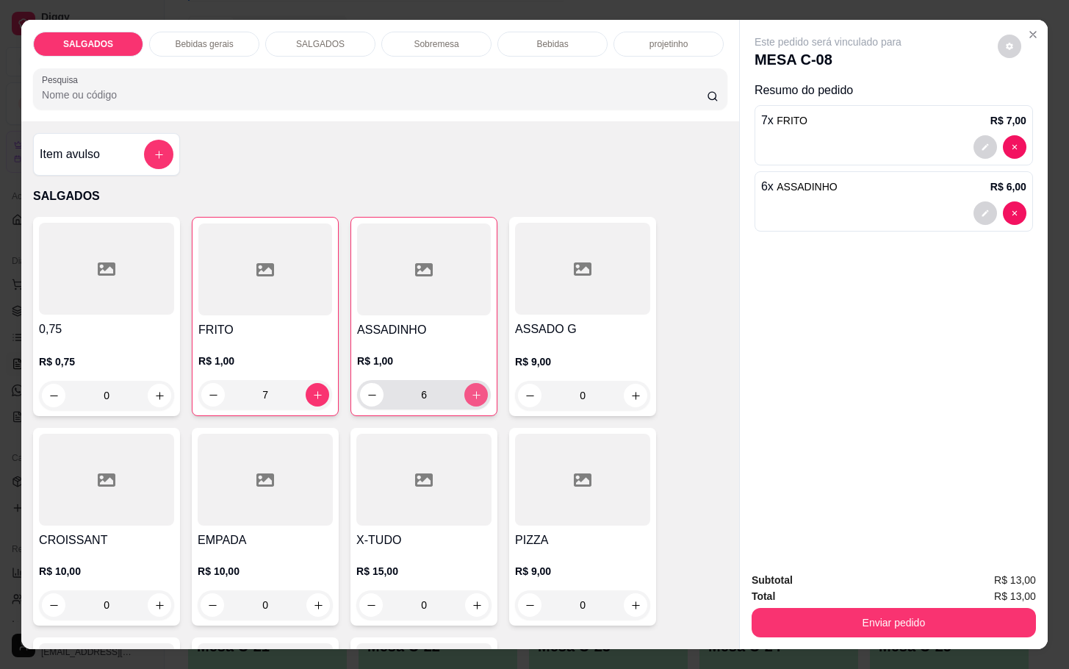
type input "7"
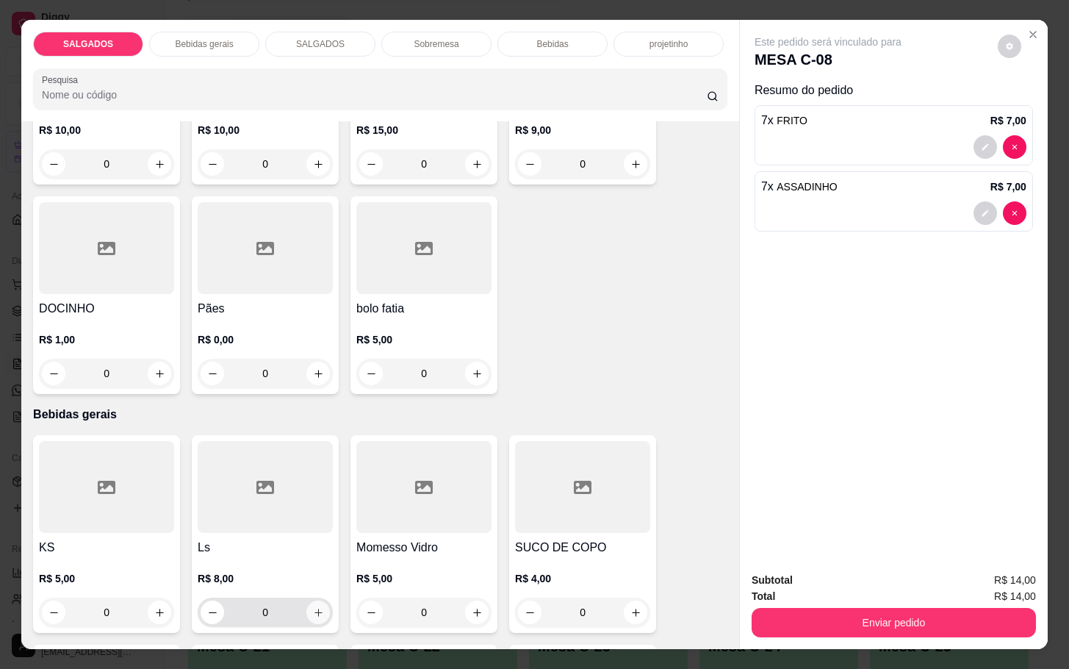
click at [316, 600] on button "increase-product-quantity" at bounding box center [318, 612] width 24 height 24
type input "1"
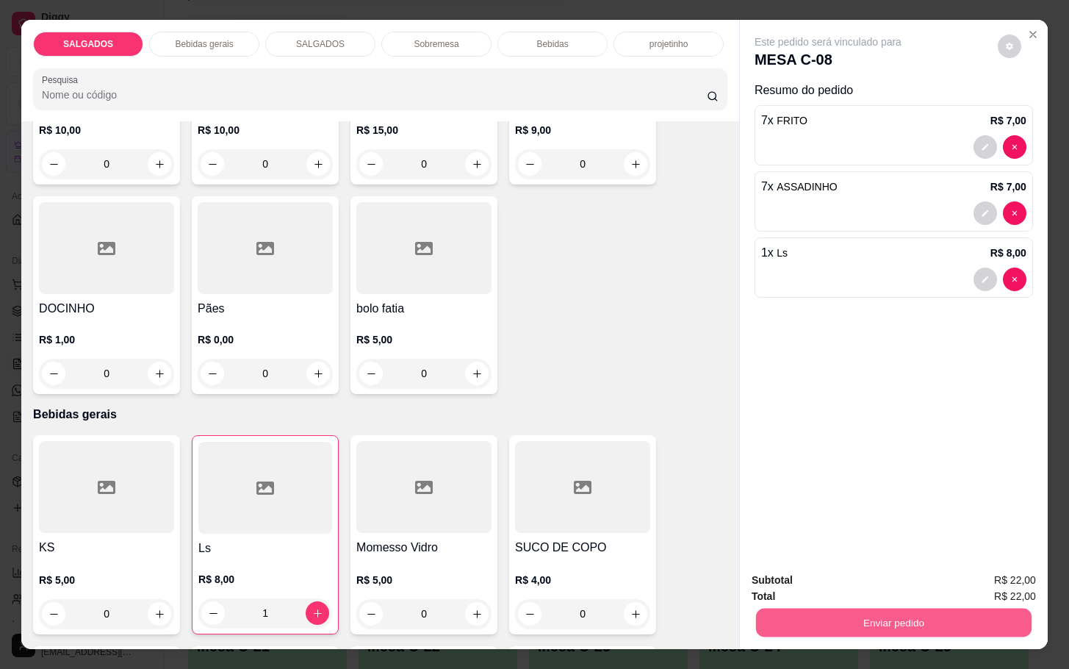
click at [847, 616] on button "Enviar pedido" at bounding box center [893, 622] width 275 height 29
click at [966, 580] on button "Enviar pedido" at bounding box center [995, 577] width 81 height 27
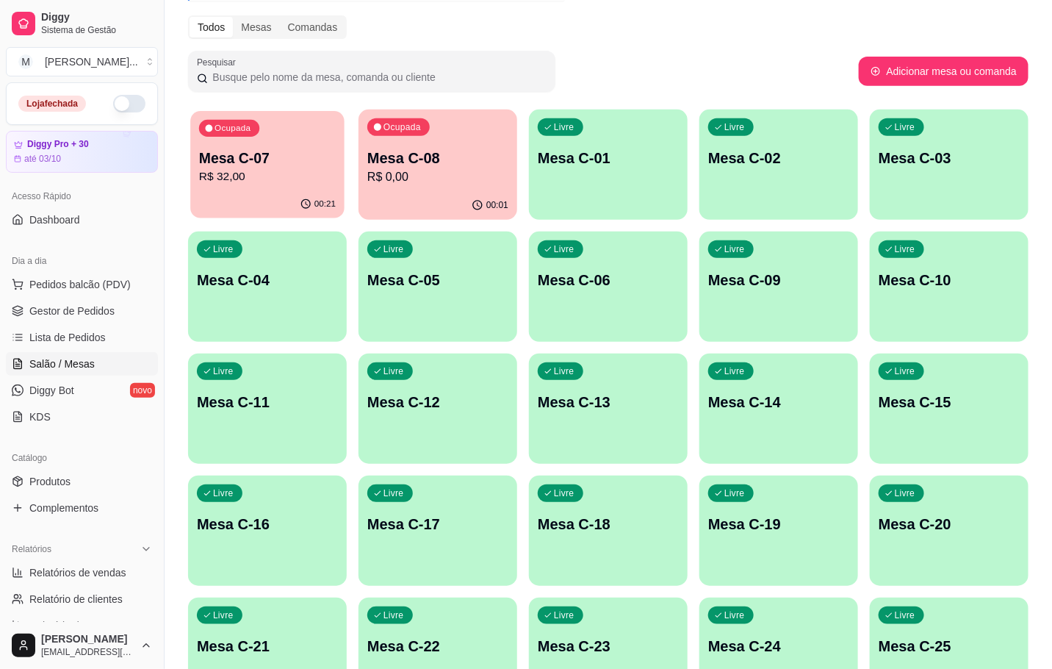
click at [247, 165] on p "Mesa C-07" at bounding box center [267, 158] width 137 height 20
click at [472, 177] on p "R$ 22,00" at bounding box center [437, 177] width 141 height 18
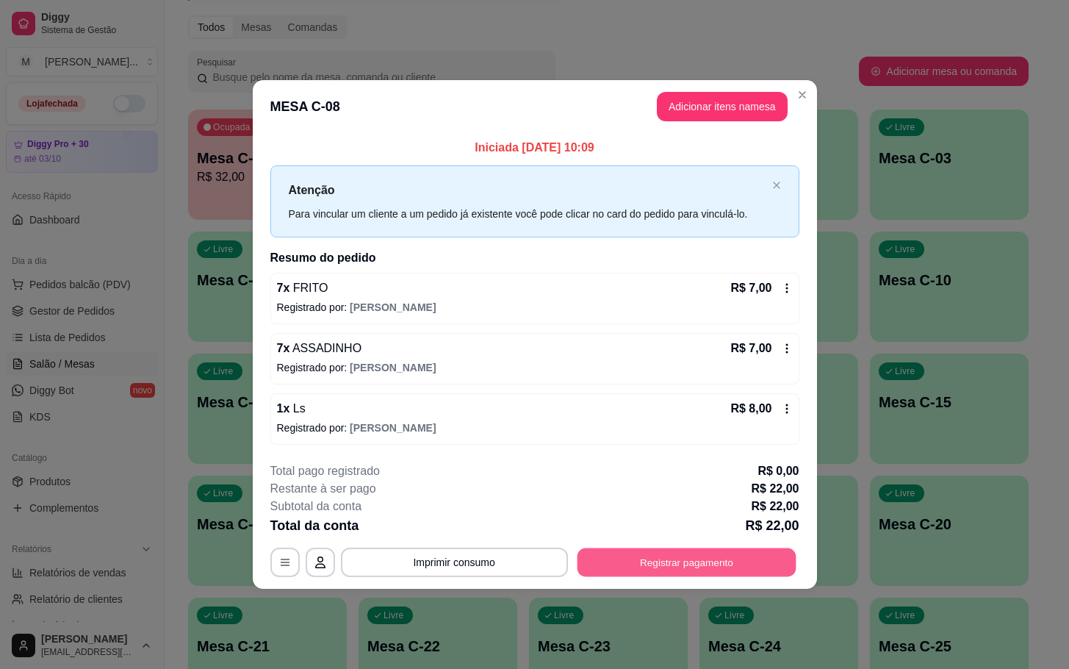
click at [657, 563] on button "Registrar pagamento" at bounding box center [686, 561] width 219 height 29
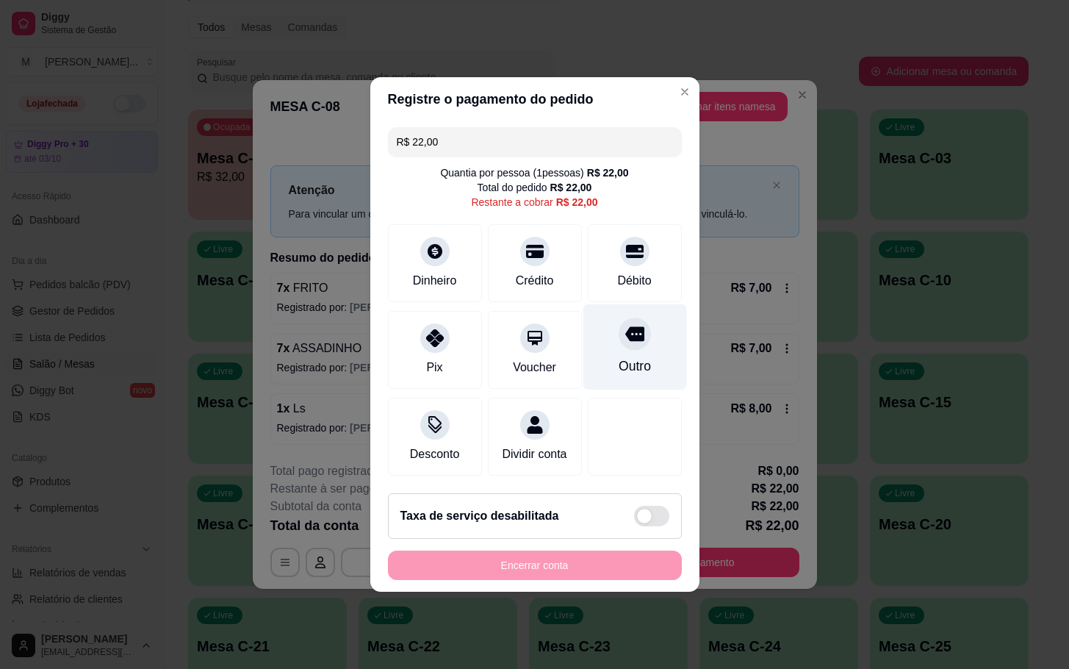
click at [618, 358] on div "Outro" at bounding box center [634, 365] width 32 height 19
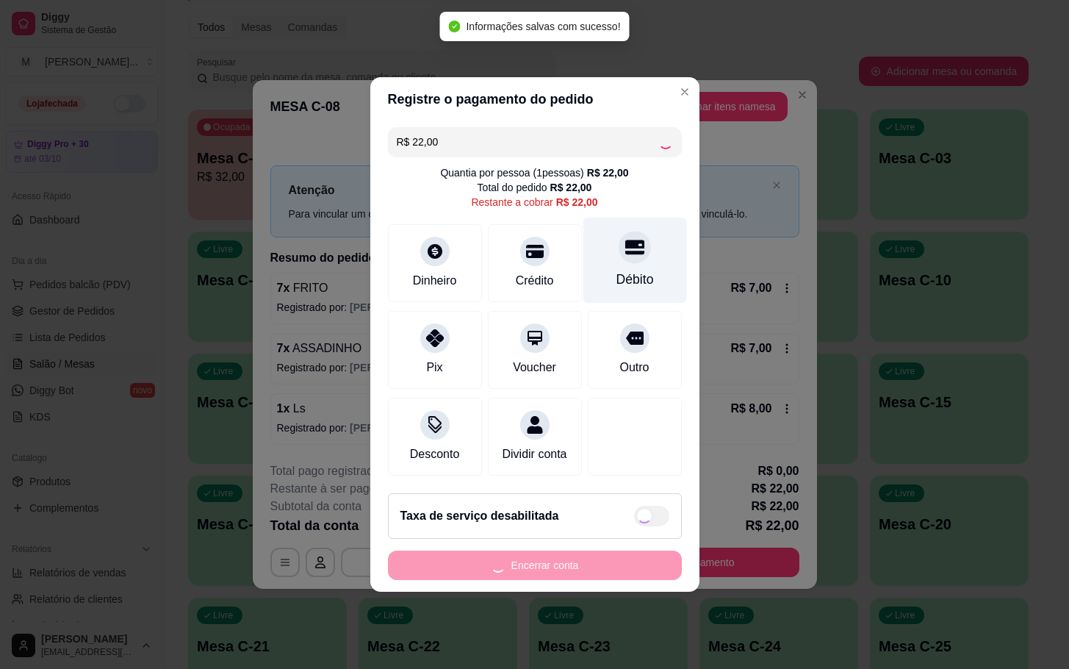
type input "R$ 0,00"
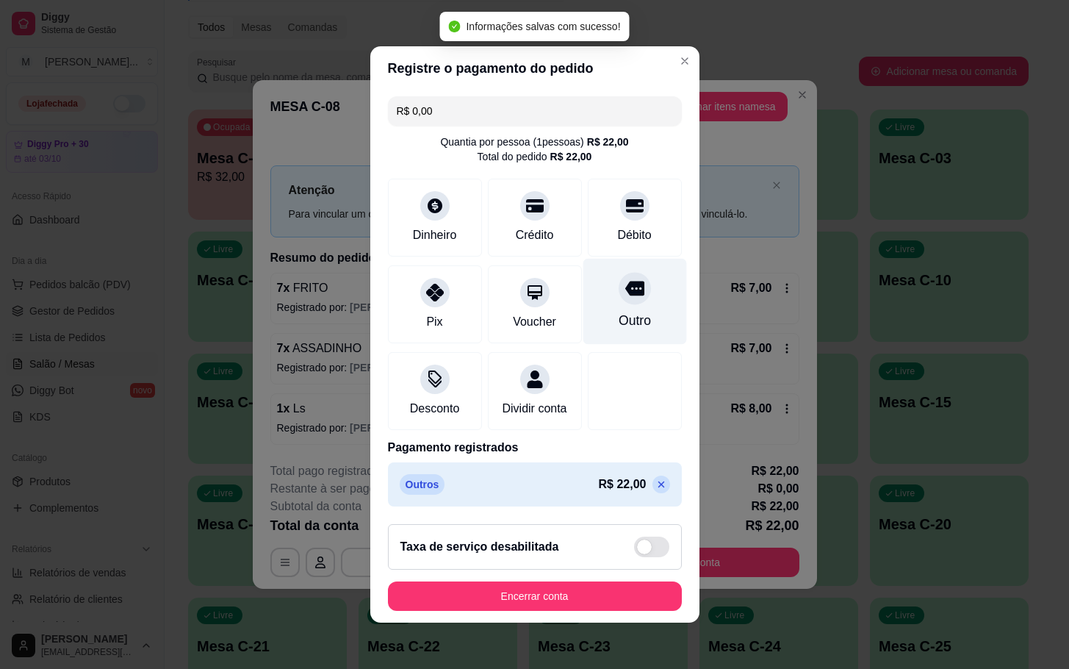
click at [591, 309] on div "Outro" at bounding box center [635, 302] width 104 height 86
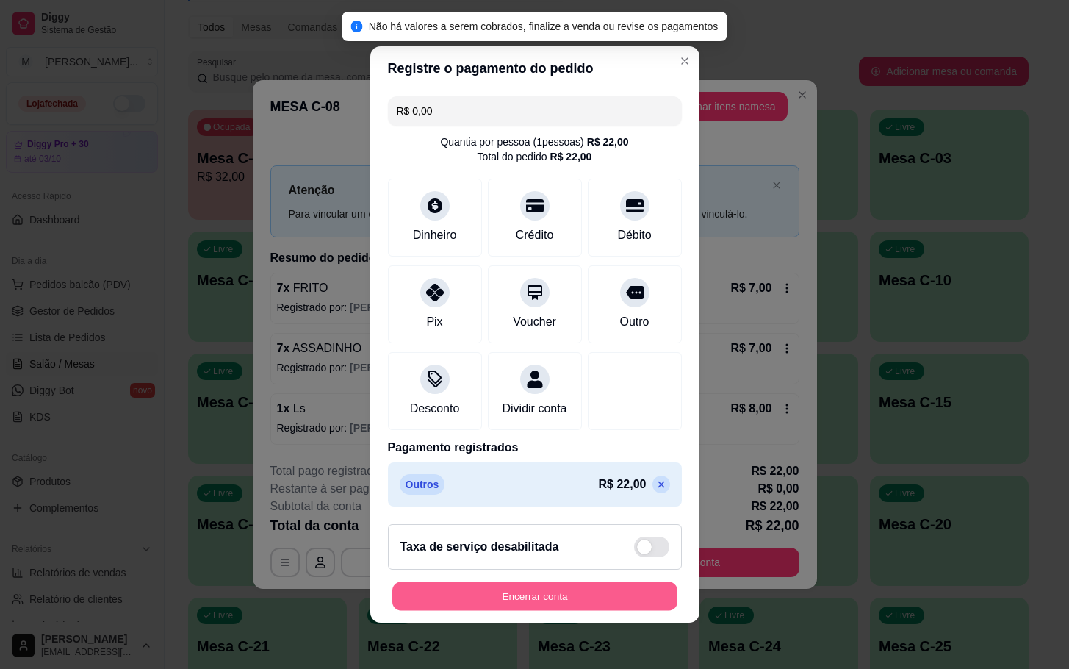
click at [569, 610] on button "Encerrar conta" at bounding box center [534, 596] width 285 height 29
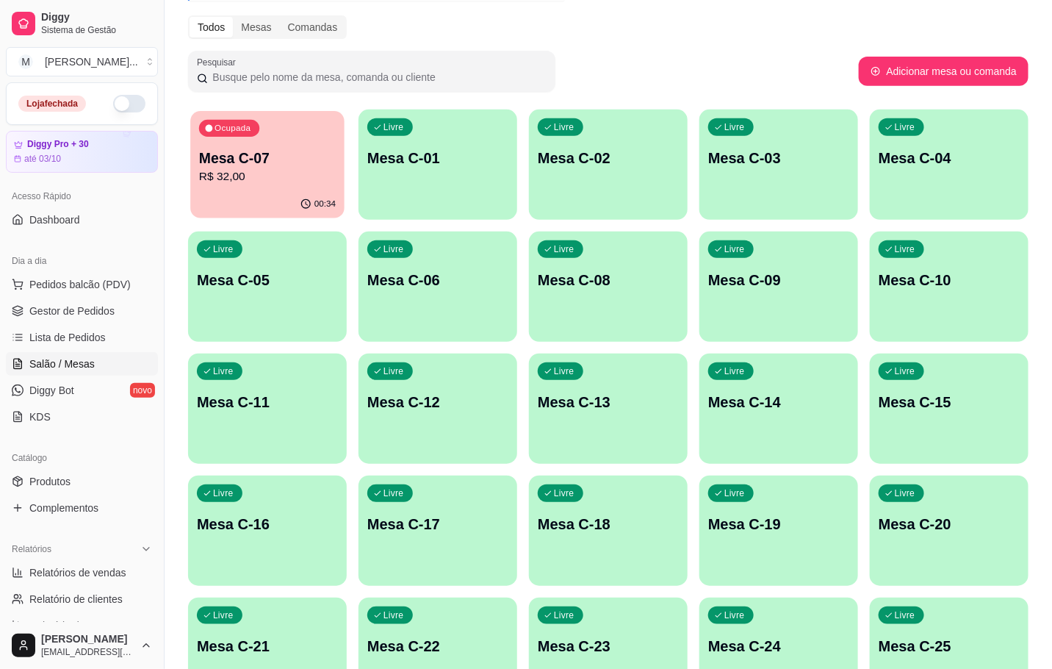
click at [256, 137] on div "Ocupada Mesa C-07 R$ 32,00" at bounding box center [267, 150] width 154 height 79
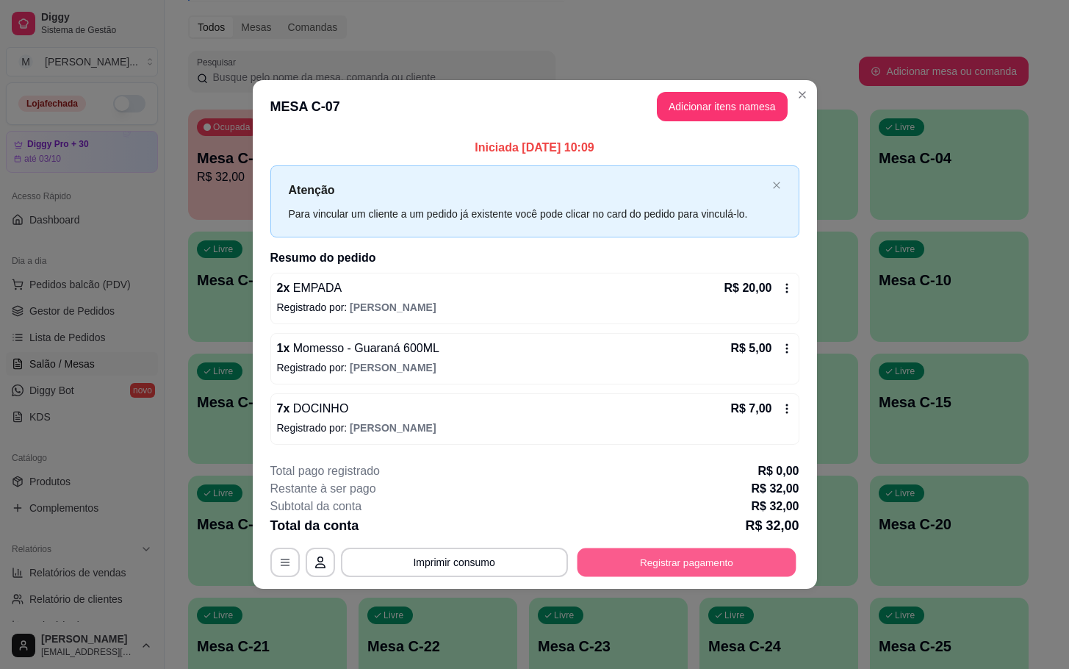
click at [703, 554] on button "Registrar pagamento" at bounding box center [686, 561] width 219 height 29
click at [646, 572] on button "Registrar pagamento" at bounding box center [687, 561] width 226 height 29
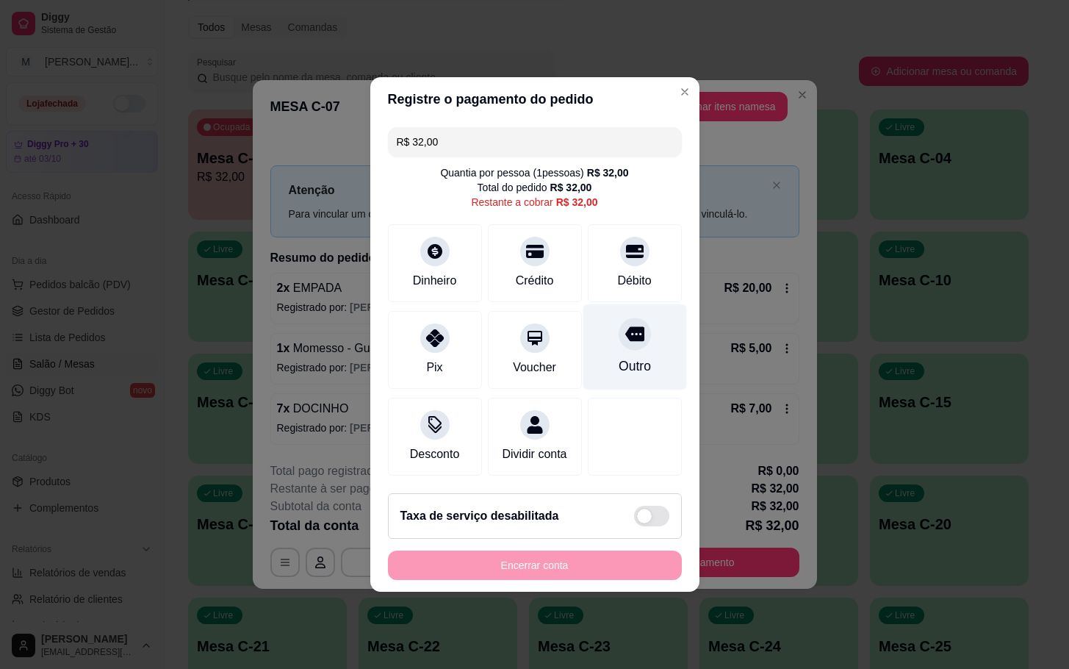
click at [620, 375] on div "Outro" at bounding box center [635, 347] width 104 height 86
type input "R$ 0,00"
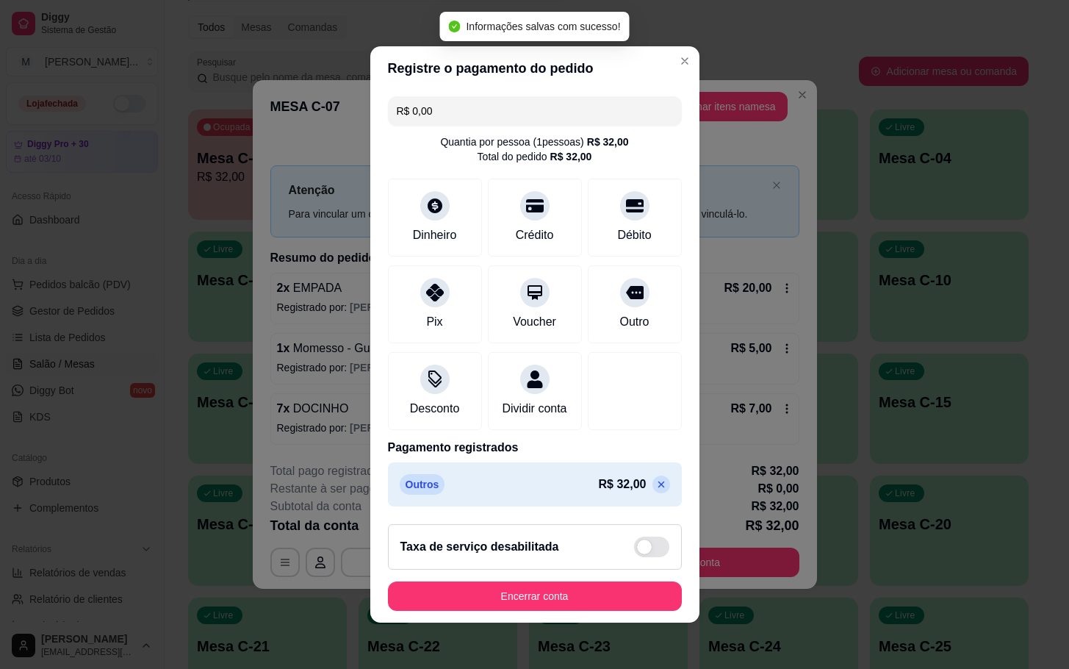
click at [545, 621] on footer "Taxa de serviço desabilitada Encerrar conta" at bounding box center [534, 567] width 329 height 110
click at [536, 610] on button "Encerrar conta" at bounding box center [534, 596] width 285 height 29
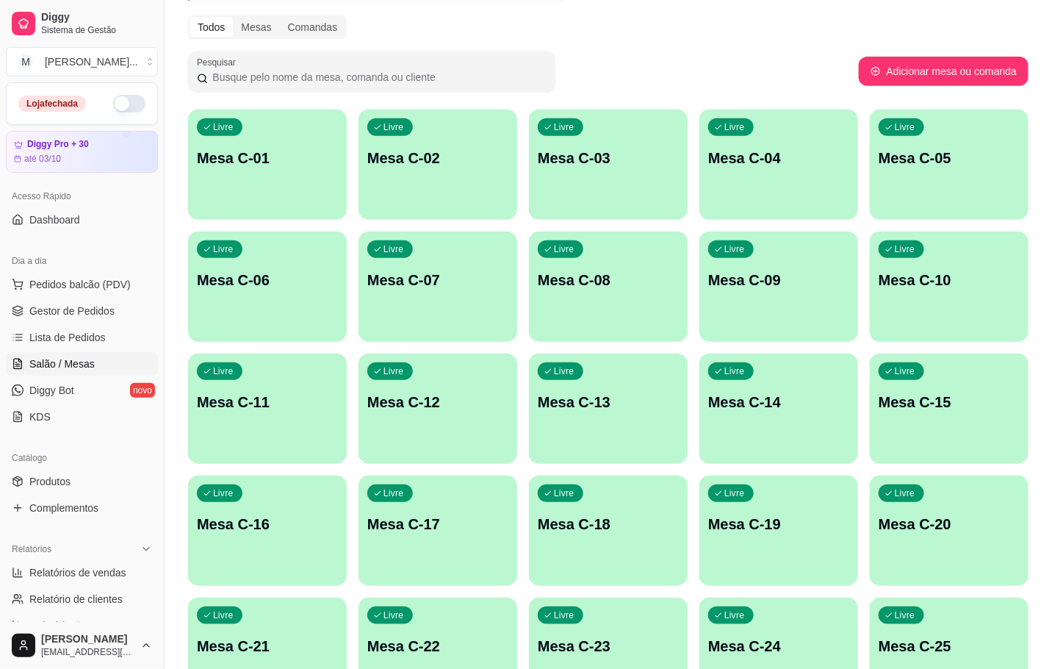
click at [237, 152] on p "Mesa C-01" at bounding box center [267, 158] width 141 height 21
click at [488, 326] on div "button" at bounding box center [437, 333] width 159 height 18
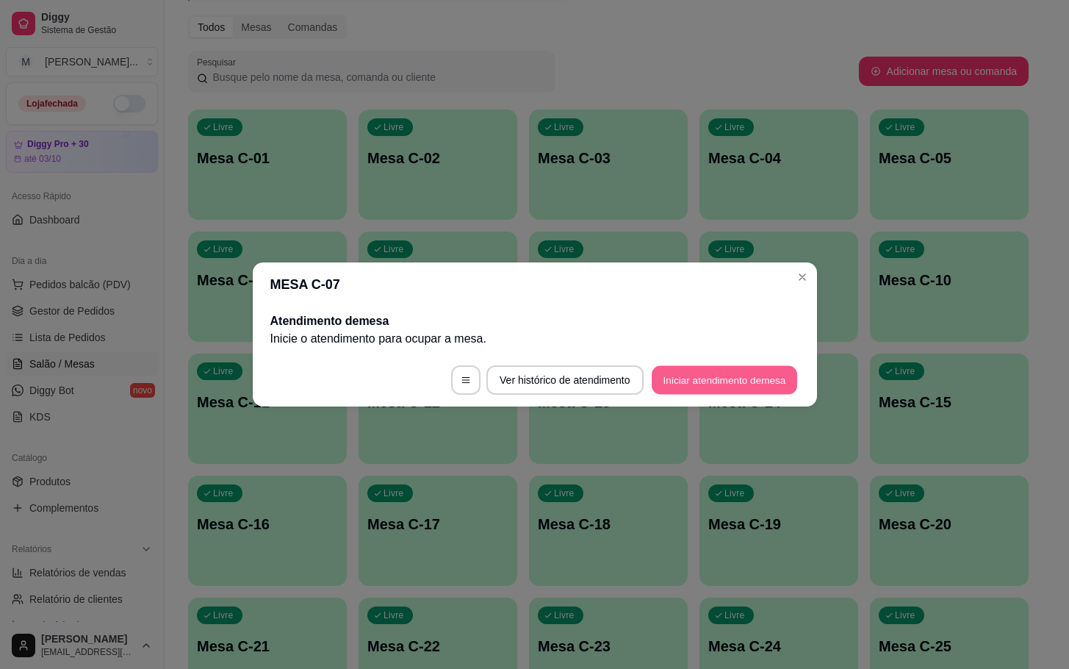
click at [707, 370] on button "Iniciar atendimento de mesa" at bounding box center [724, 380] width 145 height 29
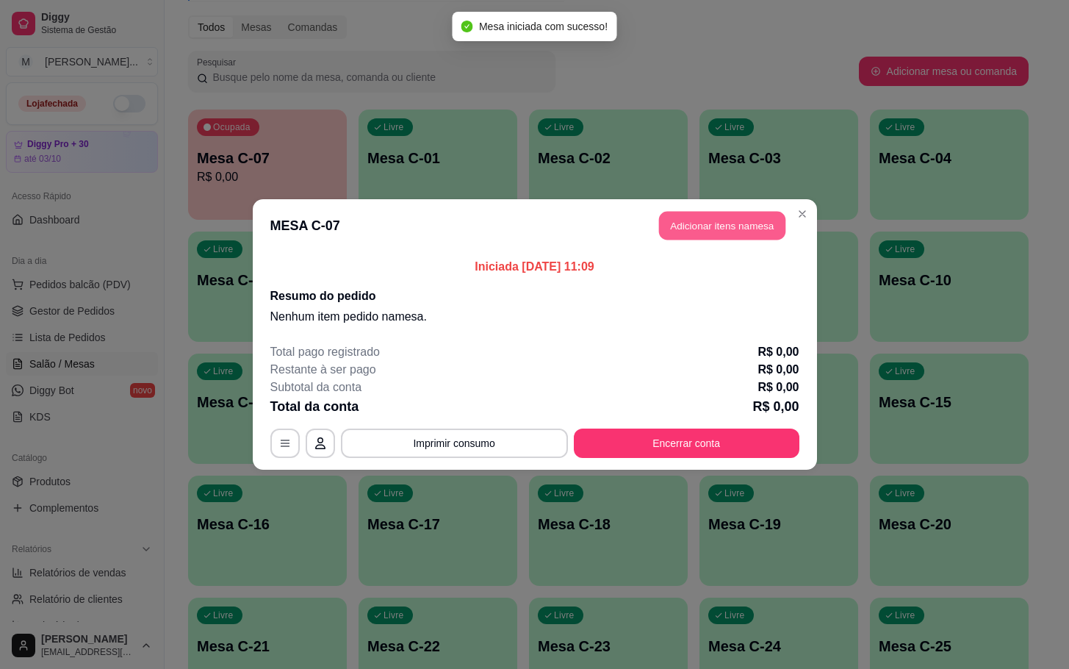
click at [688, 223] on button "Adicionar itens na mesa" at bounding box center [722, 226] width 126 height 29
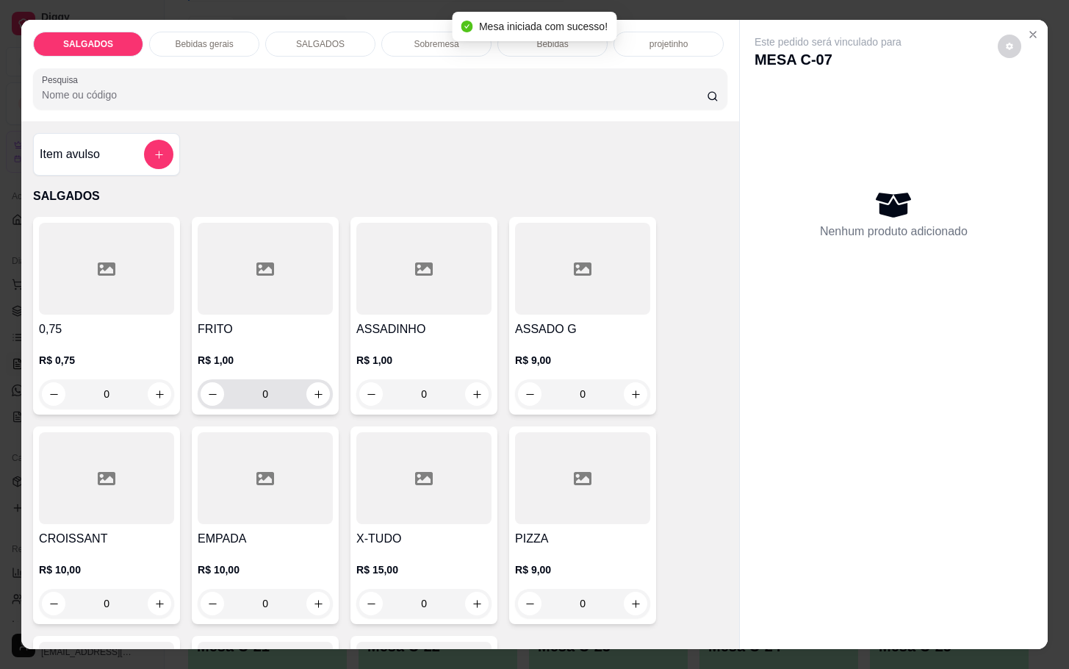
click at [276, 381] on input "0" at bounding box center [265, 393] width 82 height 29
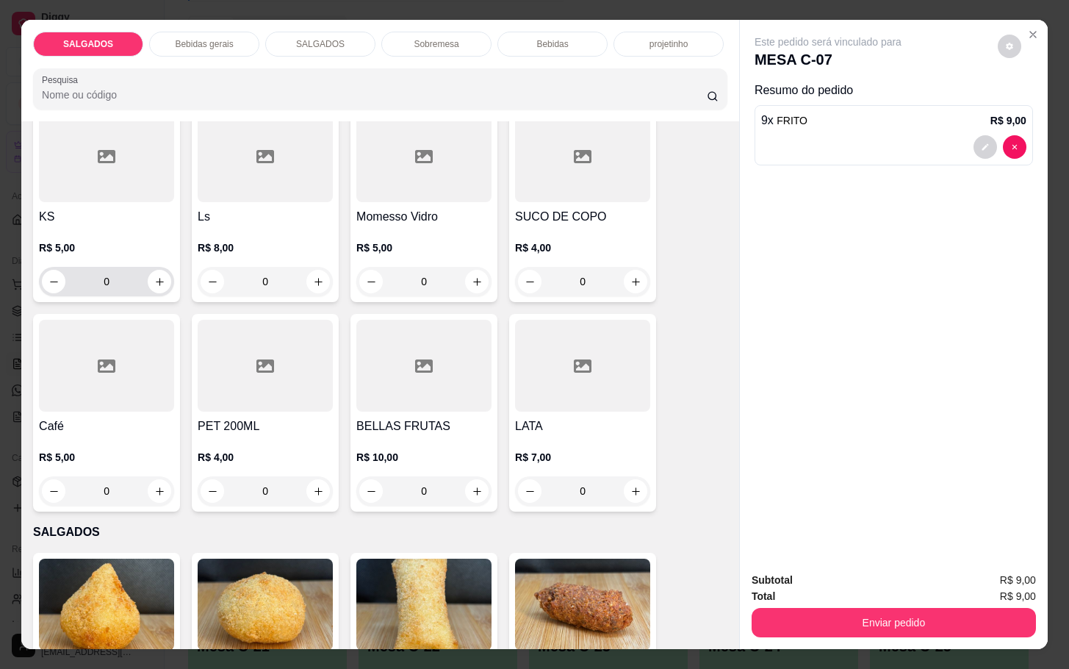
scroll to position [882, 0]
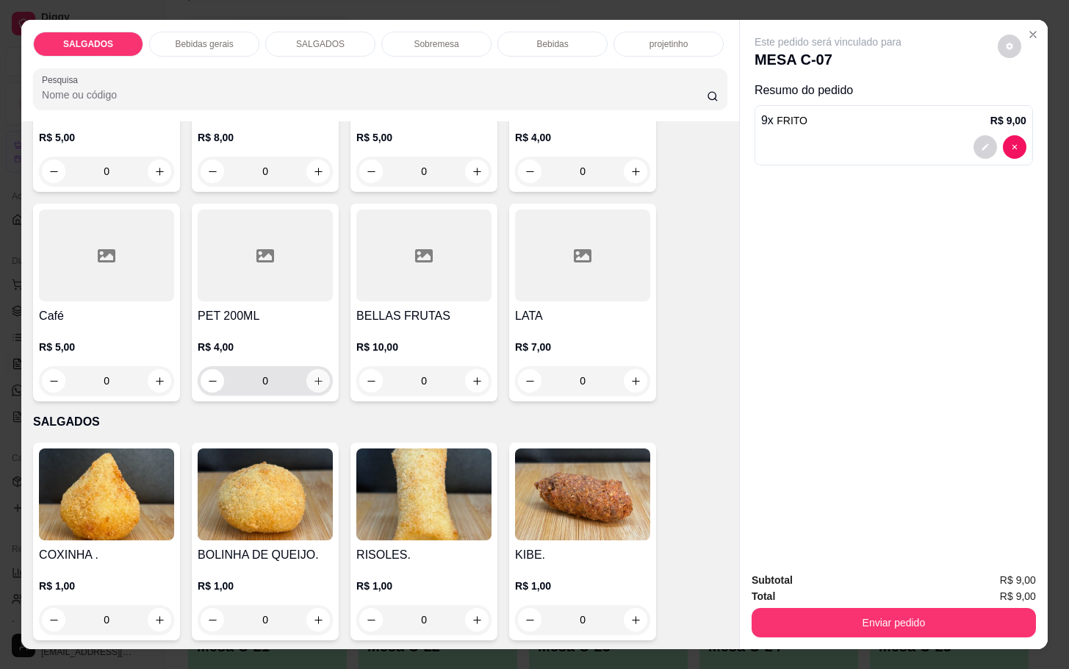
type input "9"
click at [306, 377] on button "increase-product-quantity" at bounding box center [318, 381] width 24 height 24
type input "1"
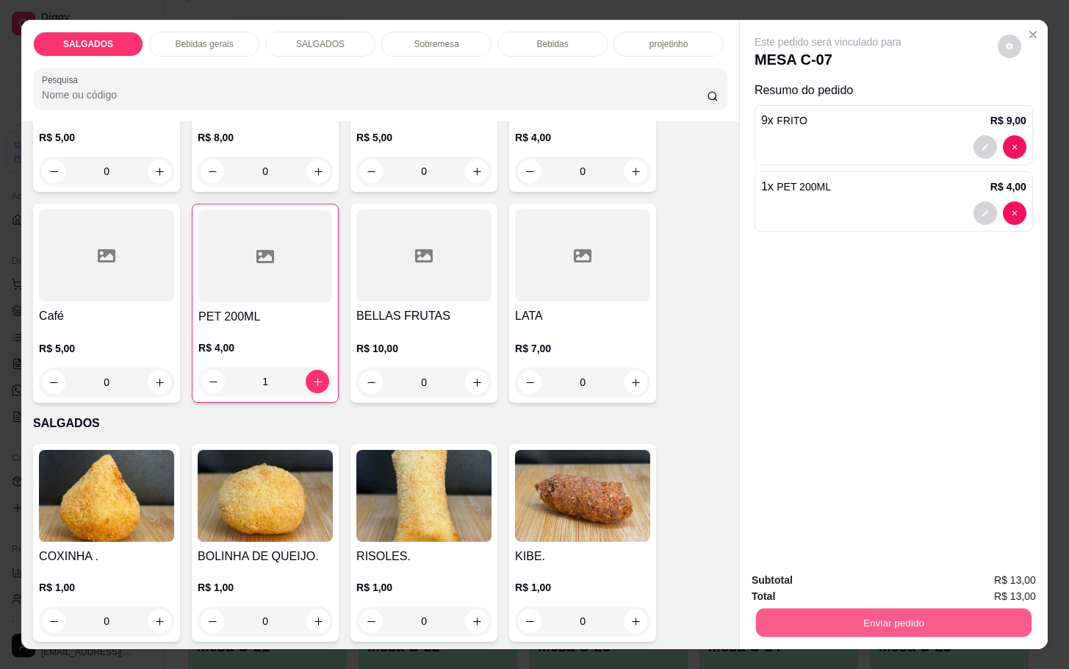
click at [889, 610] on button "Enviar pedido" at bounding box center [893, 622] width 275 height 29
click at [1012, 585] on button "Enviar pedido" at bounding box center [995, 577] width 81 height 27
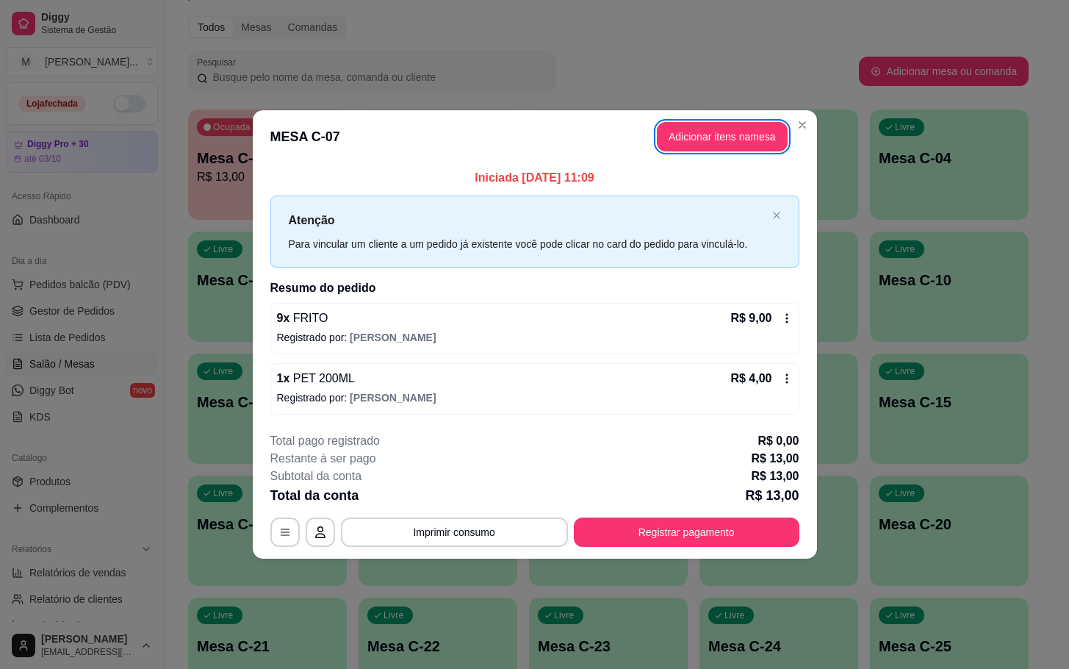
click at [327, 153] on header "MESA C-07 Adicionar itens na mesa" at bounding box center [535, 136] width 564 height 53
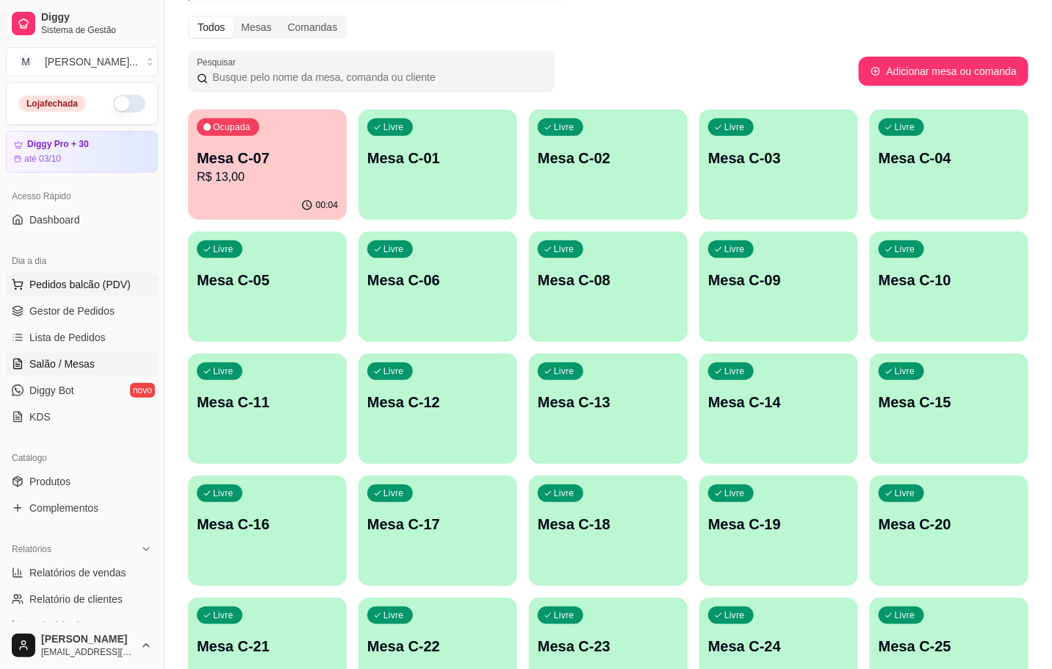
click at [111, 274] on button "Pedidos balcão (PDV)" at bounding box center [82, 285] width 152 height 24
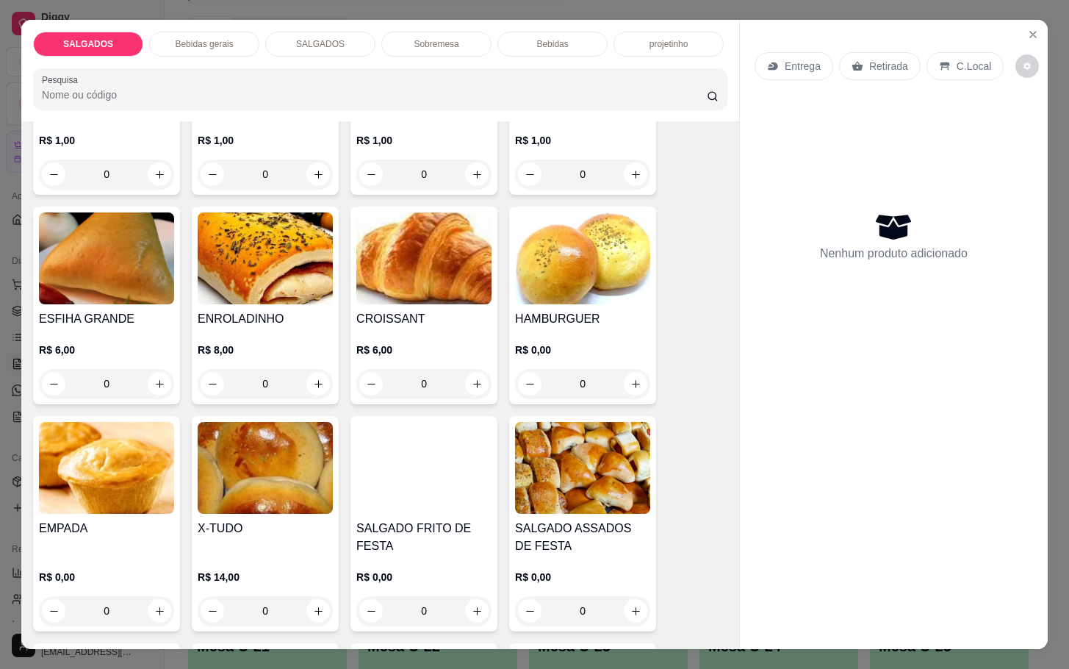
scroll to position [1603, 0]
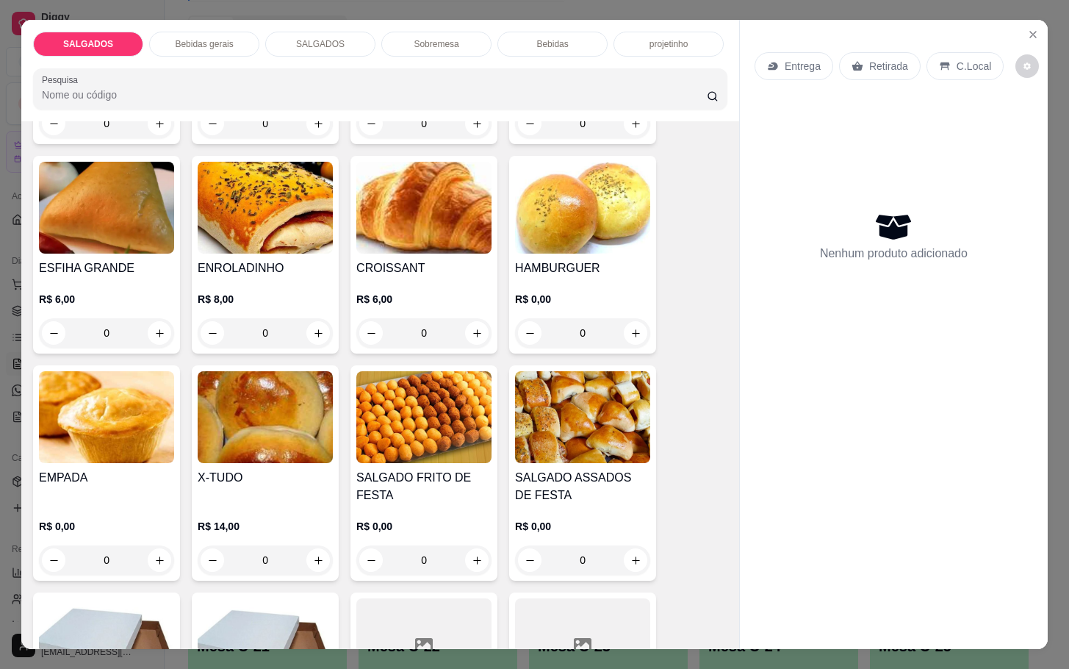
click at [465, 422] on img at bounding box center [423, 417] width 135 height 92
click at [1027, 29] on icon "Close" at bounding box center [1033, 35] width 12 height 12
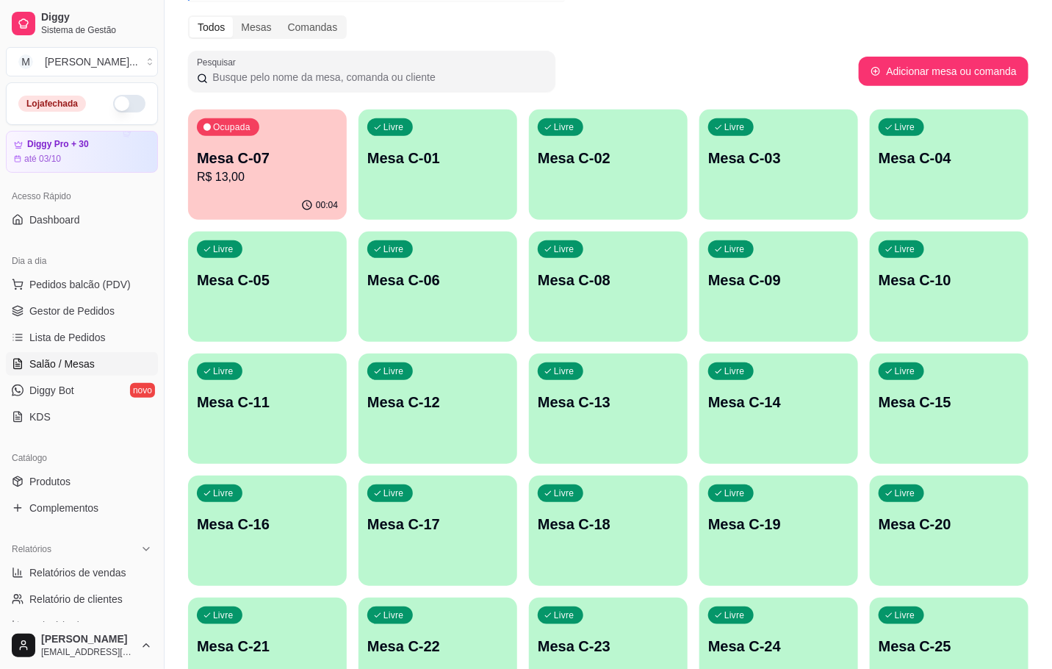
click at [245, 151] on p "Mesa C-07" at bounding box center [267, 158] width 141 height 21
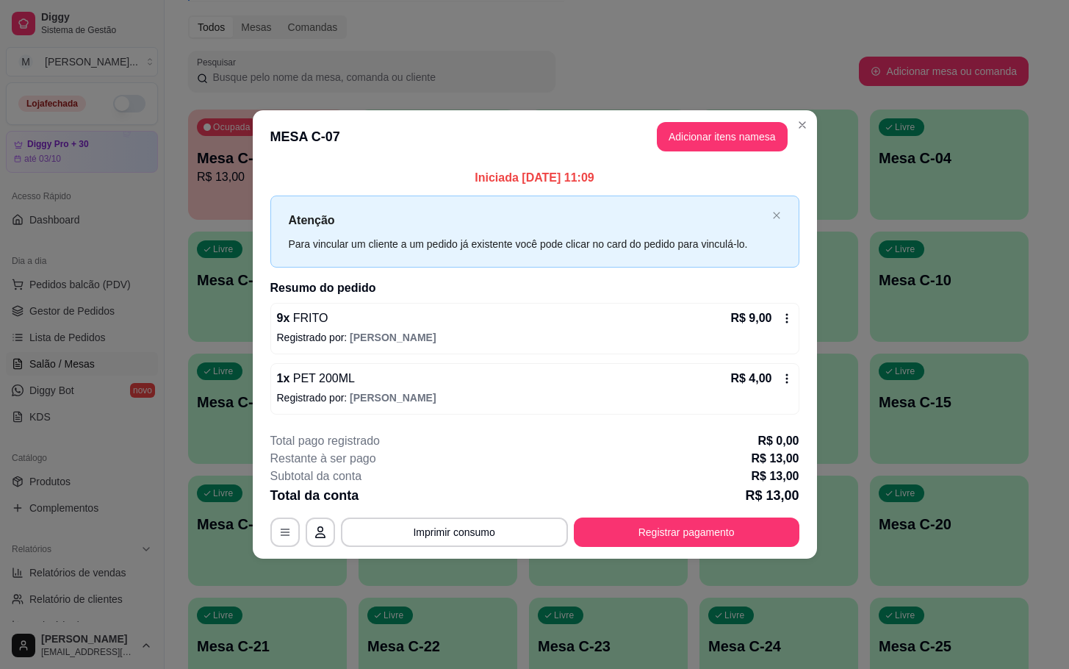
click at [723, 135] on button "Adicionar itens na mesa" at bounding box center [722, 136] width 131 height 29
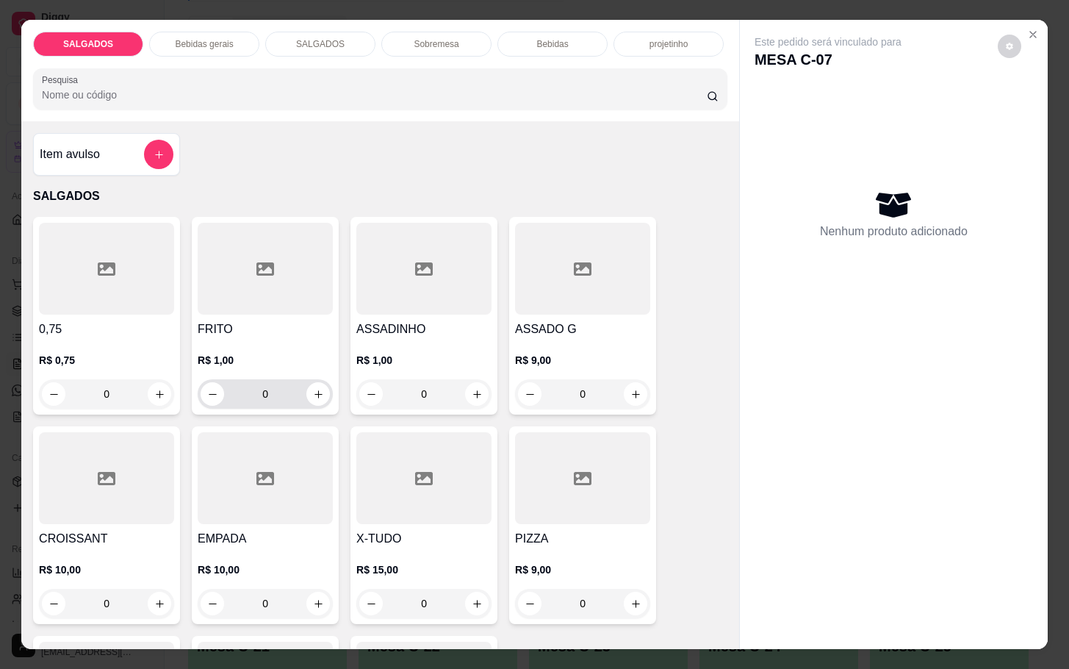
click at [278, 379] on input "0" at bounding box center [265, 393] width 82 height 29
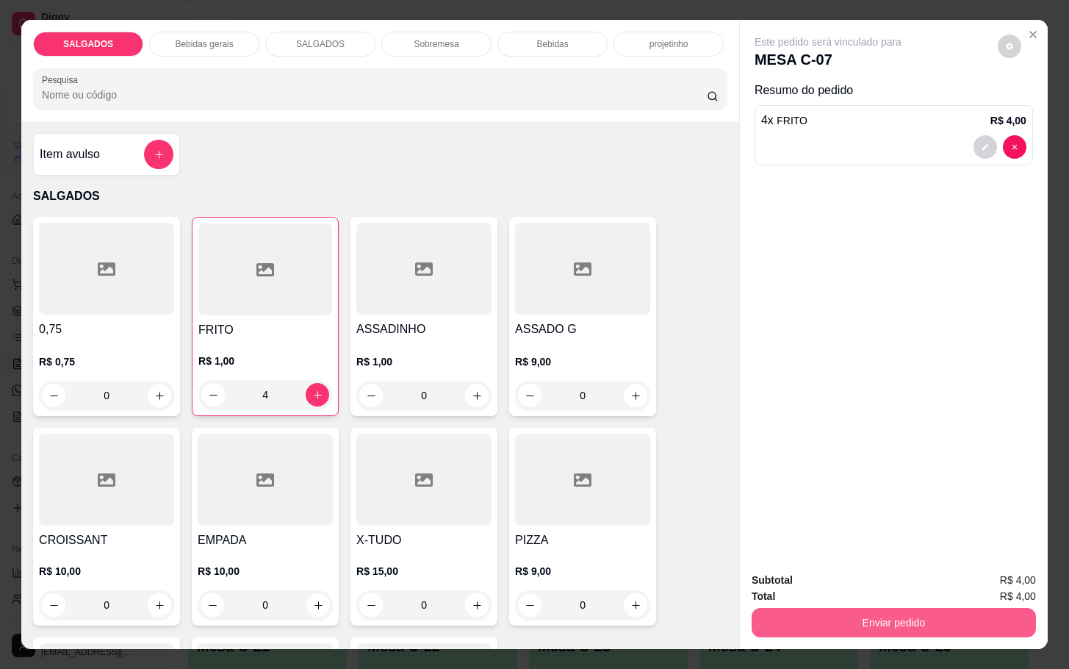
type input "4"
click at [860, 613] on button "Enviar pedido" at bounding box center [894, 622] width 284 height 29
click at [987, 578] on button "Enviar pedido" at bounding box center [995, 578] width 83 height 28
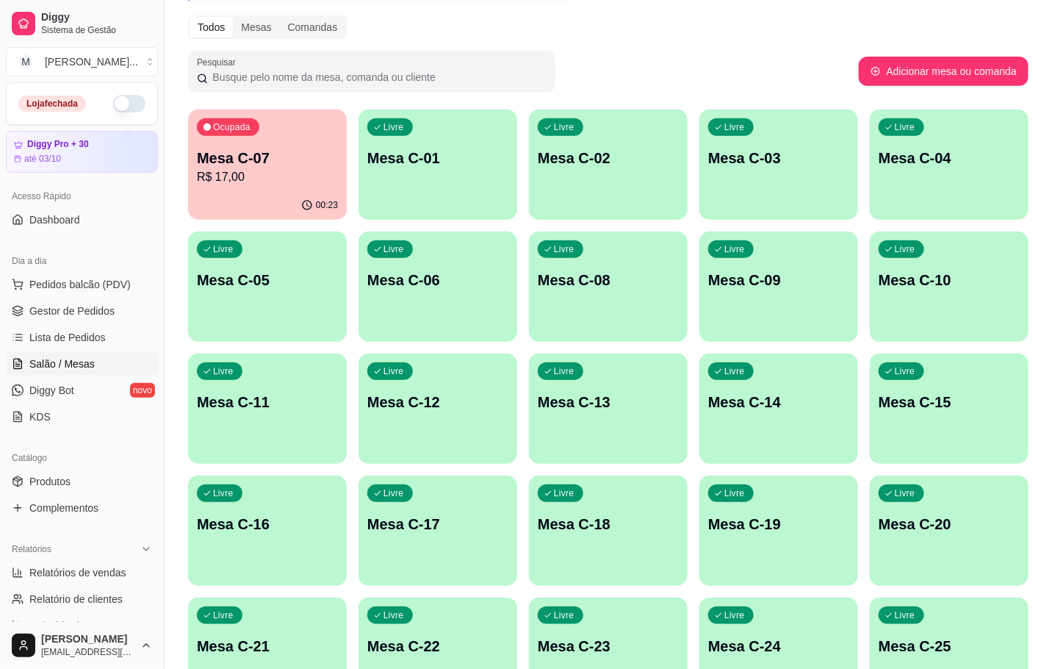
click at [561, 305] on div "Livre Mesa C-08" at bounding box center [608, 277] width 159 height 93
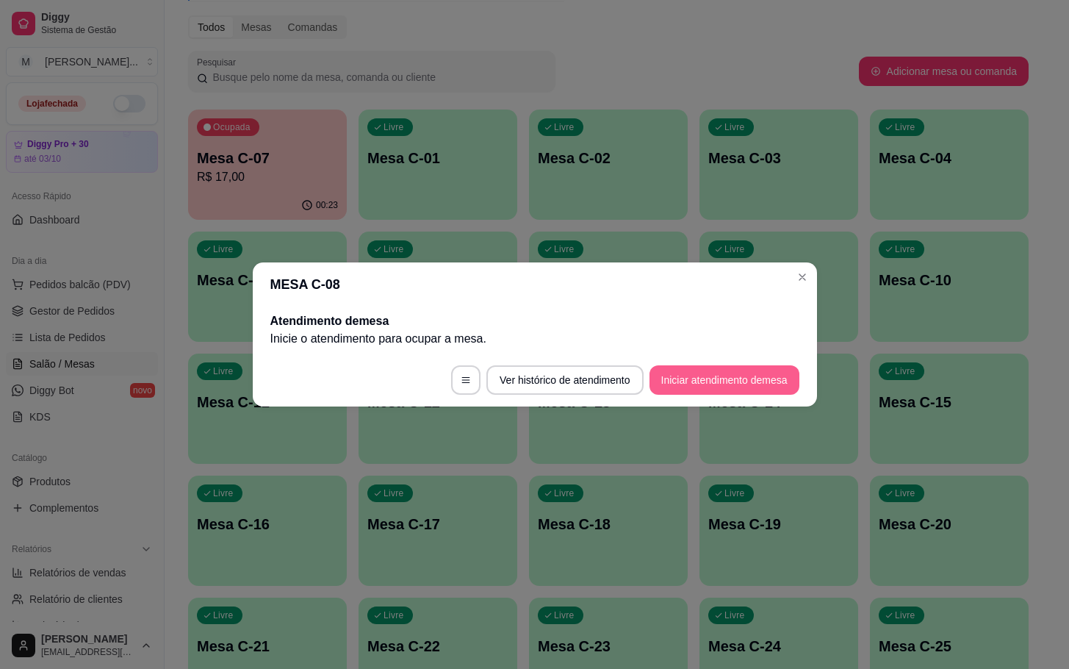
click at [707, 386] on button "Iniciar atendimento de mesa" at bounding box center [724, 379] width 150 height 29
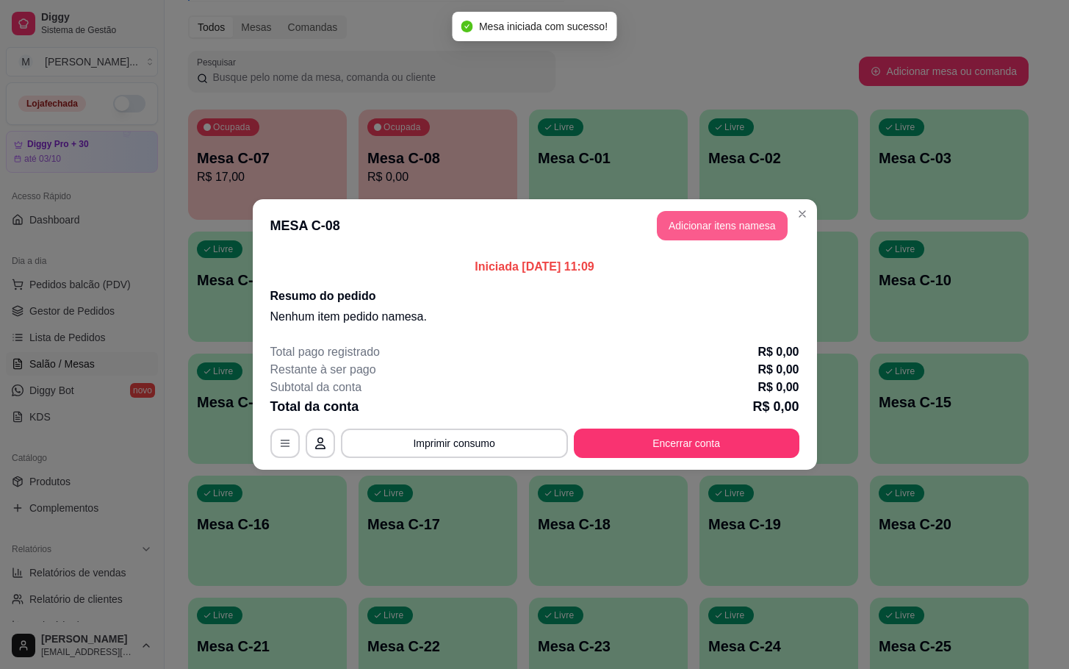
click at [704, 234] on button "Adicionar itens na mesa" at bounding box center [722, 225] width 131 height 29
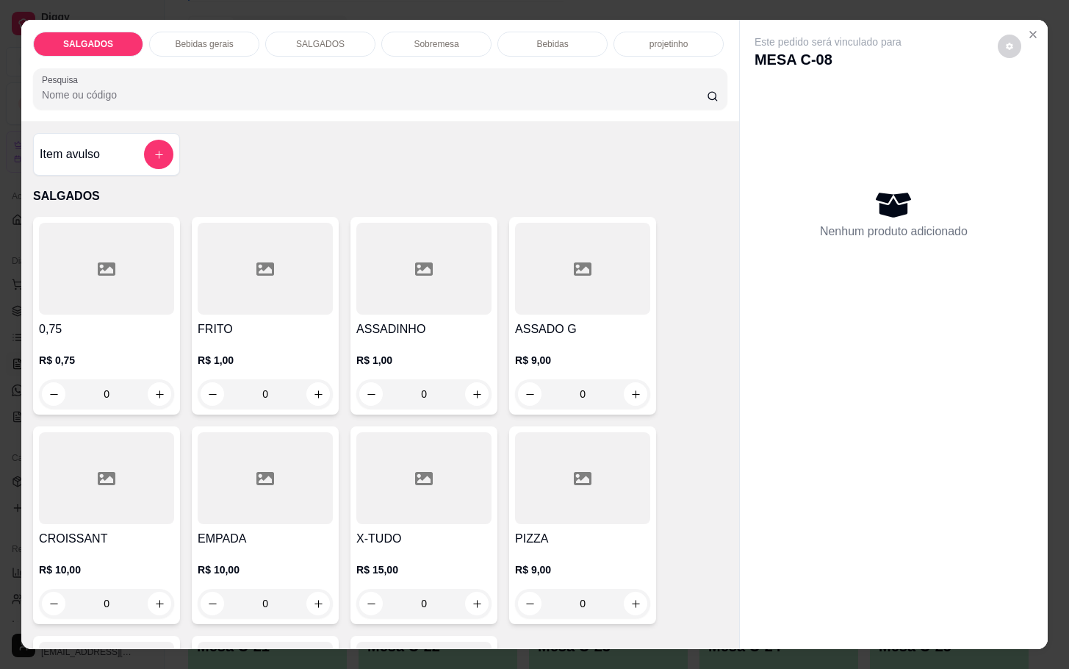
click at [283, 380] on input "0" at bounding box center [265, 393] width 82 height 29
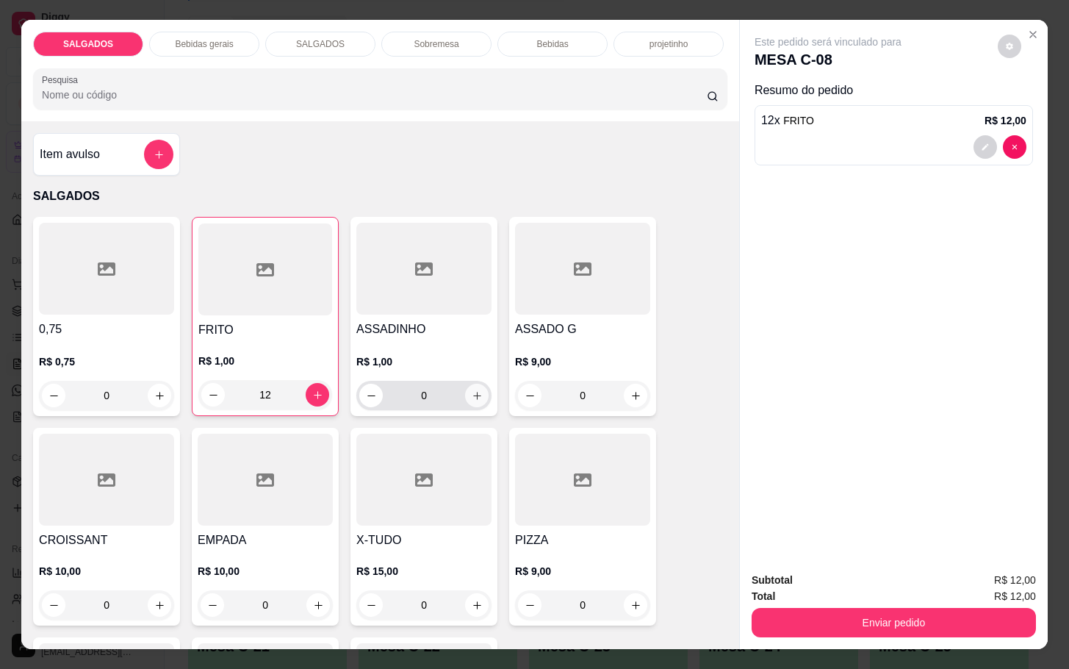
type input "12"
click at [472, 390] on icon "increase-product-quantity" at bounding box center [477, 395] width 11 height 11
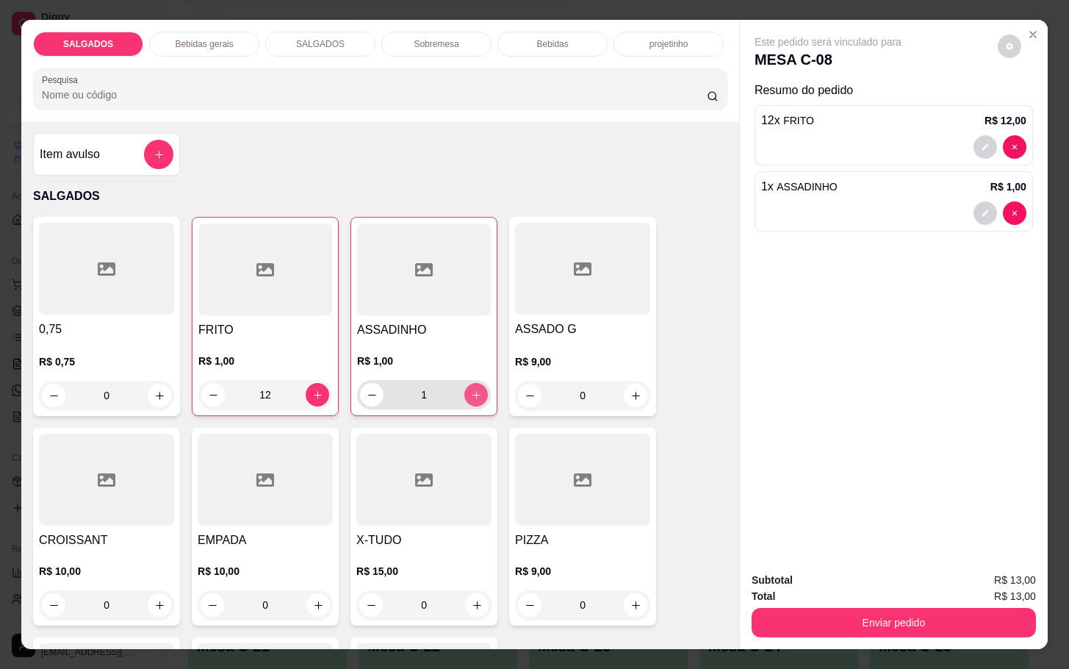
click at [471, 389] on icon "increase-product-quantity" at bounding box center [476, 394] width 11 height 11
type input "5"
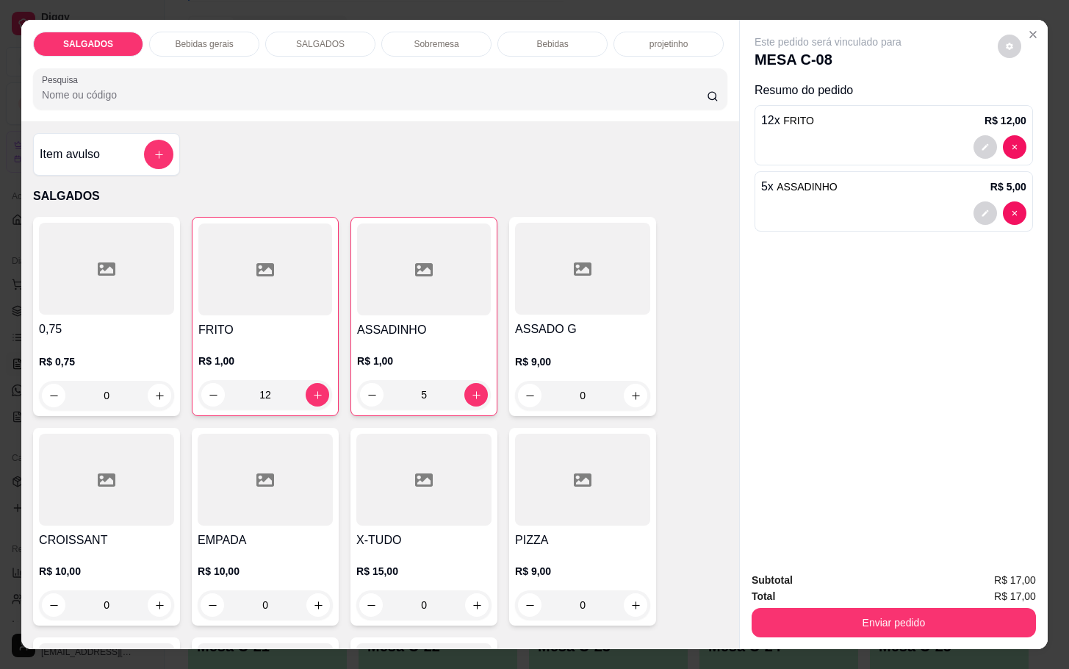
click at [803, 626] on button "Enviar pedido" at bounding box center [894, 622] width 284 height 29
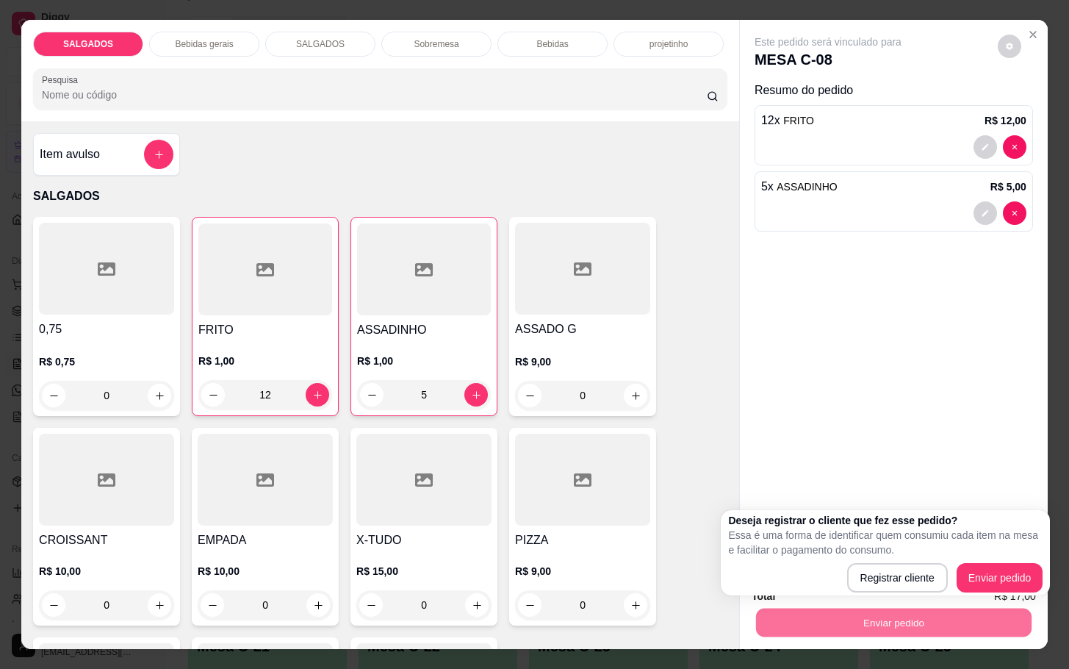
click at [618, 496] on div at bounding box center [582, 479] width 135 height 92
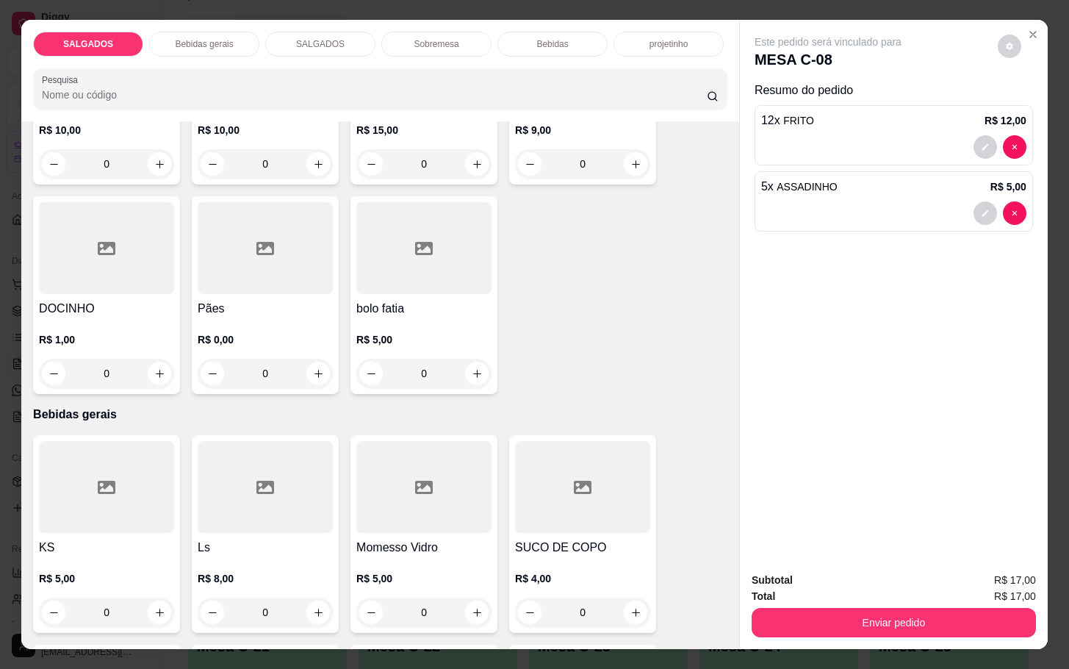
scroll to position [661, 0]
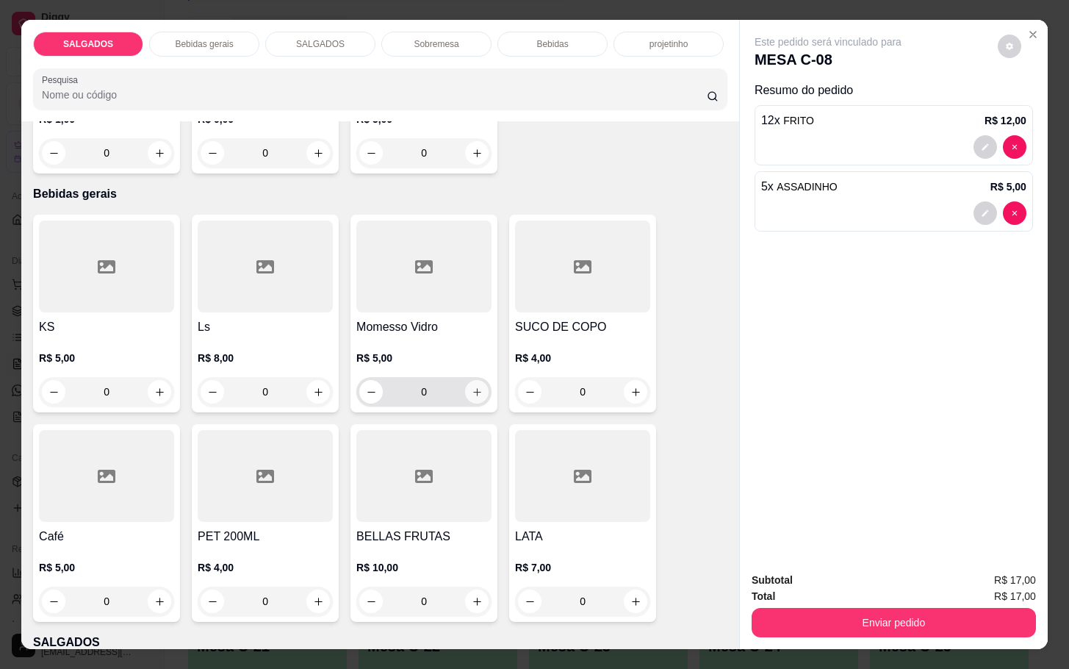
click at [465, 380] on button "increase-product-quantity" at bounding box center [477, 392] width 24 height 24
type input "1"
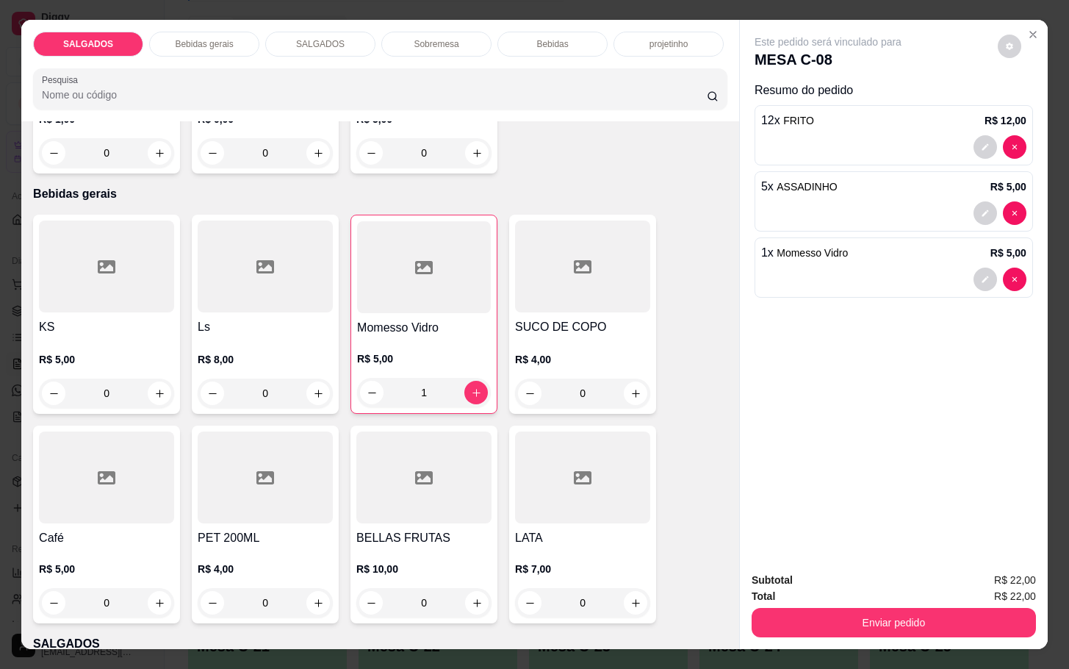
click at [887, 604] on div "Enviar pedido" at bounding box center [894, 620] width 284 height 33
click at [890, 608] on button "Enviar pedido" at bounding box center [894, 622] width 284 height 29
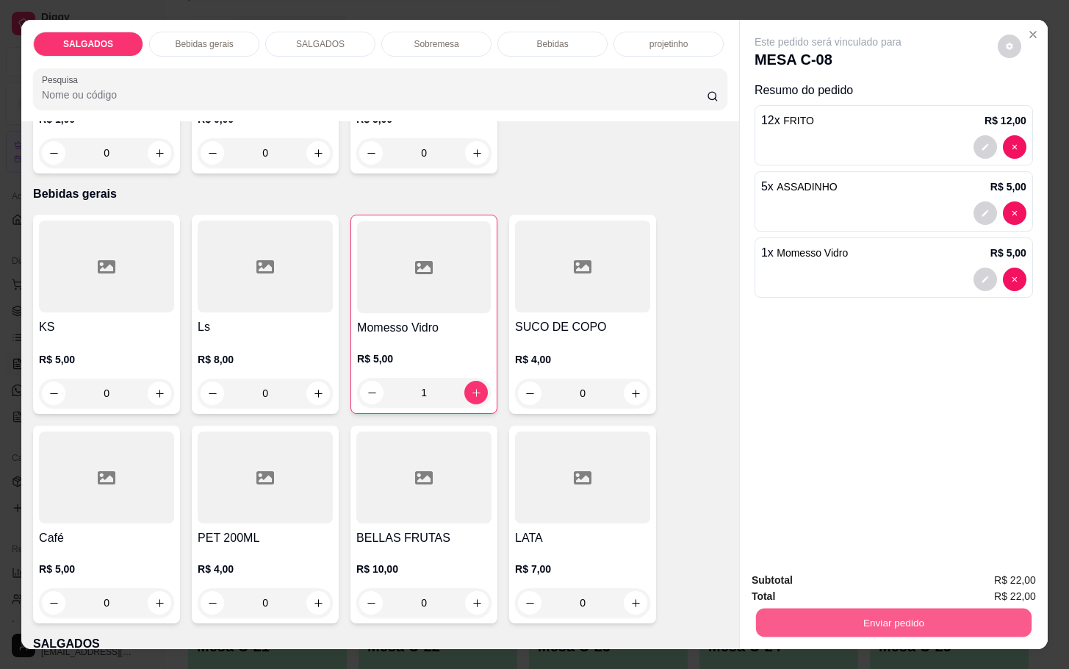
click at [917, 615] on button "Enviar pedido" at bounding box center [893, 622] width 275 height 29
click at [1001, 583] on button "Enviar pedido" at bounding box center [995, 578] width 83 height 28
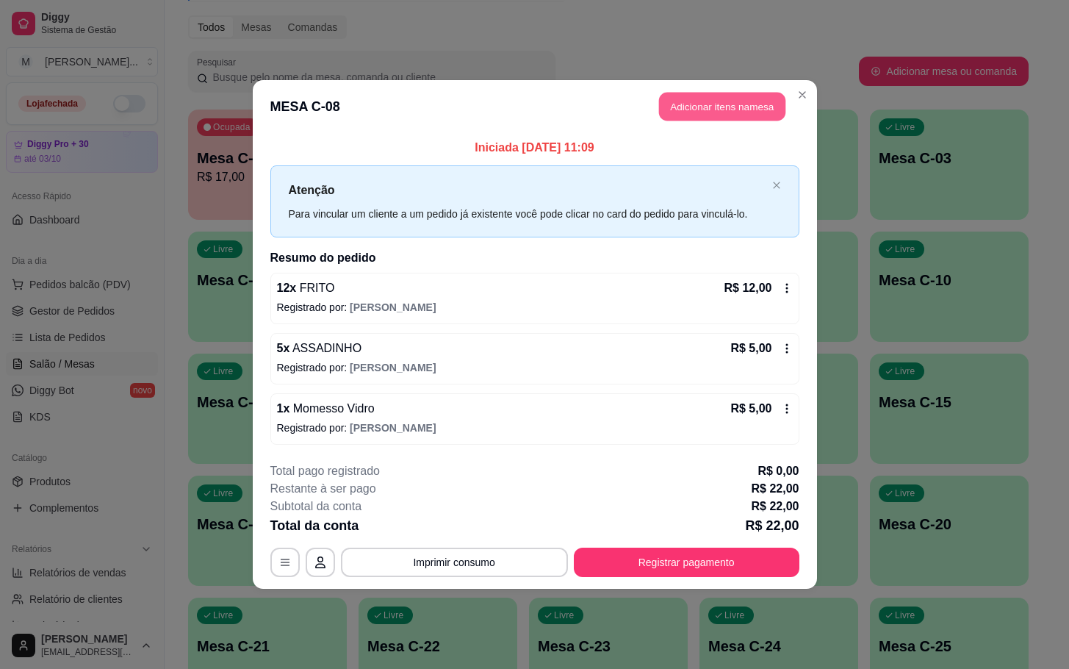
click at [738, 100] on button "Adicionar itens na mesa" at bounding box center [722, 107] width 126 height 29
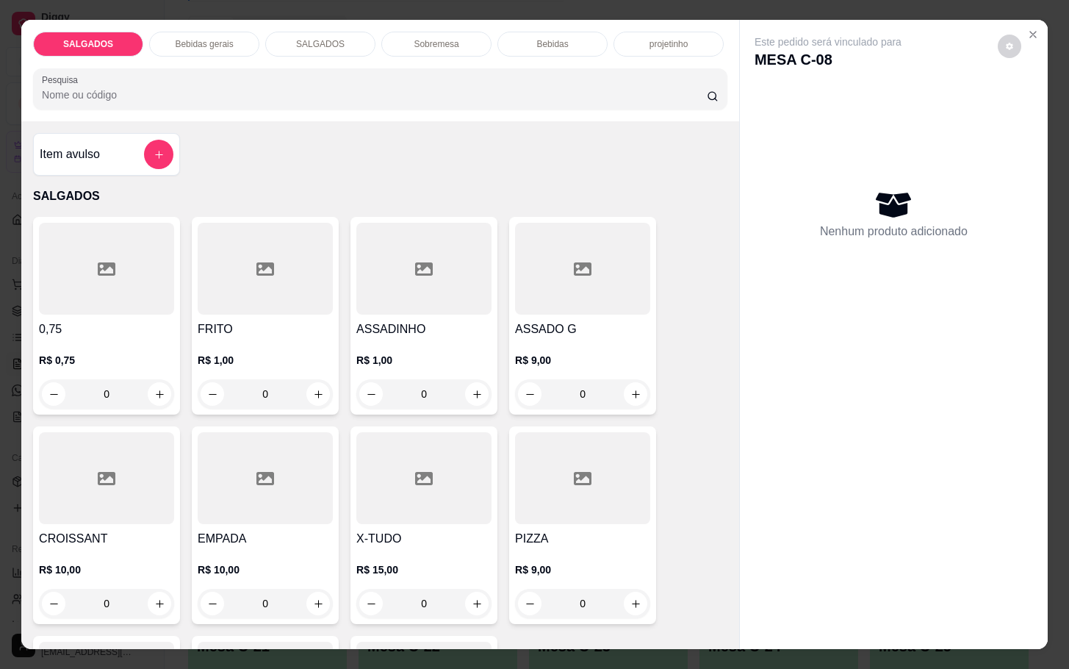
click at [245, 311] on div "FRITO R$ 1,00 0" at bounding box center [265, 316] width 147 height 198
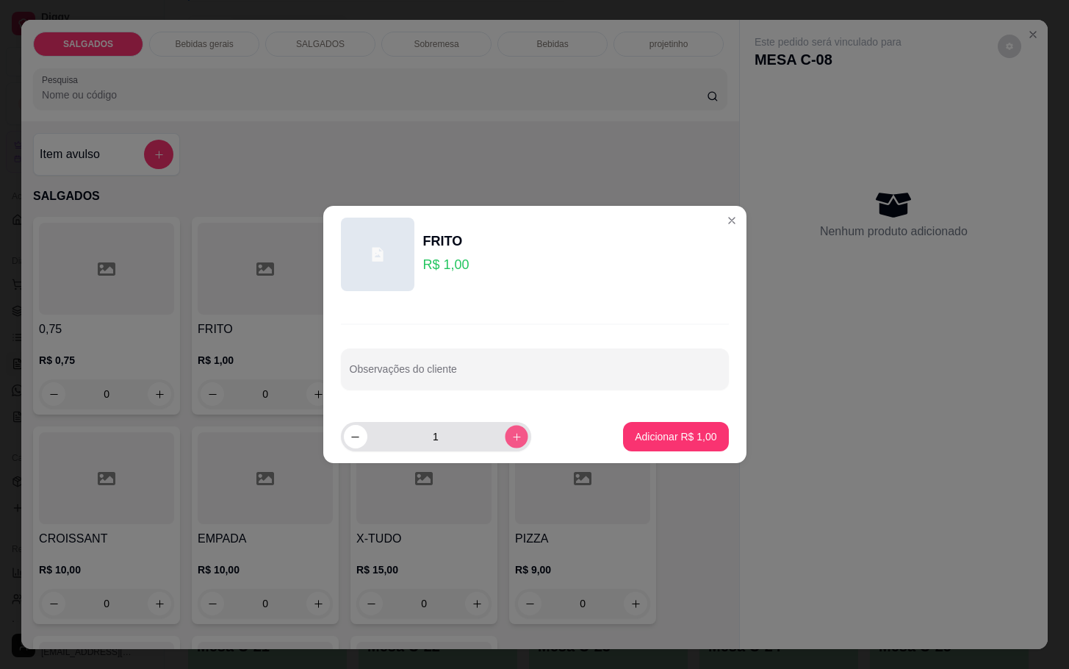
click at [511, 442] on icon "increase-product-quantity" at bounding box center [516, 436] width 11 height 11
type input "3"
click at [652, 446] on button "Adicionar R$ 3,00" at bounding box center [675, 436] width 105 height 29
type input "3"
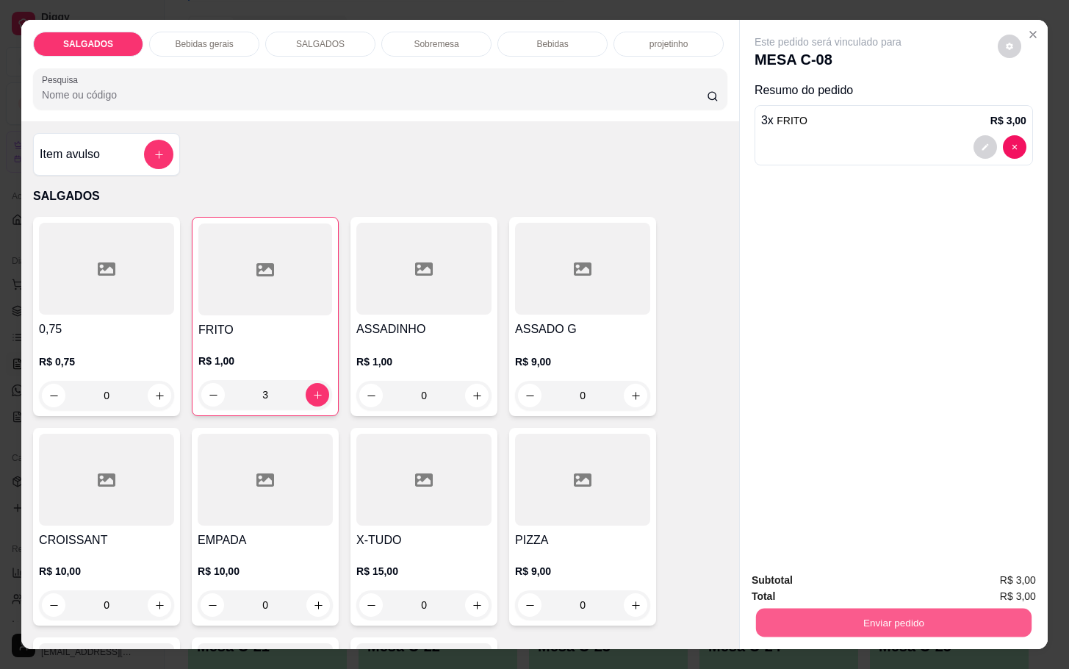
click at [943, 608] on button "Enviar pedido" at bounding box center [893, 622] width 275 height 29
click at [942, 615] on button "Enviar pedido" at bounding box center [893, 622] width 275 height 29
click at [992, 580] on button "Enviar pedido" at bounding box center [995, 578] width 83 height 28
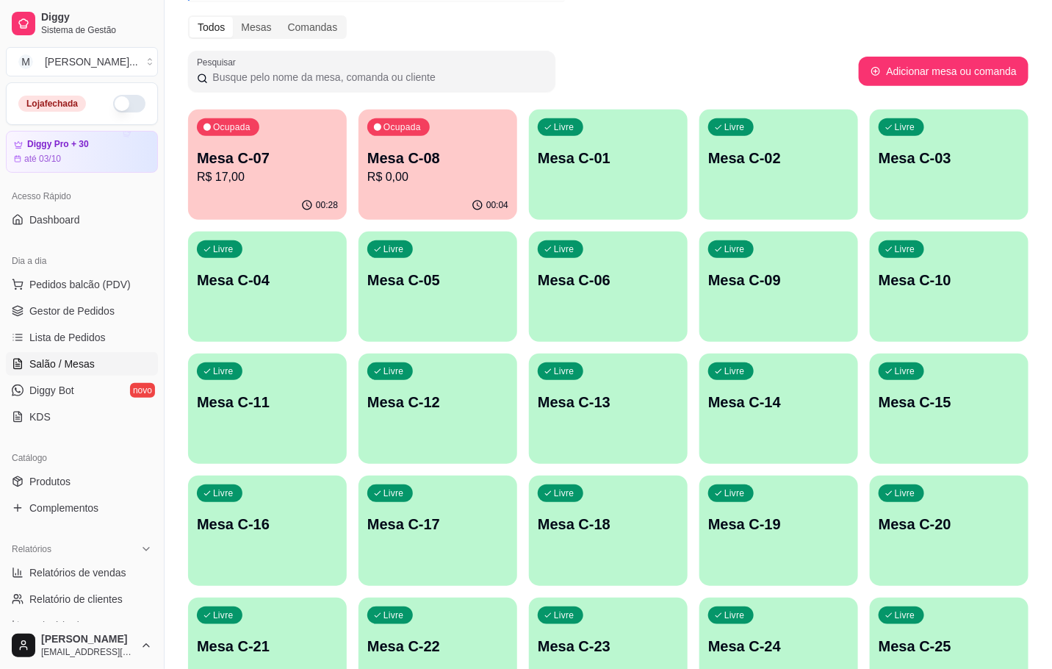
click at [258, 221] on div "Ocupada Mesa C-07 R$ 17,00 00:28 Ocupada Mesa C-08 R$ 0,00 00:04 Livre Mesa C-0…" at bounding box center [608, 469] width 840 height 720
click at [270, 151] on p "Mesa C-07" at bounding box center [267, 158] width 137 height 20
click at [403, 152] on p "Mesa C-08" at bounding box center [437, 158] width 141 height 21
click at [303, 175] on p "R$ 17,00" at bounding box center [267, 176] width 137 height 17
click at [430, 139] on div "Ocupada Mesa C-08 R$ 25,00" at bounding box center [437, 150] width 159 height 82
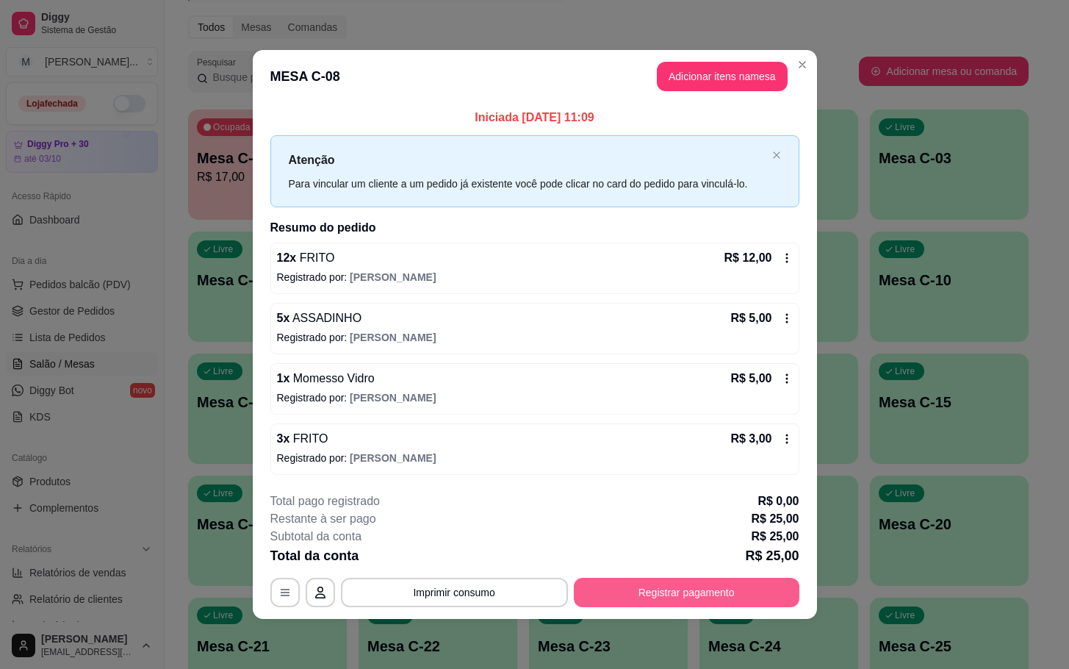
click at [714, 591] on button "Registrar pagamento" at bounding box center [687, 591] width 226 height 29
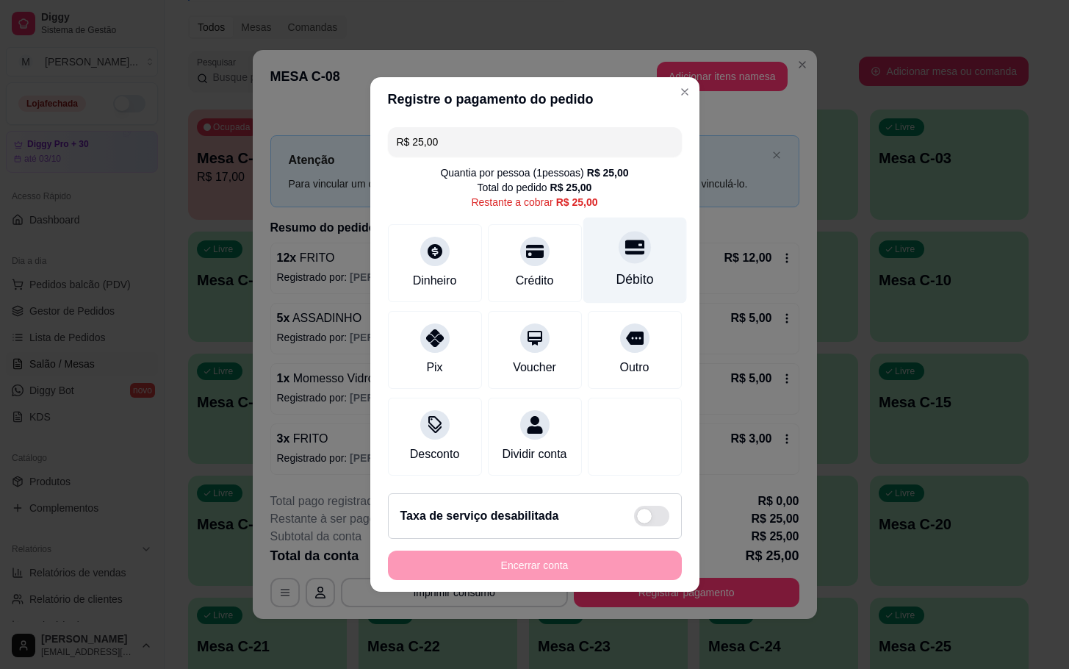
click at [650, 287] on div "Débito" at bounding box center [635, 260] width 104 height 86
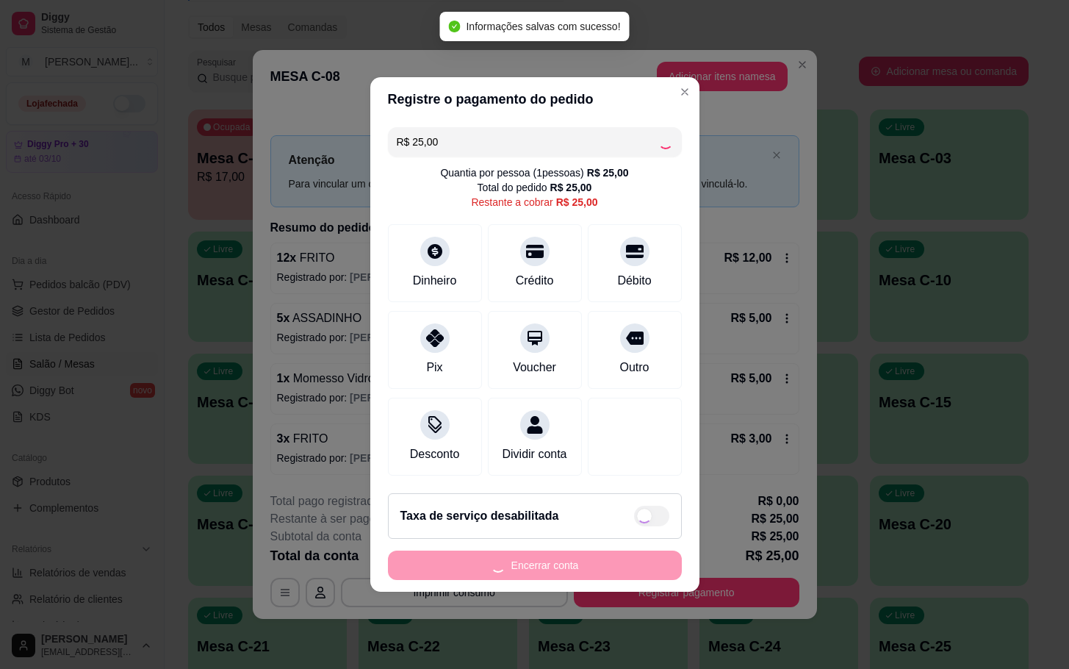
type input "R$ 0,00"
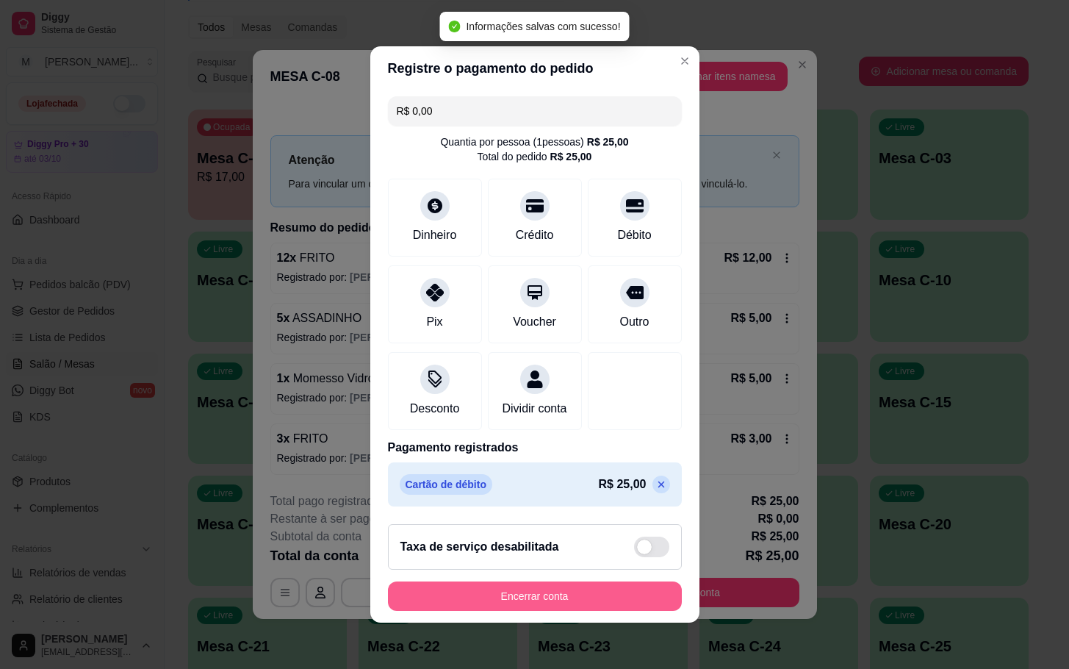
click at [580, 610] on button "Encerrar conta" at bounding box center [535, 595] width 294 height 29
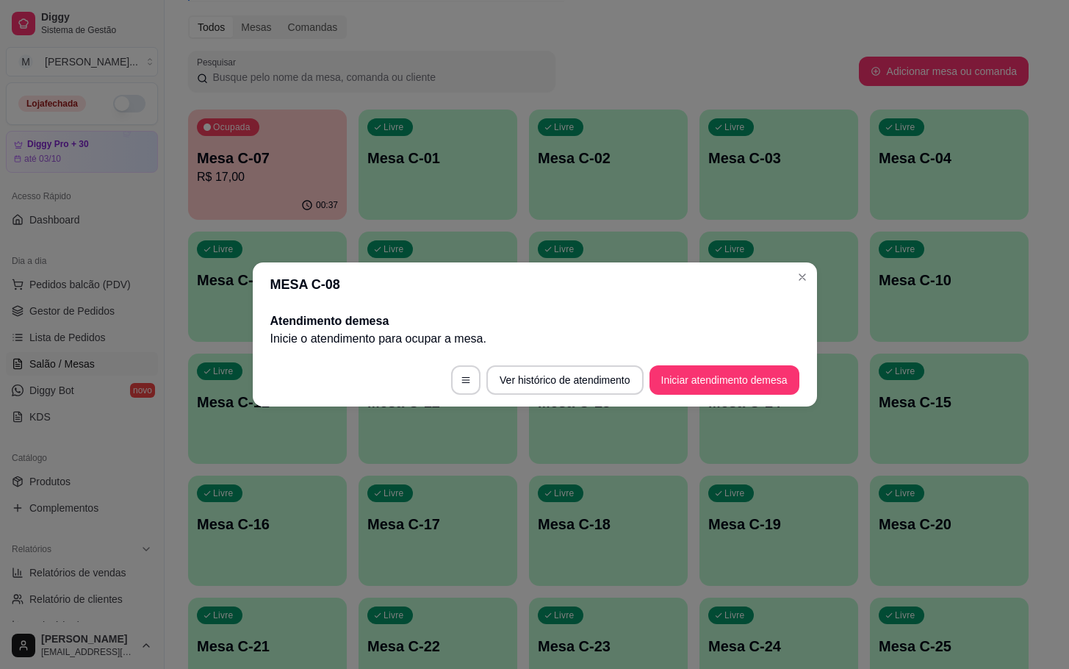
drag, startPoint x: 263, startPoint y: 274, endPoint x: 269, endPoint y: 243, distance: 31.4
click at [267, 274] on header "MESA C-08" at bounding box center [535, 284] width 564 height 44
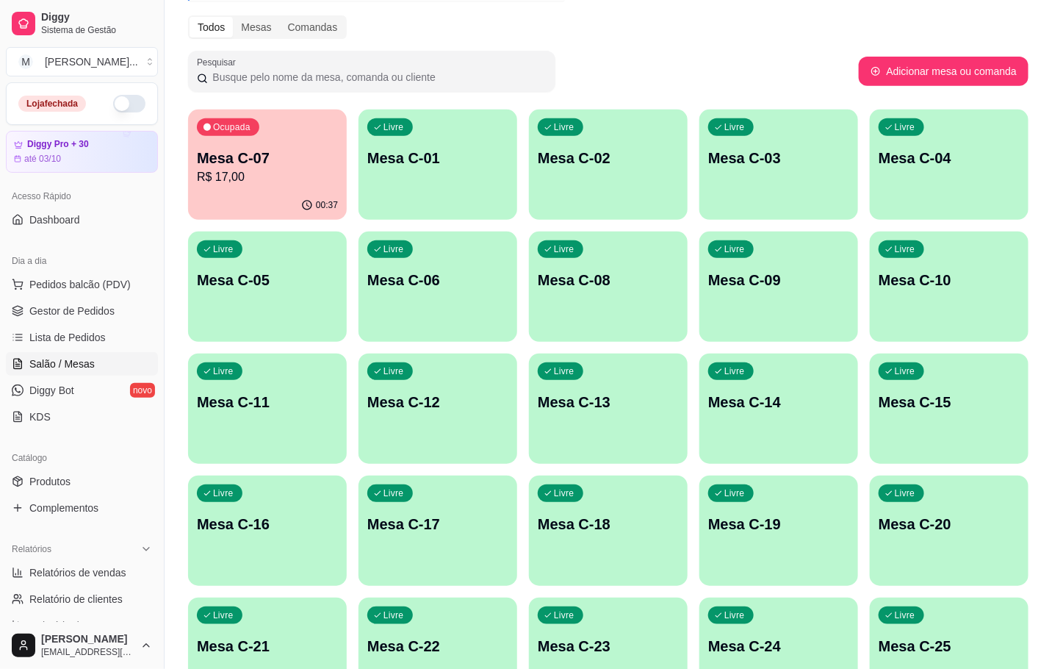
click at [254, 186] on div "Ocupada Mesa C-07 R$ 17,00" at bounding box center [267, 150] width 159 height 82
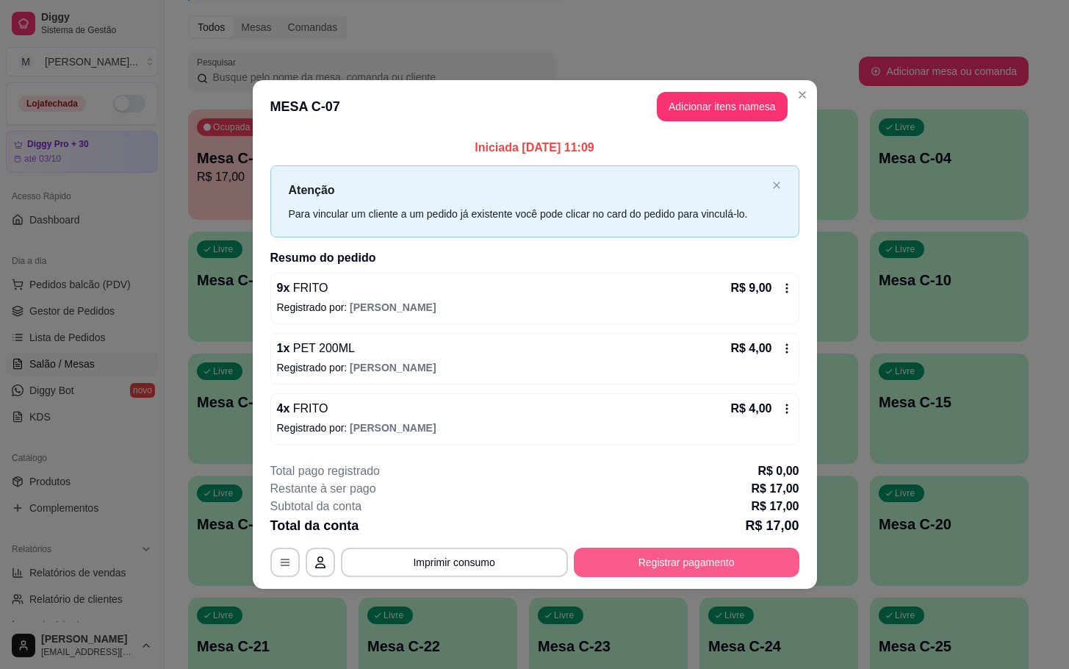
click at [706, 561] on button "Registrar pagamento" at bounding box center [687, 561] width 226 height 29
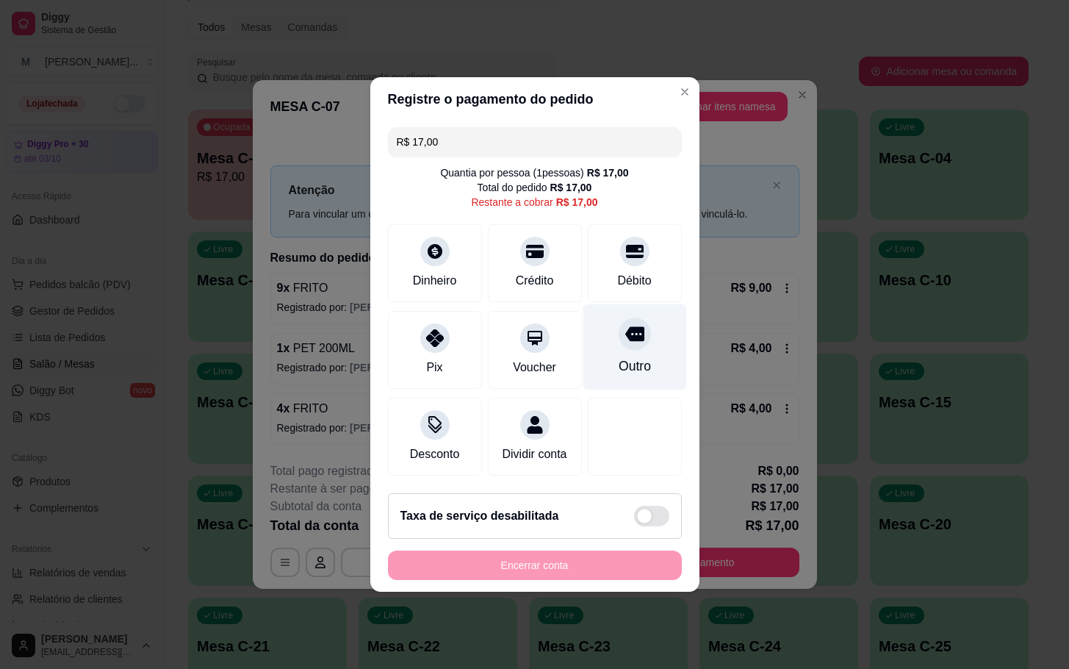
click at [630, 356] on div "Outro" at bounding box center [634, 365] width 32 height 19
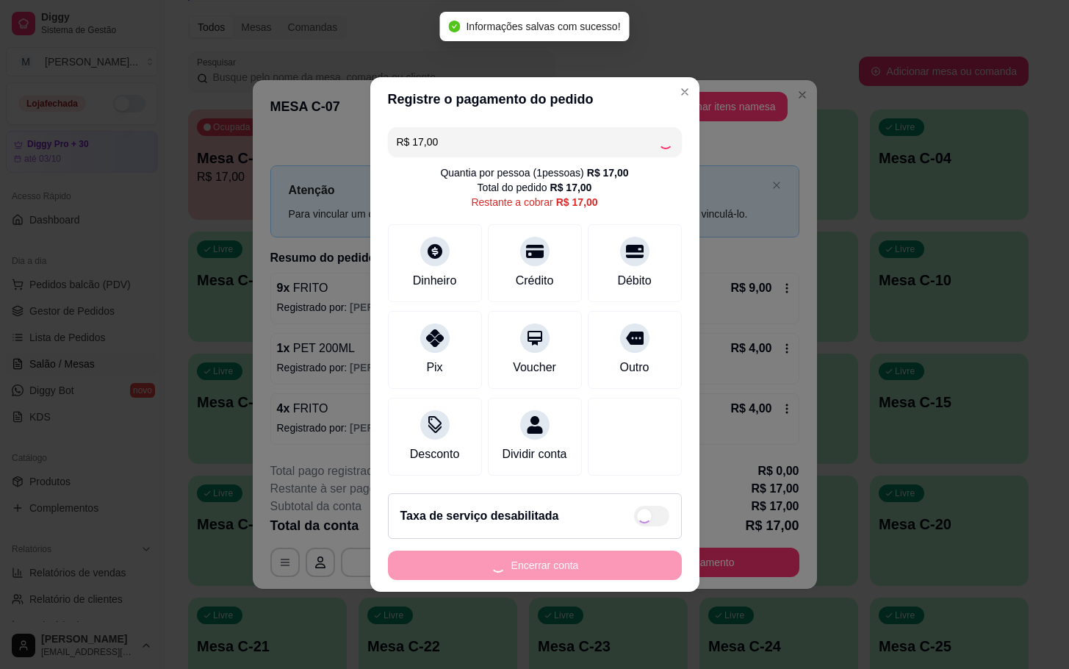
type input "R$ 0,00"
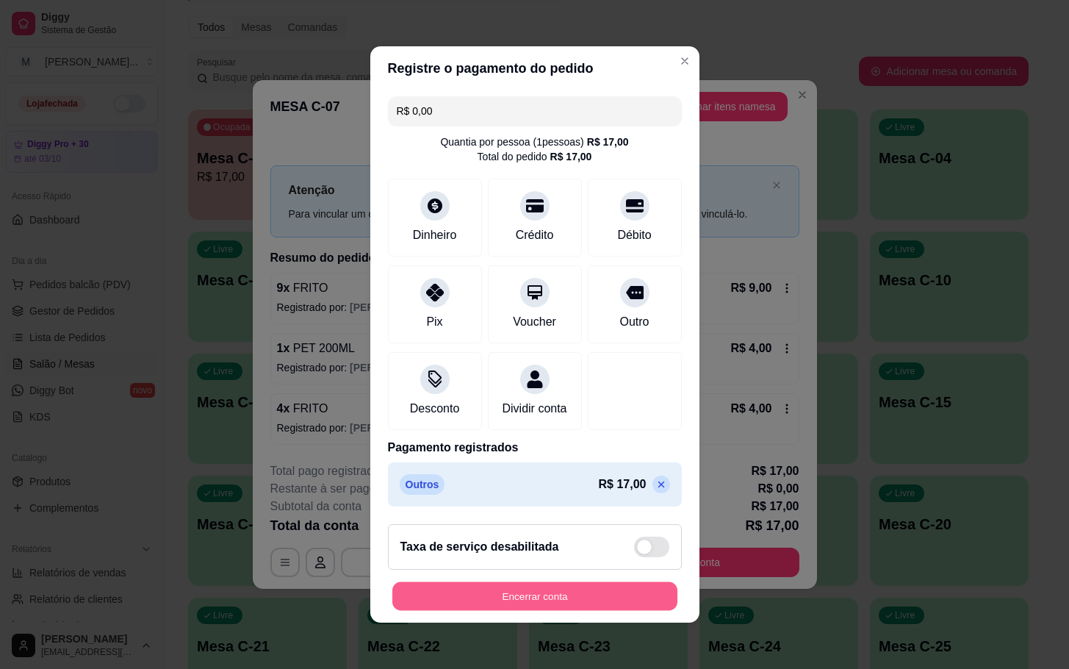
click at [613, 594] on button "Encerrar conta" at bounding box center [534, 596] width 285 height 29
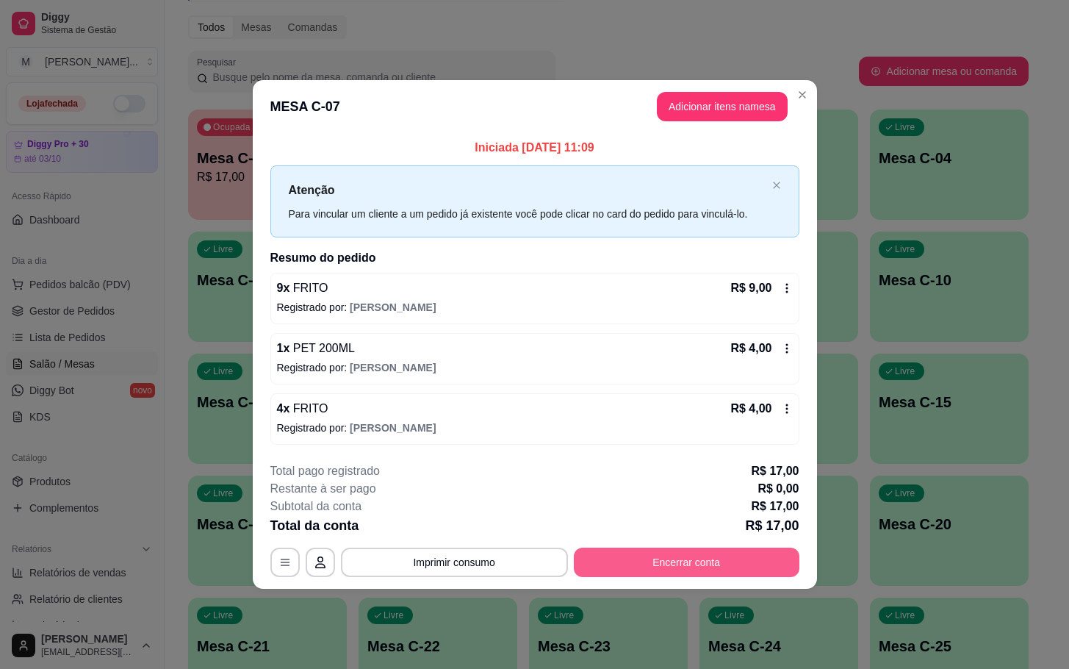
click at [760, 555] on button "Encerrar conta" at bounding box center [687, 561] width 226 height 29
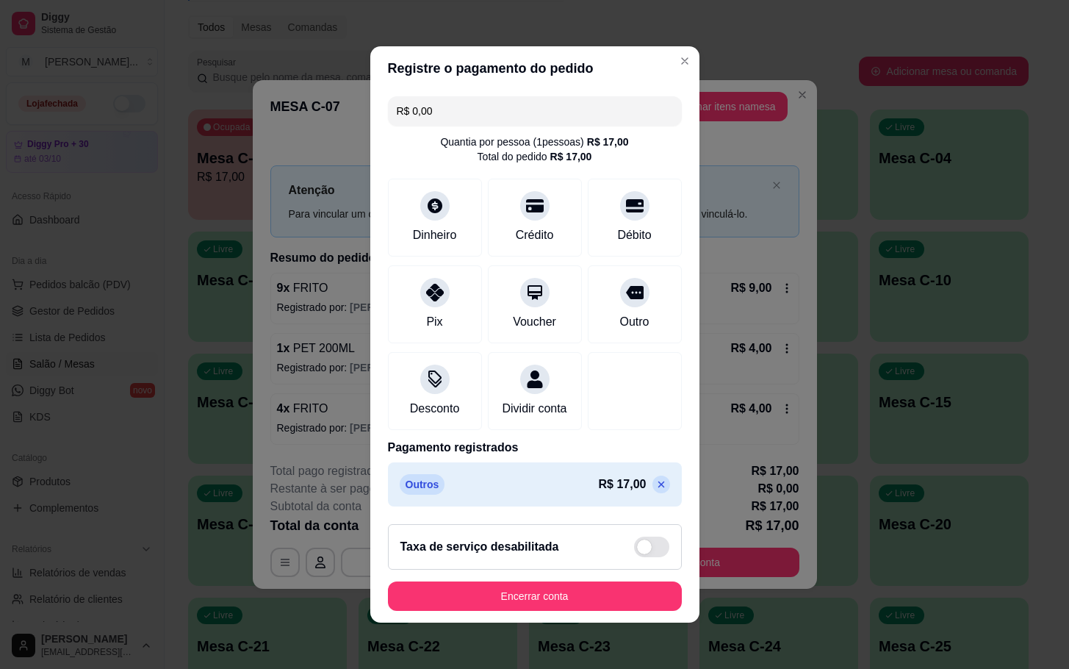
click at [631, 622] on footer "Taxa de serviço desabilitada Encerrar conta" at bounding box center [534, 567] width 329 height 110
click at [511, 610] on button "Encerrar conta" at bounding box center [535, 595] width 294 height 29
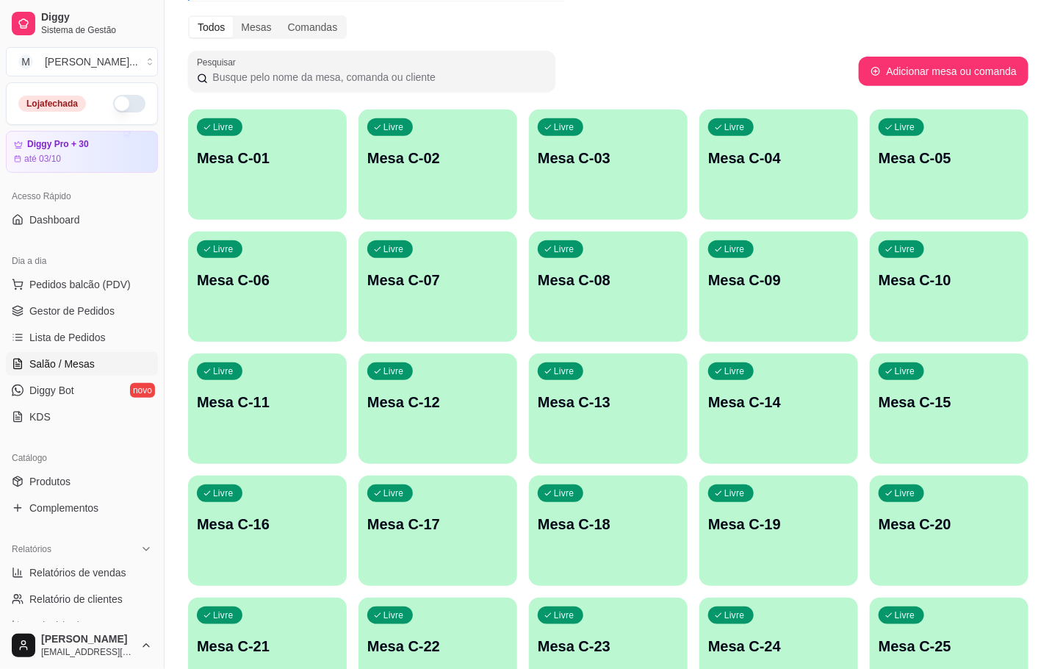
click at [433, 278] on p "Mesa C-07" at bounding box center [437, 280] width 141 height 21
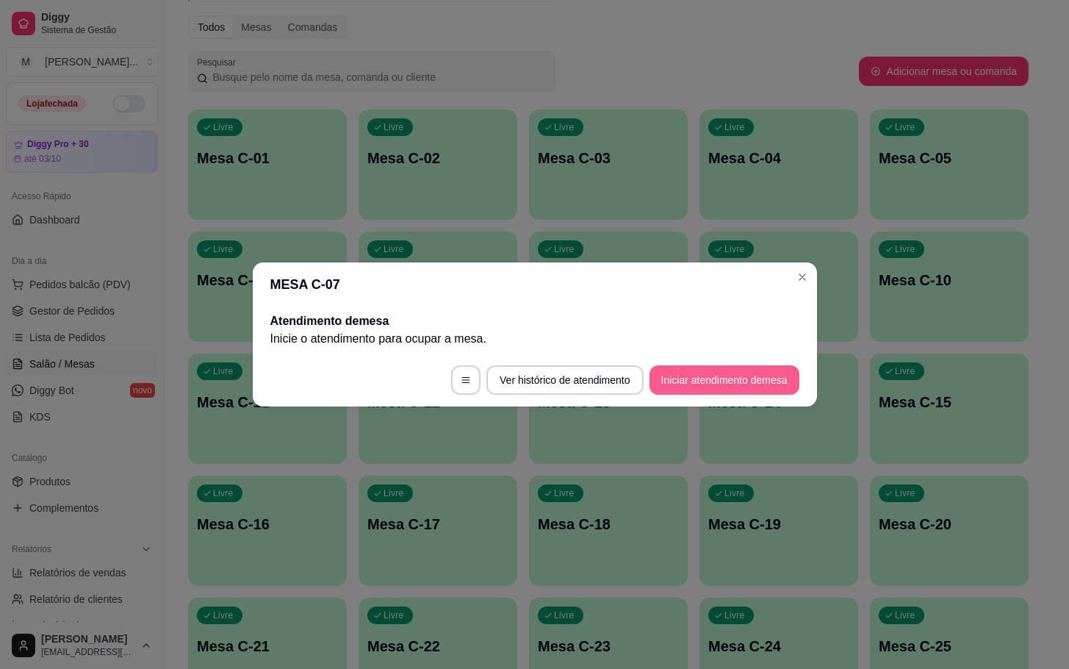
click at [673, 383] on button "Iniciar atendimento de mesa" at bounding box center [724, 379] width 150 height 29
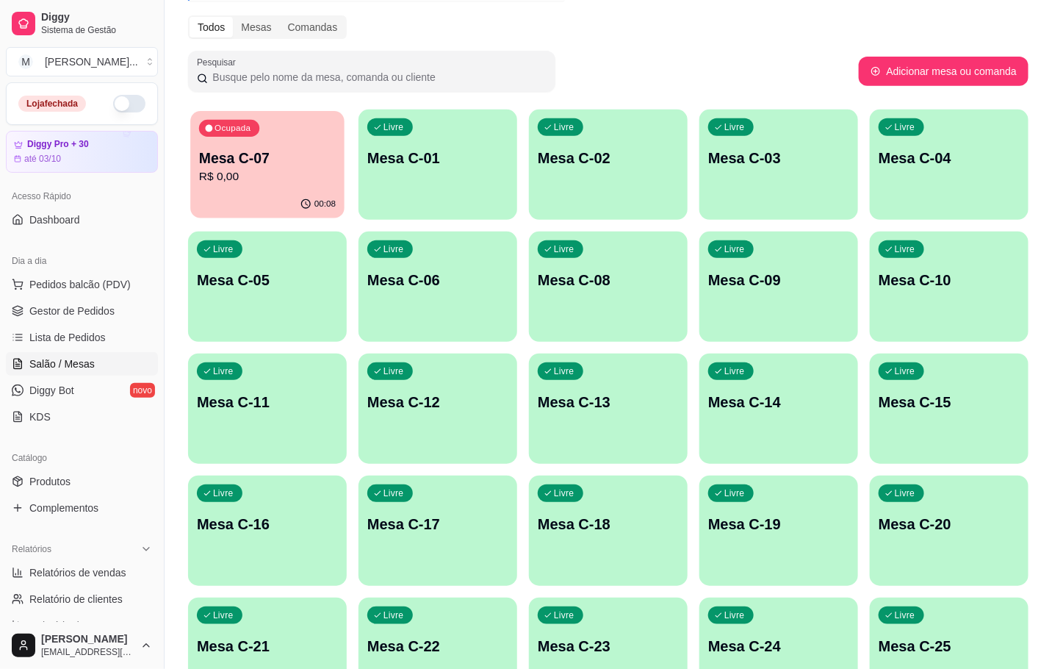
click at [289, 216] on div "00:08" at bounding box center [267, 204] width 154 height 28
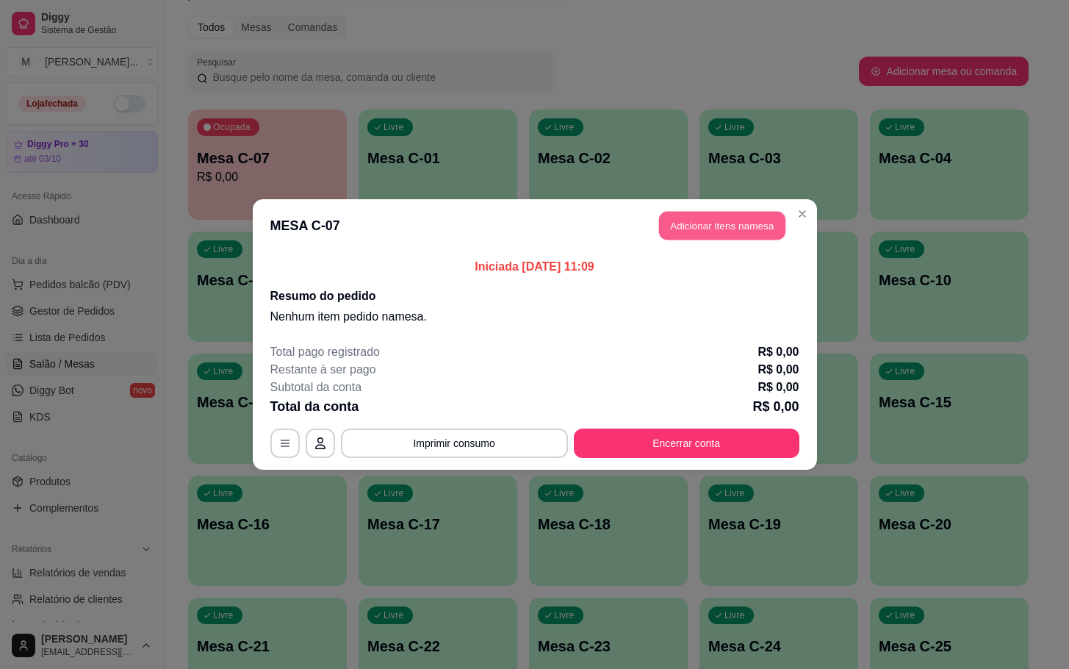
click at [741, 216] on button "Adicionar itens na mesa" at bounding box center [722, 226] width 126 height 29
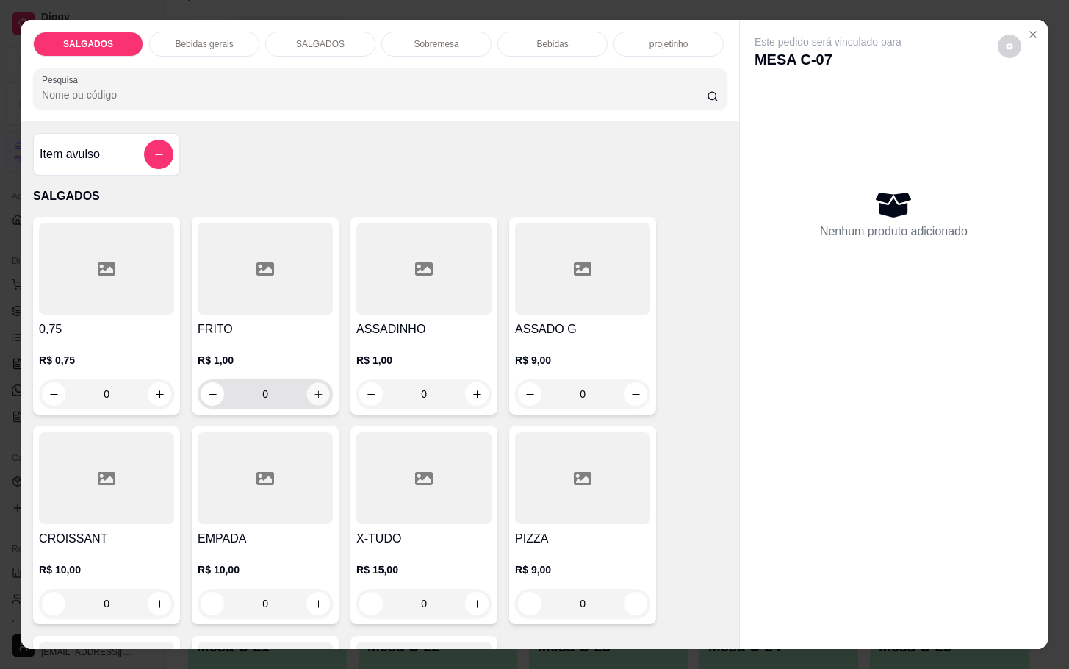
click at [313, 392] on icon "increase-product-quantity" at bounding box center [318, 394] width 11 height 11
click at [313, 391] on icon "increase-product-quantity" at bounding box center [318, 394] width 11 height 11
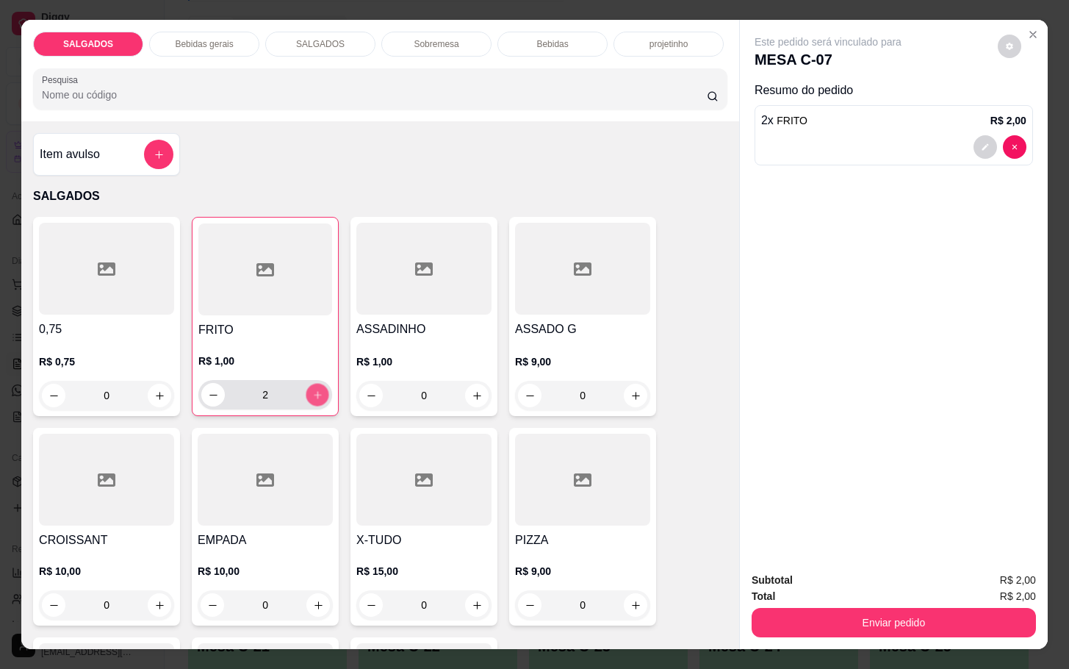
click at [313, 389] on icon "increase-product-quantity" at bounding box center [317, 394] width 11 height 11
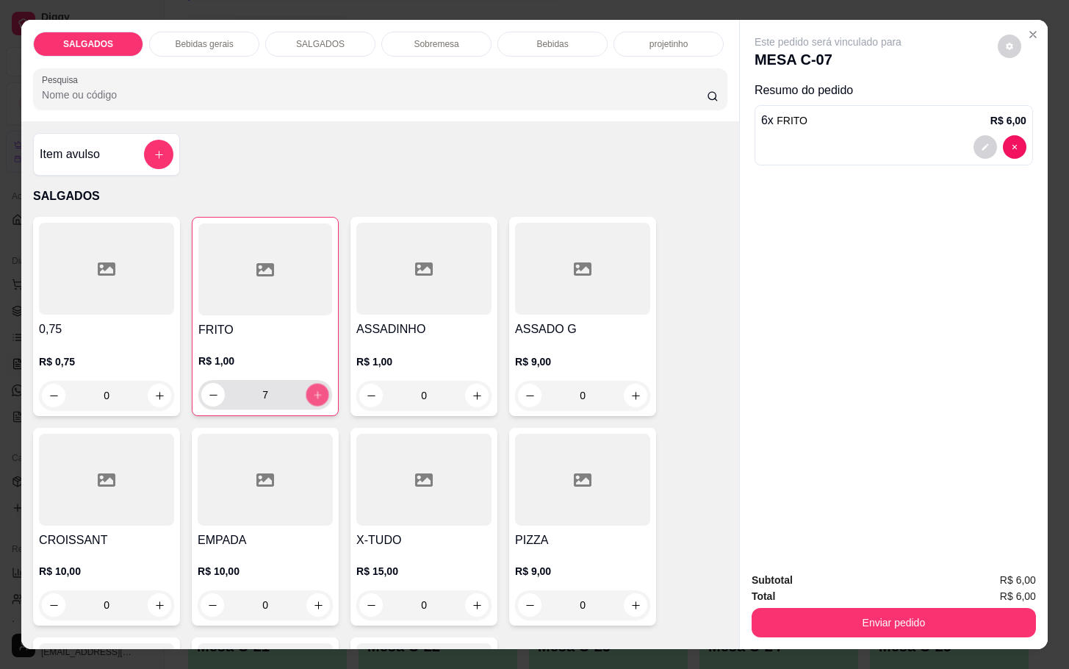
click at [313, 389] on icon "increase-product-quantity" at bounding box center [317, 394] width 11 height 11
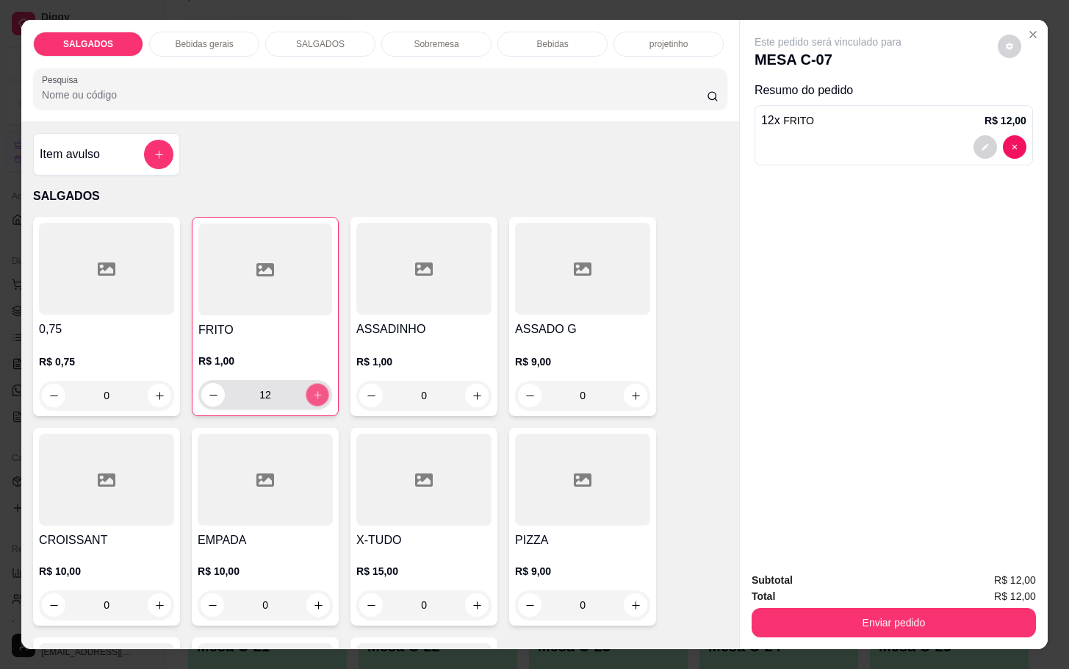
click at [313, 389] on icon "increase-product-quantity" at bounding box center [317, 394] width 11 height 11
click at [312, 389] on icon "increase-product-quantity" at bounding box center [317, 394] width 11 height 11
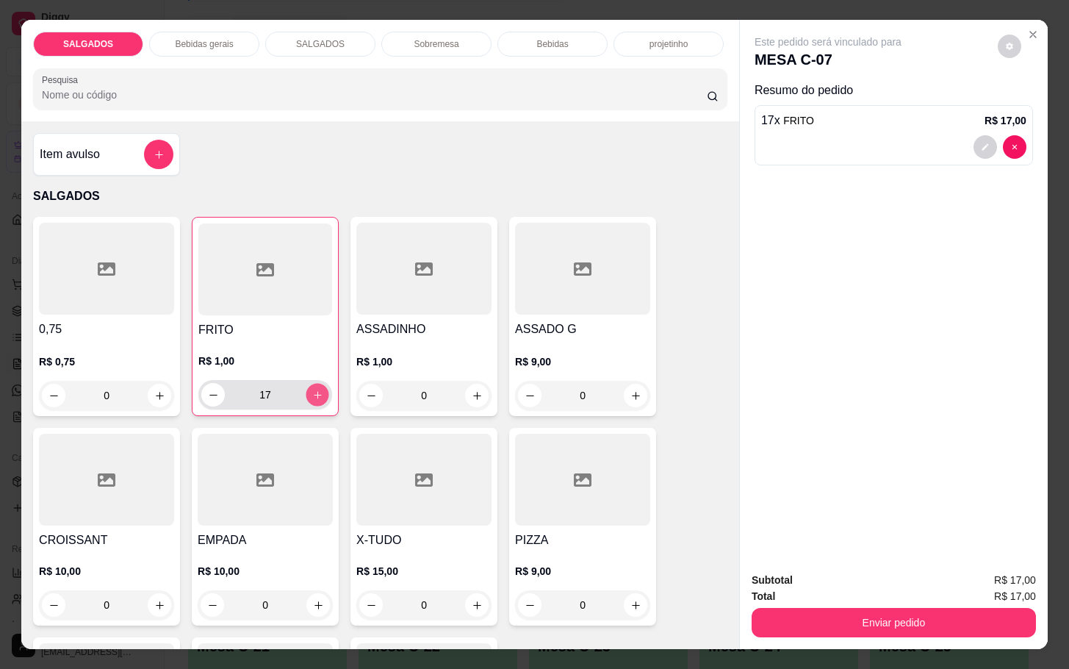
click at [312, 393] on icon "increase-product-quantity" at bounding box center [317, 394] width 11 height 11
click at [312, 392] on icon "increase-product-quantity" at bounding box center [317, 394] width 11 height 11
type input "19"
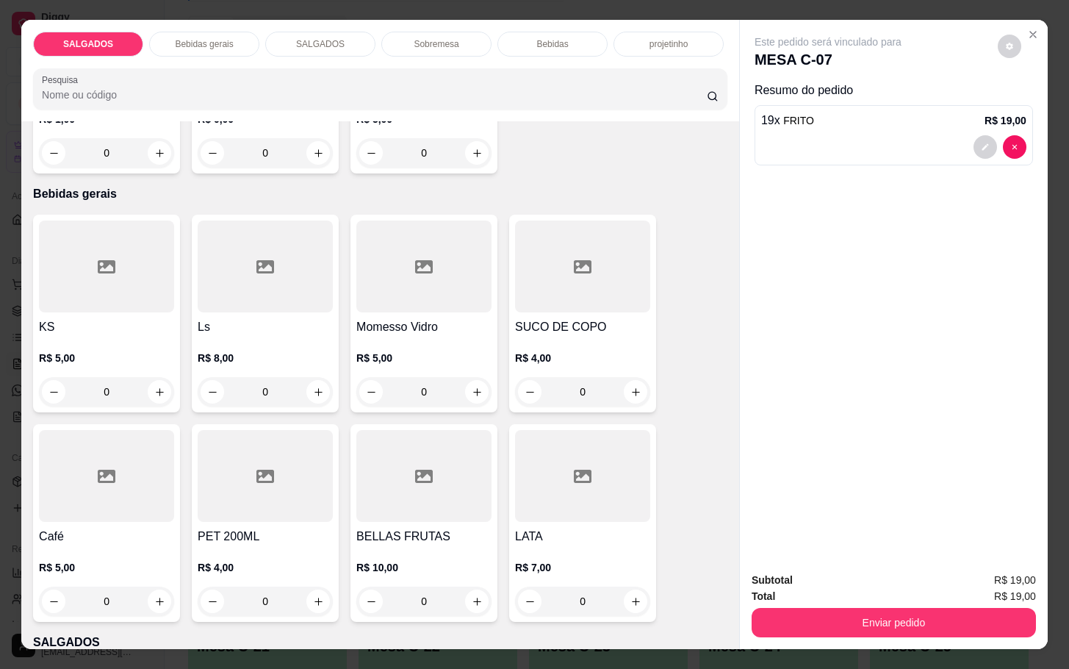
drag, startPoint x: 140, startPoint y: 499, endPoint x: 148, endPoint y: 502, distance: 8.9
click at [148, 502] on div at bounding box center [106, 476] width 135 height 92
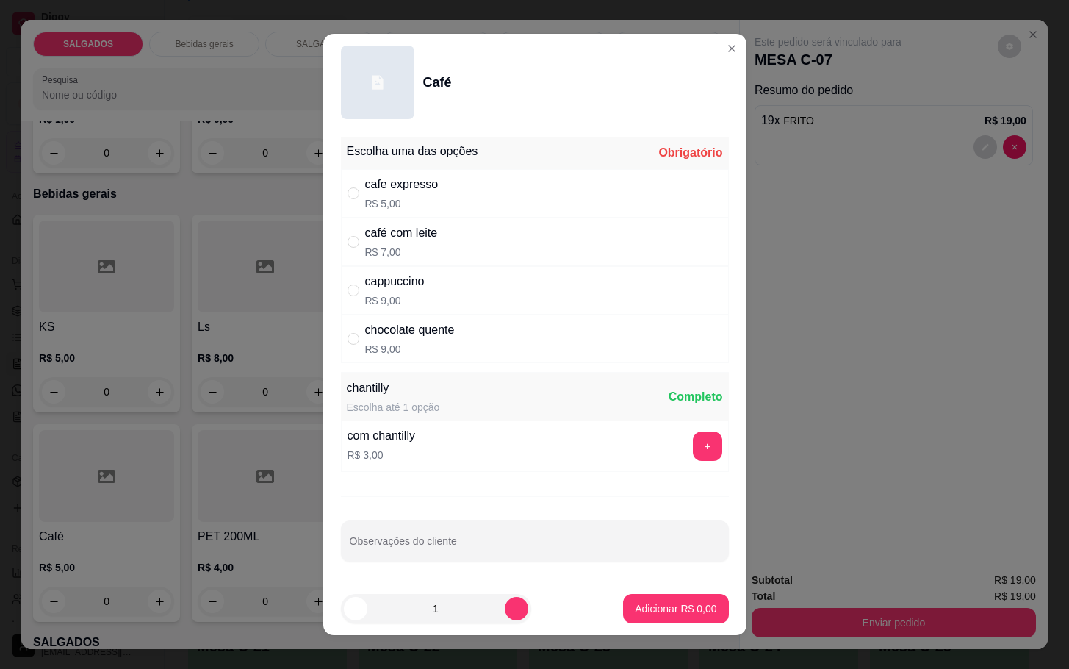
click at [425, 300] on div "cappuccino R$ 9,00" at bounding box center [535, 290] width 388 height 48
radio input "true"
click at [693, 453] on button "+" at bounding box center [707, 446] width 29 height 29
click at [650, 609] on p "Adicionar R$ 12,00" at bounding box center [672, 608] width 85 height 14
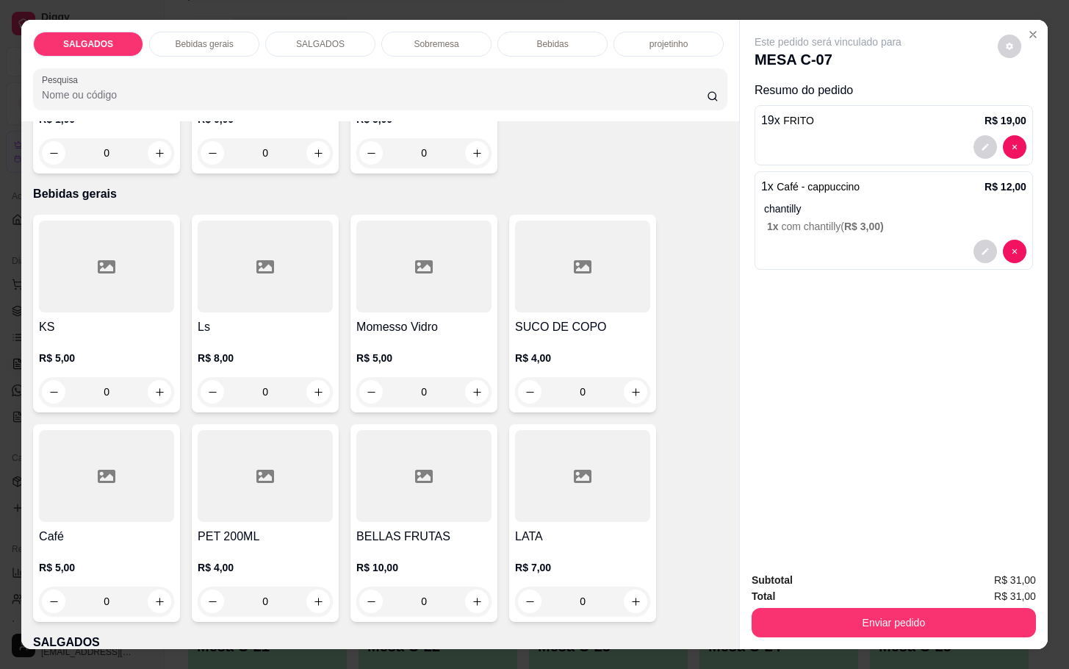
click at [53, 490] on div at bounding box center [106, 476] width 135 height 92
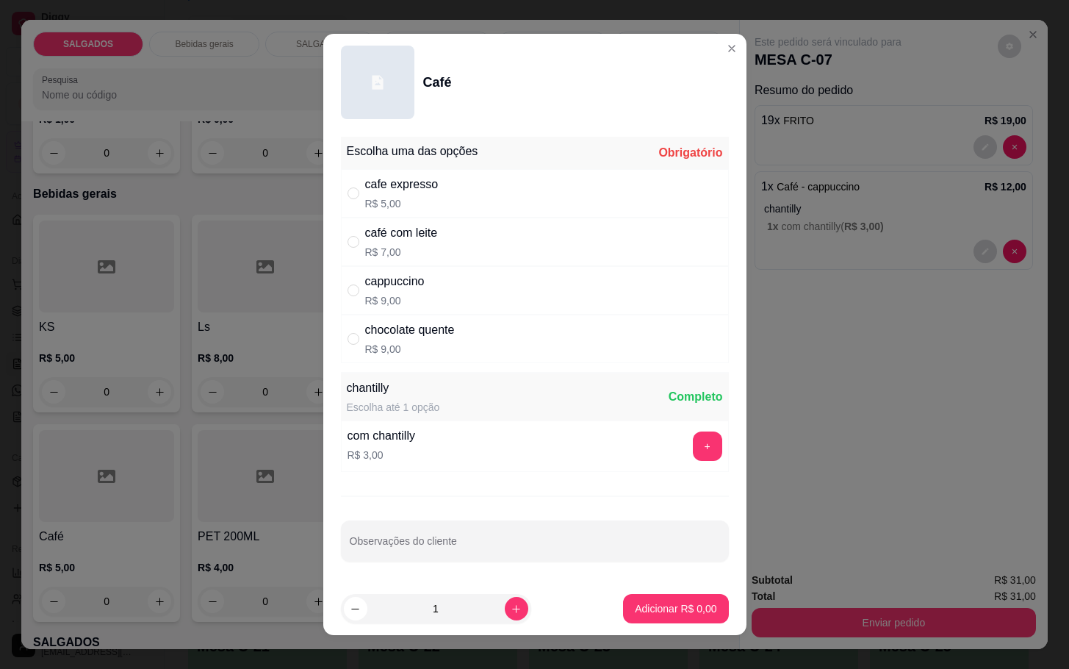
click at [406, 289] on div "cappuccino" at bounding box center [395, 282] width 60 height 18
radio input "true"
click at [644, 602] on p "Adicionar R$ 9,00" at bounding box center [675, 608] width 79 height 14
type input "1"
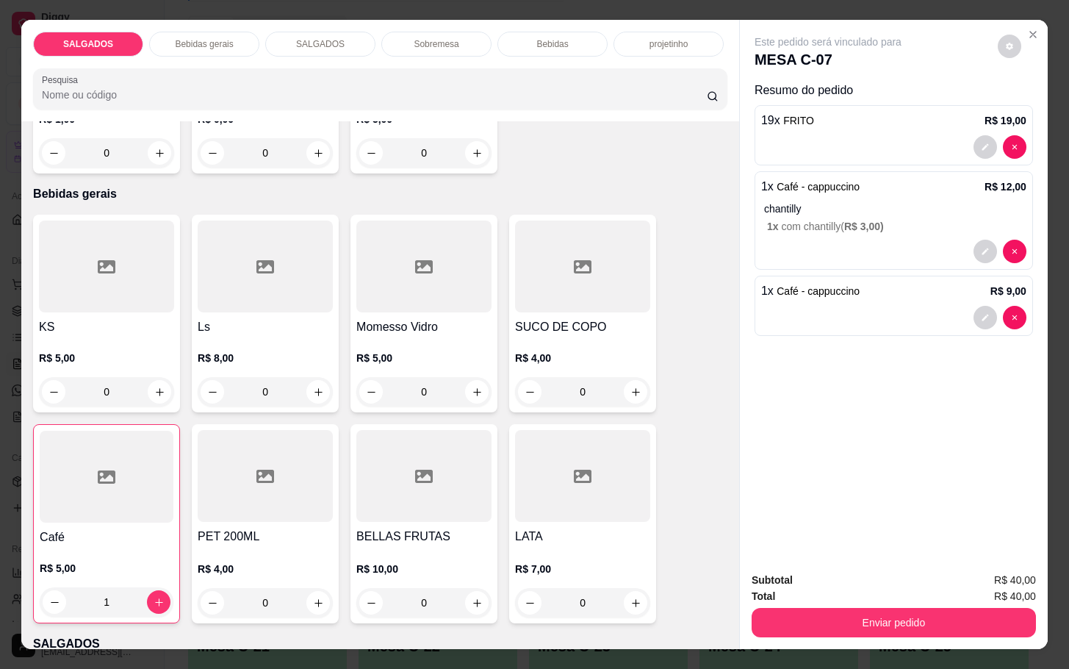
click at [124, 491] on div at bounding box center [107, 476] width 134 height 92
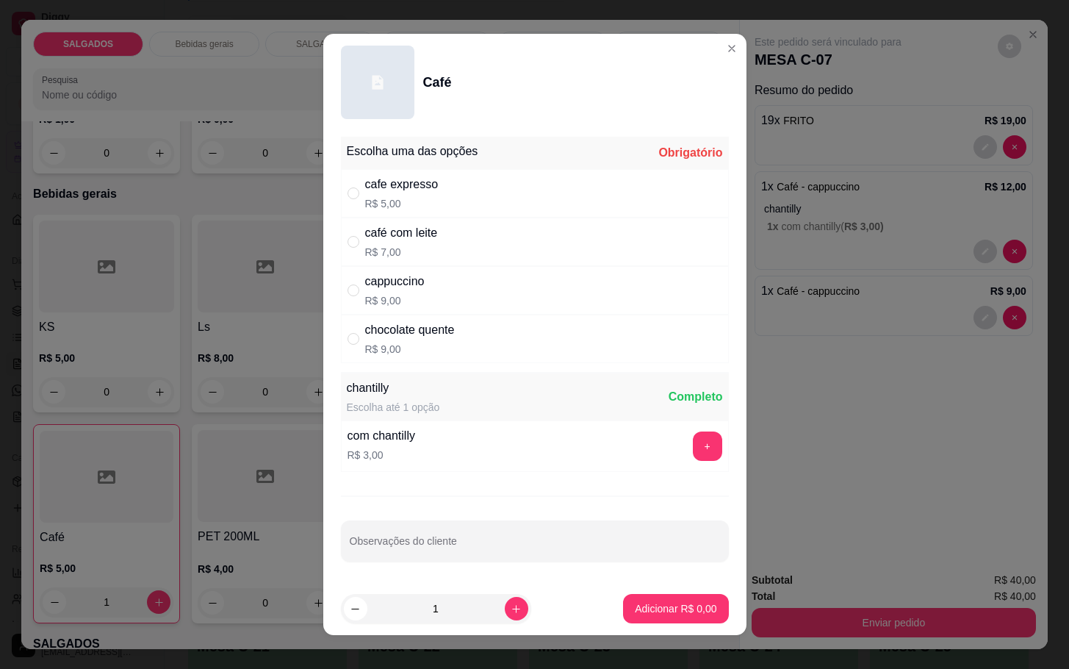
click at [404, 336] on div "chocolate quente" at bounding box center [410, 330] width 90 height 18
radio input "true"
click at [636, 602] on p "Adicionar R$ 9,00" at bounding box center [675, 608] width 79 height 14
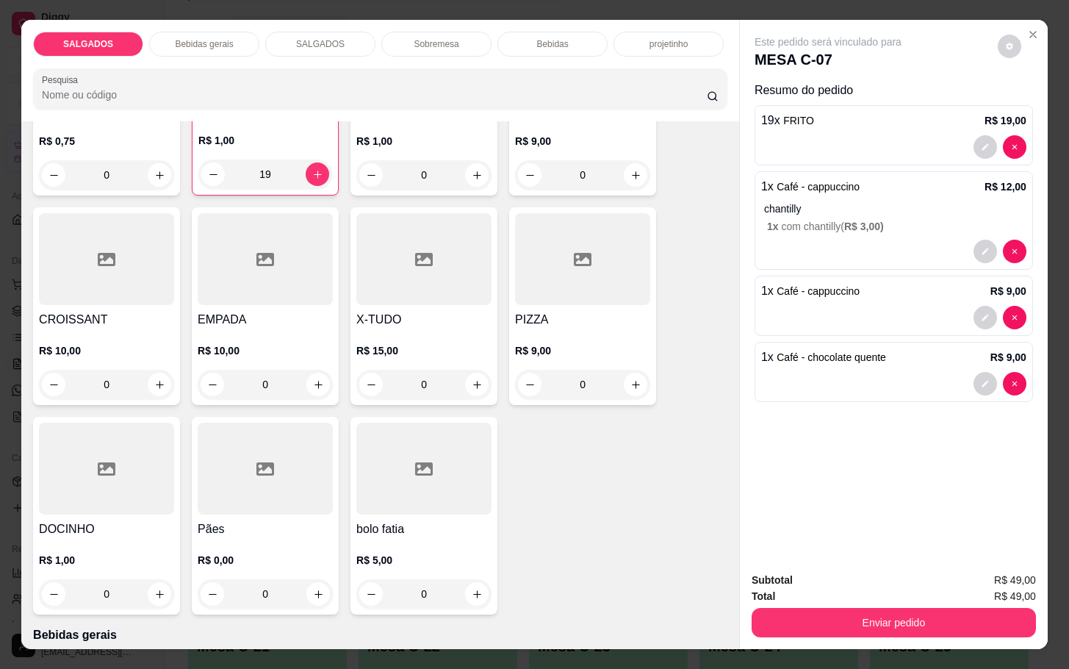
scroll to position [0, 0]
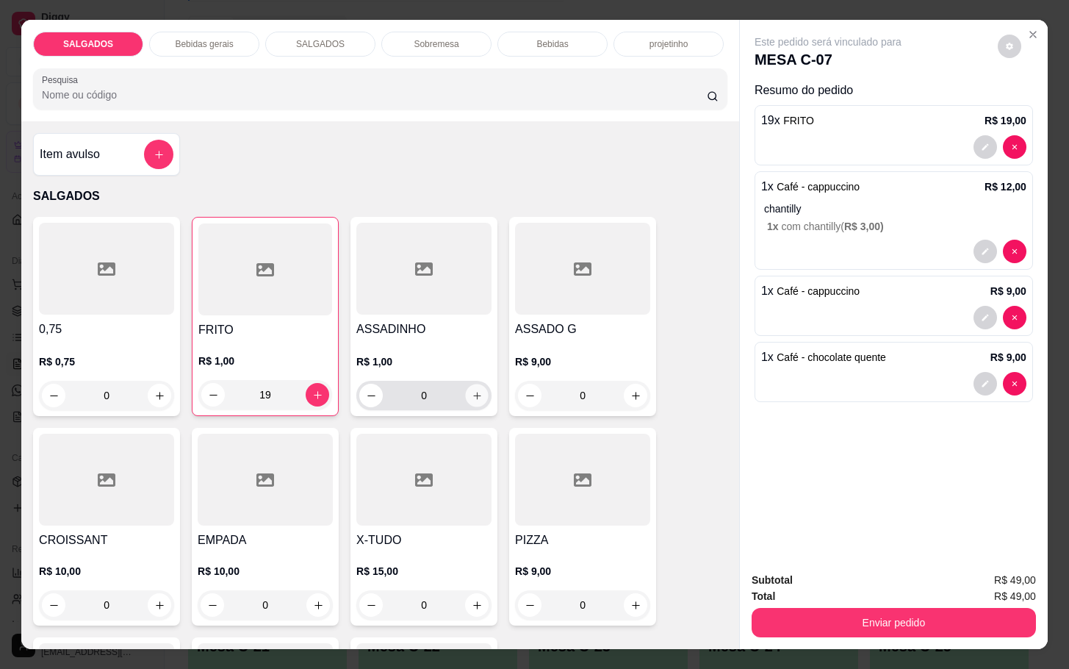
click at [472, 390] on icon "increase-product-quantity" at bounding box center [477, 395] width 11 height 11
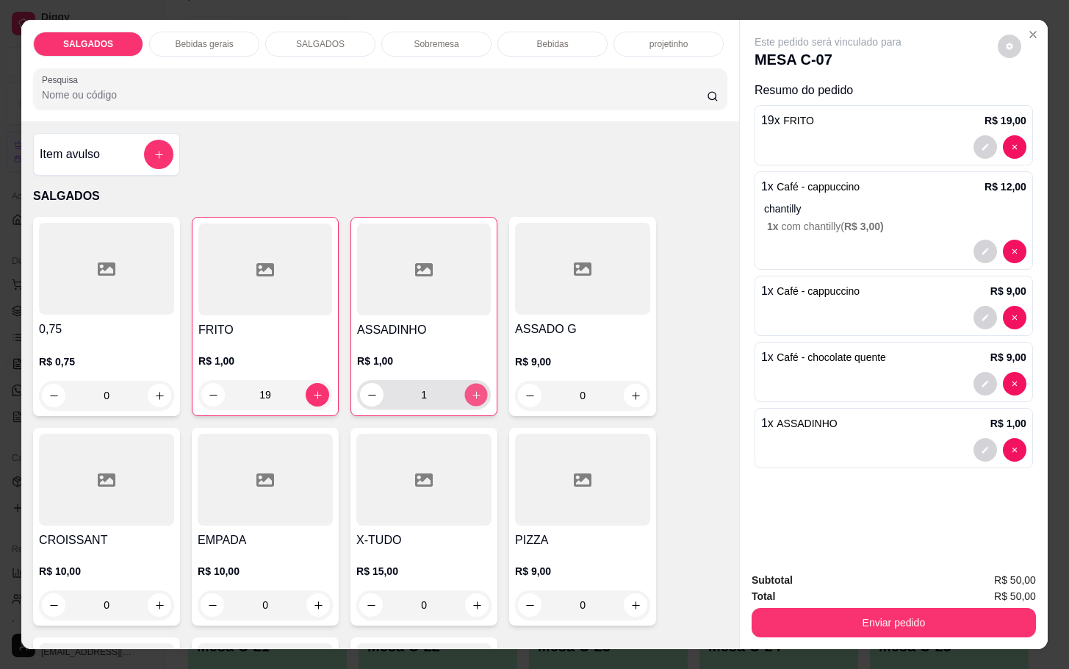
click at [471, 389] on icon "increase-product-quantity" at bounding box center [476, 394] width 11 height 11
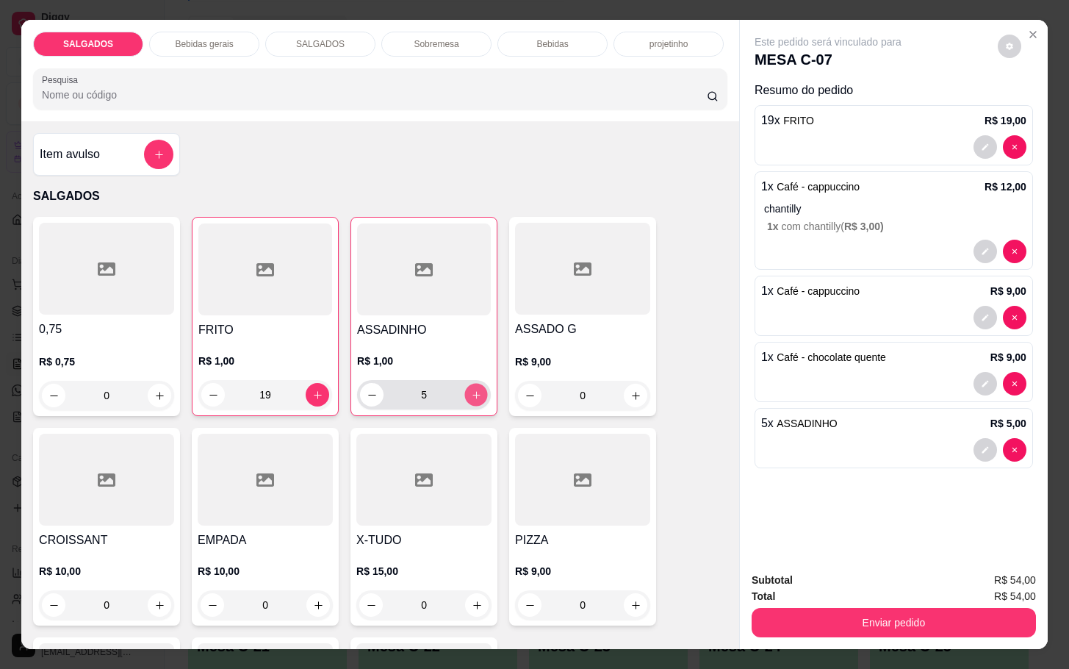
type input "6"
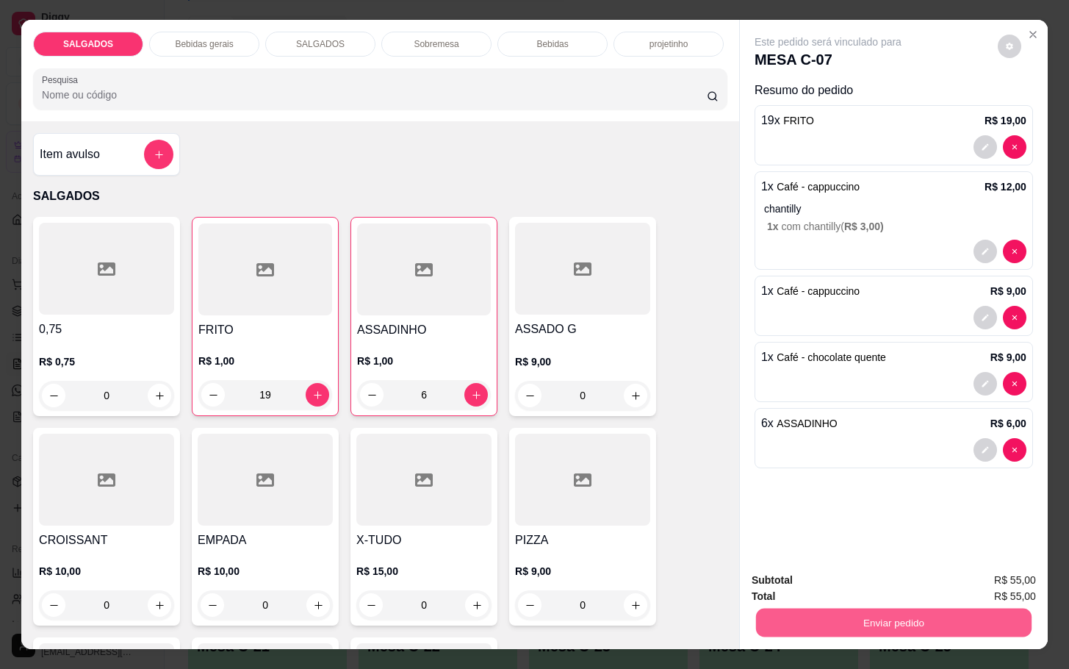
click at [821, 611] on button "Enviar pedido" at bounding box center [893, 622] width 275 height 29
click at [1021, 569] on button "Enviar pedido" at bounding box center [995, 578] width 83 height 28
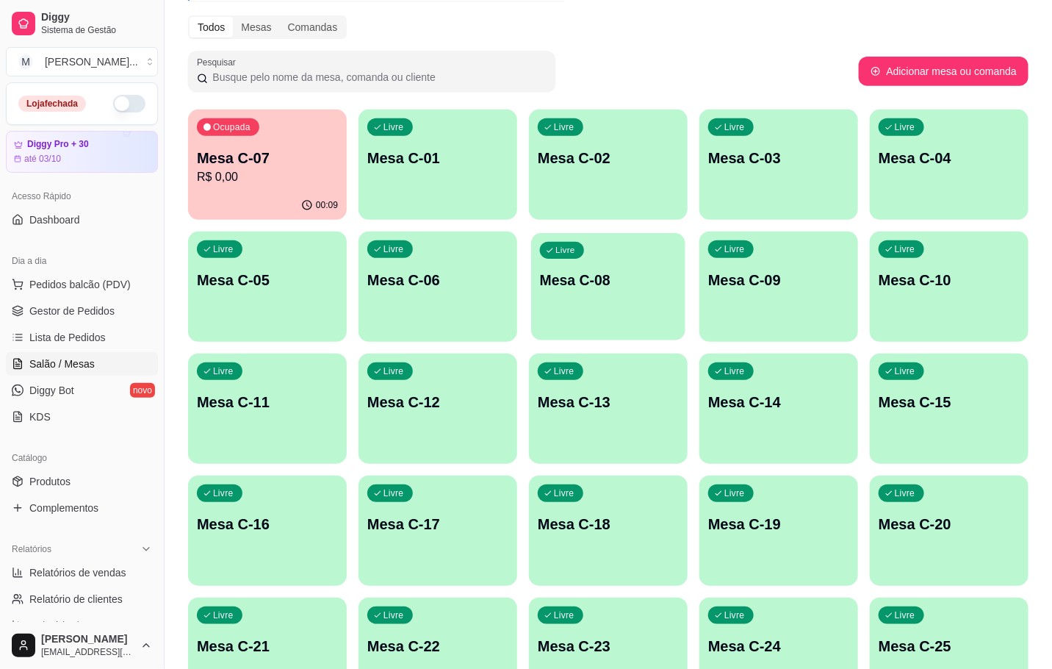
click at [674, 289] on p "Mesa C-08" at bounding box center [608, 280] width 137 height 20
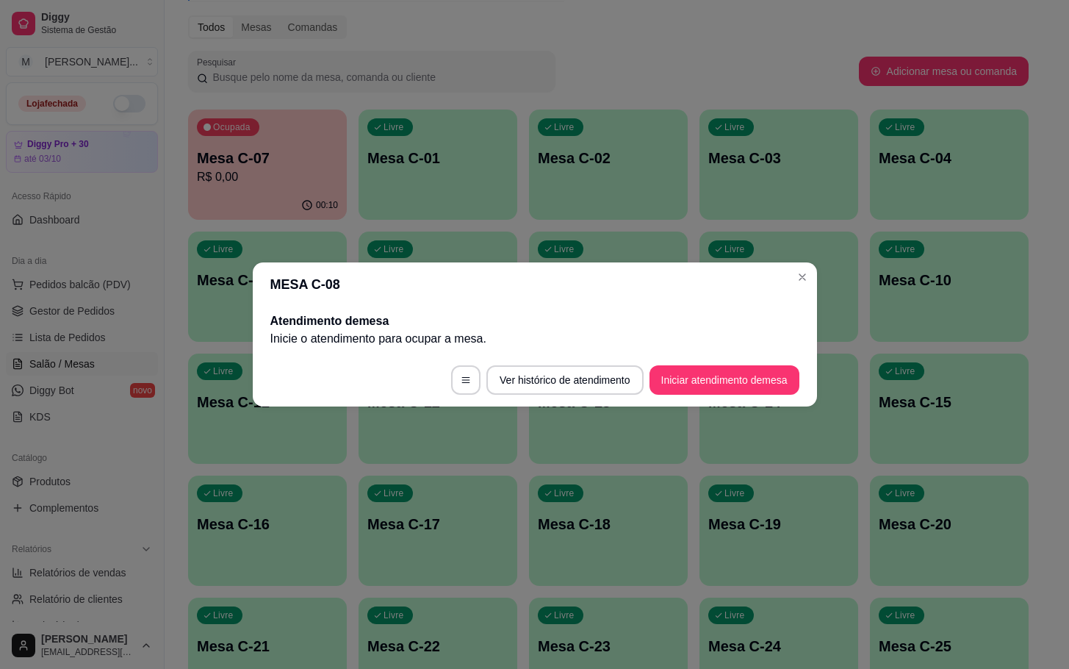
drag, startPoint x: 738, startPoint y: 362, endPoint x: 737, endPoint y: 373, distance: 11.1
click at [737, 371] on footer "Ver histórico de atendimento Iniciar atendimento de mesa" at bounding box center [535, 379] width 564 height 53
click at [737, 373] on button "Iniciar atendimento de mesa" at bounding box center [724, 379] width 150 height 29
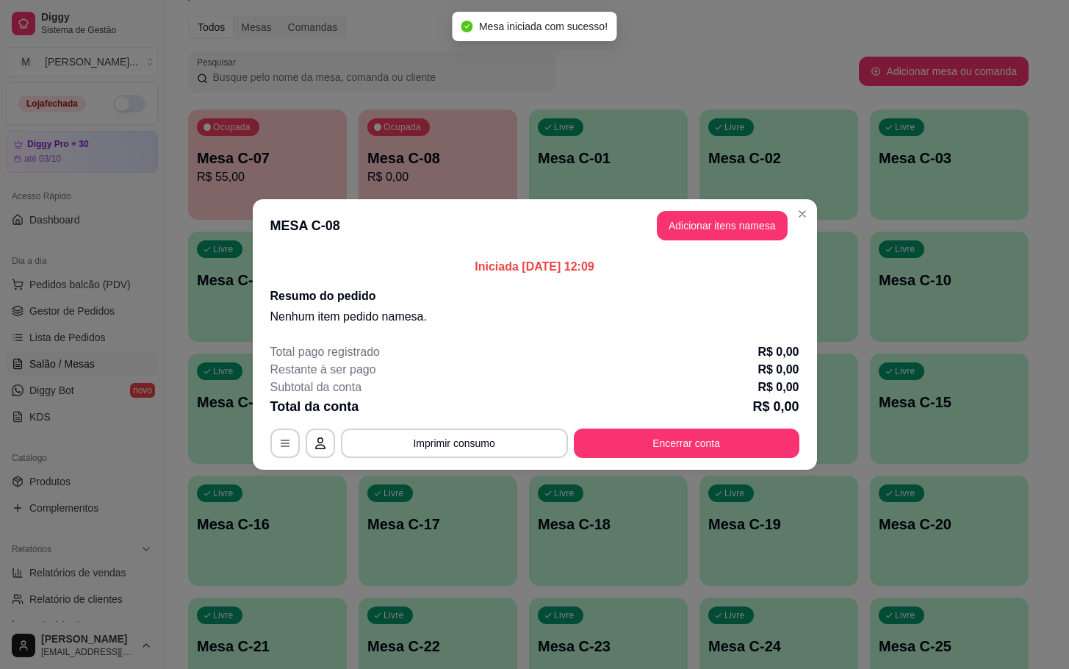
click at [760, 249] on header "MESA C-08 Adicionar itens na mesa" at bounding box center [535, 225] width 564 height 53
click at [761, 243] on header "MESA C-08 Adicionar itens na mesa" at bounding box center [535, 225] width 564 height 53
click at [765, 239] on button "Adicionar itens na mesa" at bounding box center [722, 225] width 131 height 29
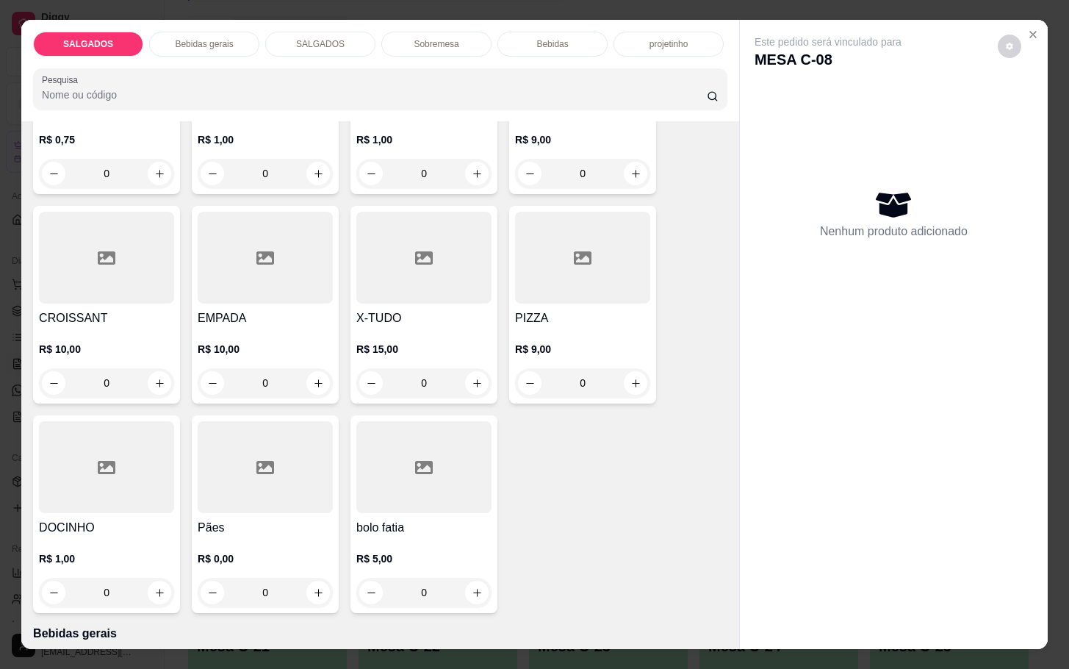
scroll to position [110, 0]
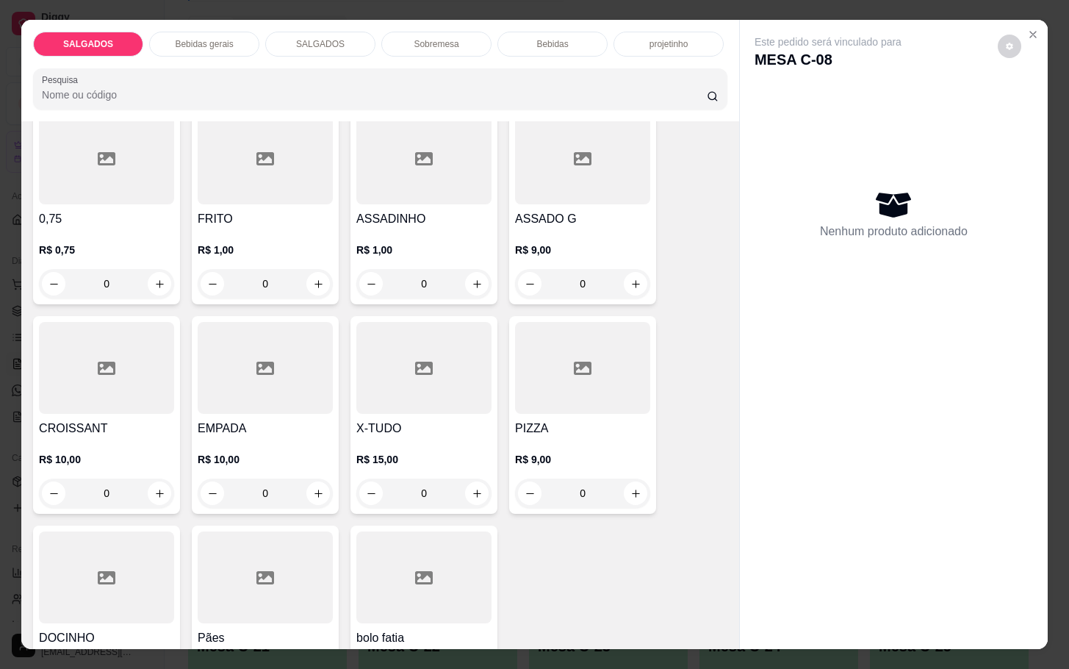
click at [265, 344] on div at bounding box center [265, 368] width 135 height 92
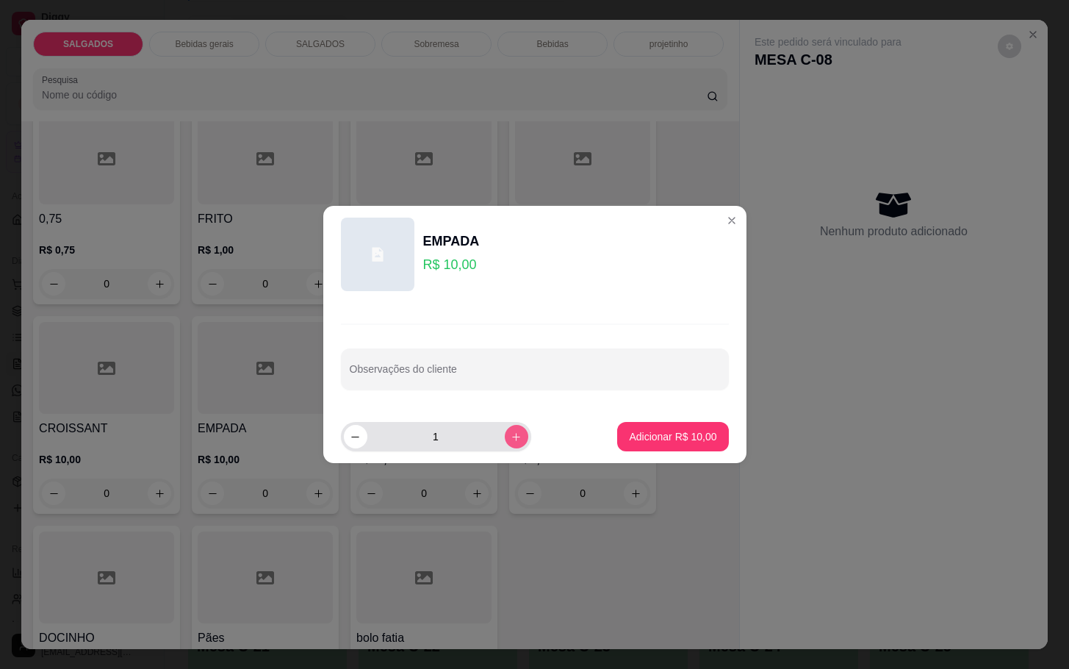
click at [512, 439] on button "increase-product-quantity" at bounding box center [517, 437] width 24 height 24
type input "2"
click at [611, 454] on footer "2 Adicionar R$ 20,00" at bounding box center [534, 436] width 423 height 53
click at [631, 448] on button "Adicionar R$ 20,00" at bounding box center [672, 436] width 111 height 29
type input "2"
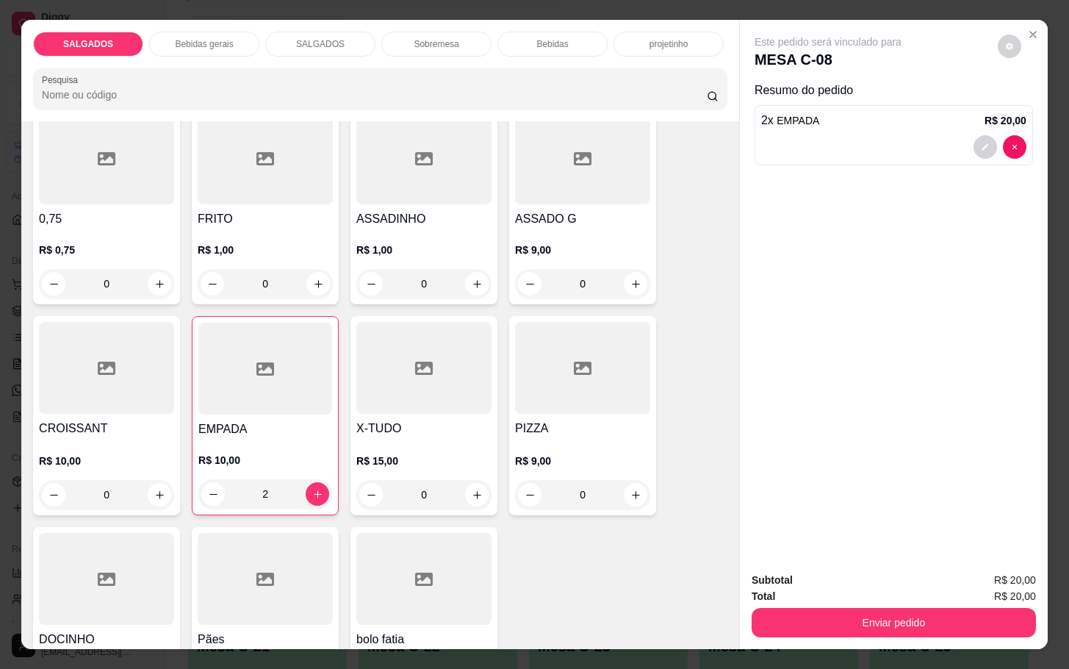
click at [220, 51] on div "SALGADOS Bebidas gerais SALGADOS Sobremesa Bebidas projetinho Pesquisa" at bounding box center [380, 70] width 718 height 101
click at [464, 269] on div "0" at bounding box center [423, 283] width 129 height 29
click at [468, 272] on button "increase-product-quantity" at bounding box center [477, 284] width 24 height 24
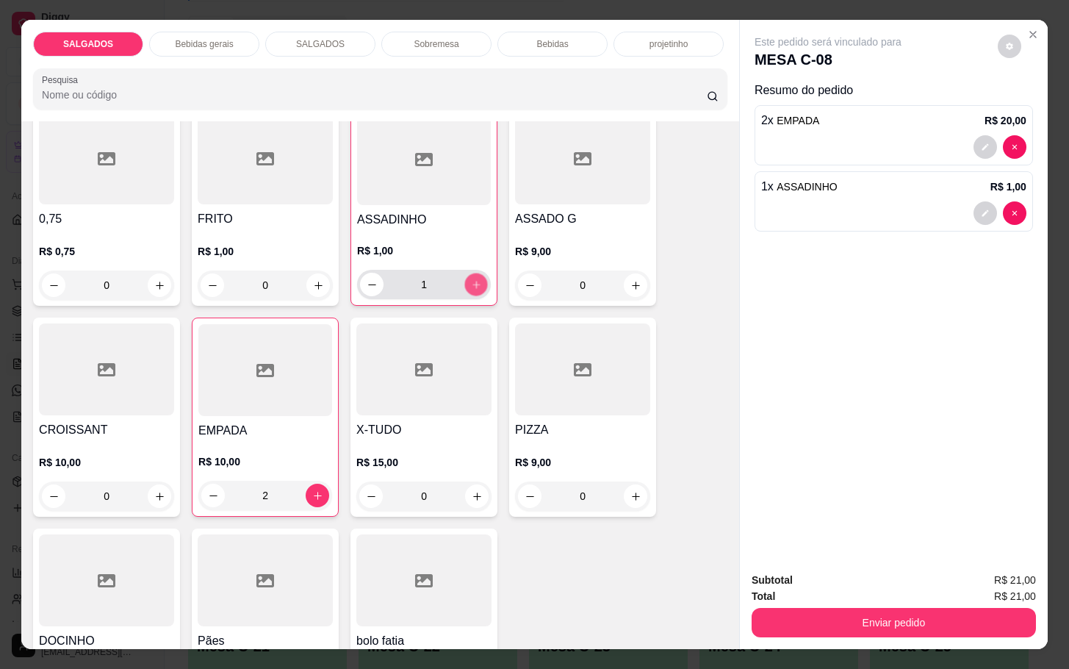
click at [469, 273] on button "increase-product-quantity" at bounding box center [476, 284] width 23 height 23
click at [471, 279] on icon "increase-product-quantity" at bounding box center [476, 284] width 11 height 11
type input "4"
click at [220, 32] on div "Bebidas gerais" at bounding box center [204, 44] width 110 height 25
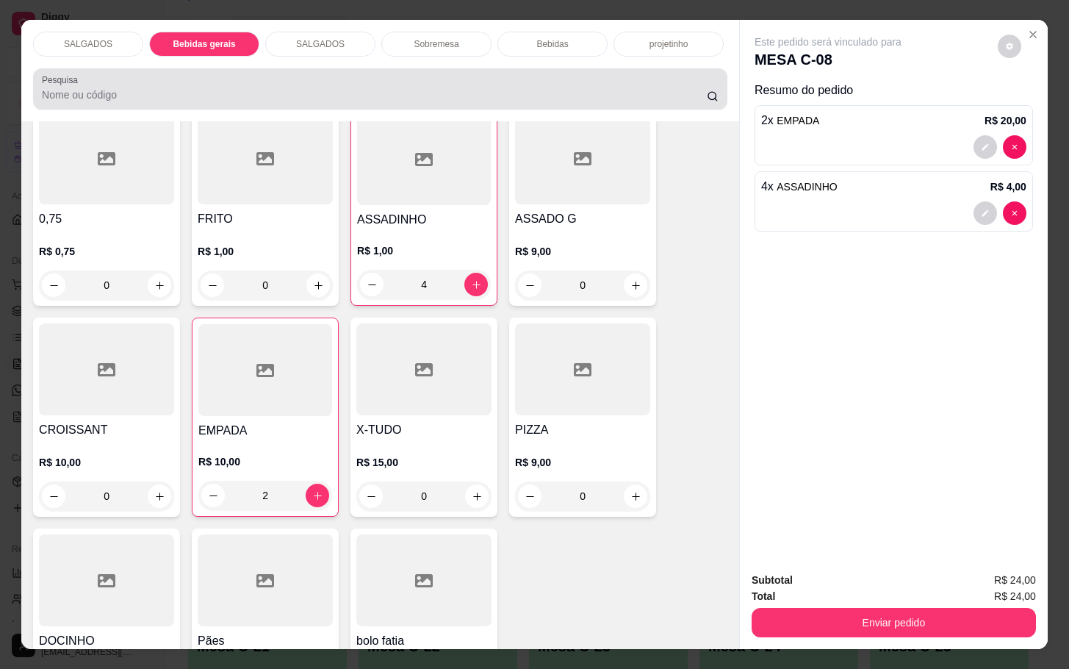
scroll to position [35, 0]
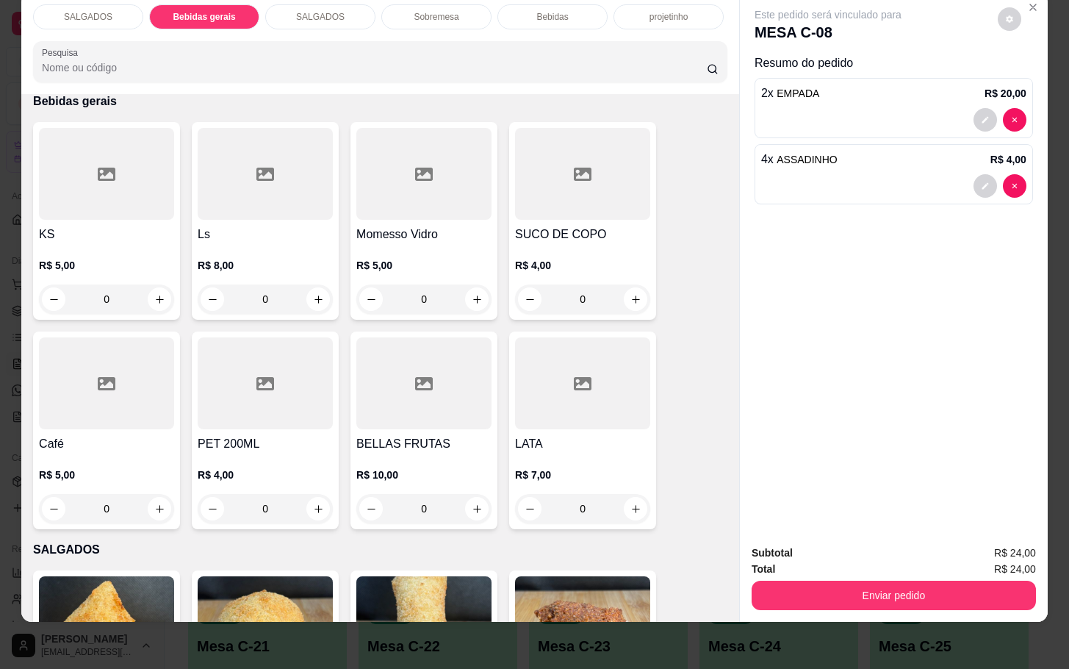
click at [77, 346] on div at bounding box center [106, 383] width 135 height 92
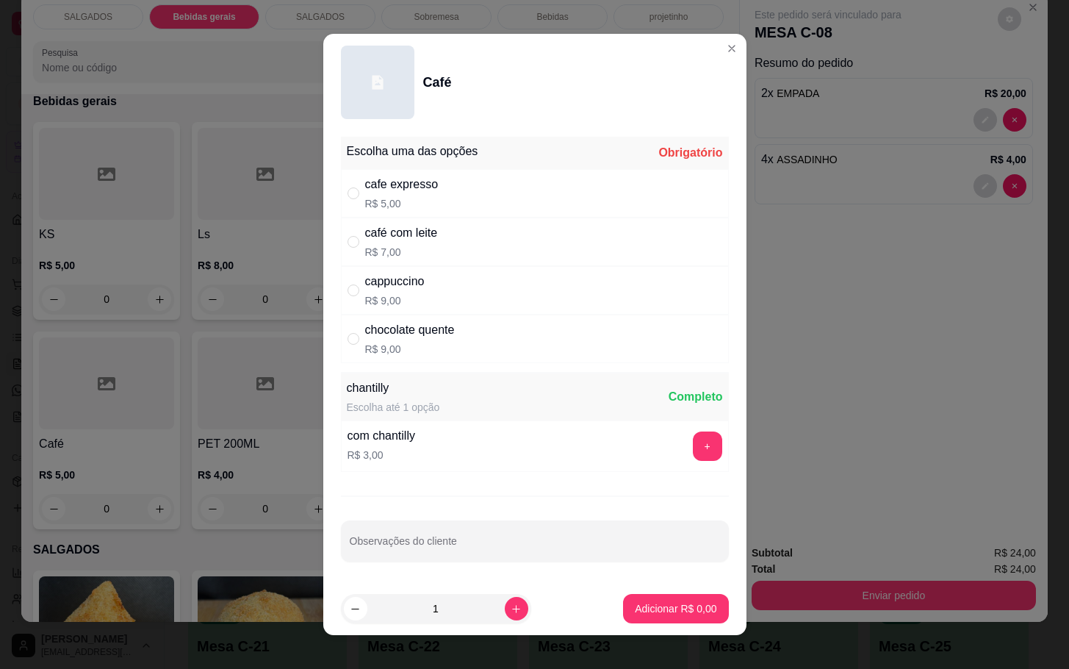
click at [417, 203] on p "R$ 5,00" at bounding box center [401, 203] width 73 height 15
click at [413, 231] on div "café com leite" at bounding box center [401, 233] width 73 height 18
radio input "false"
radio input "true"
click at [644, 608] on p "Adicionar R$ 7,00" at bounding box center [675, 608] width 79 height 14
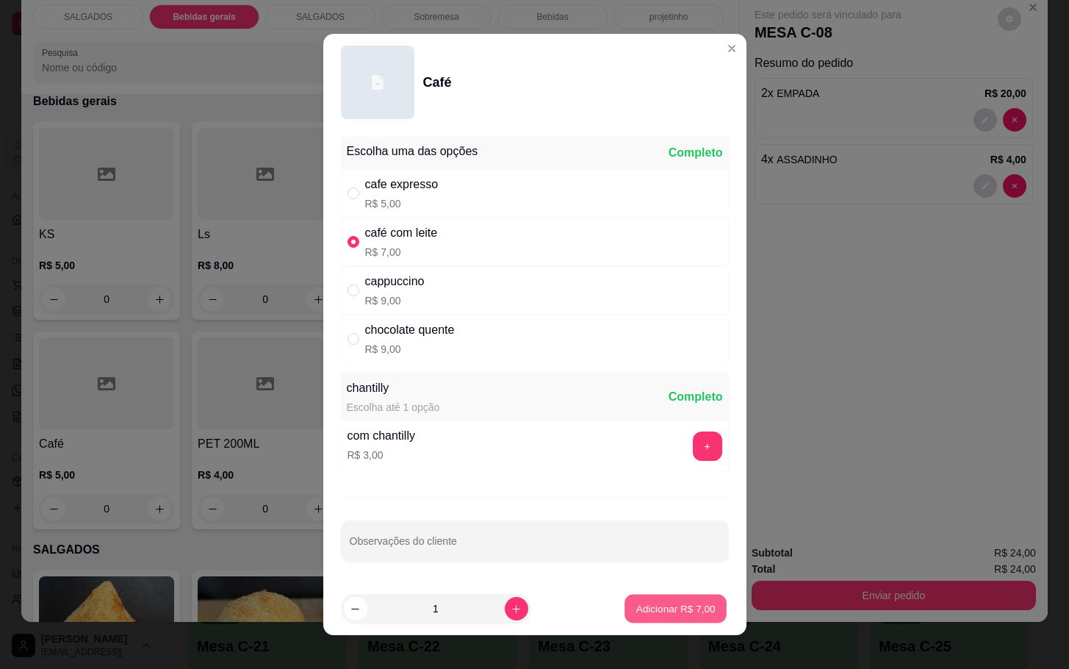
type input "1"
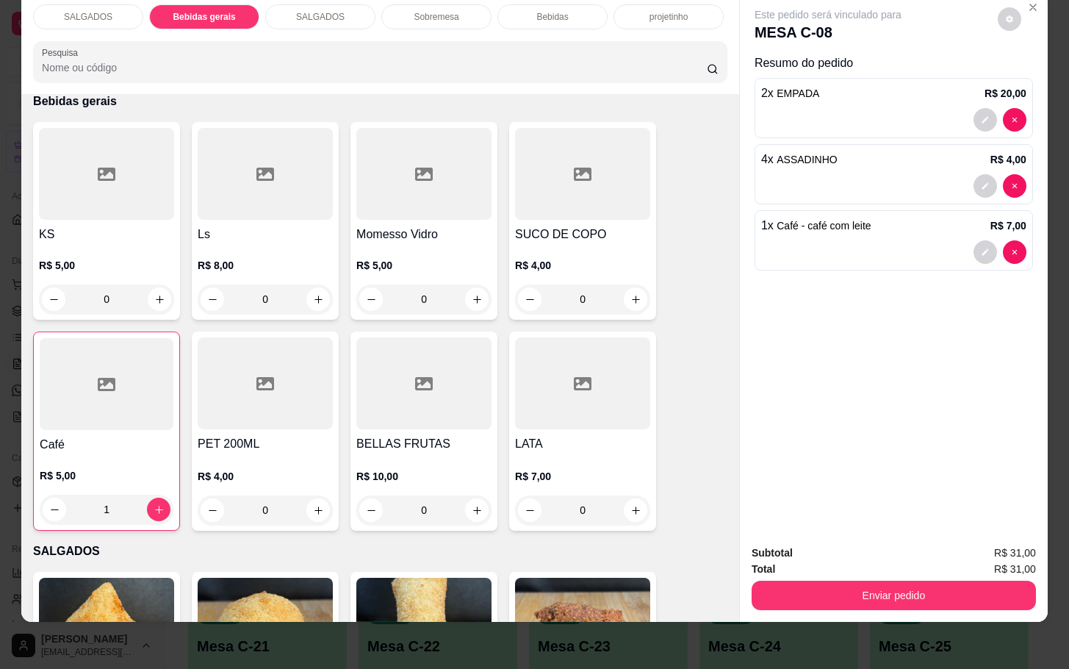
click at [95, 436] on h4 "Café" at bounding box center [107, 445] width 134 height 18
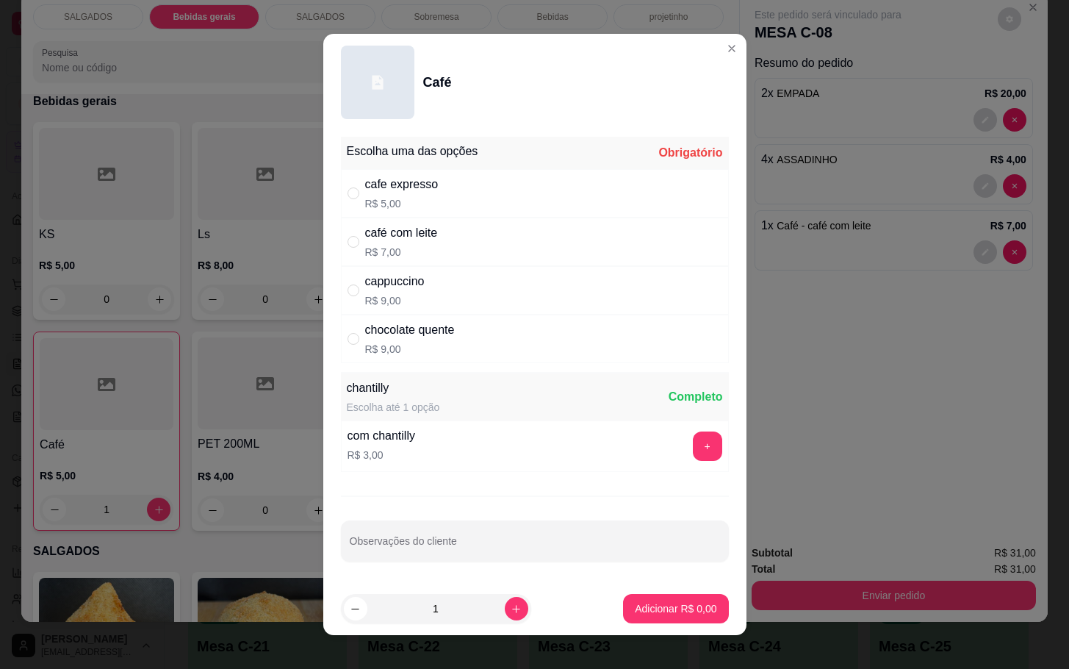
click at [492, 320] on div "chocolate quente R$ 9,00" at bounding box center [535, 338] width 388 height 48
radio input "true"
click at [541, 275] on div "cappuccino R$ 9,00" at bounding box center [535, 290] width 388 height 48
radio input "true"
radio input "false"
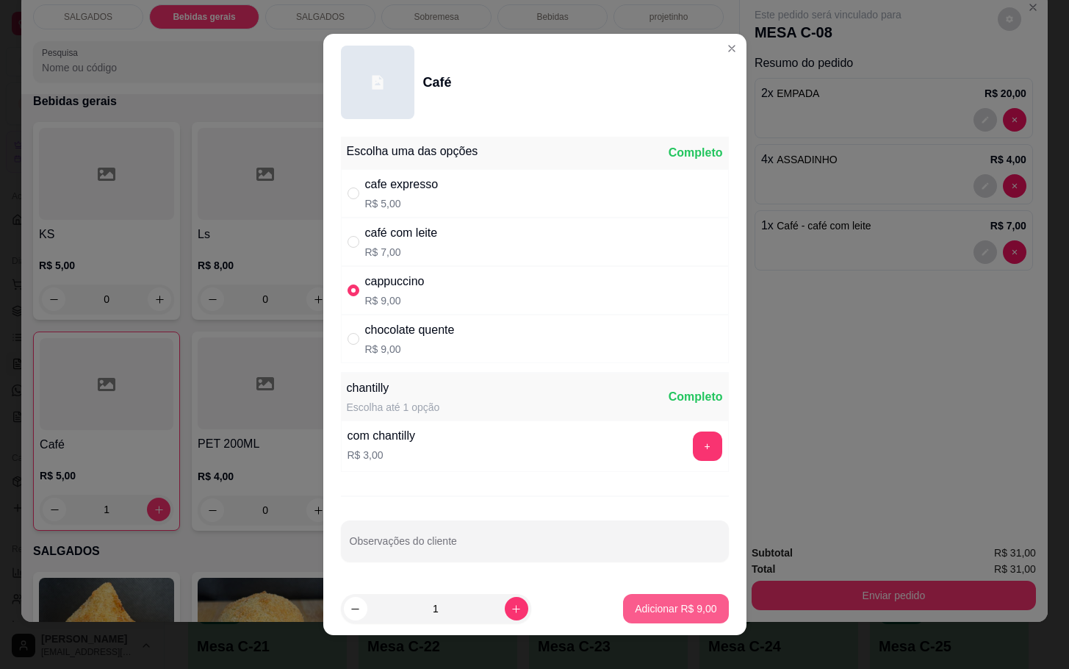
click at [675, 599] on button "Adicionar R$ 9,00" at bounding box center [675, 608] width 105 height 29
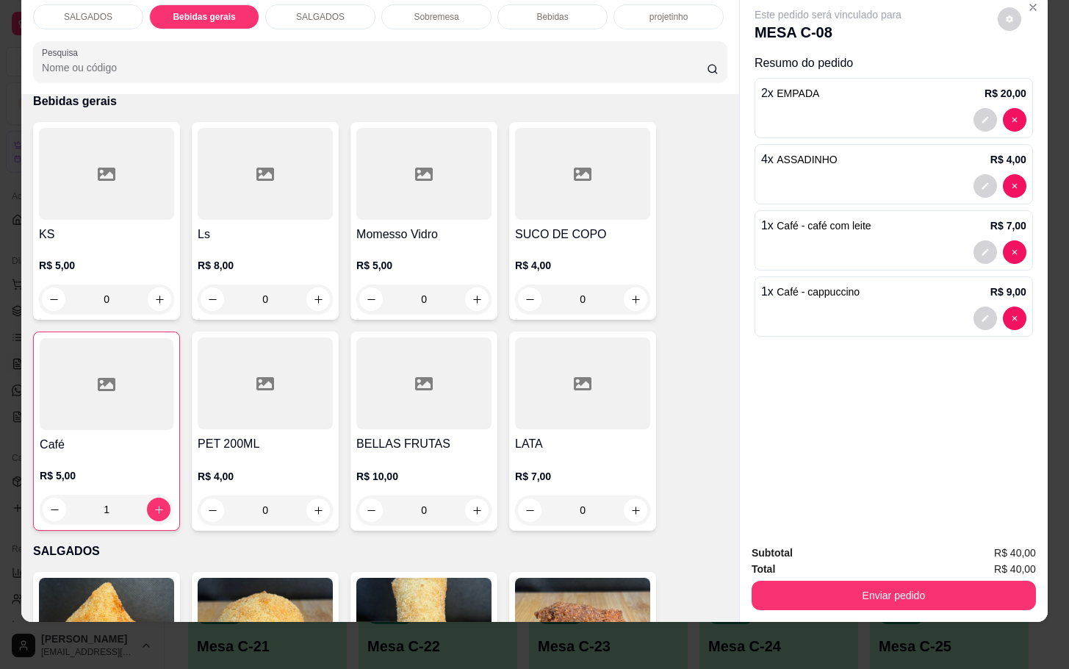
click at [856, 598] on div "Subtotal R$ 40,00 Total R$ 40,00 Enviar pedido" at bounding box center [894, 577] width 308 height 89
click at [868, 591] on button "Enviar pedido" at bounding box center [894, 594] width 284 height 29
click at [979, 547] on button "Enviar pedido" at bounding box center [995, 543] width 83 height 28
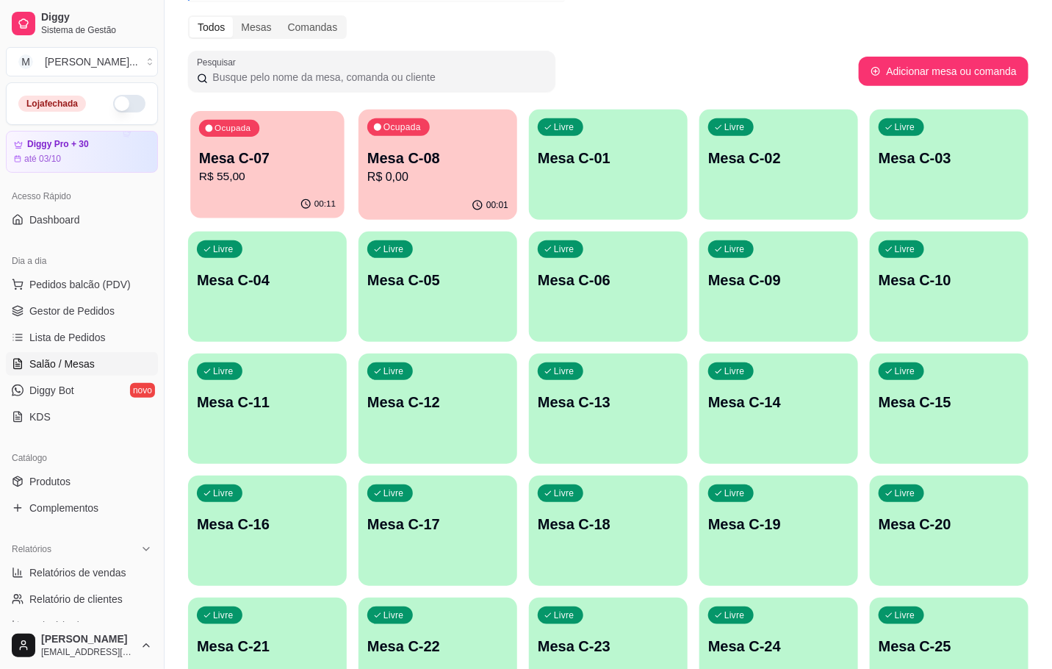
click at [234, 168] on p "R$ 55,00" at bounding box center [267, 176] width 137 height 17
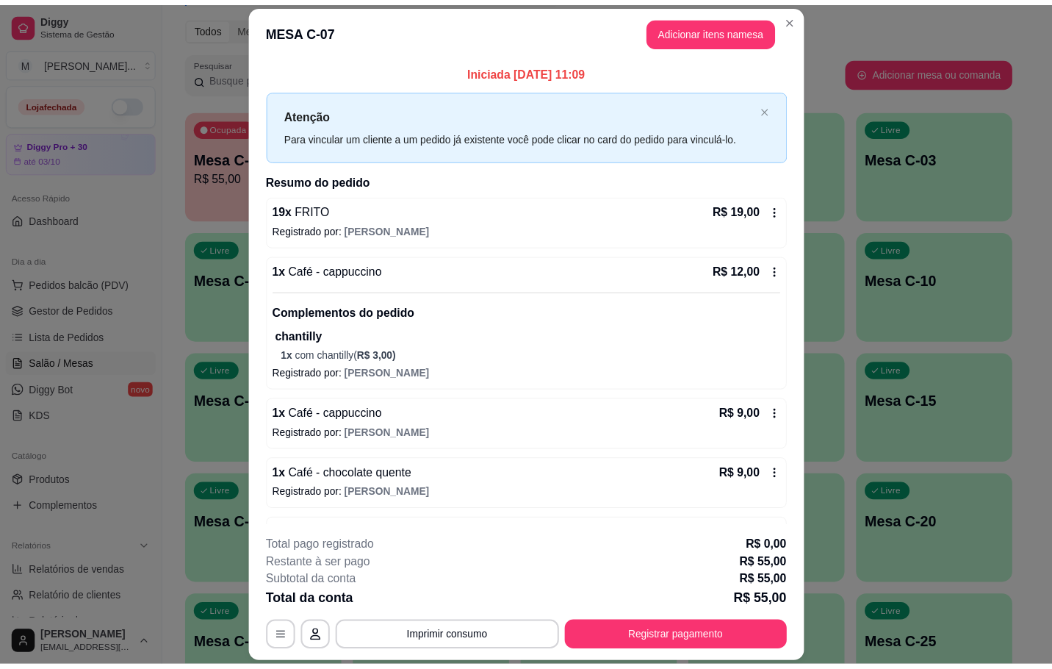
scroll to position [53, 0]
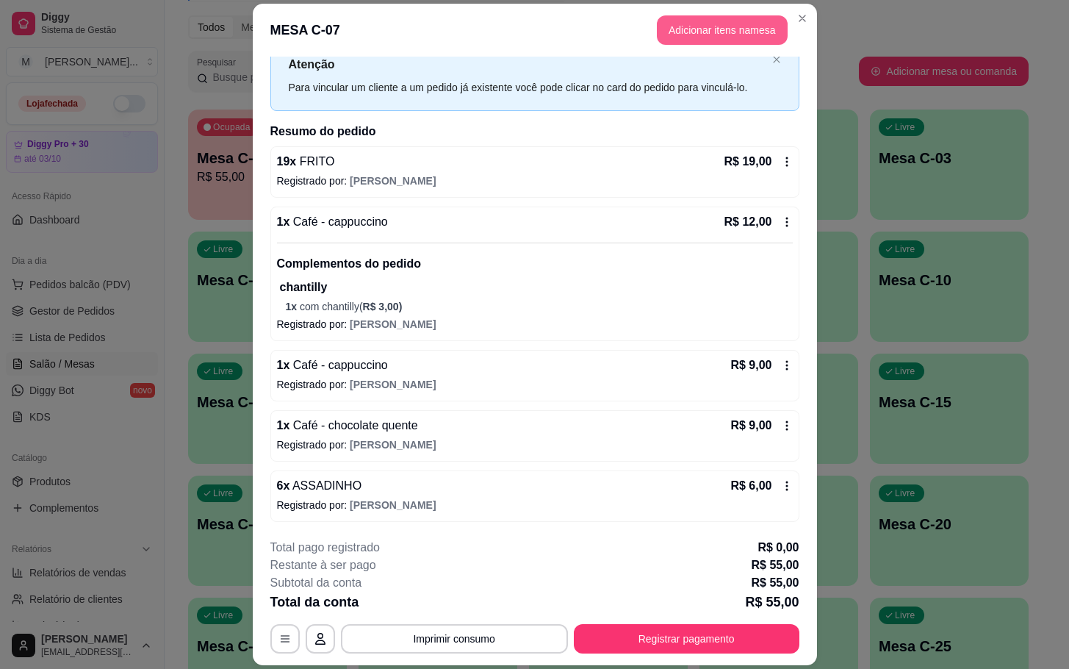
click at [701, 32] on button "Adicionar itens na mesa" at bounding box center [722, 29] width 131 height 29
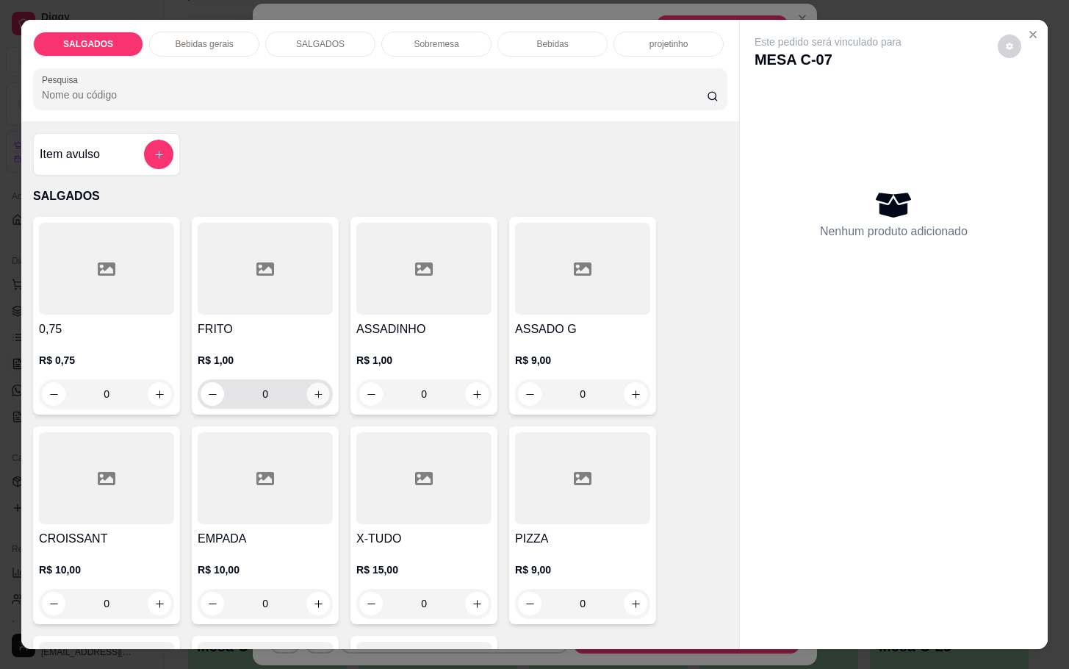
click at [313, 389] on icon "increase-product-quantity" at bounding box center [318, 394] width 11 height 11
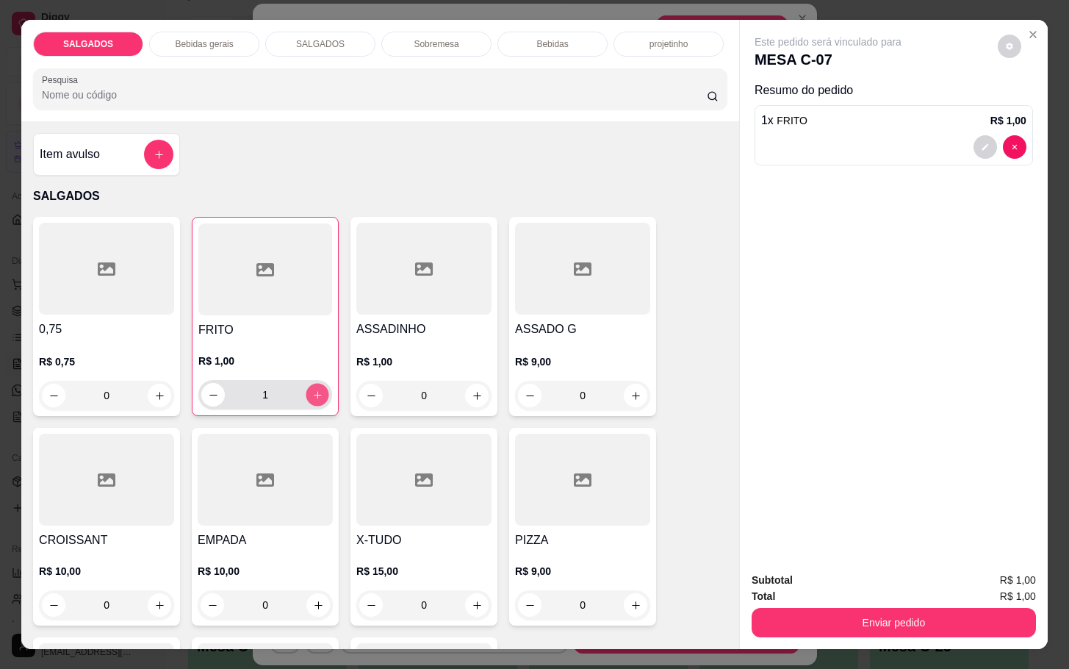
click at [312, 389] on icon "increase-product-quantity" at bounding box center [317, 394] width 11 height 11
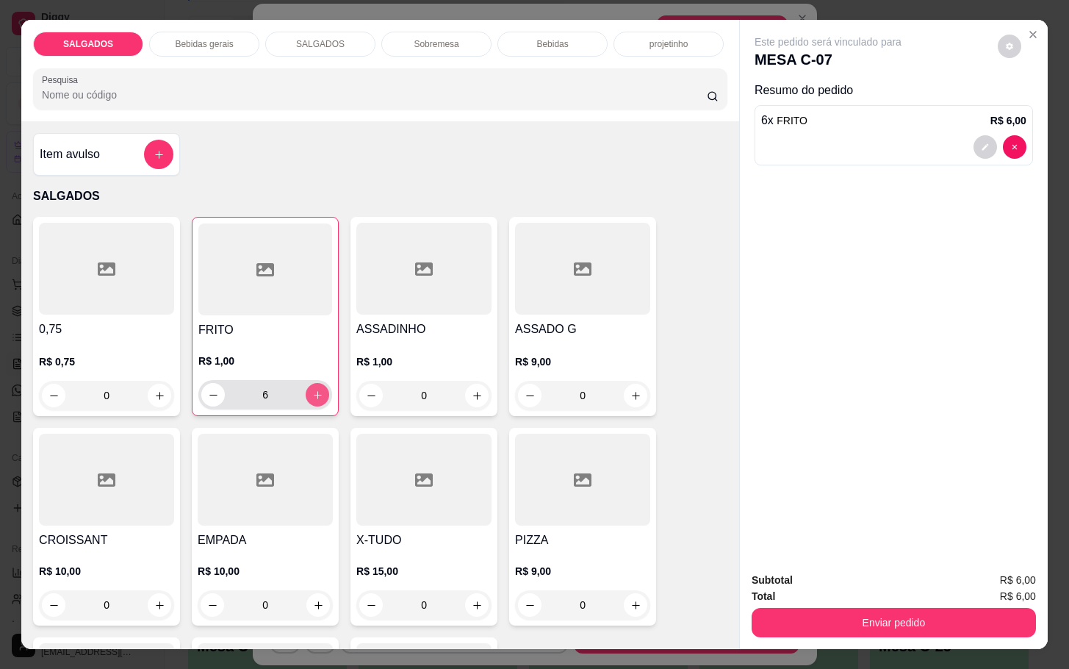
click at [312, 389] on icon "increase-product-quantity" at bounding box center [317, 394] width 11 height 11
type input "7"
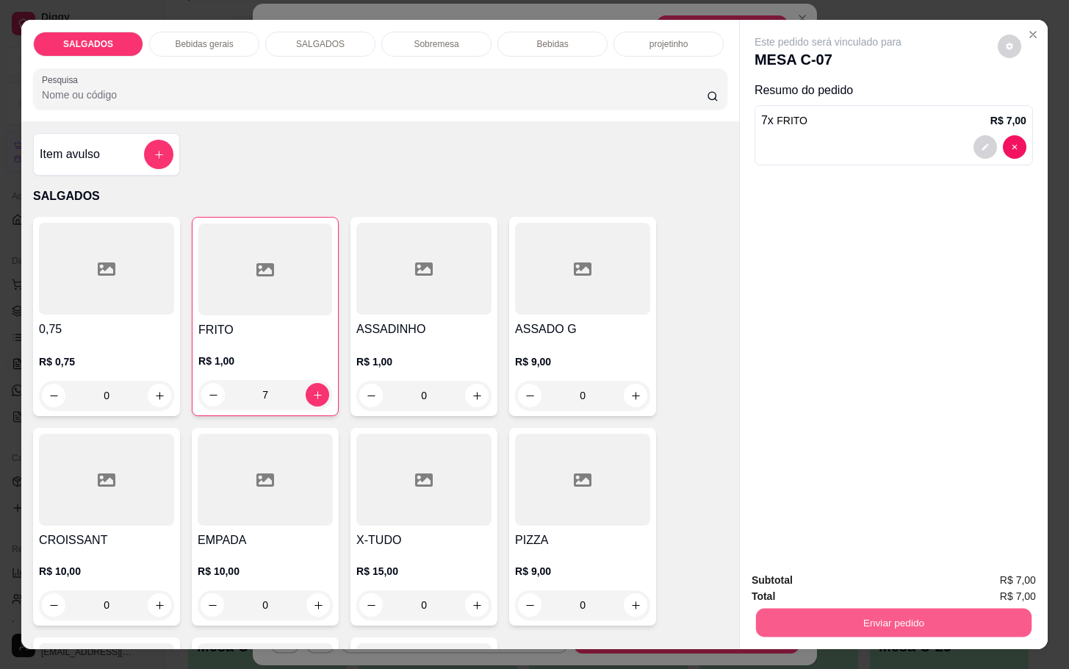
click at [829, 621] on button "Enviar pedido" at bounding box center [893, 622] width 275 height 29
click at [973, 586] on button "Enviar pedido" at bounding box center [995, 578] width 83 height 28
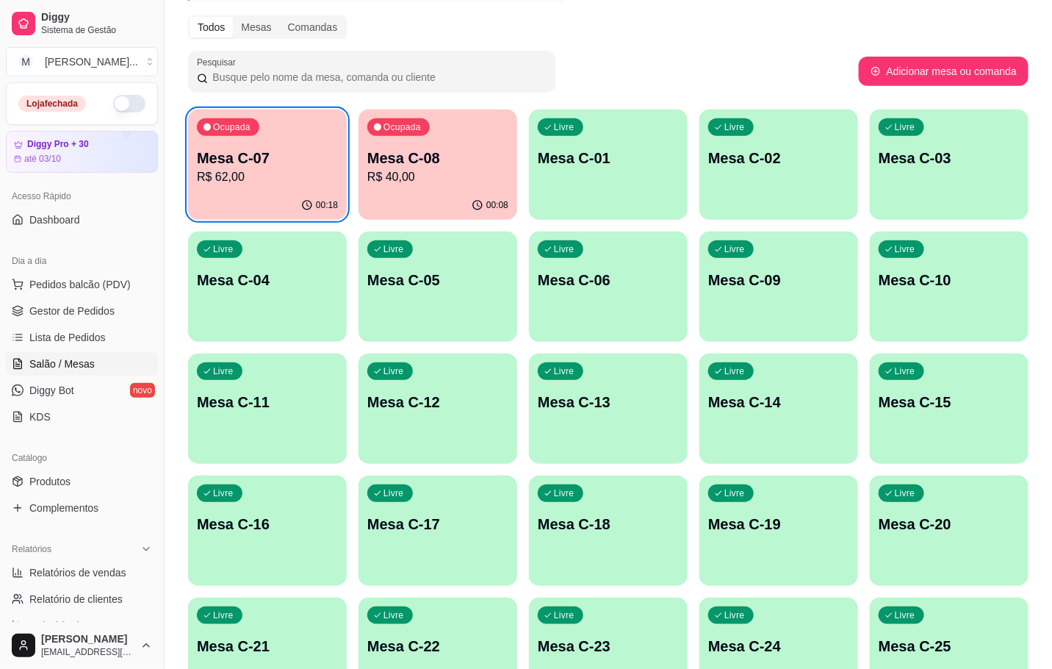
click at [256, 174] on p "R$ 62,00" at bounding box center [267, 177] width 141 height 18
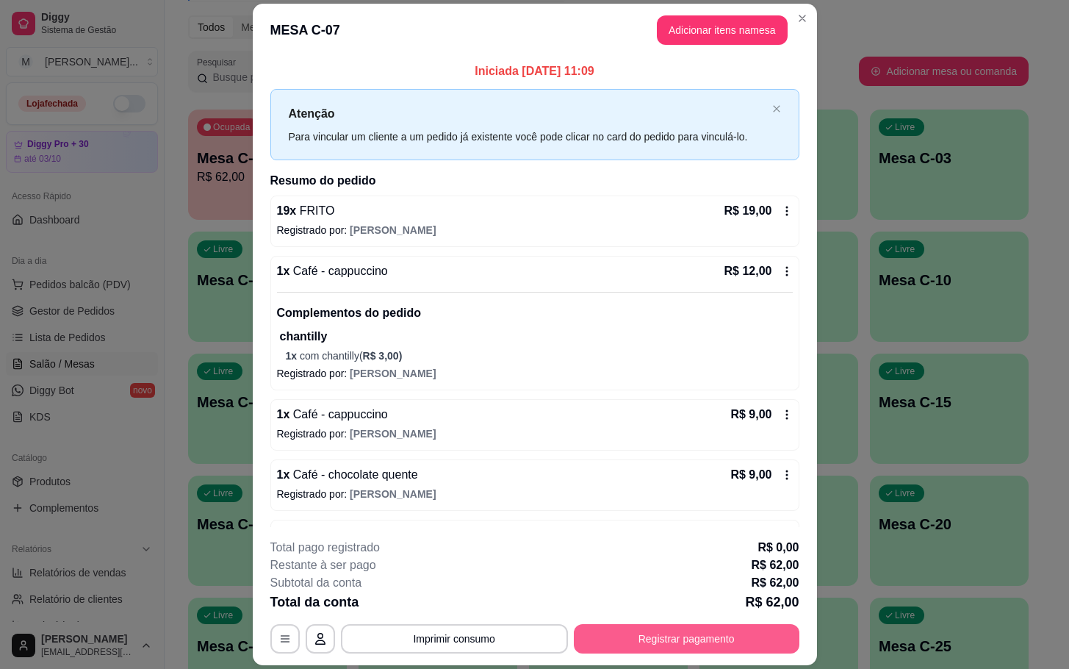
click at [664, 628] on button "Registrar pagamento" at bounding box center [687, 638] width 226 height 29
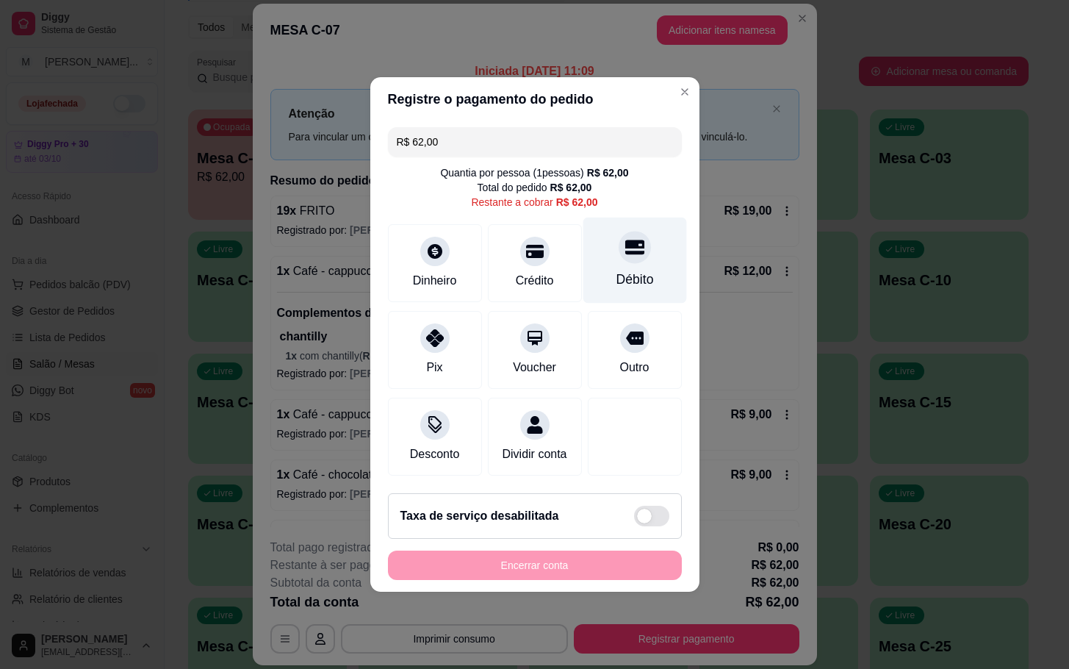
click at [635, 270] on div "Débito" at bounding box center [634, 279] width 37 height 19
type input "R$ 0,00"
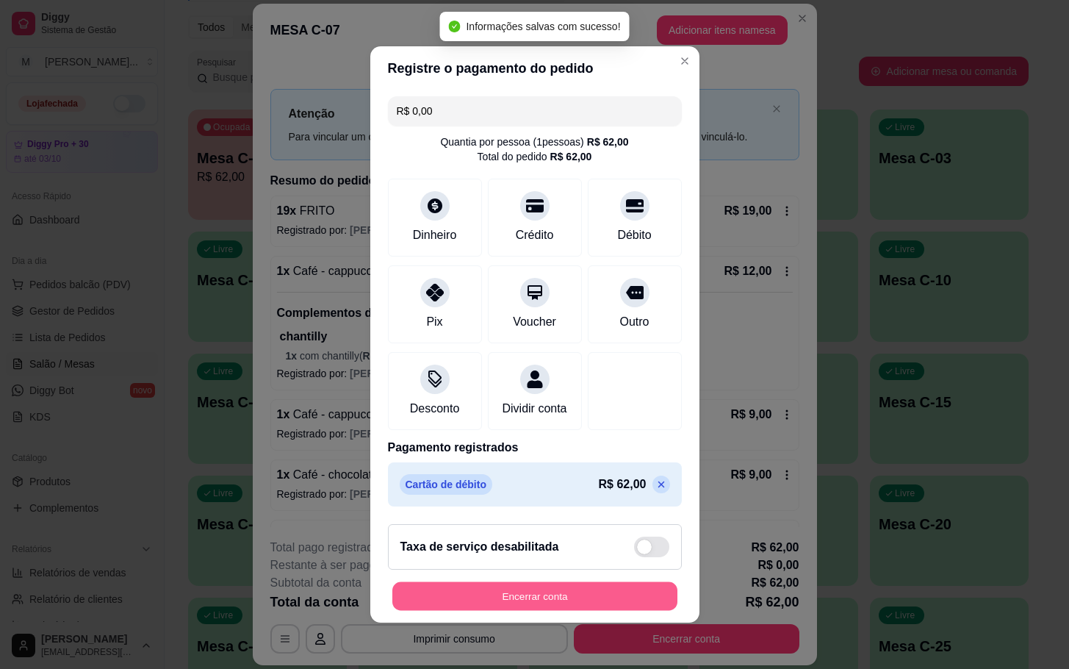
click at [619, 608] on button "Encerrar conta" at bounding box center [534, 596] width 285 height 29
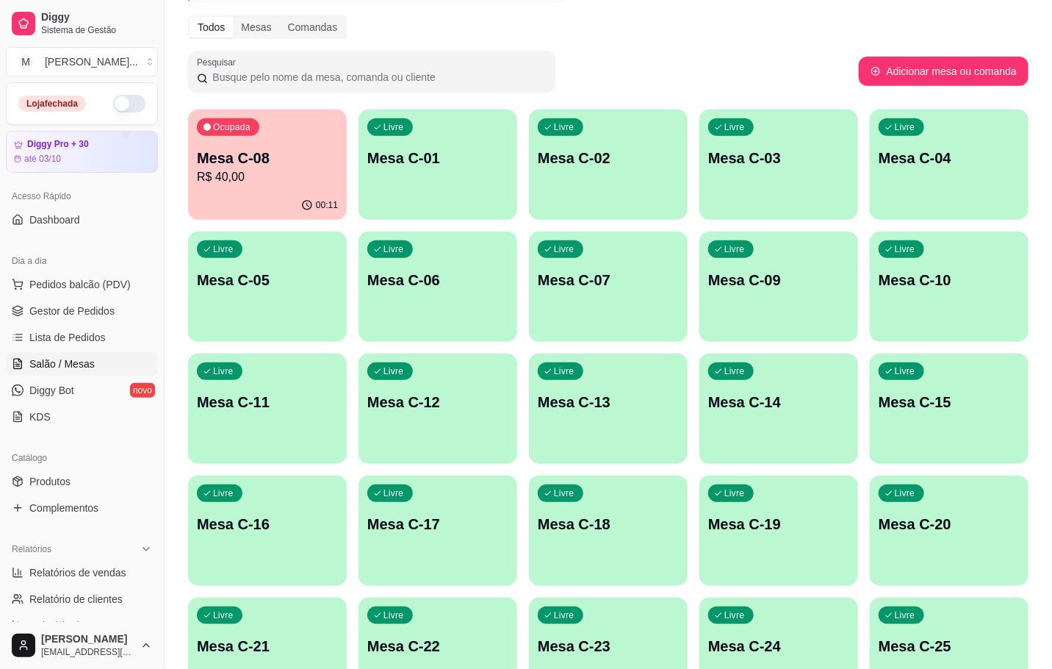
click at [240, 181] on p "R$ 40,00" at bounding box center [267, 177] width 141 height 18
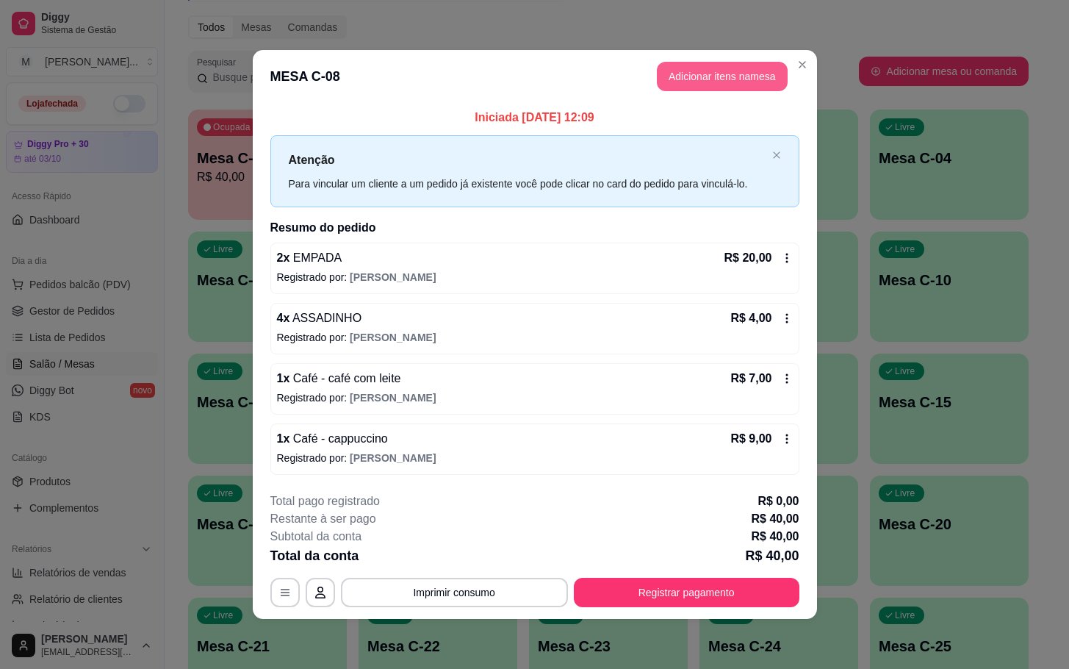
click at [706, 78] on button "Adicionar itens na mesa" at bounding box center [722, 76] width 131 height 29
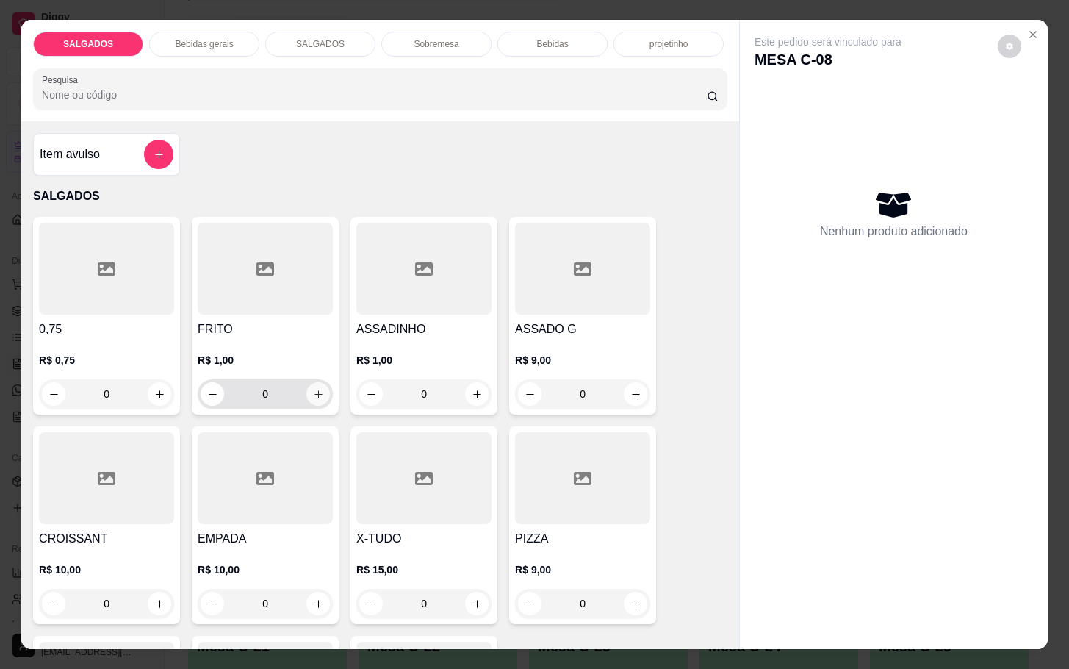
click at [314, 389] on icon "increase-product-quantity" at bounding box center [318, 394] width 11 height 11
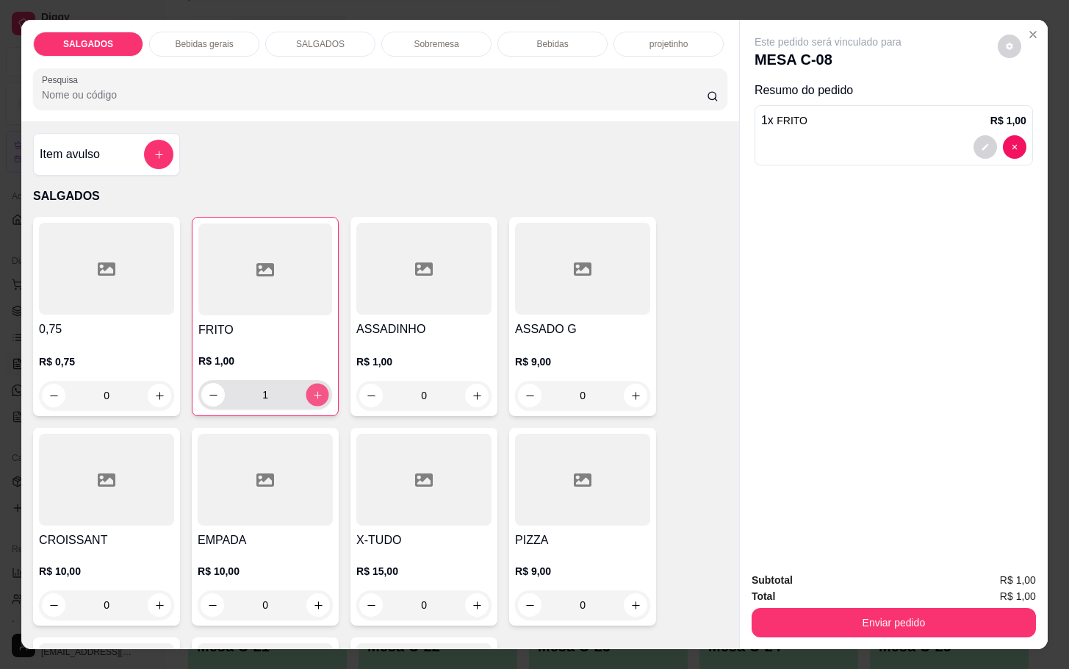
click at [314, 389] on icon "increase-product-quantity" at bounding box center [317, 394] width 11 height 11
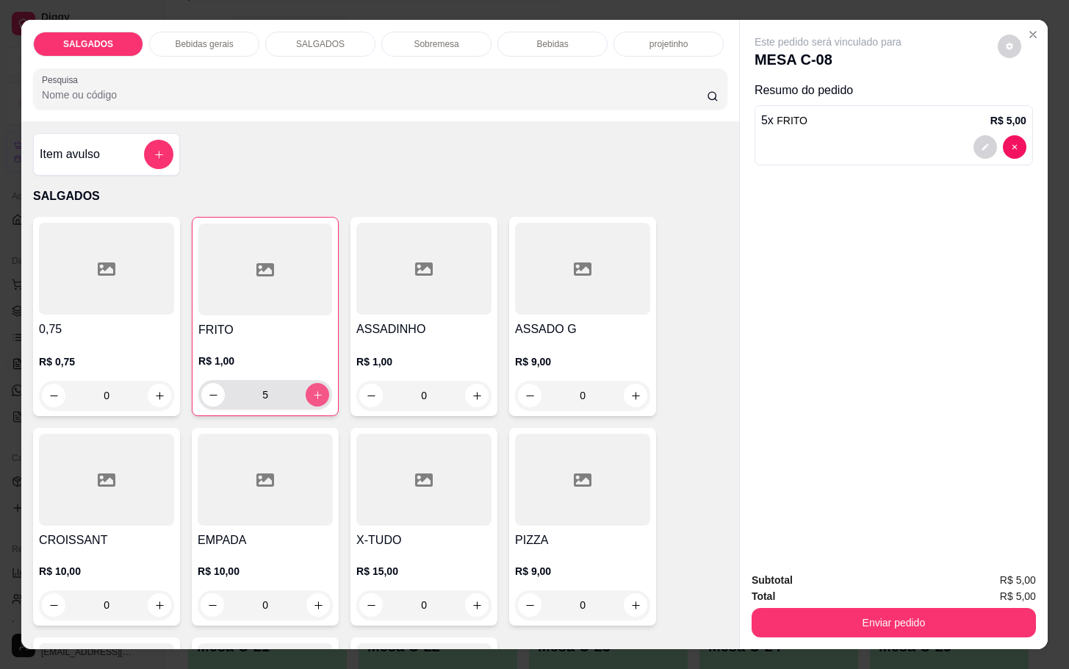
type input "6"
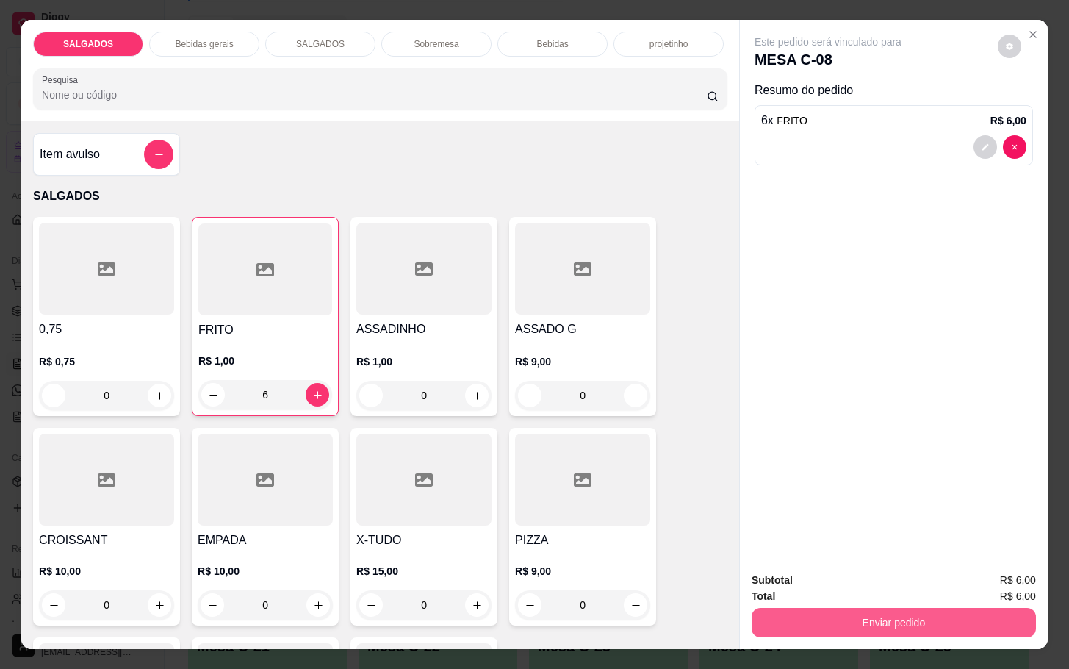
click at [884, 617] on button "Enviar pedido" at bounding box center [894, 622] width 284 height 29
click at [987, 584] on button "Enviar pedido" at bounding box center [995, 578] width 83 height 28
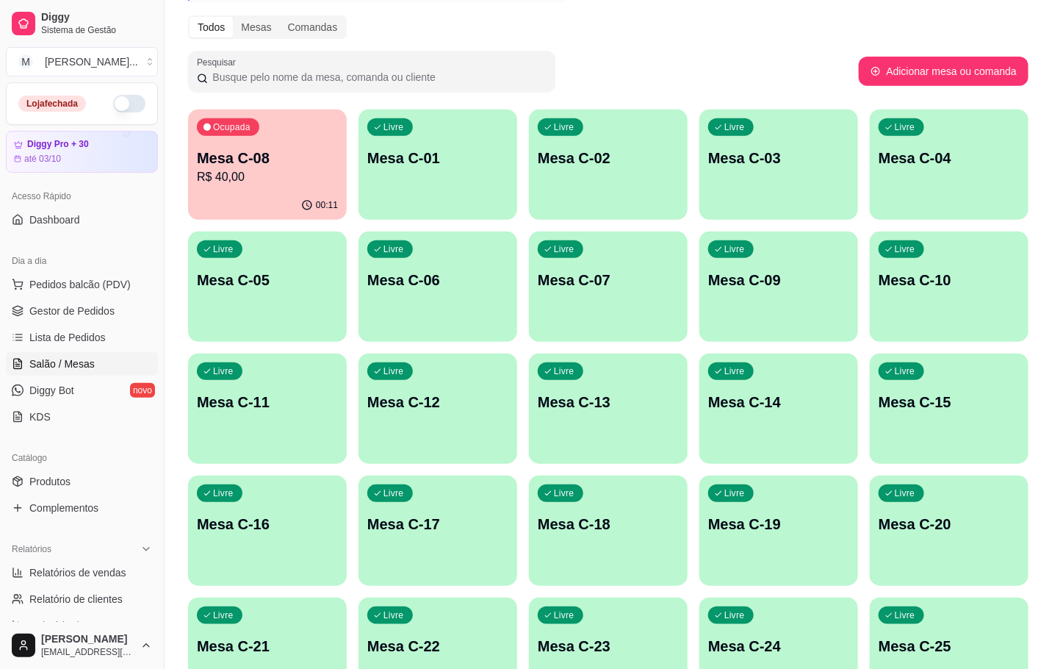
click at [274, 192] on div "00:11" at bounding box center [267, 205] width 159 height 29
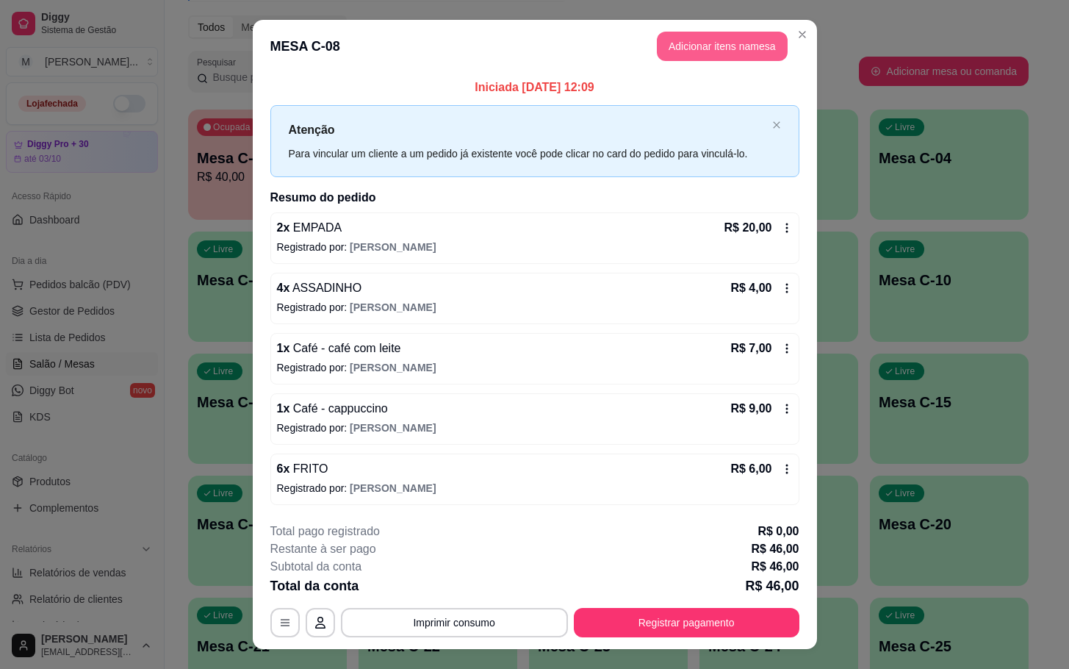
click at [725, 60] on header "MESA C-08 Adicionar itens na mesa" at bounding box center [535, 46] width 564 height 53
click at [743, 58] on button "Adicionar itens na mesa" at bounding box center [722, 46] width 126 height 29
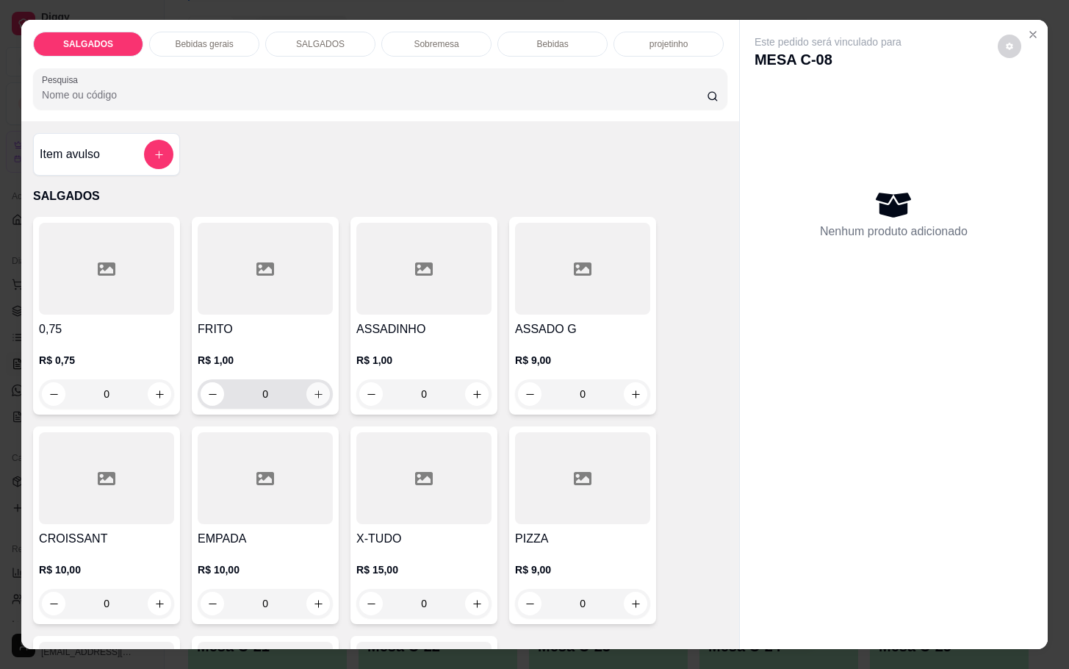
click at [313, 382] on button "increase-product-quantity" at bounding box center [318, 394] width 24 height 24
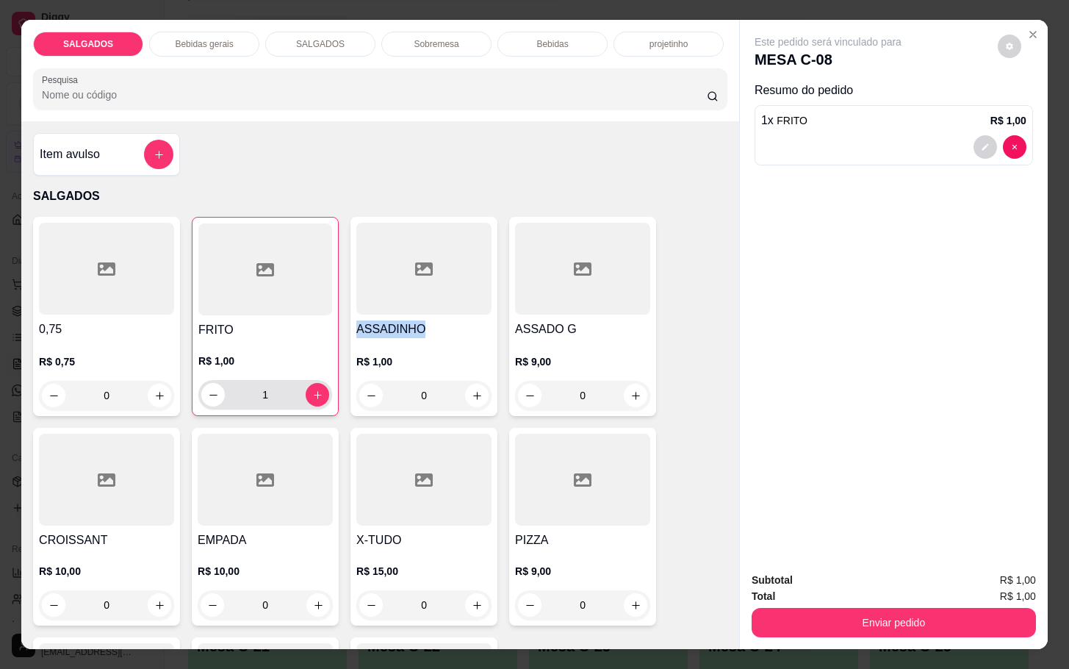
click at [313, 380] on div "1" at bounding box center [265, 394] width 128 height 29
click at [313, 389] on icon "increase-product-quantity" at bounding box center [317, 394] width 11 height 11
click at [312, 389] on icon "increase-product-quantity" at bounding box center [317, 394] width 11 height 11
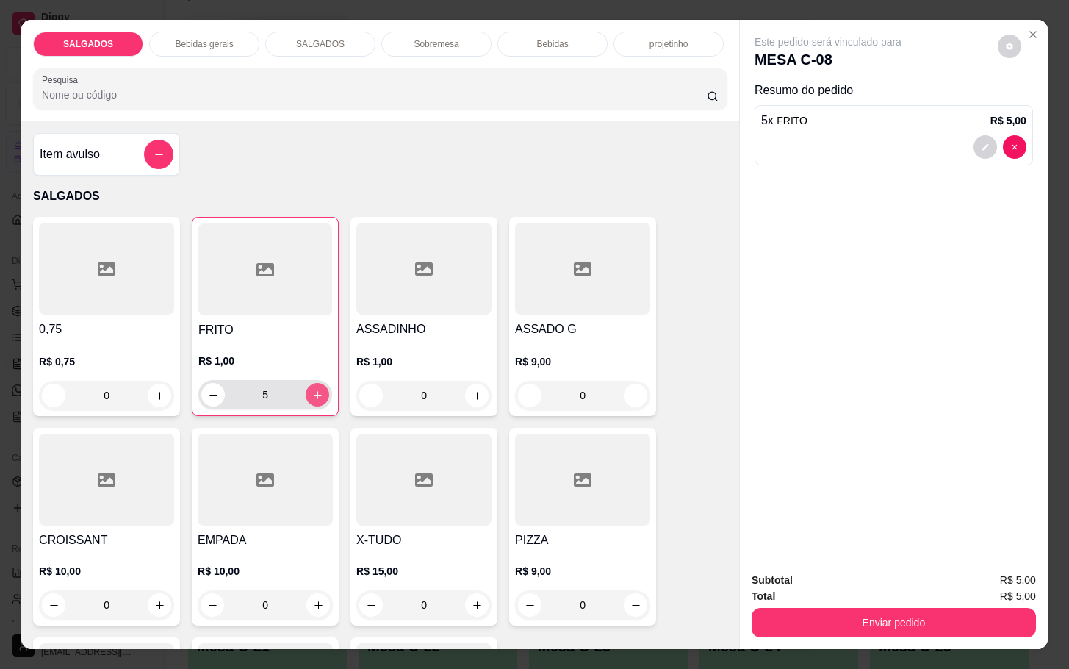
click at [312, 389] on icon "increase-product-quantity" at bounding box center [317, 394] width 11 height 11
type input "6"
click at [873, 624] on button "Enviar pedido" at bounding box center [894, 622] width 284 height 29
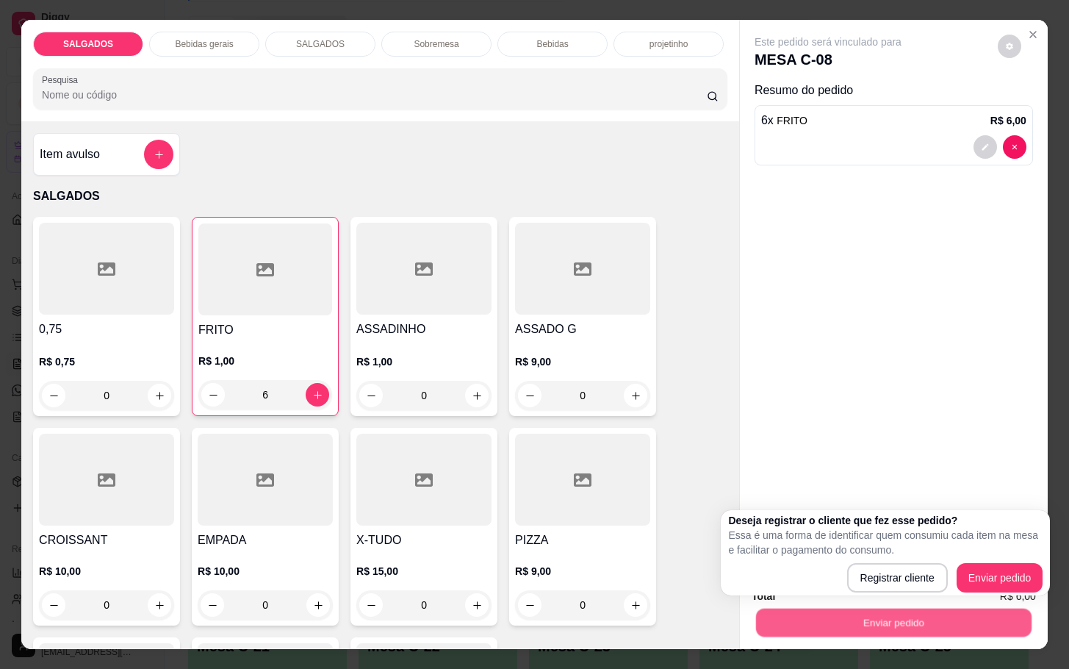
click at [873, 617] on button "Enviar pedido" at bounding box center [893, 622] width 275 height 29
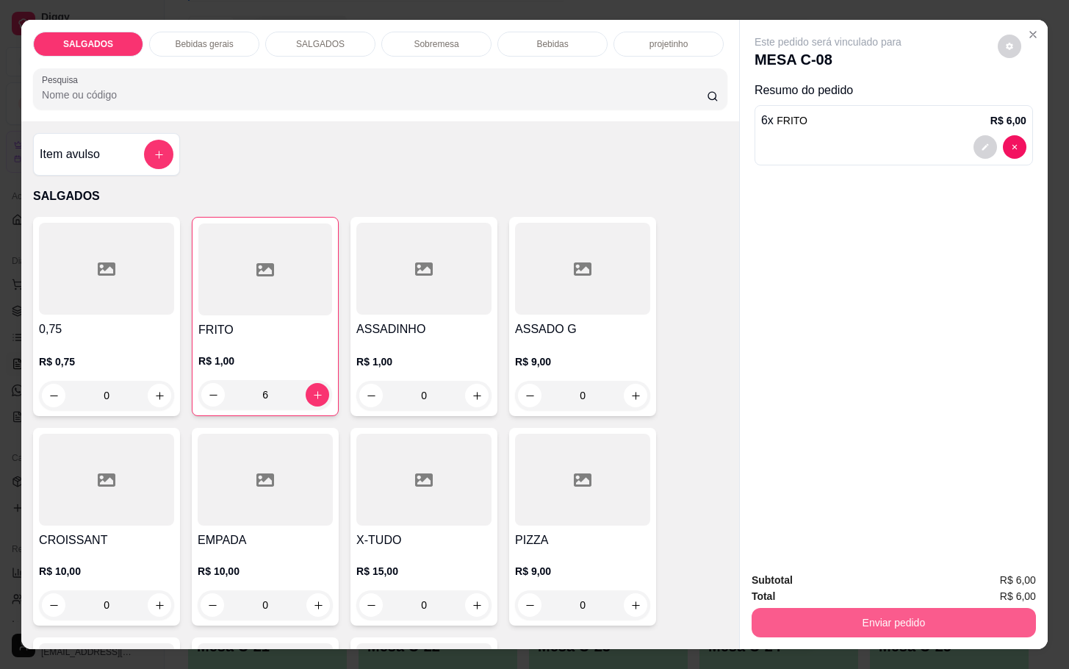
click at [924, 608] on button "Enviar pedido" at bounding box center [894, 622] width 284 height 29
click at [983, 580] on button "Enviar pedido" at bounding box center [995, 578] width 83 height 28
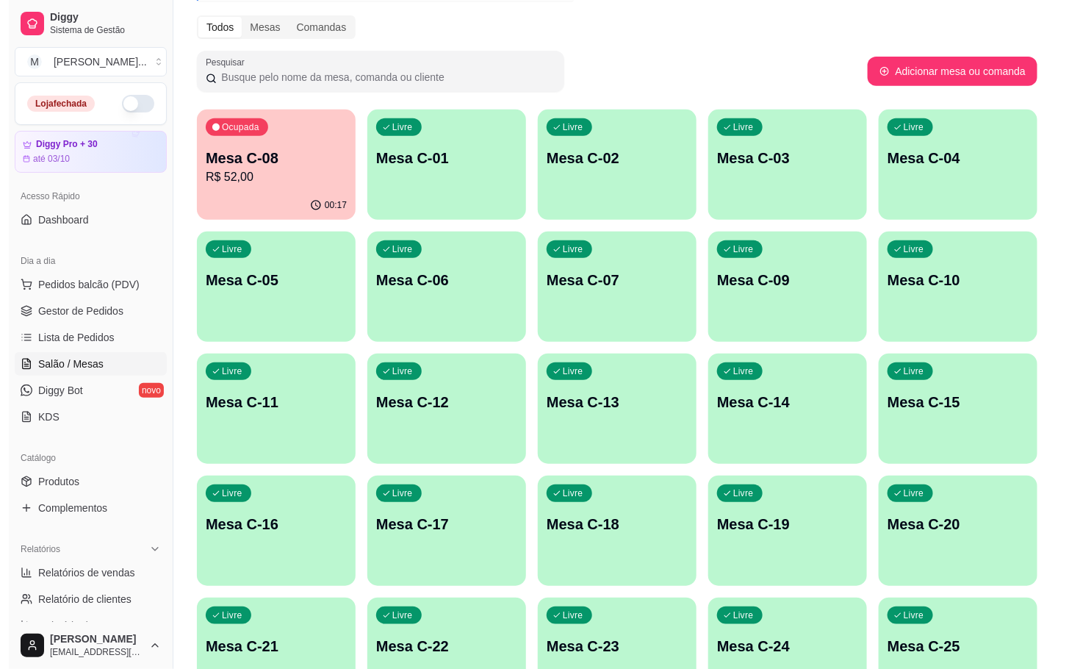
scroll to position [399, 0]
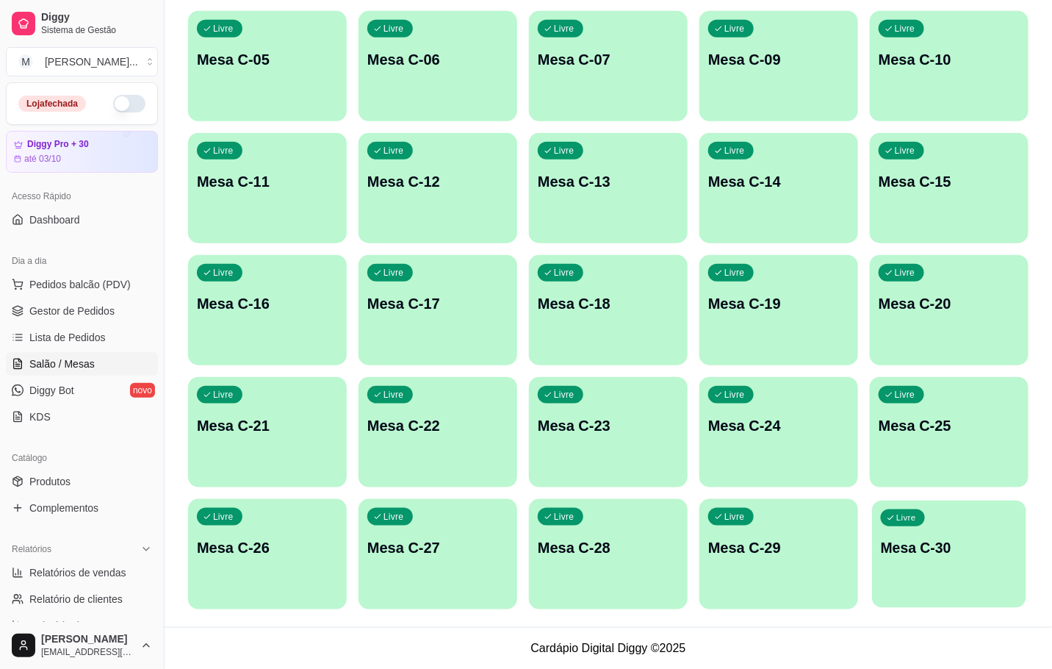
click at [983, 556] on p "Mesa C-30" at bounding box center [949, 548] width 137 height 20
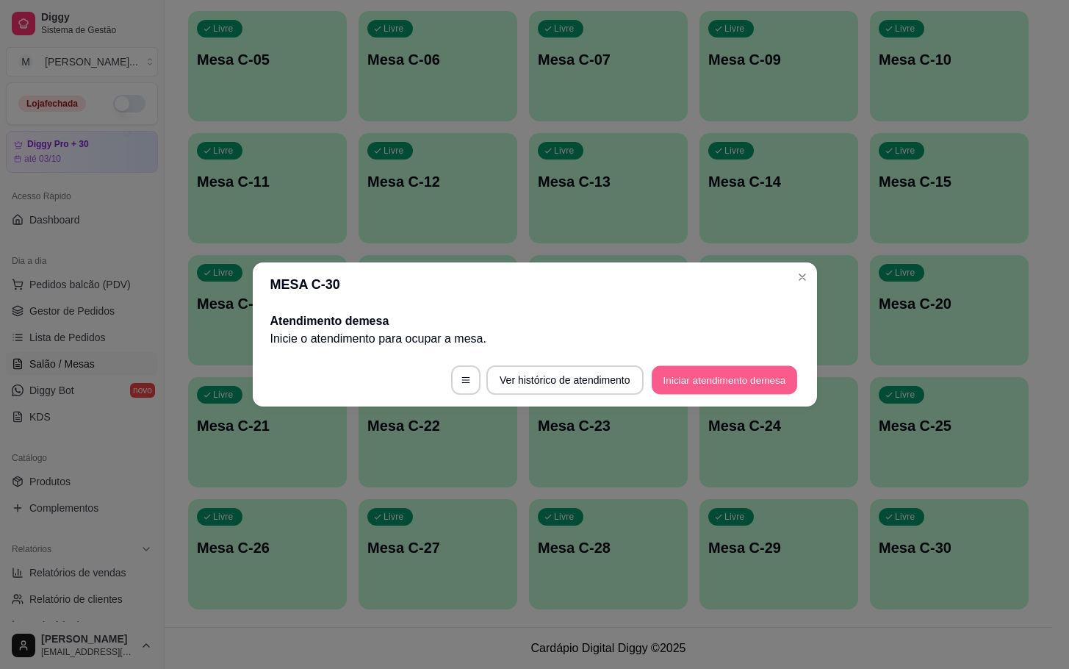
click at [765, 372] on button "Iniciar atendimento de mesa" at bounding box center [724, 380] width 145 height 29
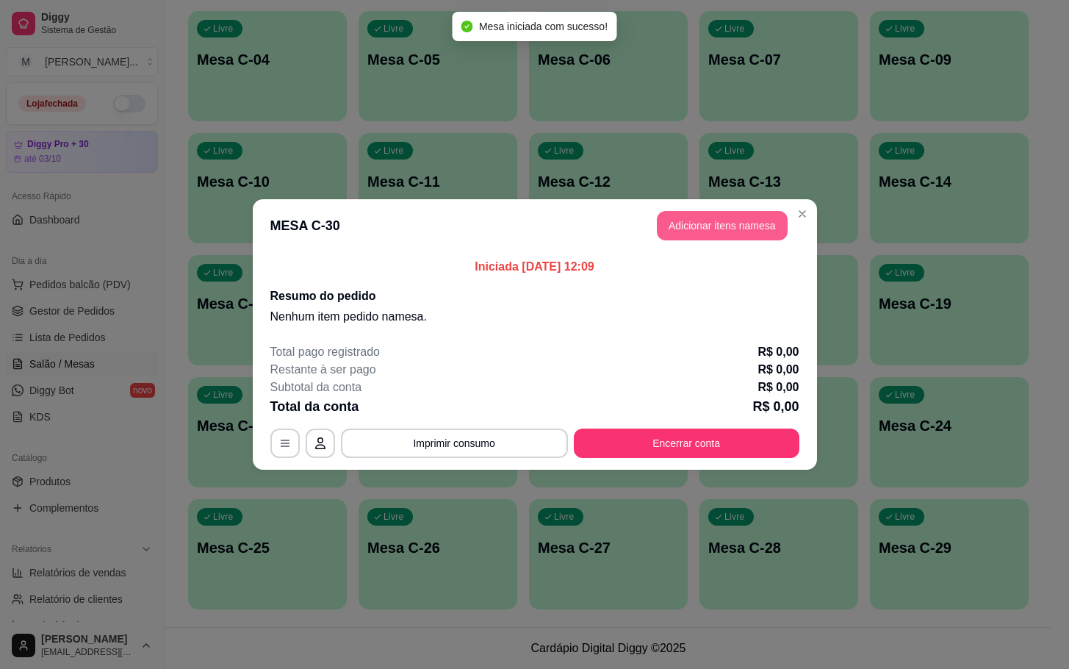
click at [732, 238] on button "Adicionar itens na mesa" at bounding box center [722, 225] width 131 height 29
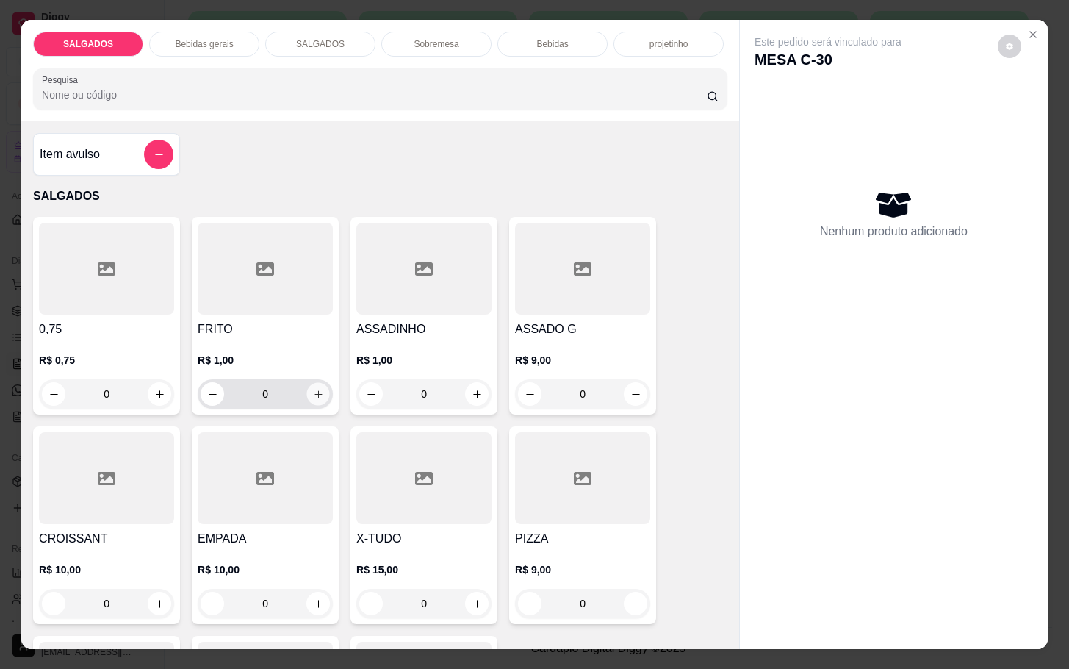
click at [313, 389] on icon "increase-product-quantity" at bounding box center [318, 394] width 11 height 11
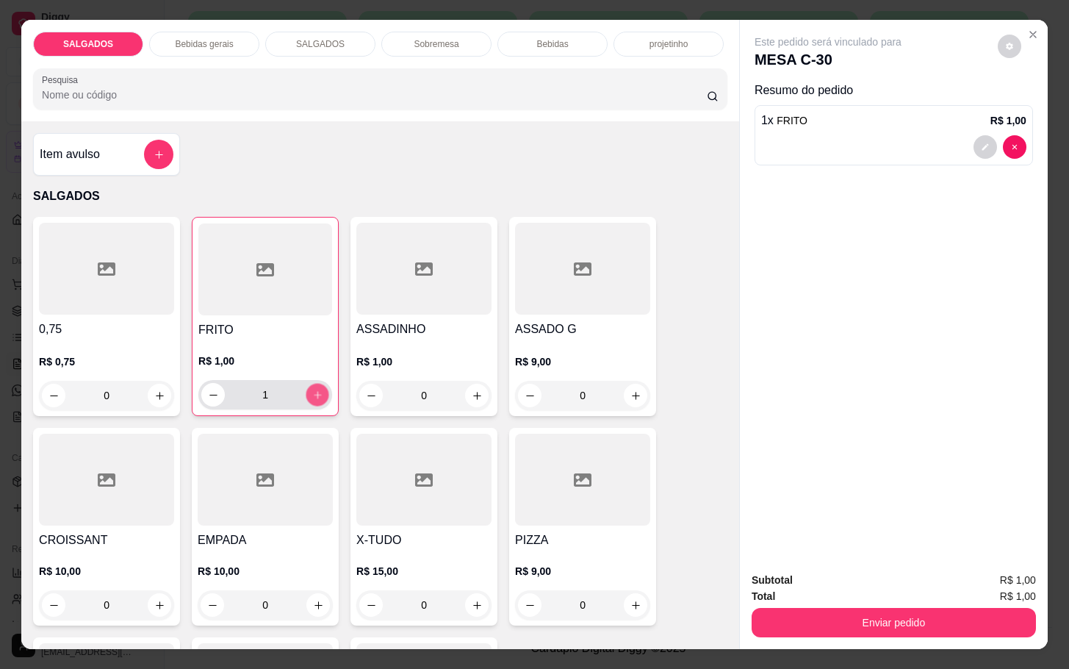
click at [312, 392] on icon "increase-product-quantity" at bounding box center [317, 394] width 11 height 11
click at [312, 390] on icon "increase-product-quantity" at bounding box center [317, 394] width 11 height 11
click at [312, 389] on icon "increase-product-quantity" at bounding box center [317, 394] width 11 height 11
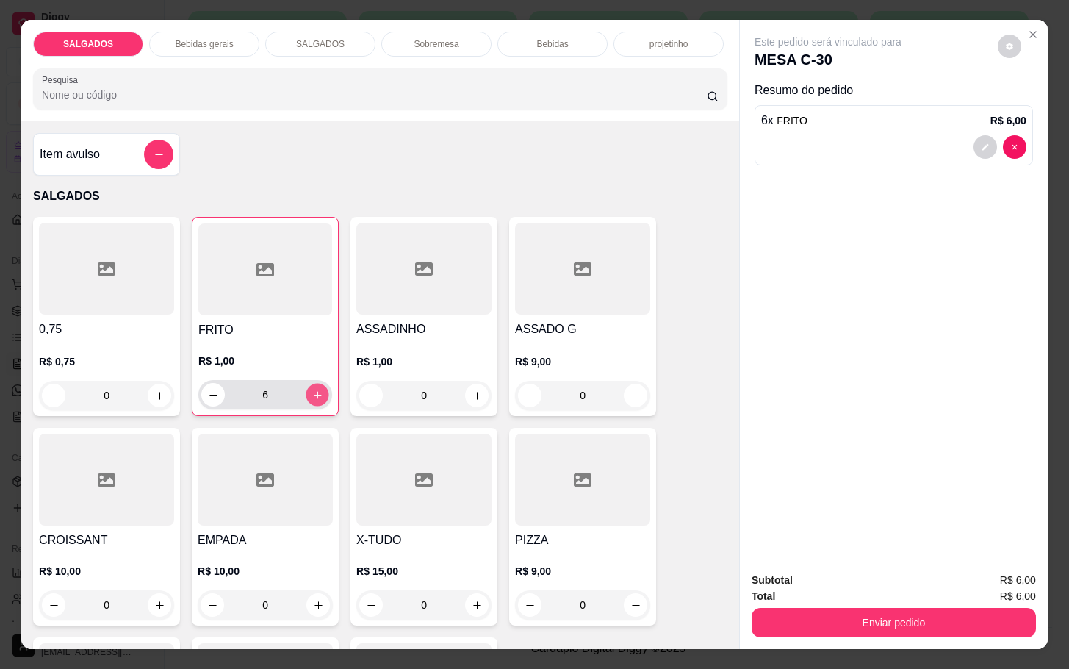
click at [306, 386] on button "increase-product-quantity" at bounding box center [317, 394] width 23 height 23
click at [212, 383] on button "decrease-product-quantity" at bounding box center [213, 395] width 24 height 24
click at [306, 383] on button "increase-product-quantity" at bounding box center [317, 394] width 23 height 23
click at [298, 380] on div "7" at bounding box center [265, 394] width 128 height 29
click at [300, 402] on div "7" at bounding box center [265, 394] width 128 height 29
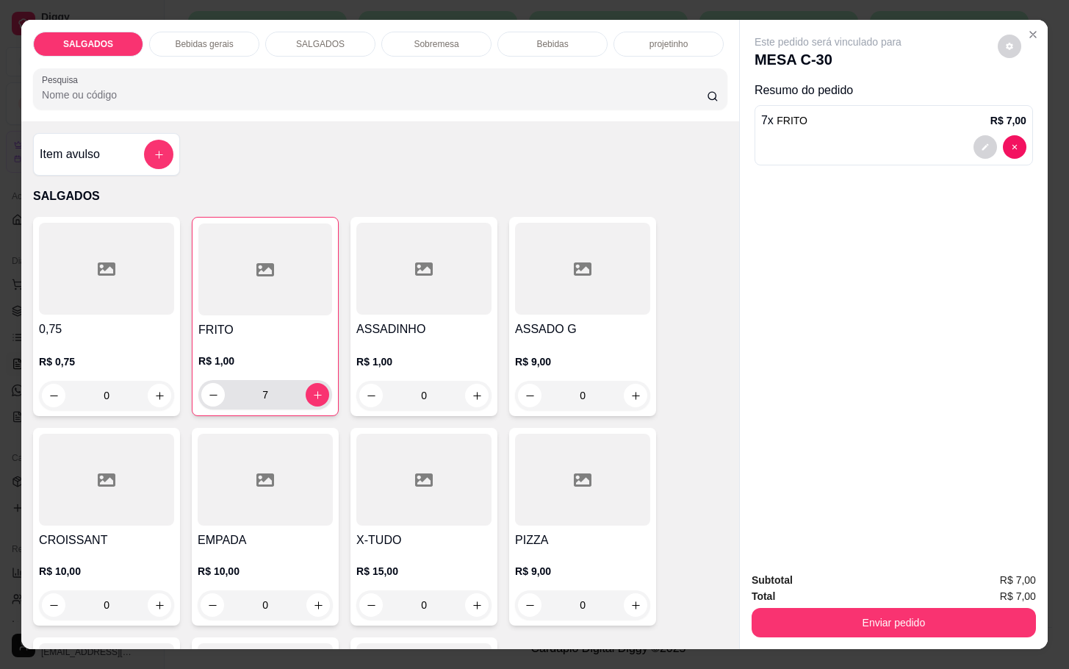
click at [296, 384] on div "7" at bounding box center [265, 394] width 128 height 29
click at [306, 389] on button "increase-product-quantity" at bounding box center [318, 395] width 24 height 24
click at [292, 386] on input "8" at bounding box center [265, 394] width 81 height 29
click at [316, 383] on button "increase-product-quantity" at bounding box center [318, 395] width 24 height 24
type input "9"
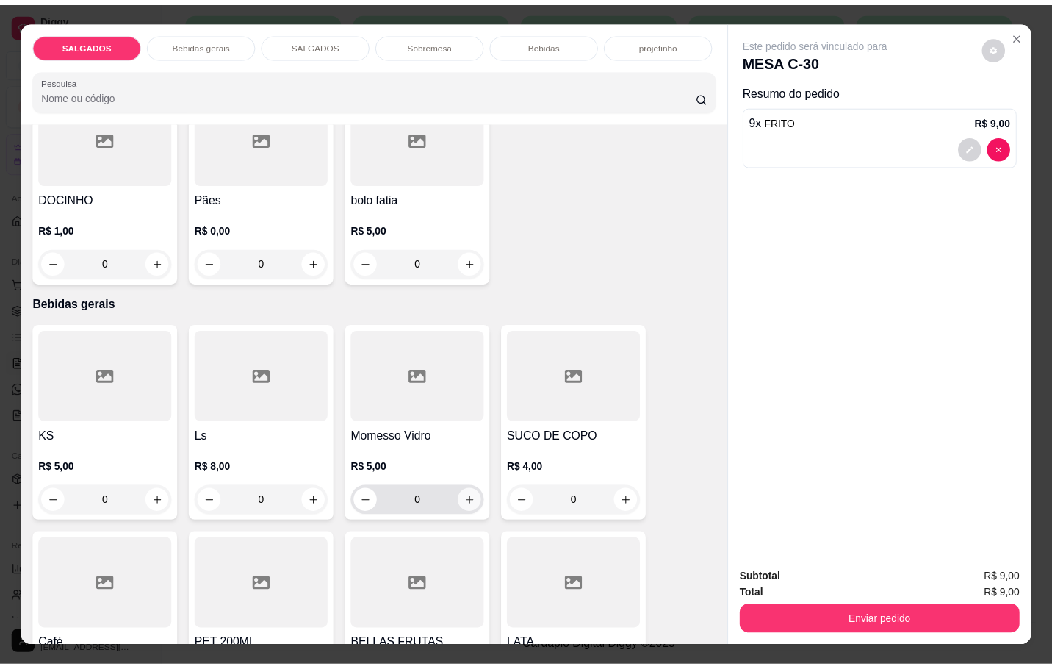
scroll to position [661, 0]
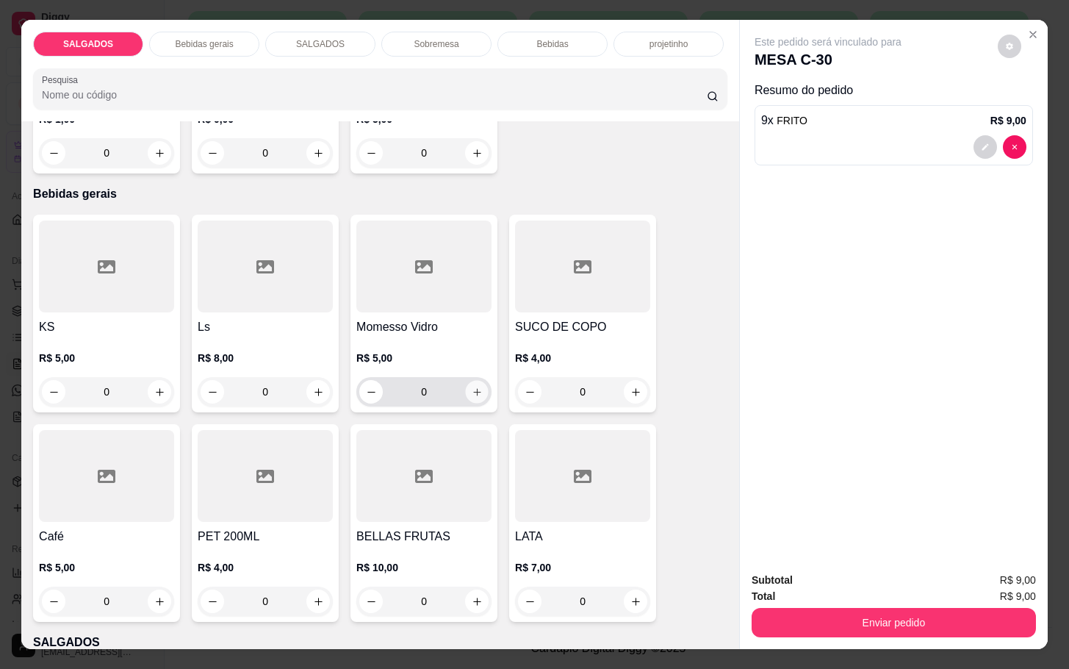
click at [472, 386] on icon "increase-product-quantity" at bounding box center [477, 391] width 11 height 11
type input "1"
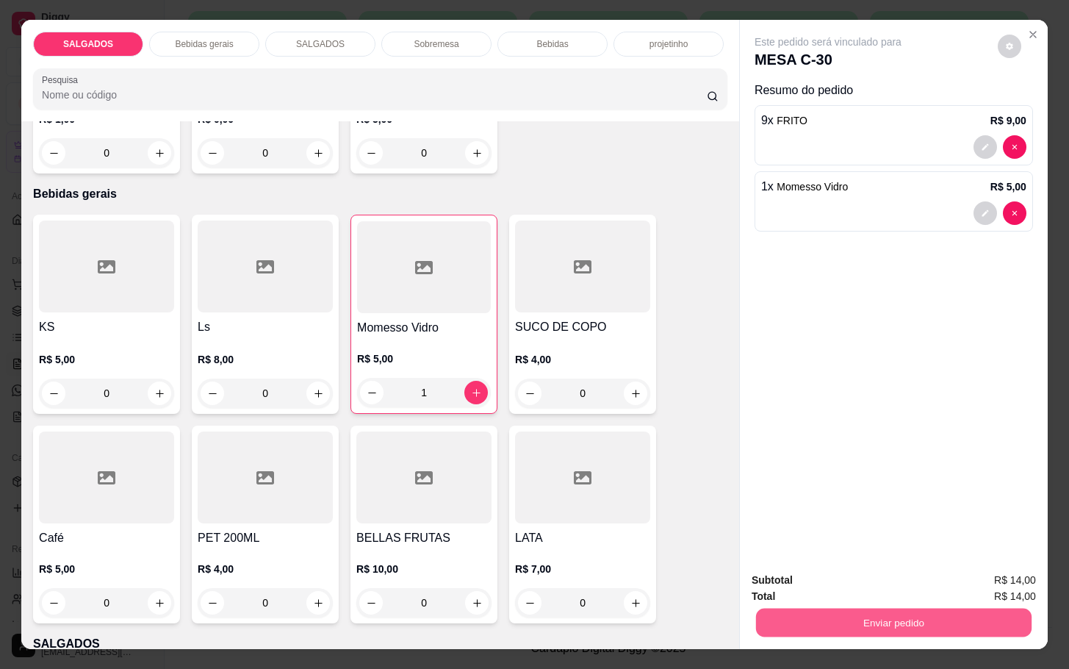
click at [809, 608] on button "Enviar pedido" at bounding box center [893, 622] width 275 height 29
click at [1003, 580] on button "Enviar pedido" at bounding box center [995, 578] width 83 height 28
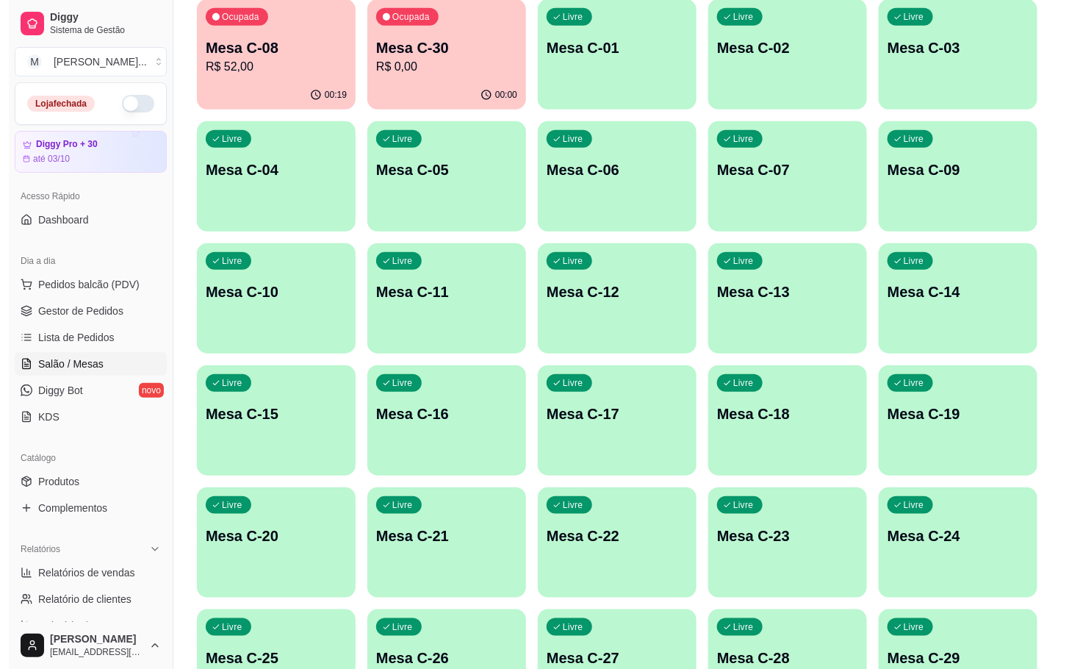
scroll to position [68, 0]
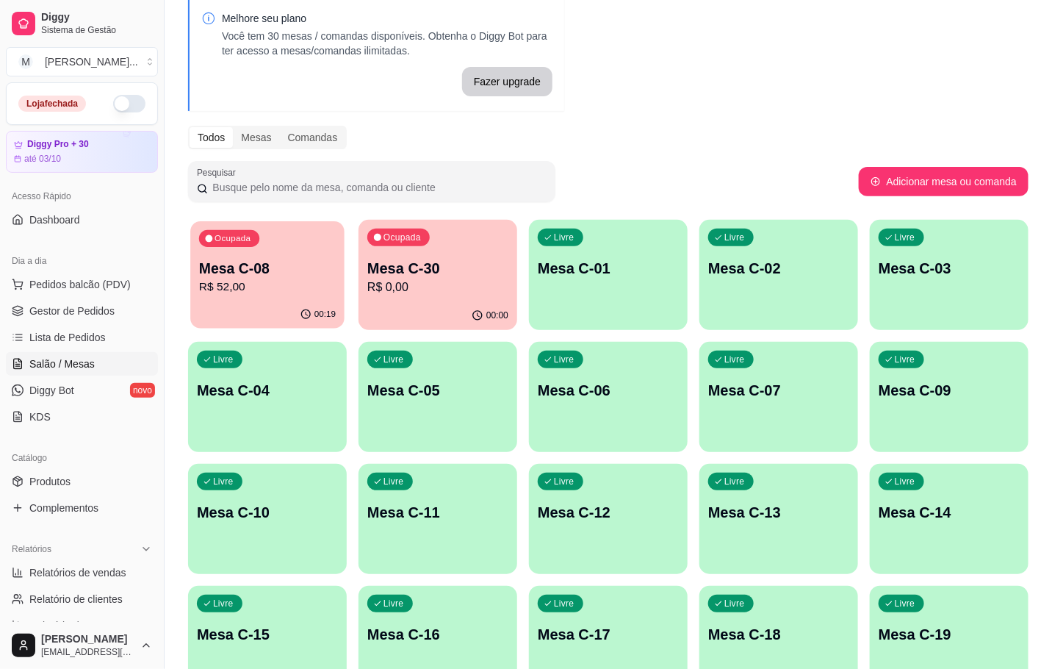
click at [281, 320] on div "00:19" at bounding box center [267, 314] width 154 height 28
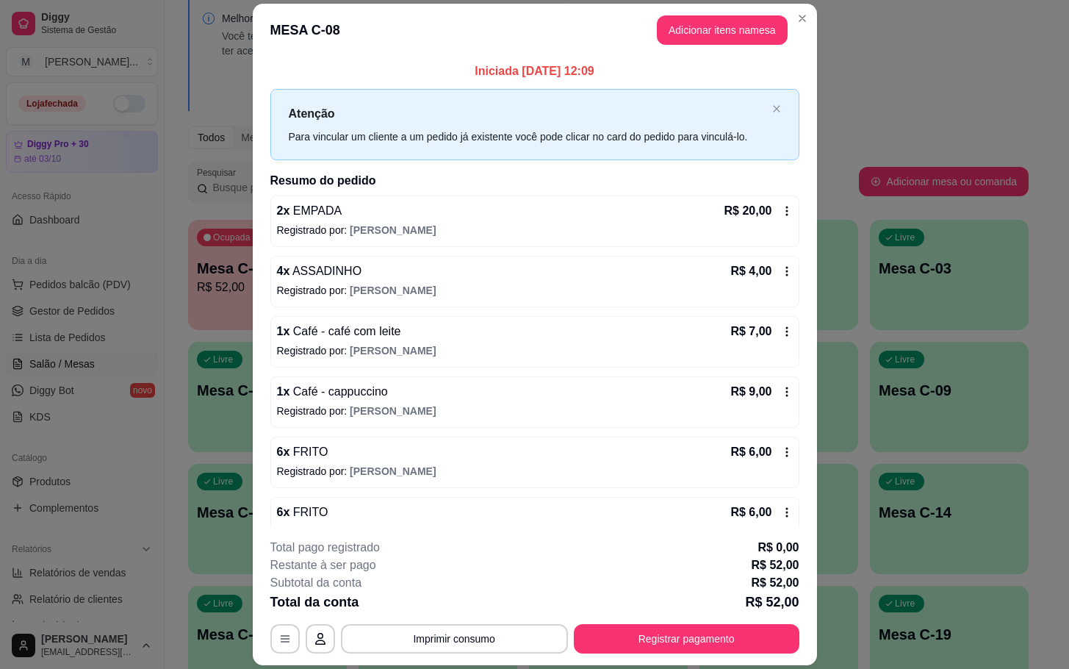
scroll to position [31, 0]
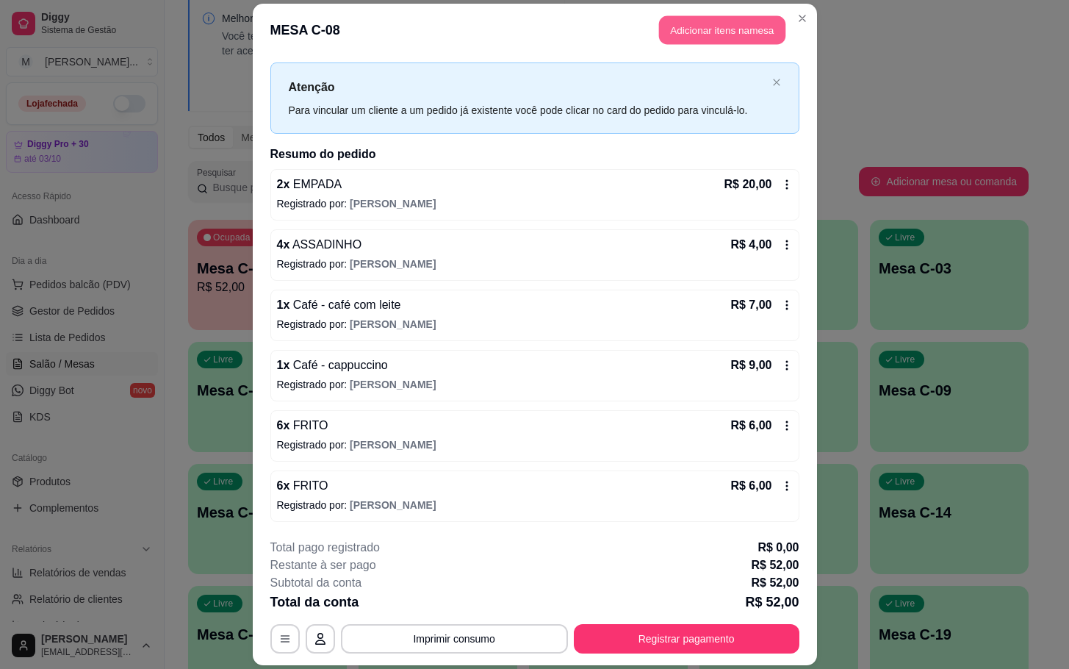
click at [692, 44] on button "Adicionar itens na mesa" at bounding box center [722, 29] width 126 height 29
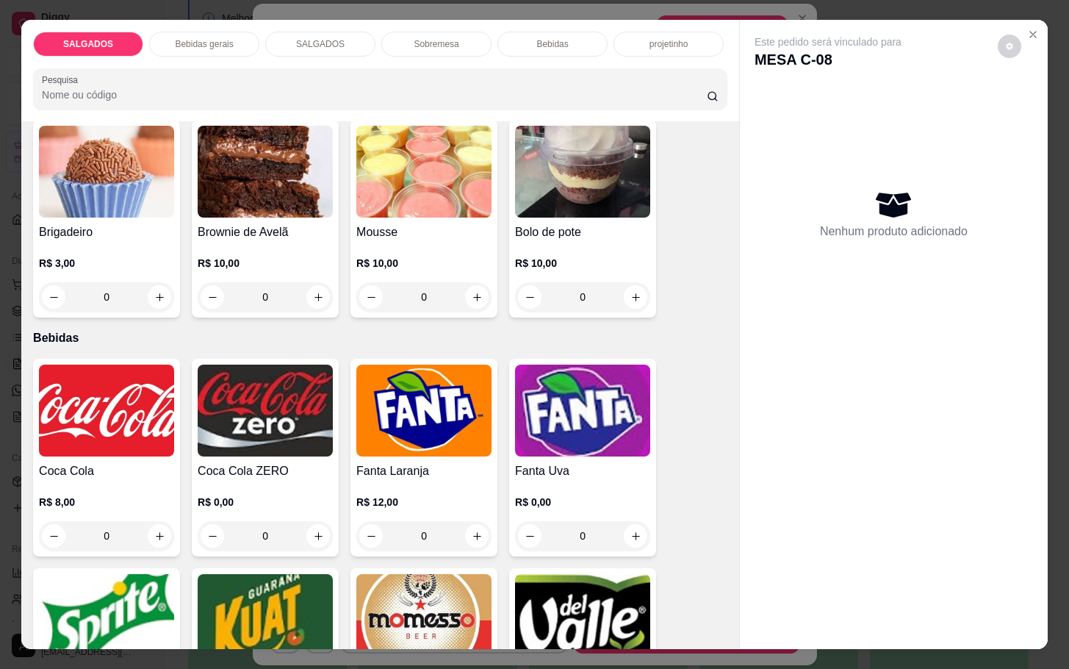
scroll to position [2865, 0]
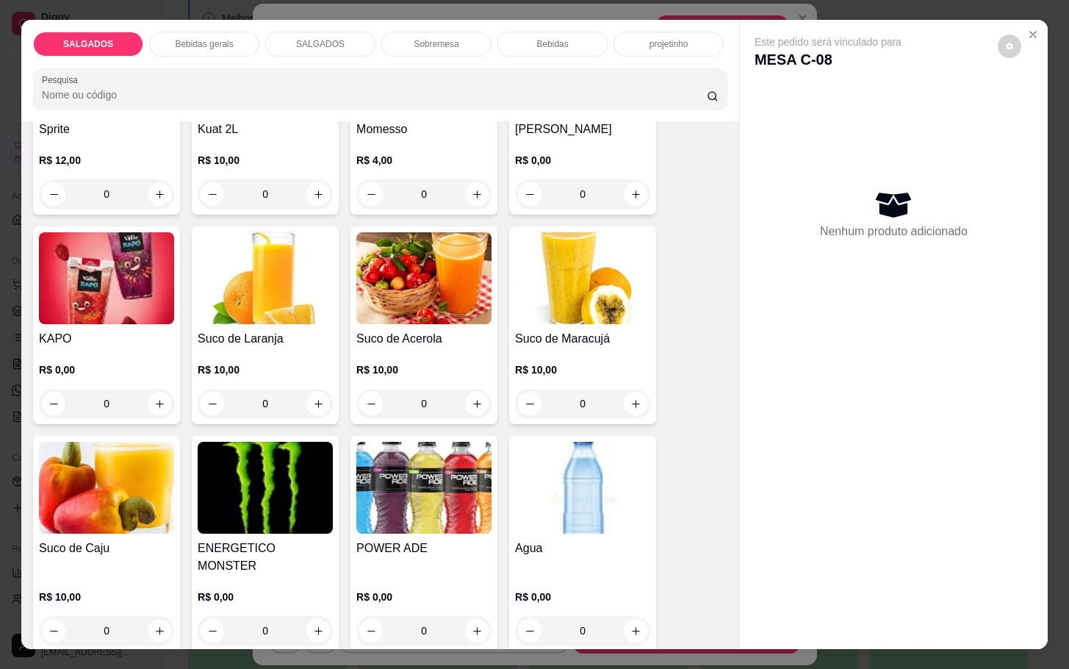
click at [594, 574] on div "R$ 0,00 0" at bounding box center [582, 609] width 135 height 71
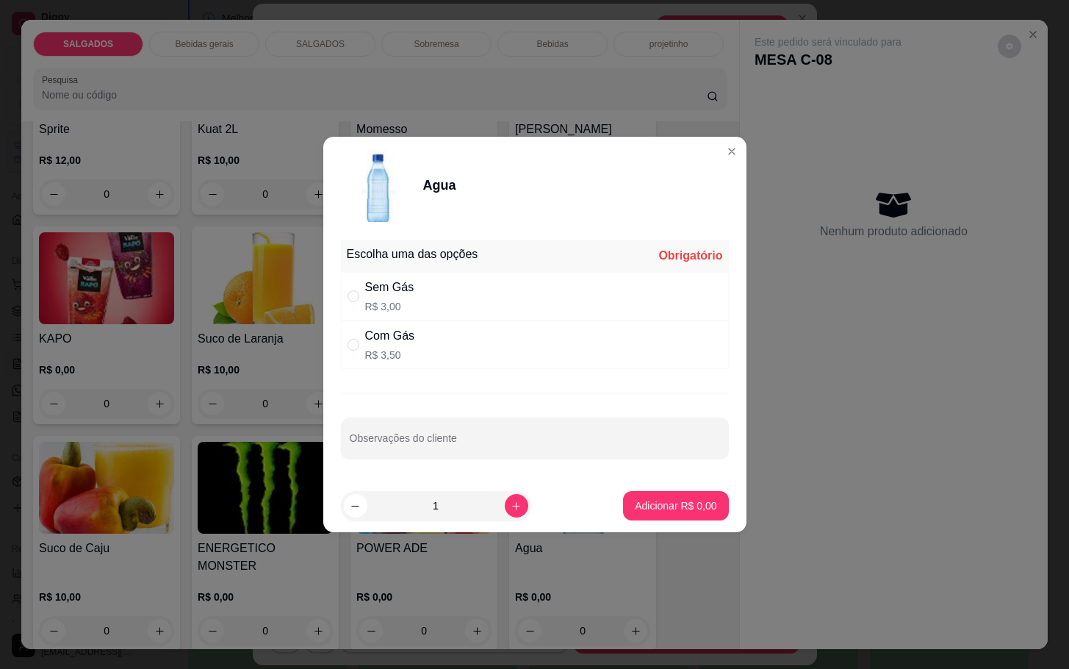
click at [435, 345] on div "Com Gás R$ 3,50" at bounding box center [535, 344] width 388 height 48
radio input "true"
click at [461, 313] on div "Sem Gás R$ 3,00" at bounding box center [535, 296] width 388 height 48
radio input "true"
radio input "false"
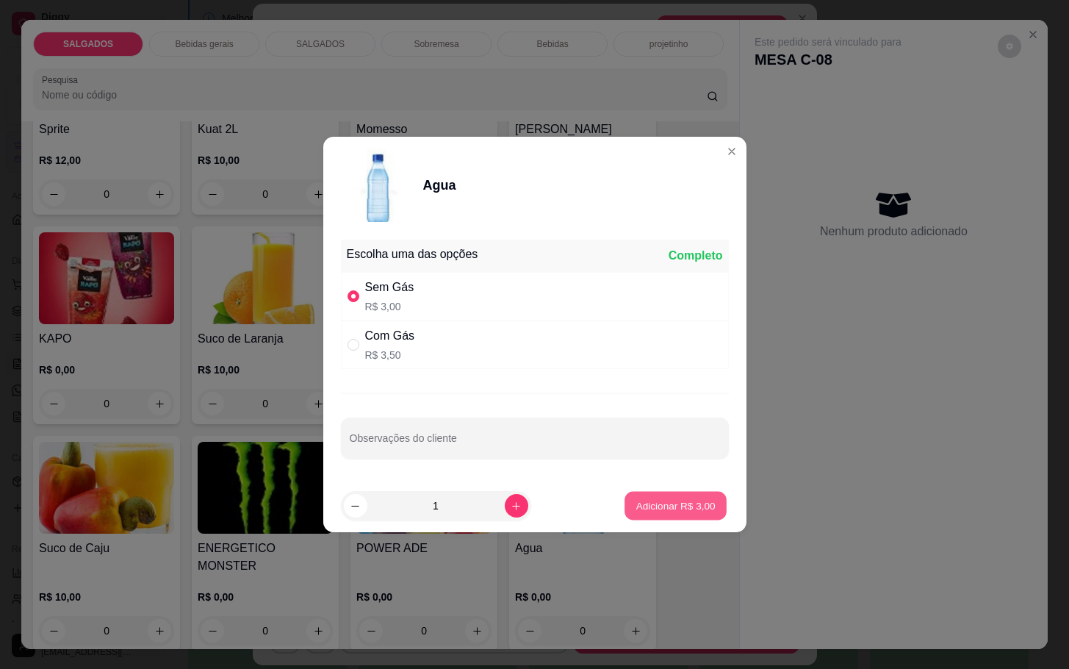
click at [679, 499] on p "Adicionar R$ 3,00" at bounding box center [675, 505] width 79 height 14
type input "1"
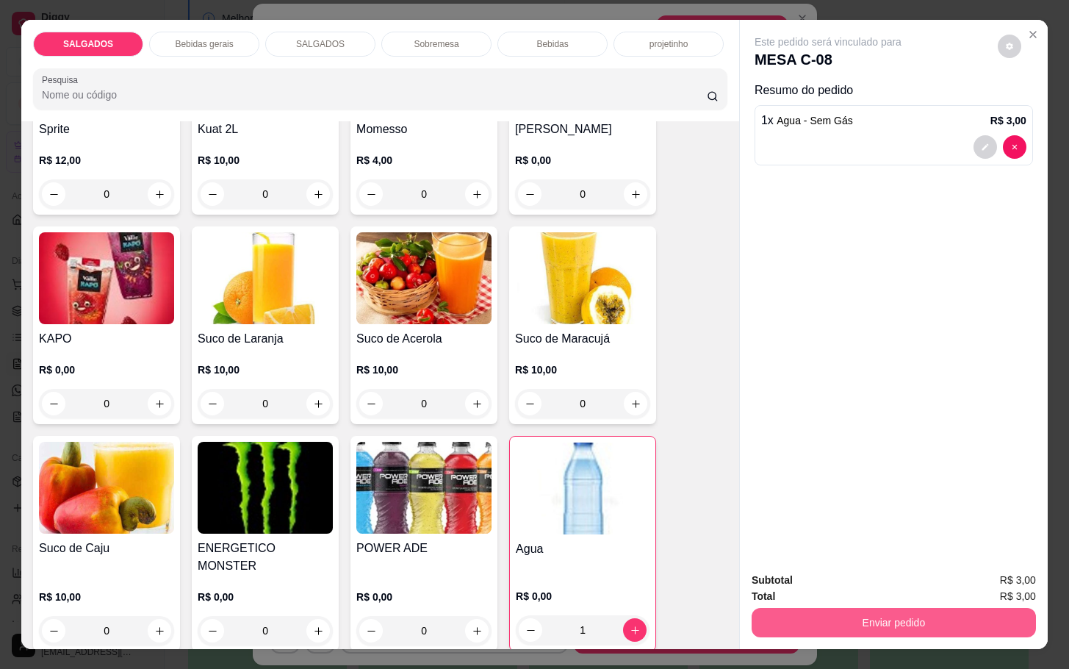
click at [831, 608] on button "Enviar pedido" at bounding box center [894, 622] width 284 height 29
click at [972, 571] on button "Enviar pedido" at bounding box center [995, 578] width 83 height 28
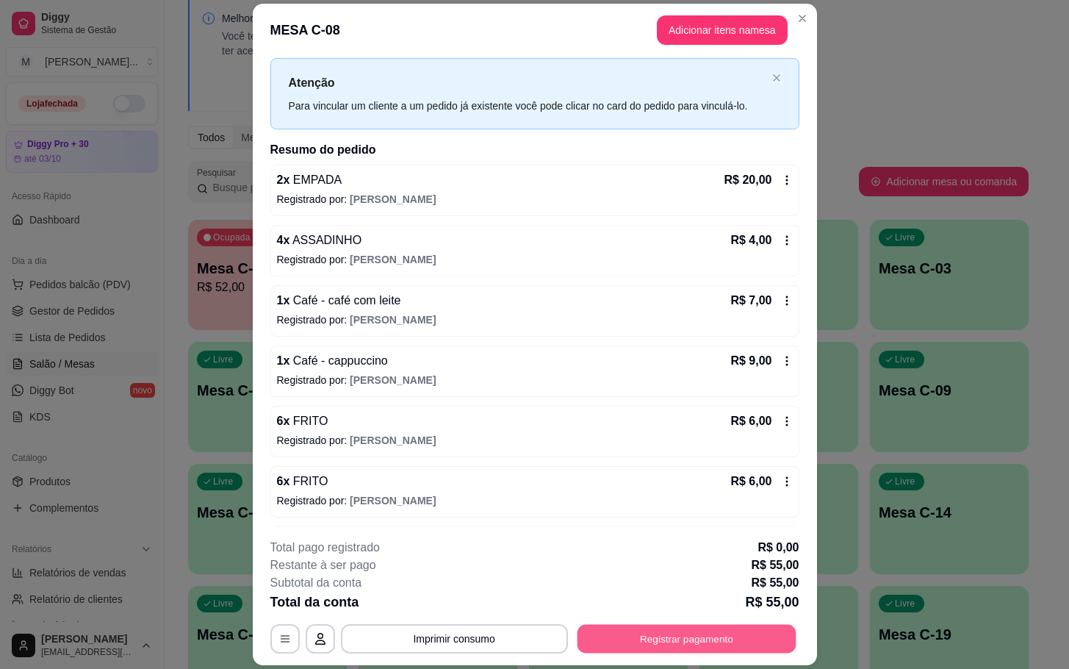
click at [650, 644] on button "Registrar pagamento" at bounding box center [686, 638] width 219 height 29
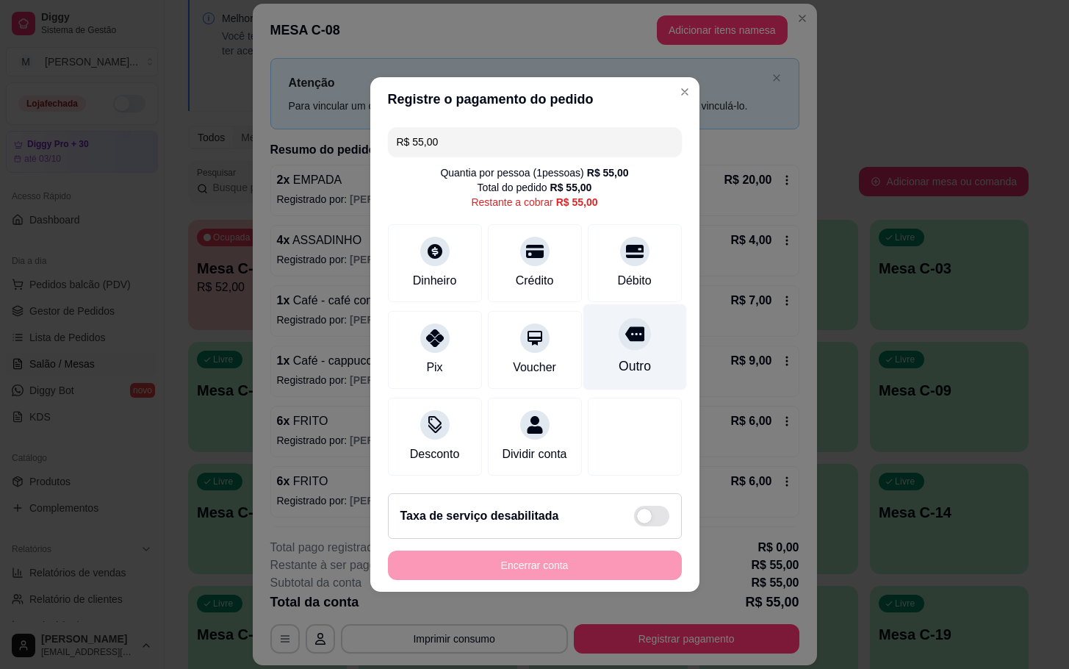
drag, startPoint x: 608, startPoint y: 331, endPoint x: 602, endPoint y: 366, distance: 35.2
click at [608, 337] on div "Outro" at bounding box center [635, 347] width 104 height 86
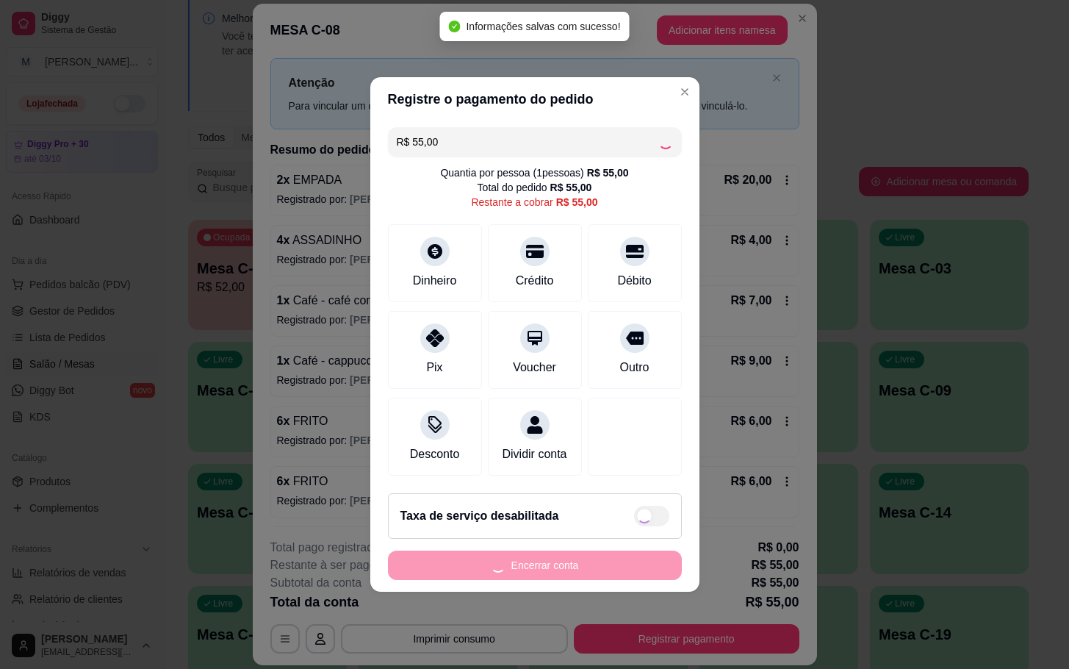
type input "R$ 0,00"
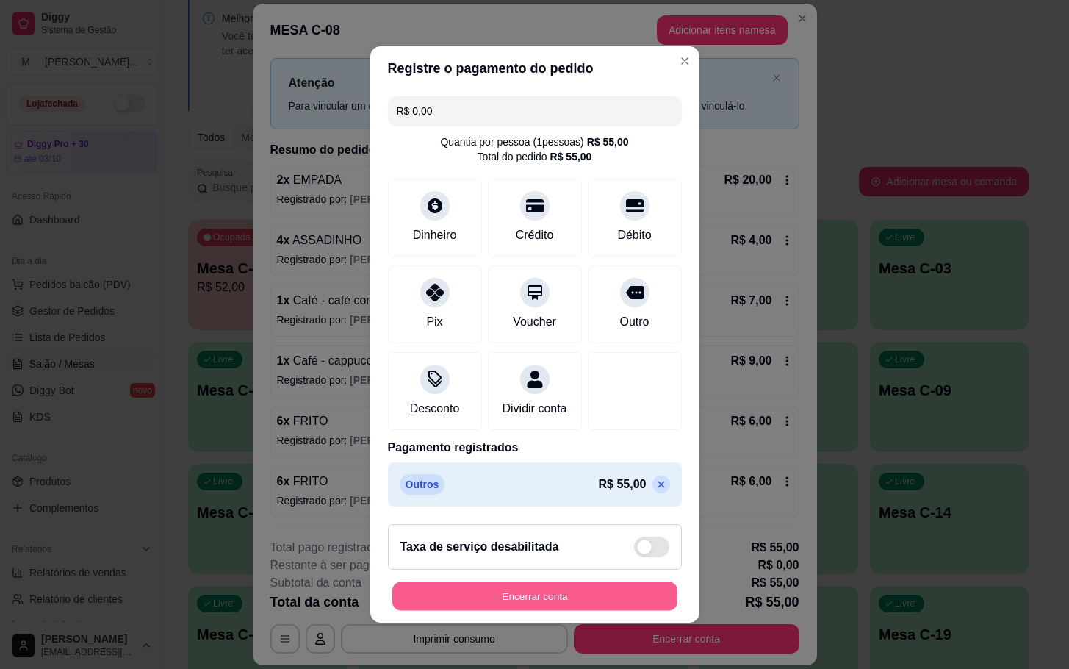
click at [512, 600] on button "Encerrar conta" at bounding box center [534, 596] width 285 height 29
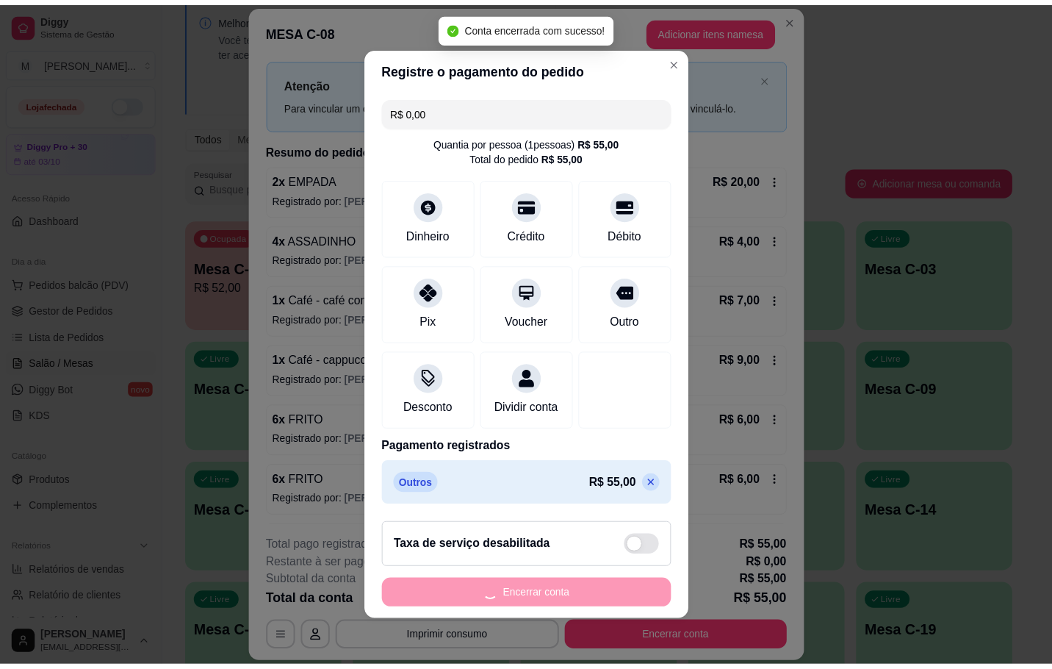
scroll to position [0, 0]
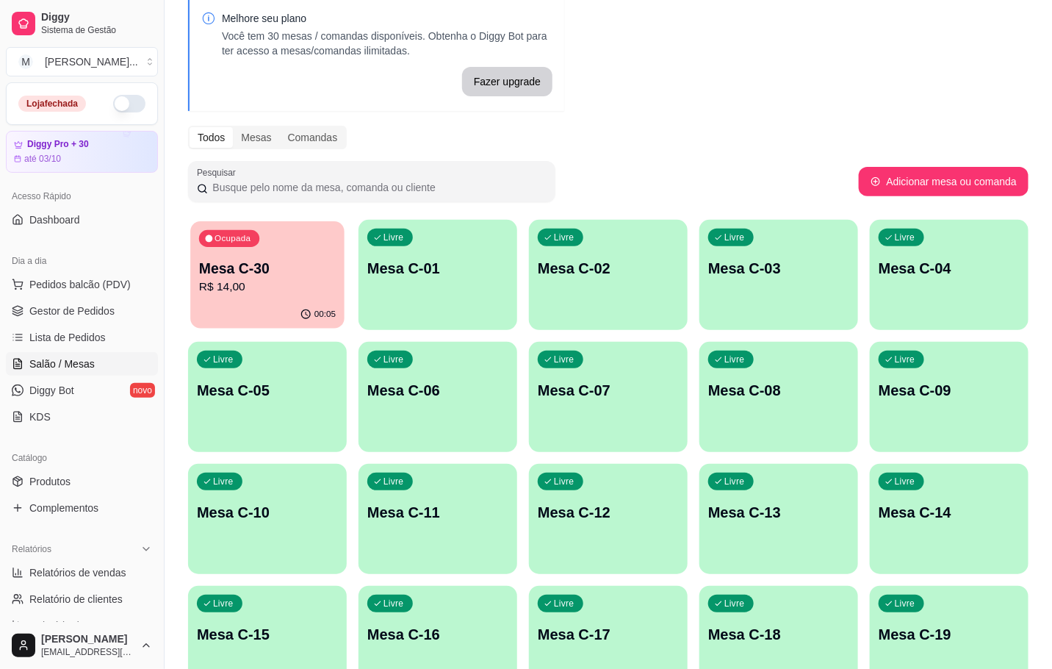
click at [265, 287] on p "R$ 14,00" at bounding box center [267, 286] width 137 height 17
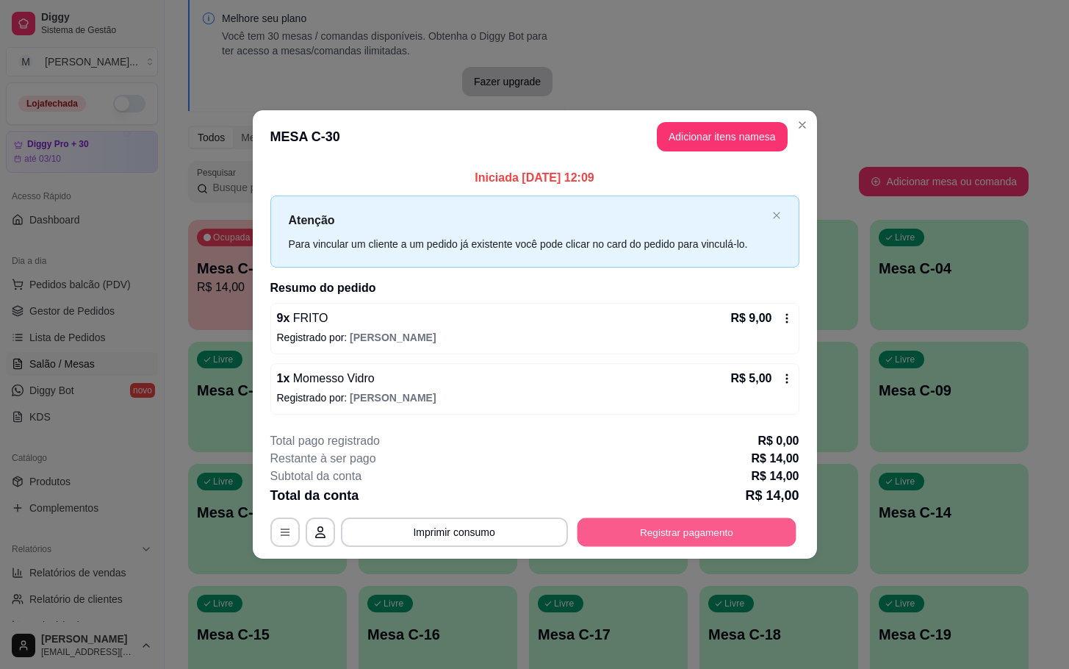
click at [679, 544] on button "Registrar pagamento" at bounding box center [686, 531] width 219 height 29
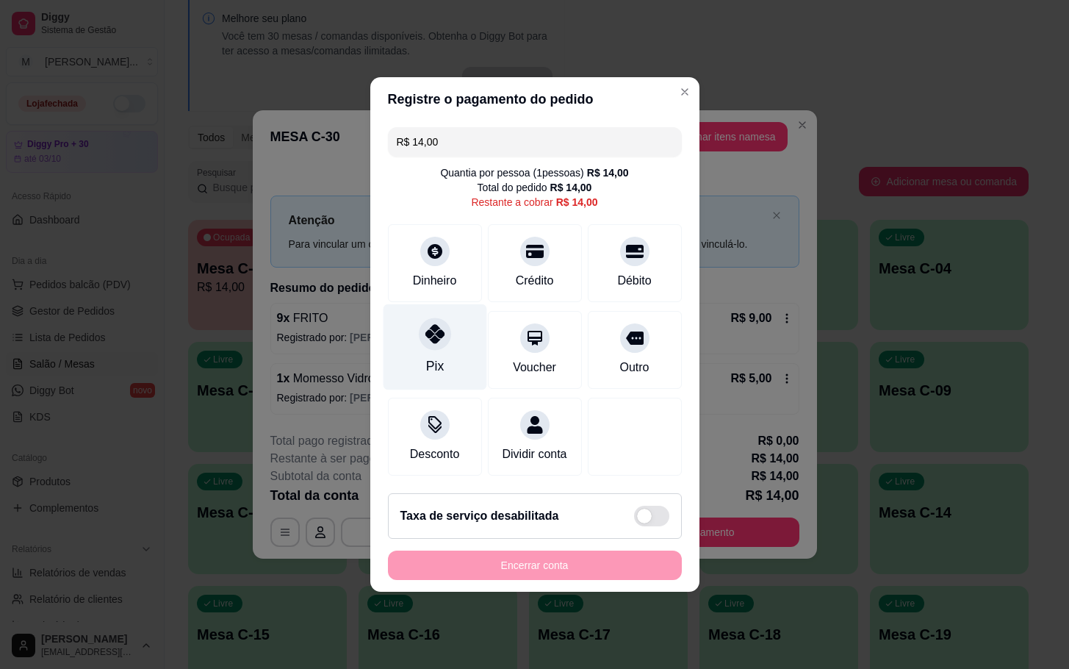
drag, startPoint x: 434, startPoint y: 327, endPoint x: 430, endPoint y: 320, distance: 7.6
click at [432, 327] on icon at bounding box center [434, 333] width 19 height 19
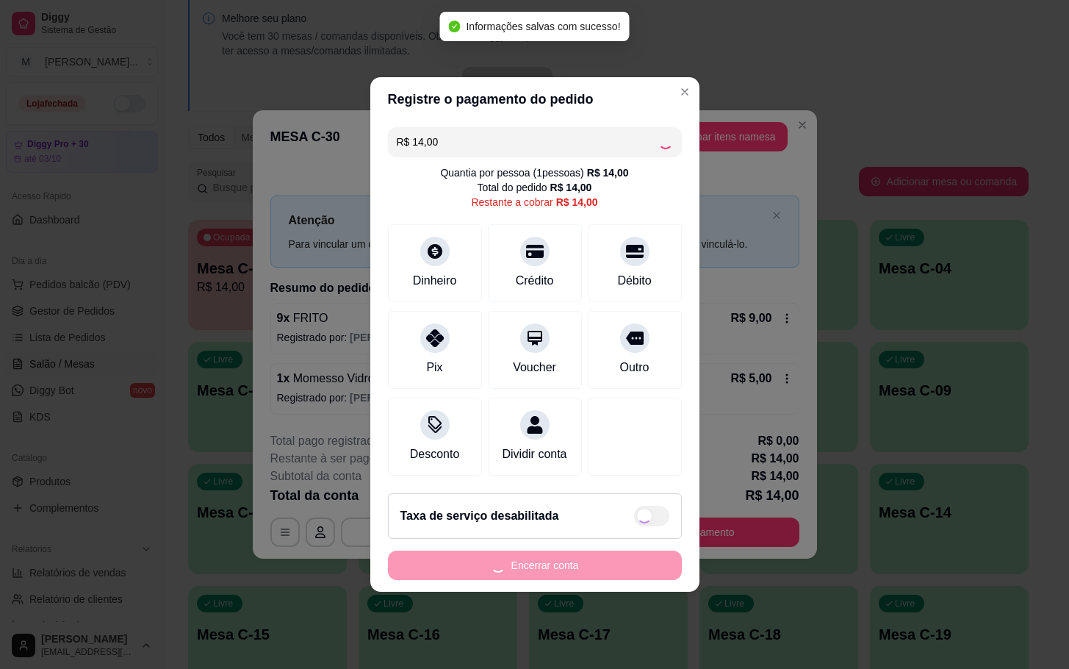
type input "R$ 0,00"
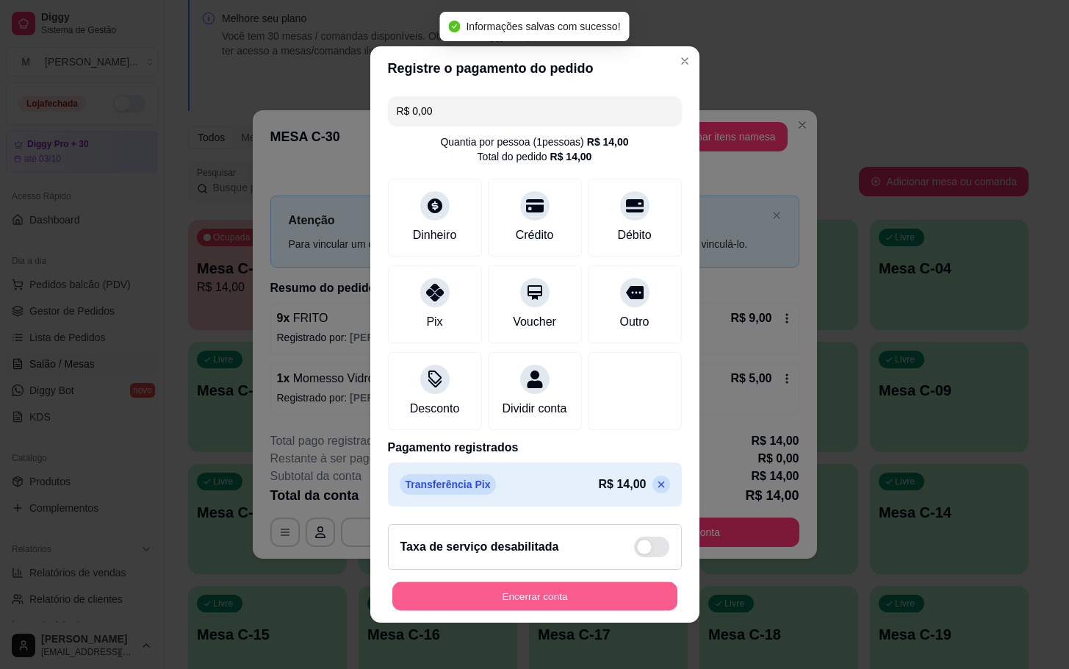
click at [516, 597] on button "Encerrar conta" at bounding box center [534, 596] width 285 height 29
